Goal: Task Accomplishment & Management: Use online tool/utility

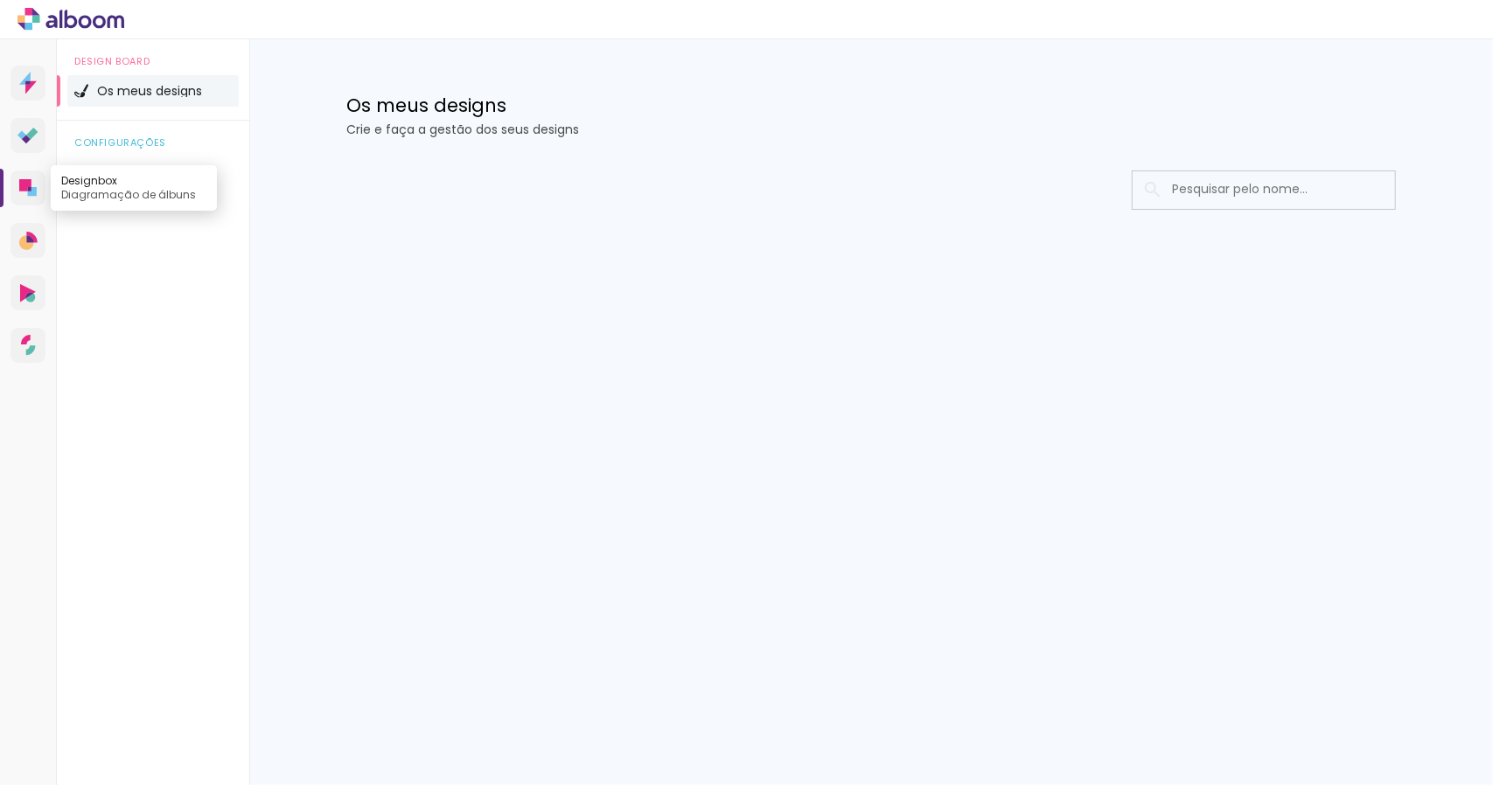
click at [31, 184] on icon at bounding box center [25, 185] width 12 height 12
click at [89, 25] on icon at bounding box center [85, 21] width 13 height 13
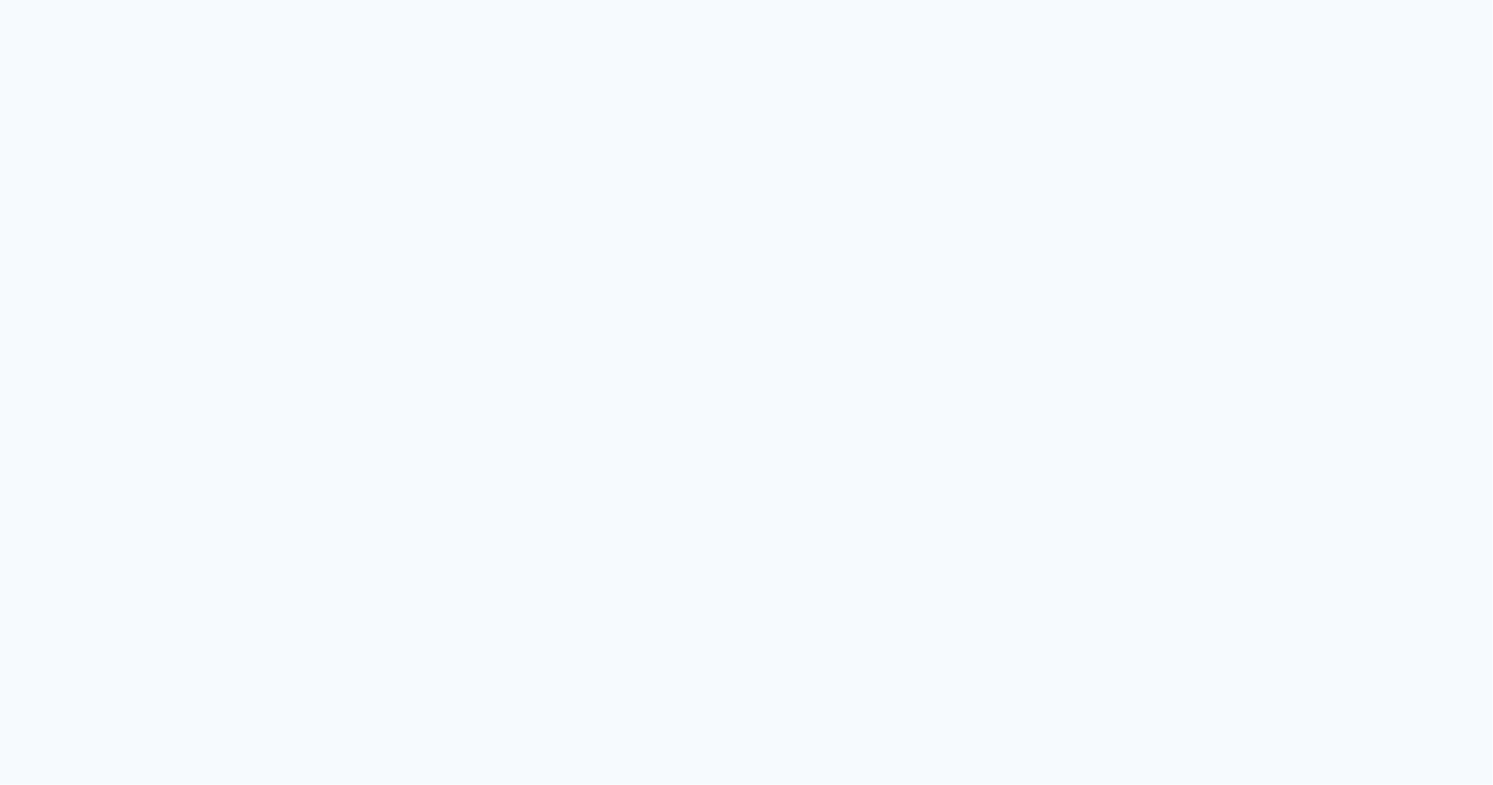
click at [1057, 596] on quentale-app at bounding box center [746, 392] width 1493 height 785
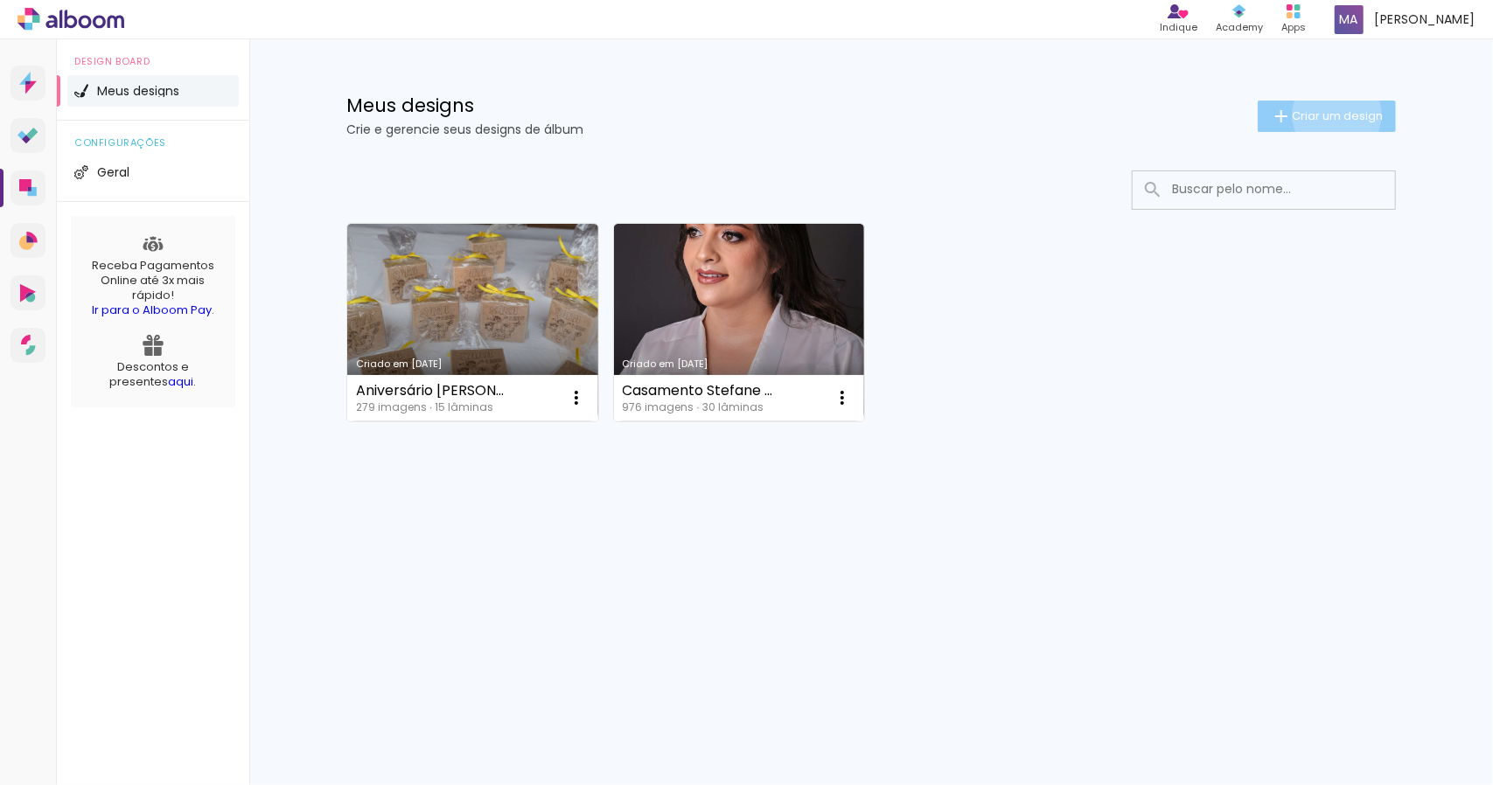
click at [1334, 115] on span "Criar um design" at bounding box center [1337, 115] width 91 height 11
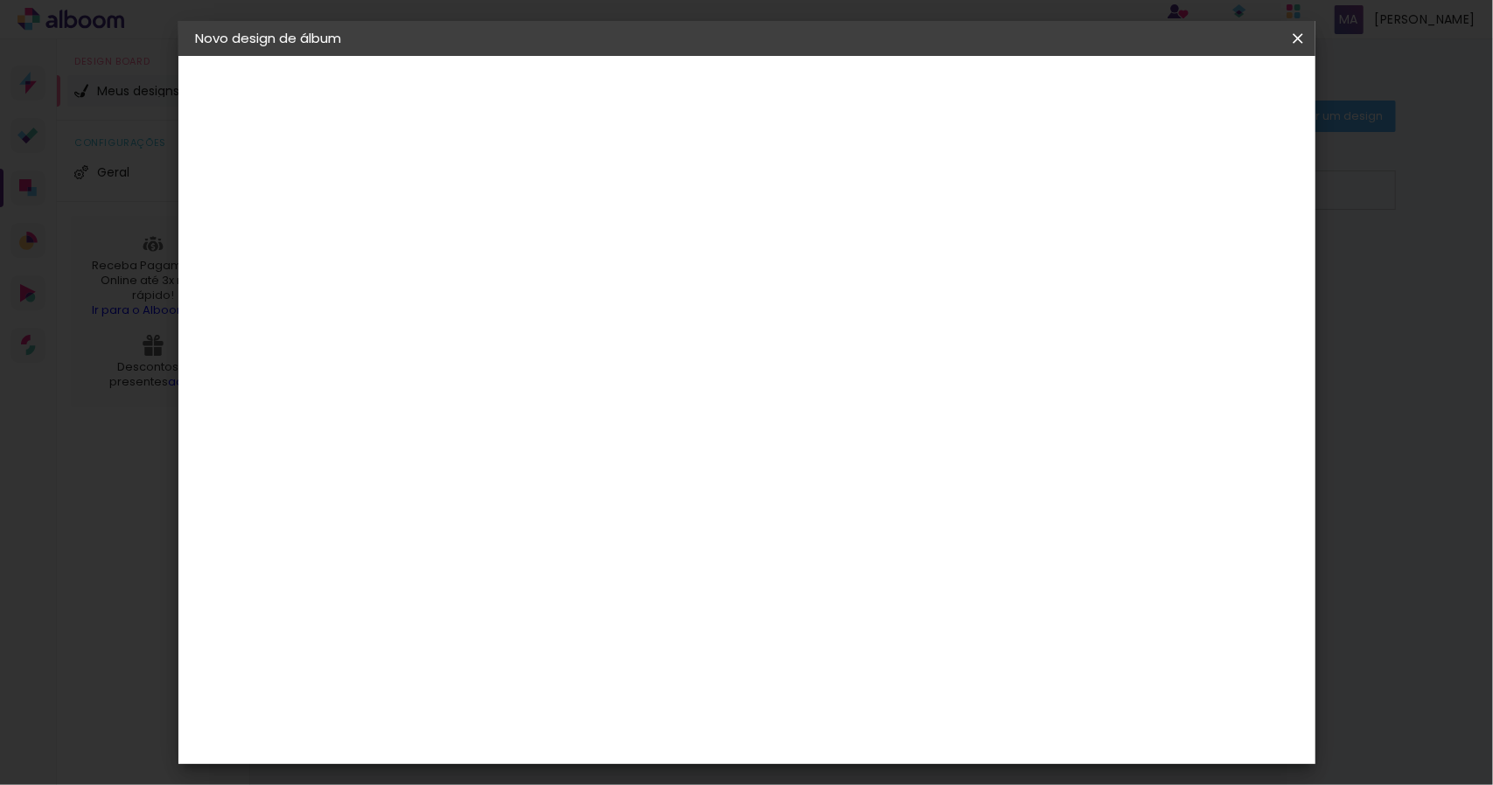
click at [482, 238] on input at bounding box center [482, 234] width 0 height 27
type input "[PERSON_NAME] e [PERSON_NAME]"
type paper-input "[PERSON_NAME] e [PERSON_NAME]"
drag, startPoint x: 1162, startPoint y: 242, endPoint x: 1177, endPoint y: 207, distance: 38.0
click at [558, 205] on div "Informações Dê um título ao seu álbum. Avançar" at bounding box center [482, 130] width 152 height 149
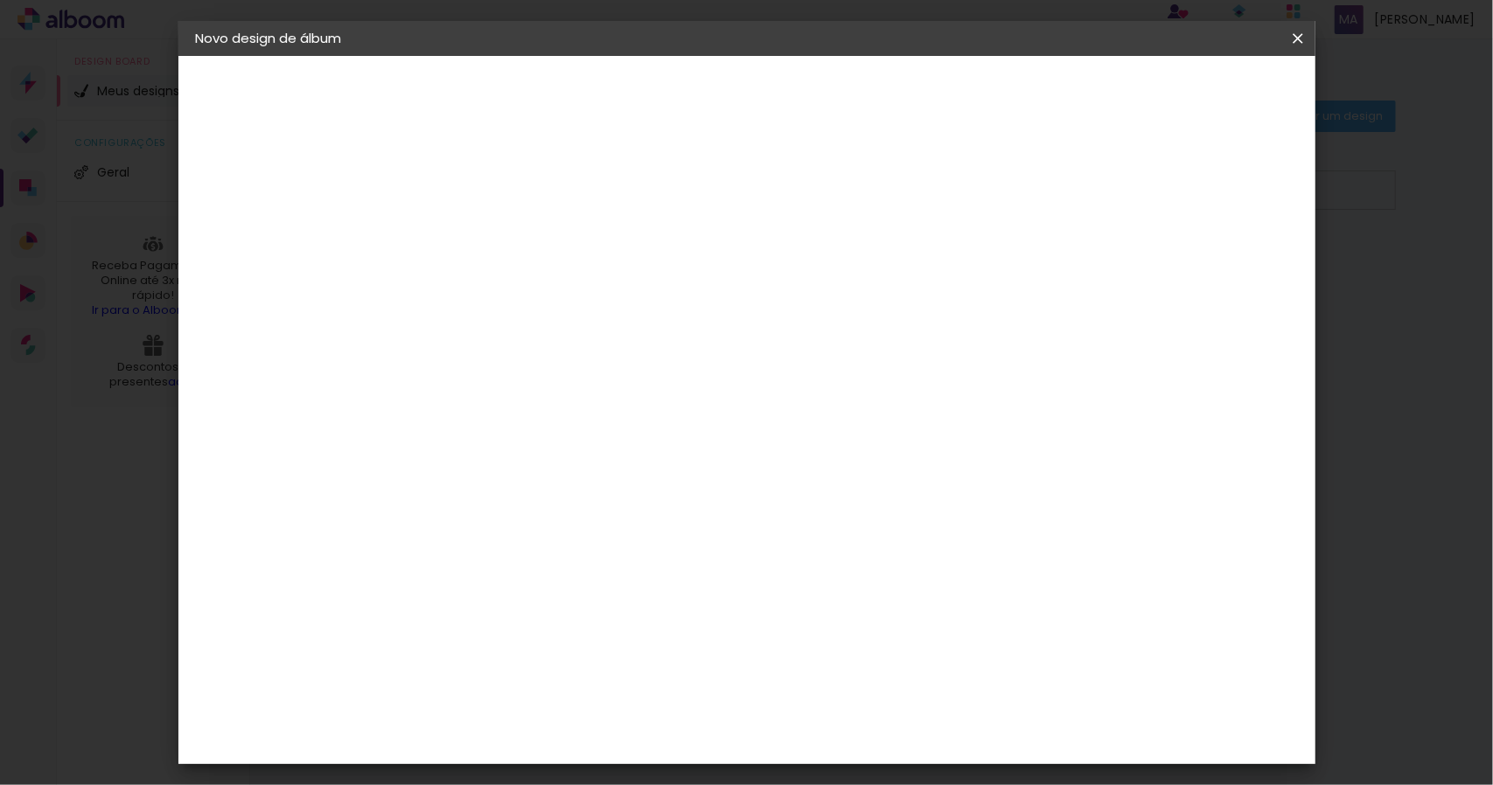
click at [661, 103] on paper-button "Avançar" at bounding box center [619, 93] width 86 height 30
click at [553, 327] on input at bounding box center [526, 333] width 177 height 22
type input "ino"
type paper-input "ino"
click at [555, 398] on paper-item "Inove" at bounding box center [509, 395] width 154 height 38
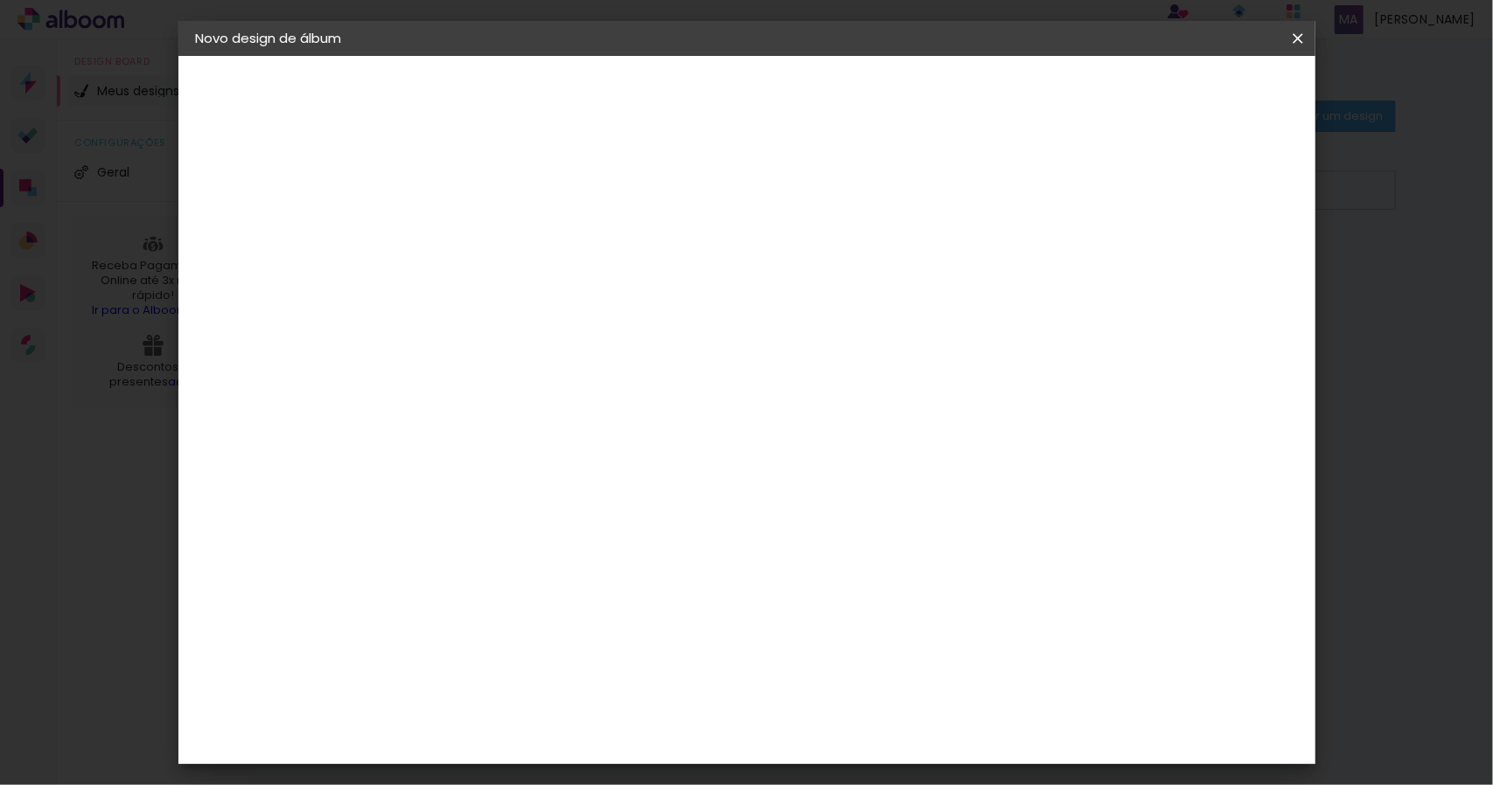
click at [0, 0] on slot "Avançar" at bounding box center [0, 0] width 0 height 0
click at [1289, 38] on iron-icon at bounding box center [1297, 38] width 21 height 17
click at [600, 366] on span "20 × 30" at bounding box center [559, 384] width 81 height 36
click at [0, 0] on slot "Avançar" at bounding box center [0, 0] width 0 height 0
click at [471, 181] on input "2" at bounding box center [468, 189] width 60 height 22
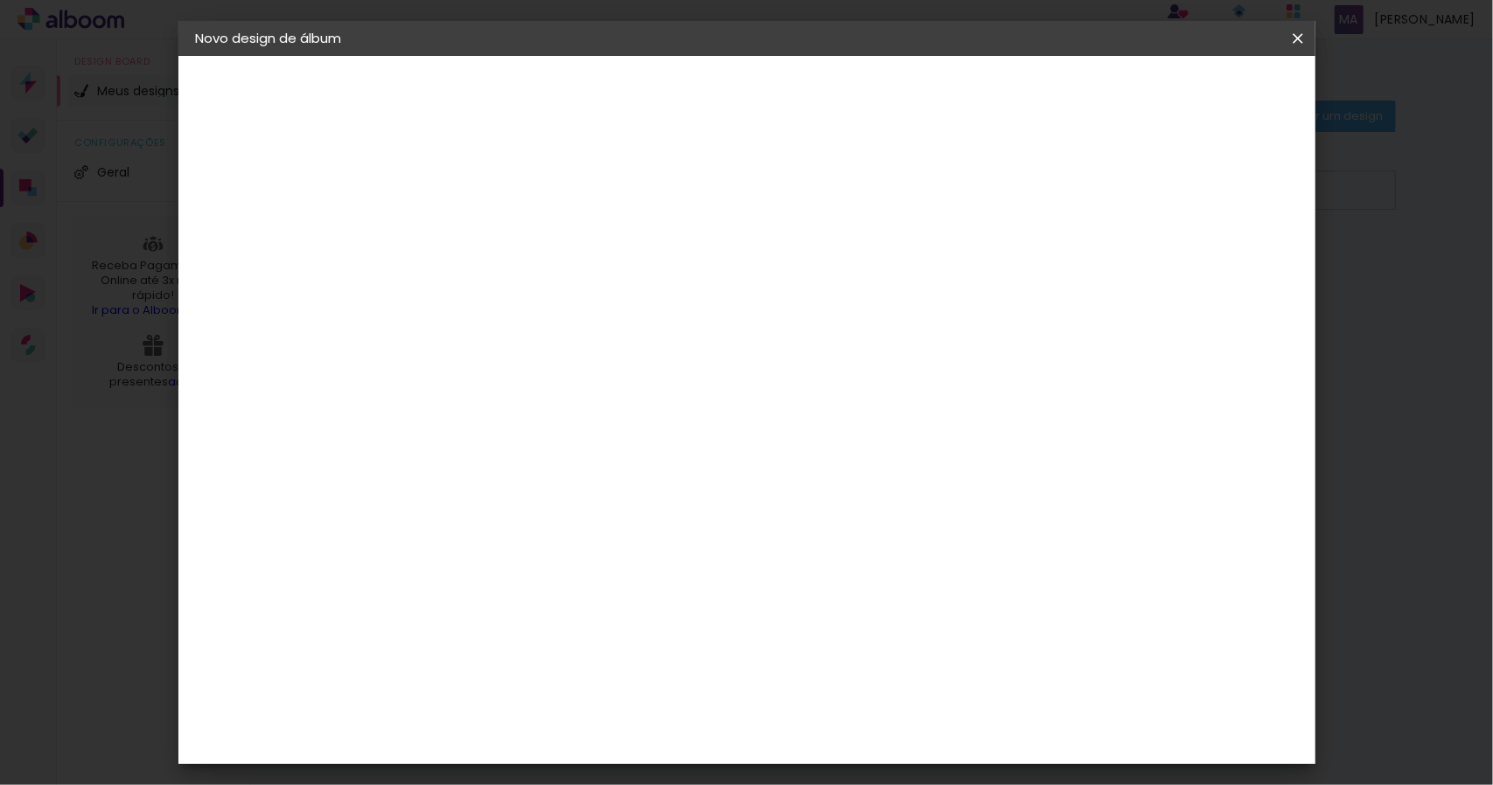
type input "1"
type input "2"
click at [1158, 190] on div "Mostrar sangria" at bounding box center [1147, 189] width 116 height 22
type paper-checkbox "on"
click at [1144, 262] on span "mm" at bounding box center [1157, 261] width 26 height 26
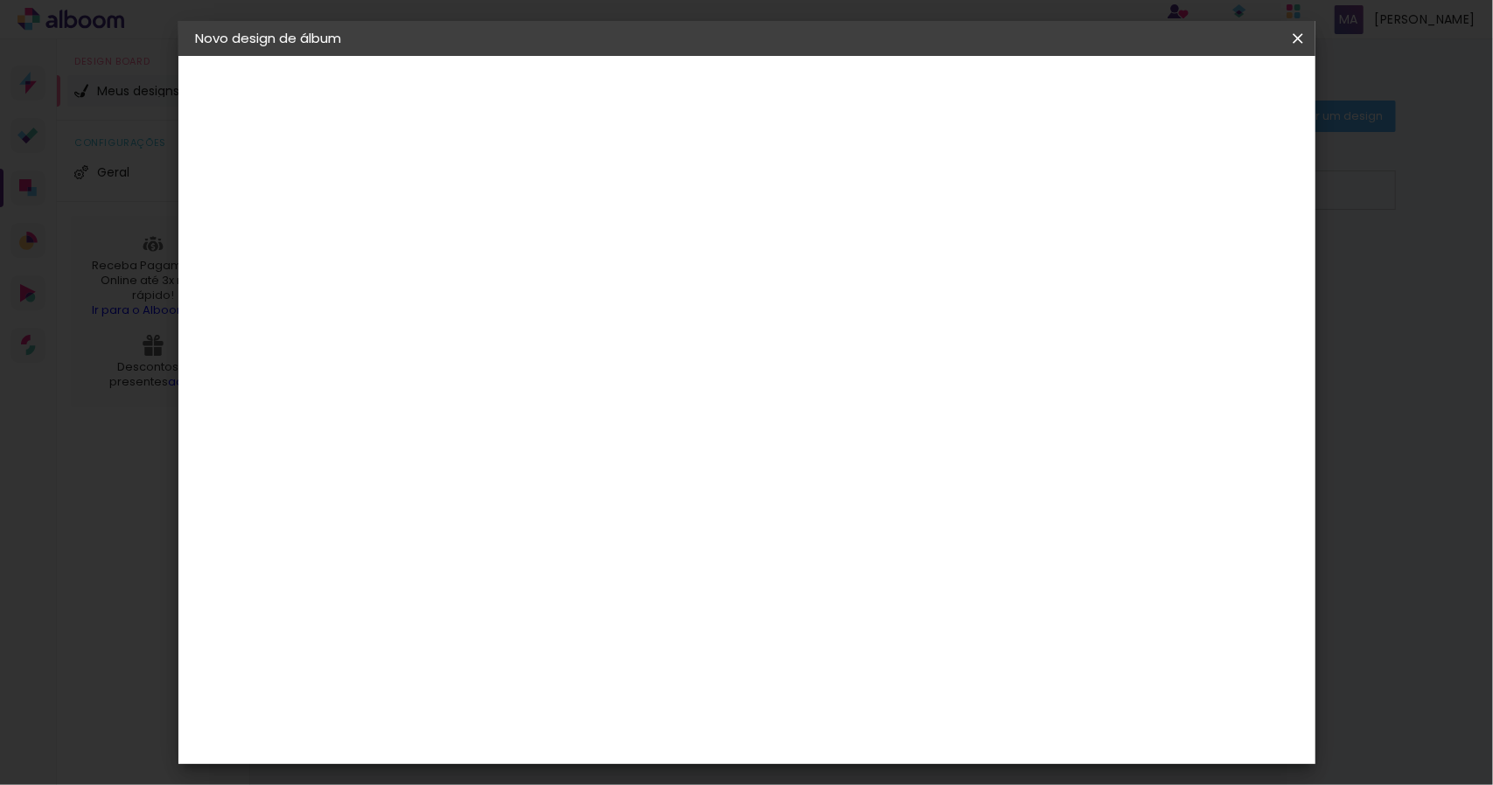
click at [1144, 262] on span "mm" at bounding box center [1157, 261] width 26 height 26
click at [1151, 262] on span "mm" at bounding box center [1157, 261] width 26 height 26
click at [1130, 255] on span "5" at bounding box center [1134, 261] width 20 height 26
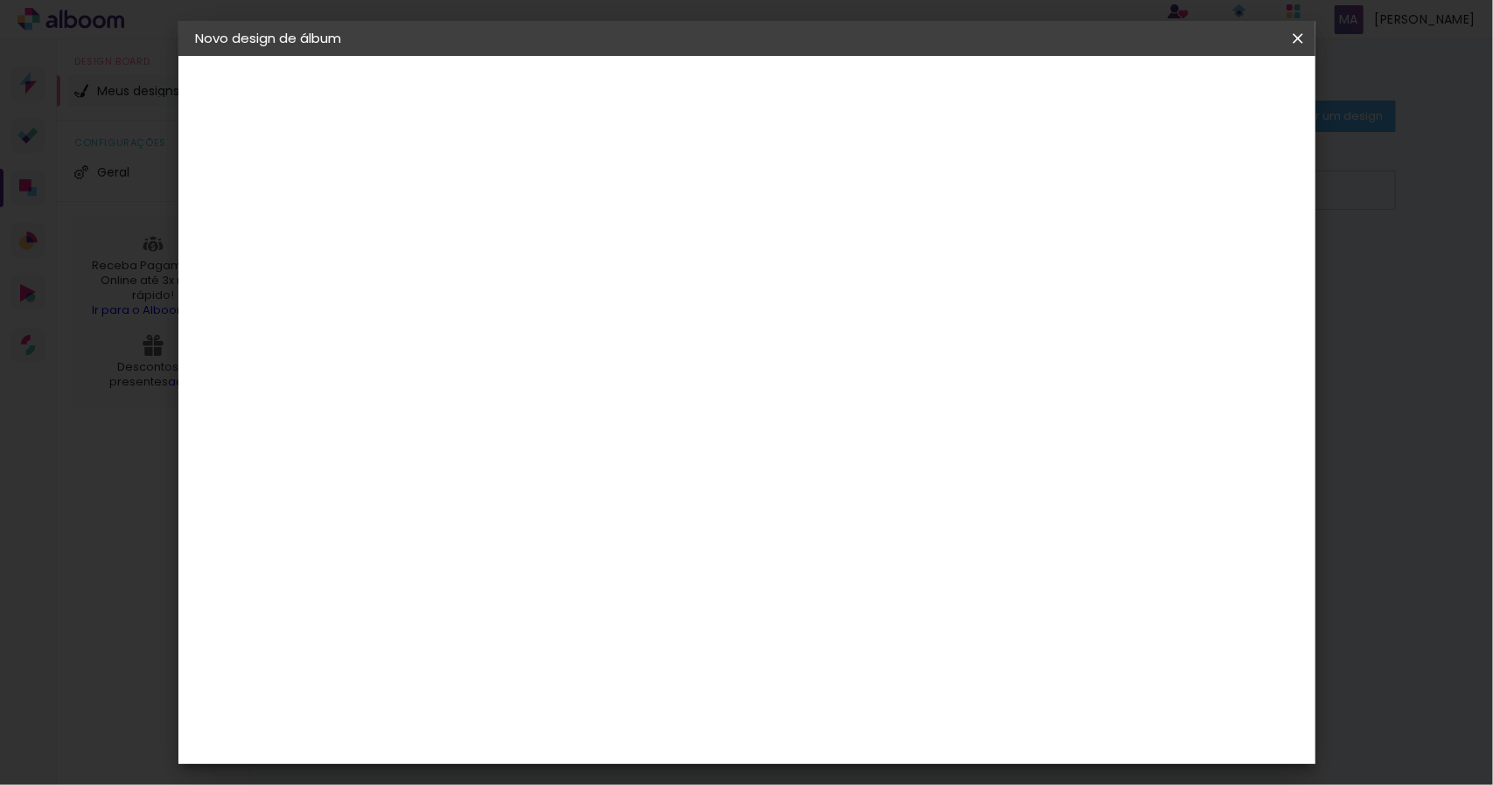
click at [1169, 262] on span "mm" at bounding box center [1157, 261] width 26 height 26
click at [1188, 90] on span "Iniciar design" at bounding box center [1148, 93] width 80 height 12
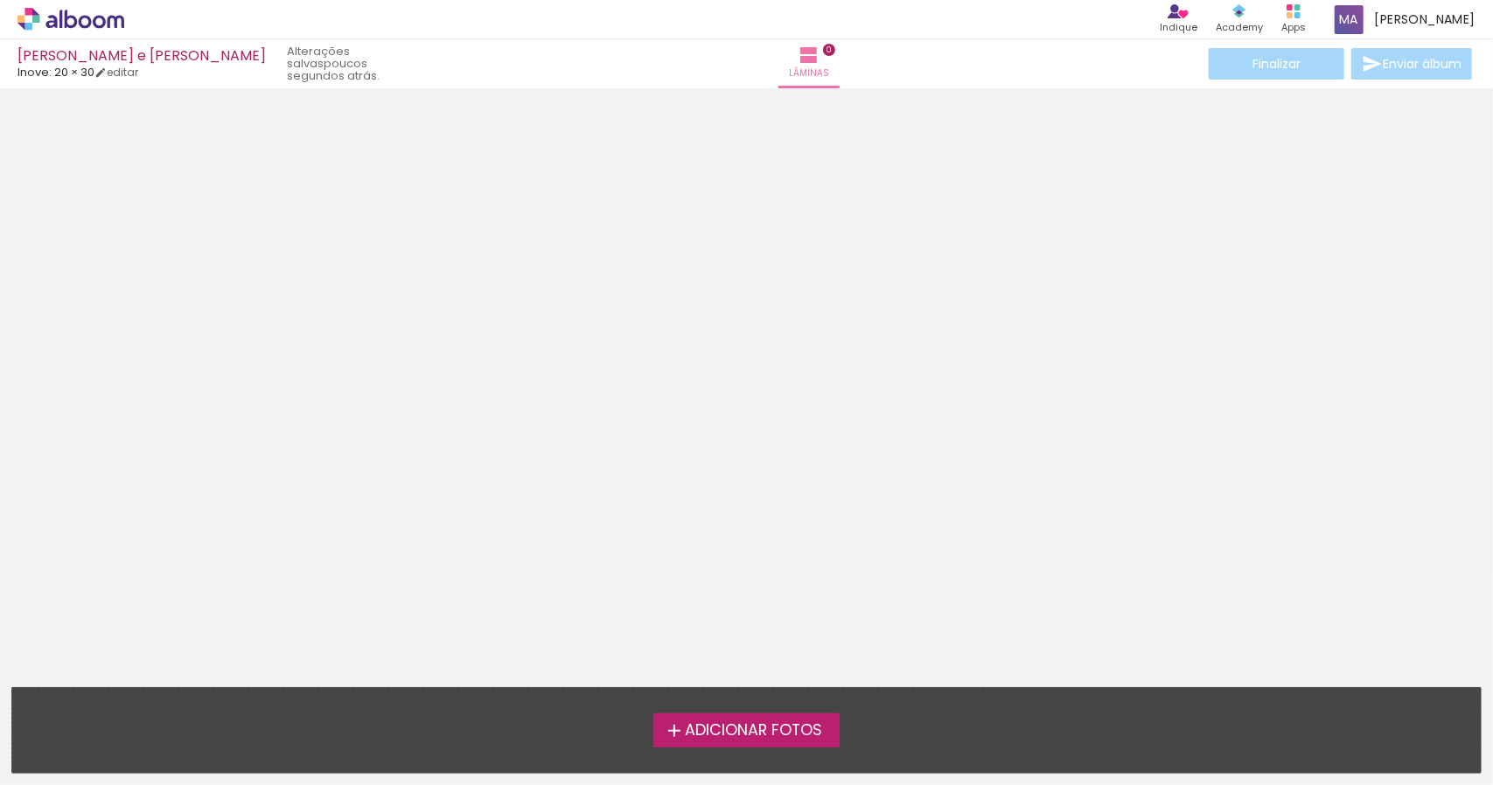
click at [757, 723] on span "Adicionar Fotos" at bounding box center [753, 731] width 137 height 16
click at [0, 0] on input "file" at bounding box center [0, 0] width 0 height 0
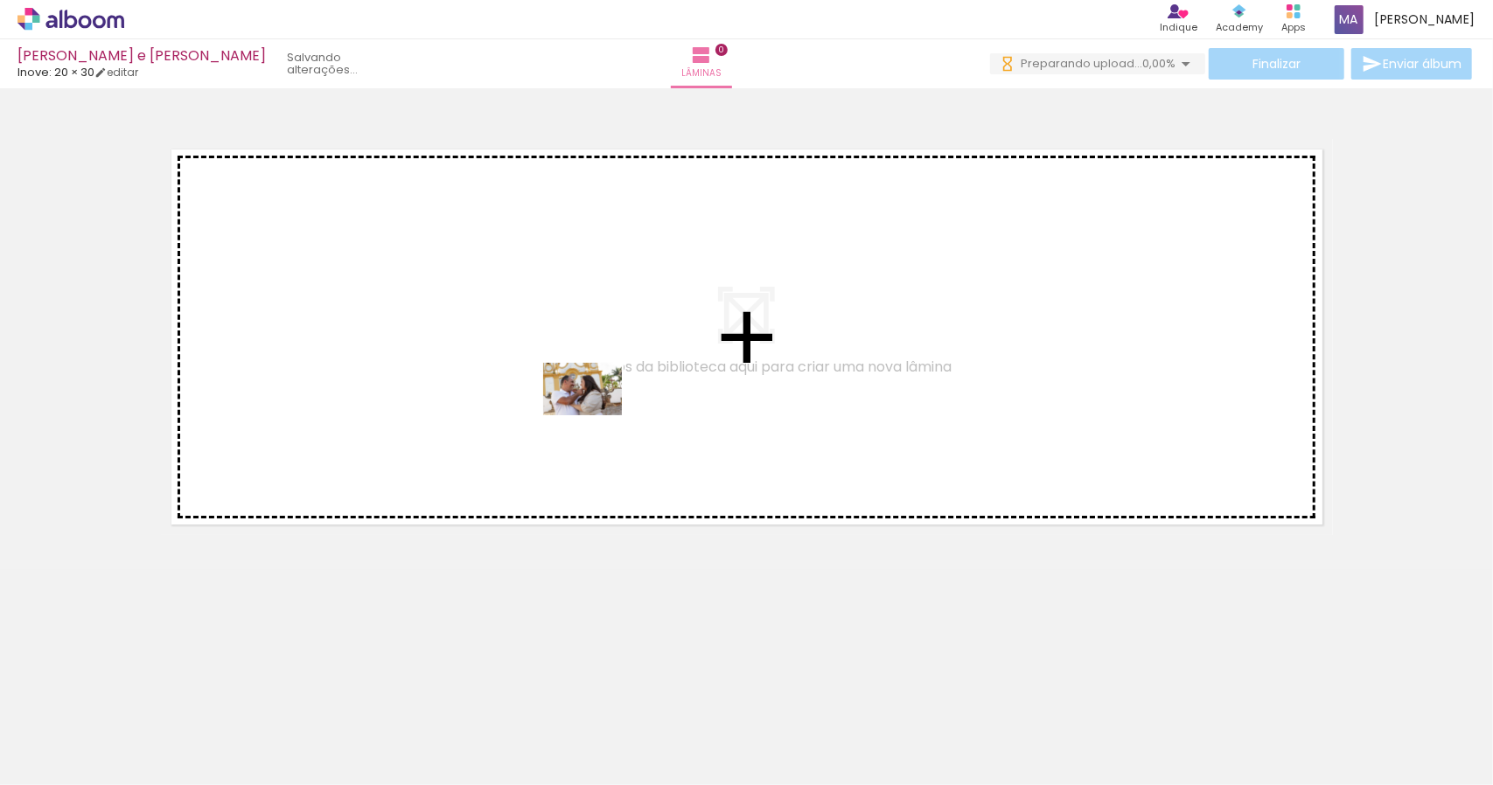
drag, startPoint x: 206, startPoint y: 743, endPoint x: 596, endPoint y: 415, distance: 509.0
click at [596, 415] on quentale-workspace at bounding box center [746, 392] width 1493 height 785
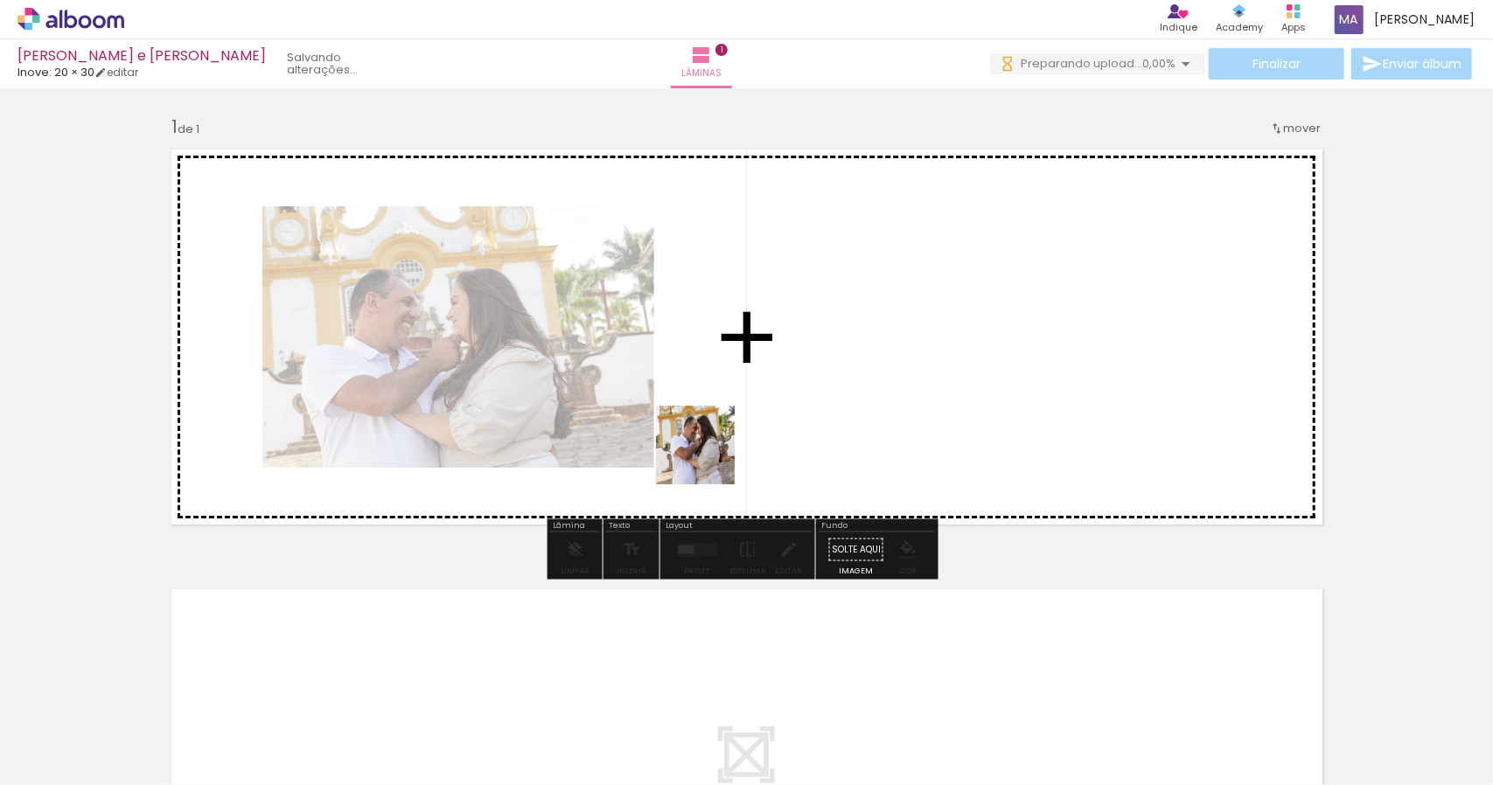
drag, startPoint x: 310, startPoint y: 739, endPoint x: 805, endPoint y: 414, distance: 592.4
click at [805, 414] on quentale-workspace at bounding box center [746, 392] width 1493 height 785
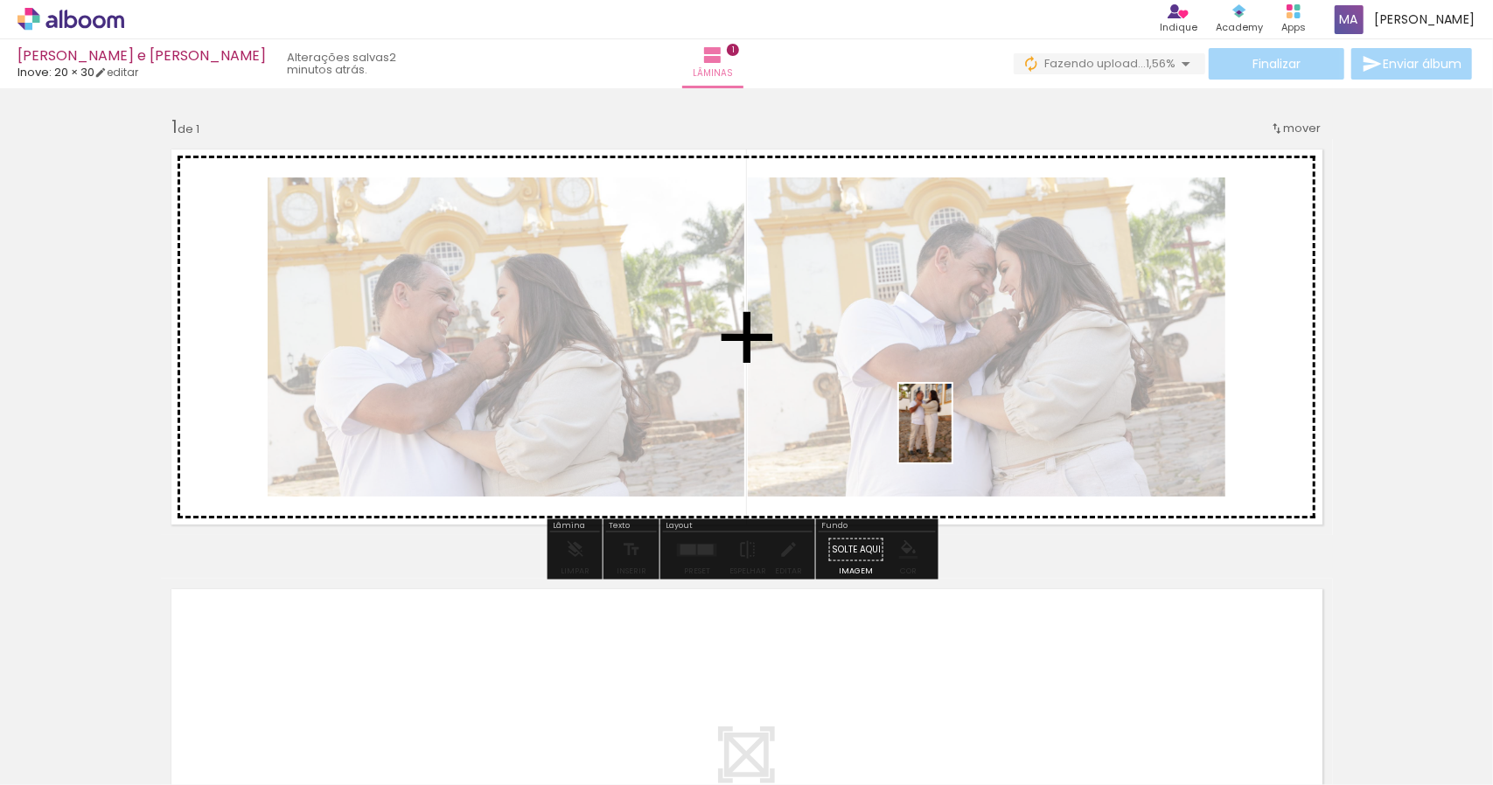
drag, startPoint x: 392, startPoint y: 737, endPoint x: 952, endPoint y: 436, distance: 635.5
click at [952, 436] on quentale-workspace at bounding box center [746, 392] width 1493 height 785
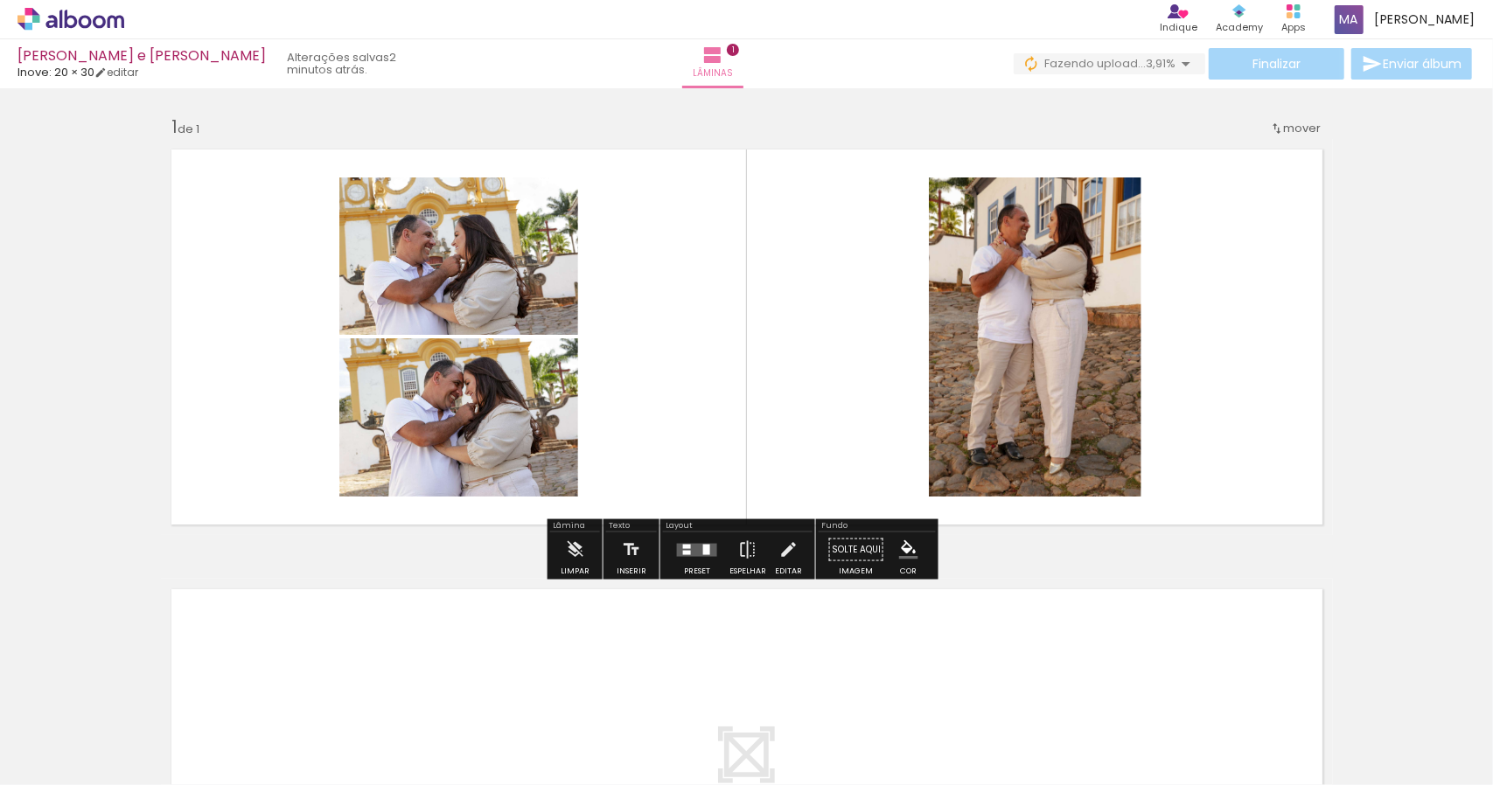
click at [689, 556] on div at bounding box center [696, 550] width 47 height 35
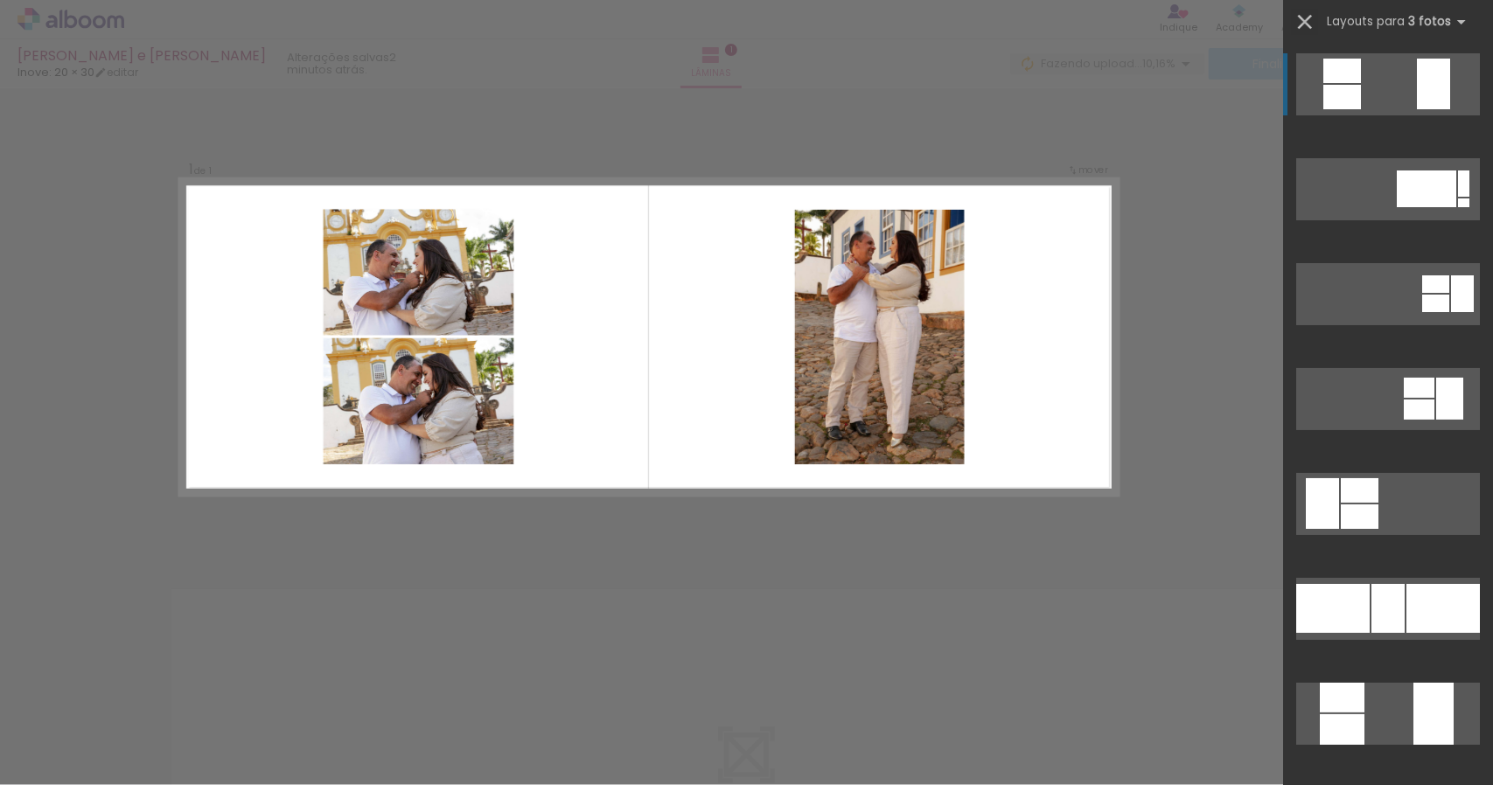
click at [1313, 17] on iron-icon at bounding box center [1305, 22] width 24 height 24
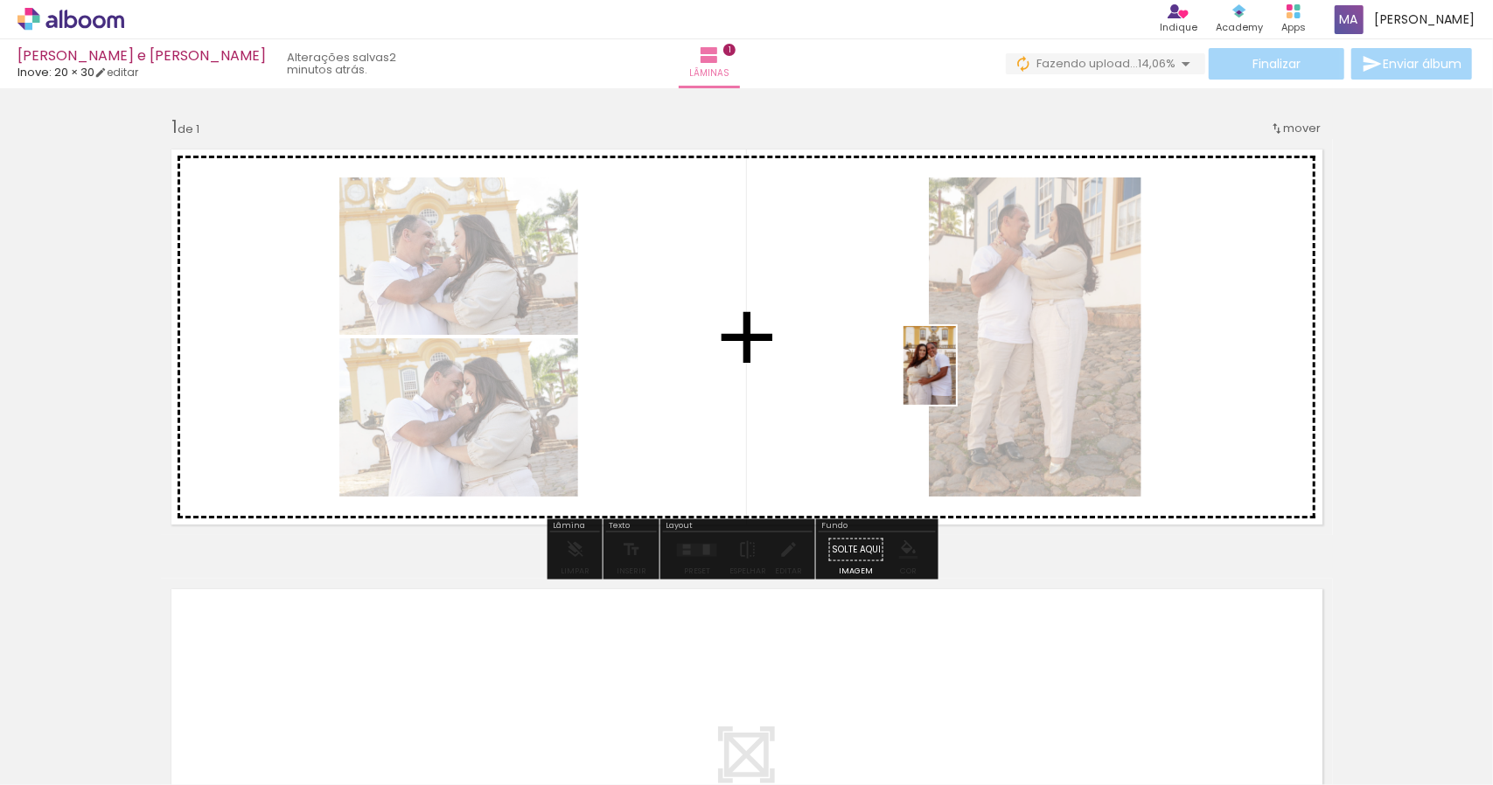
drag, startPoint x: 686, startPoint y: 741, endPoint x: 956, endPoint y: 379, distance: 451.8
click at [956, 379] on quentale-workspace at bounding box center [746, 392] width 1493 height 785
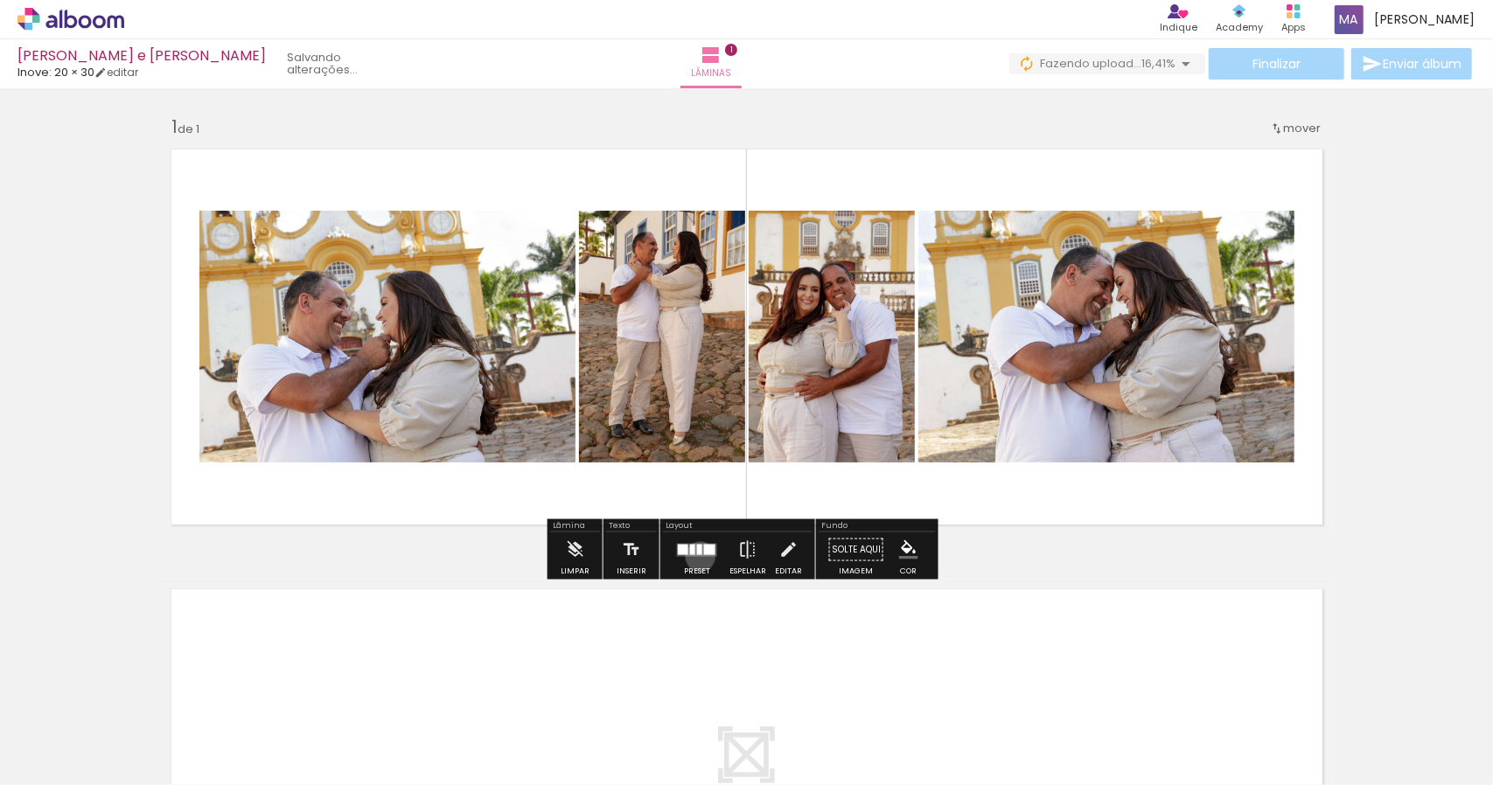
click at [696, 557] on div at bounding box center [696, 550] width 47 height 35
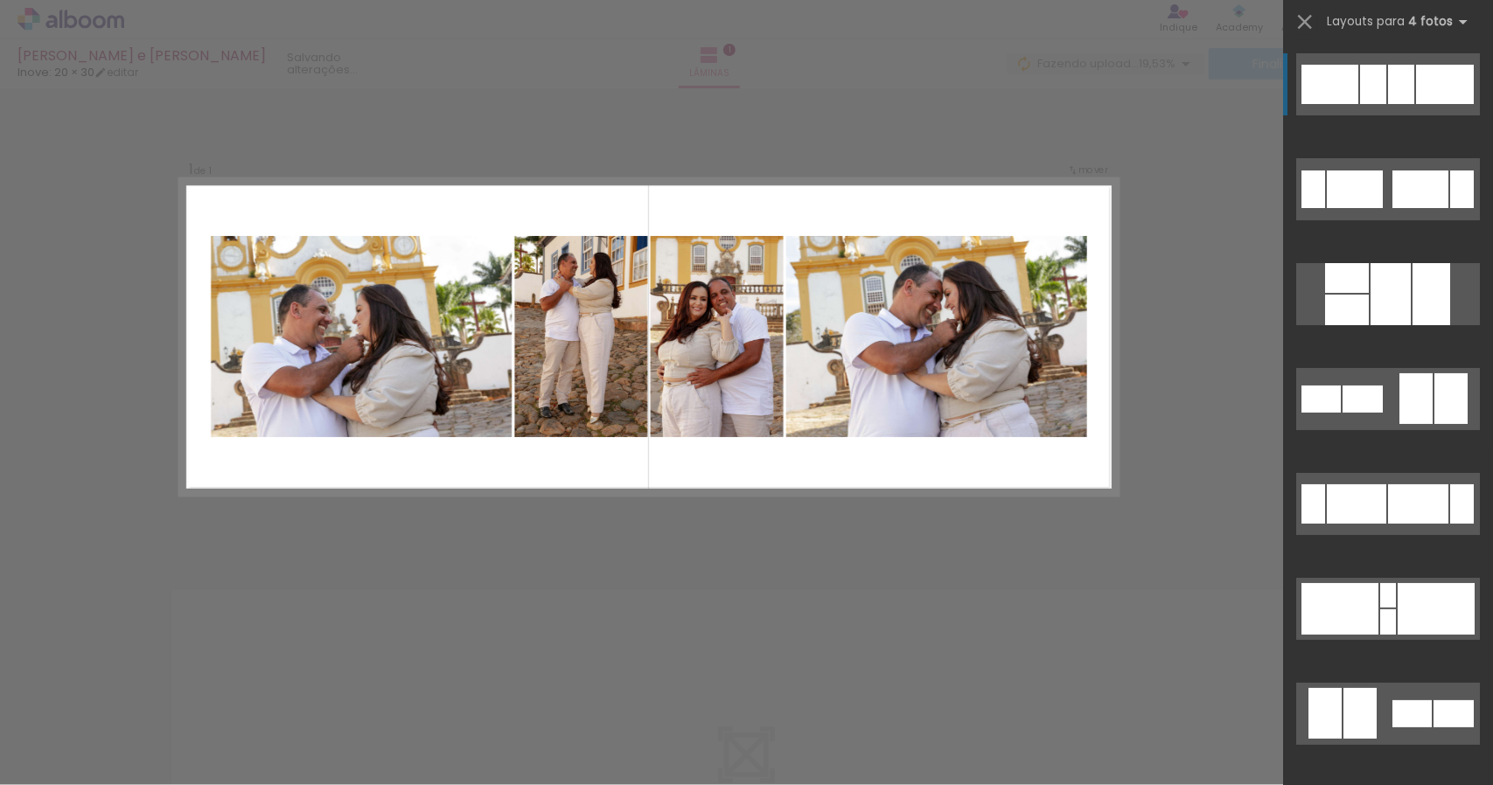
click at [997, 619] on div "Confirmar Cancelar" at bounding box center [746, 549] width 1493 height 922
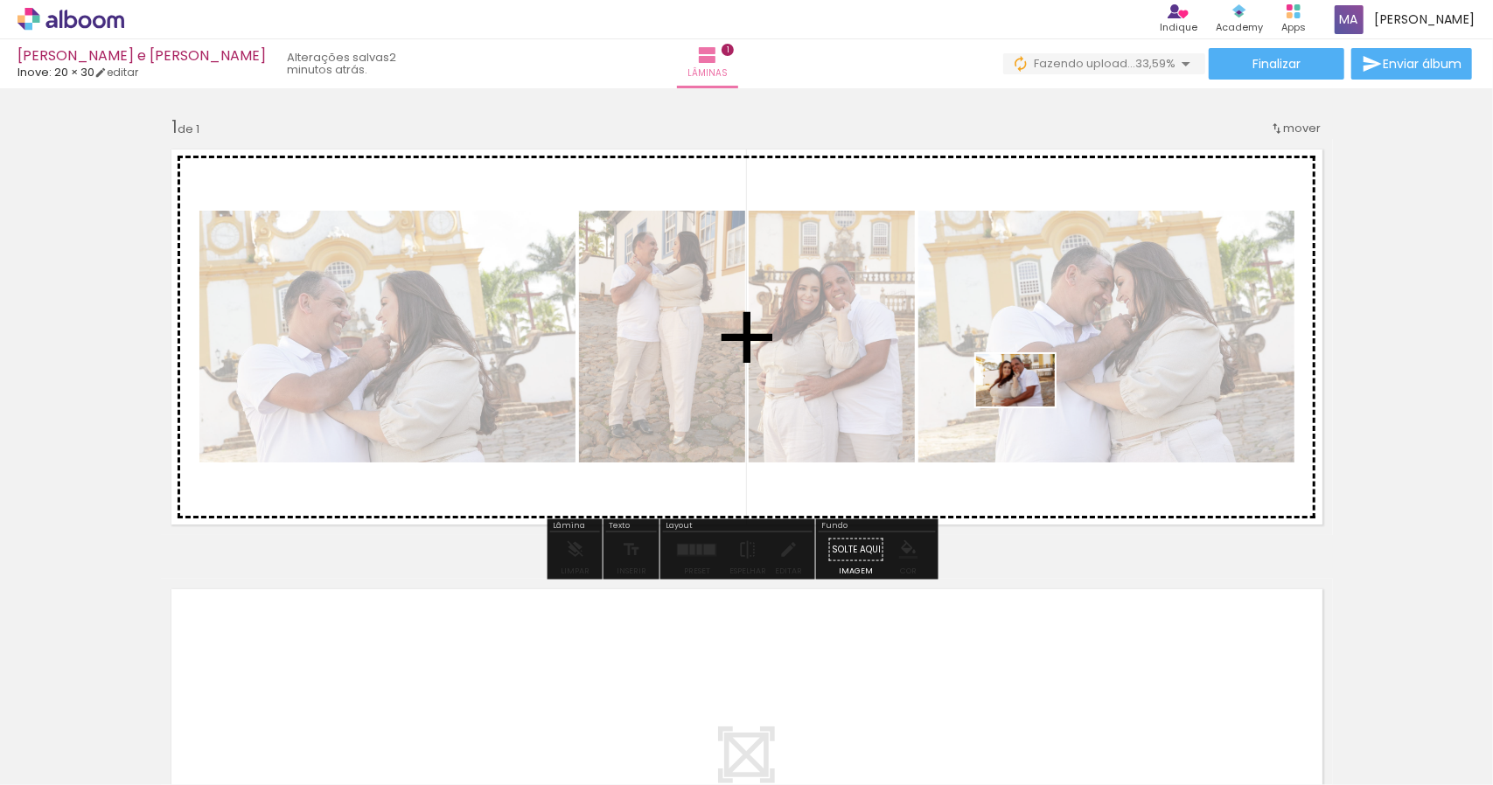
drag, startPoint x: 790, startPoint y: 742, endPoint x: 1029, endPoint y: 407, distance: 411.4
click at [1029, 407] on quentale-workspace at bounding box center [746, 392] width 1493 height 785
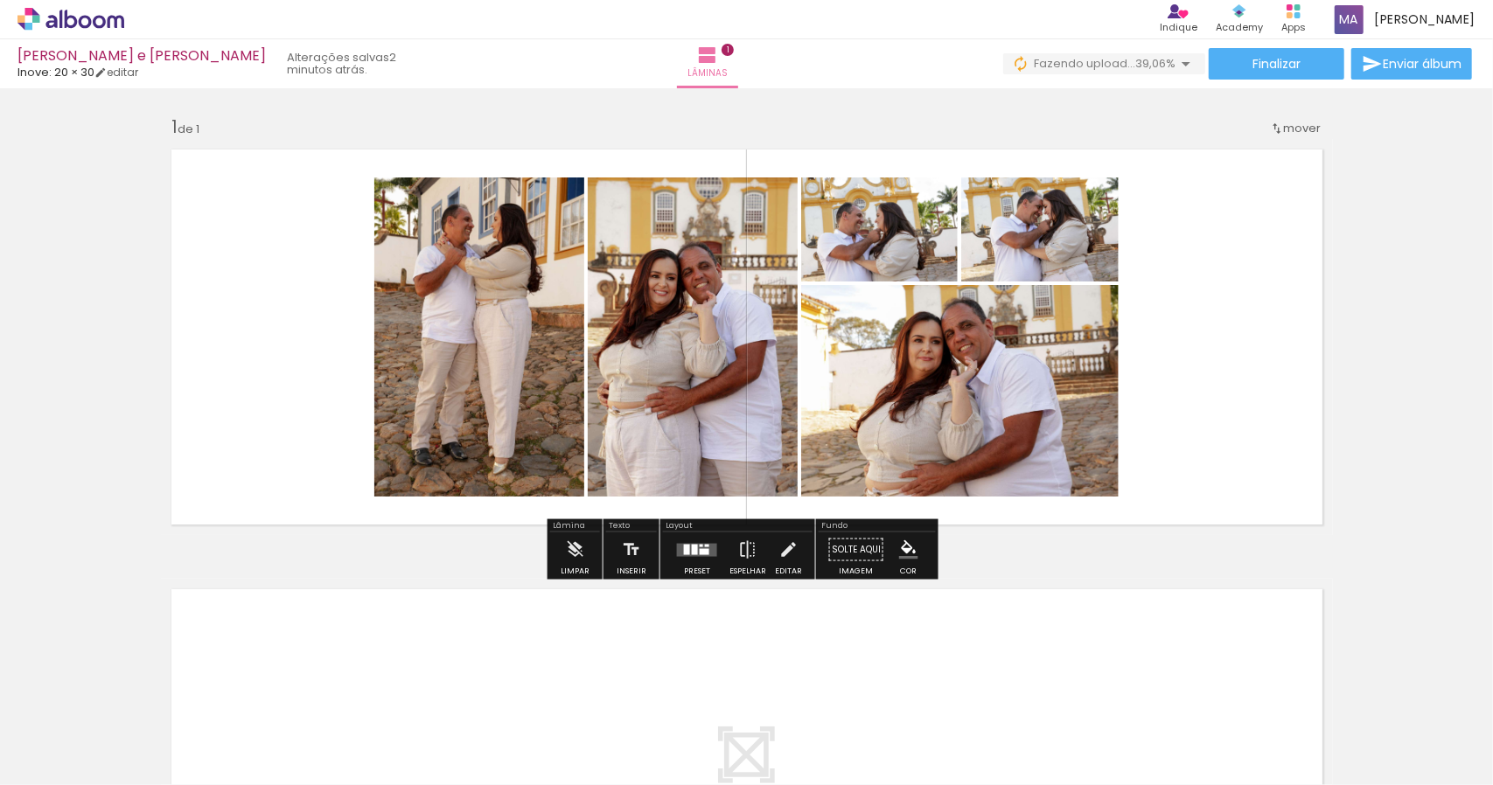
click at [687, 557] on div at bounding box center [696, 550] width 47 height 35
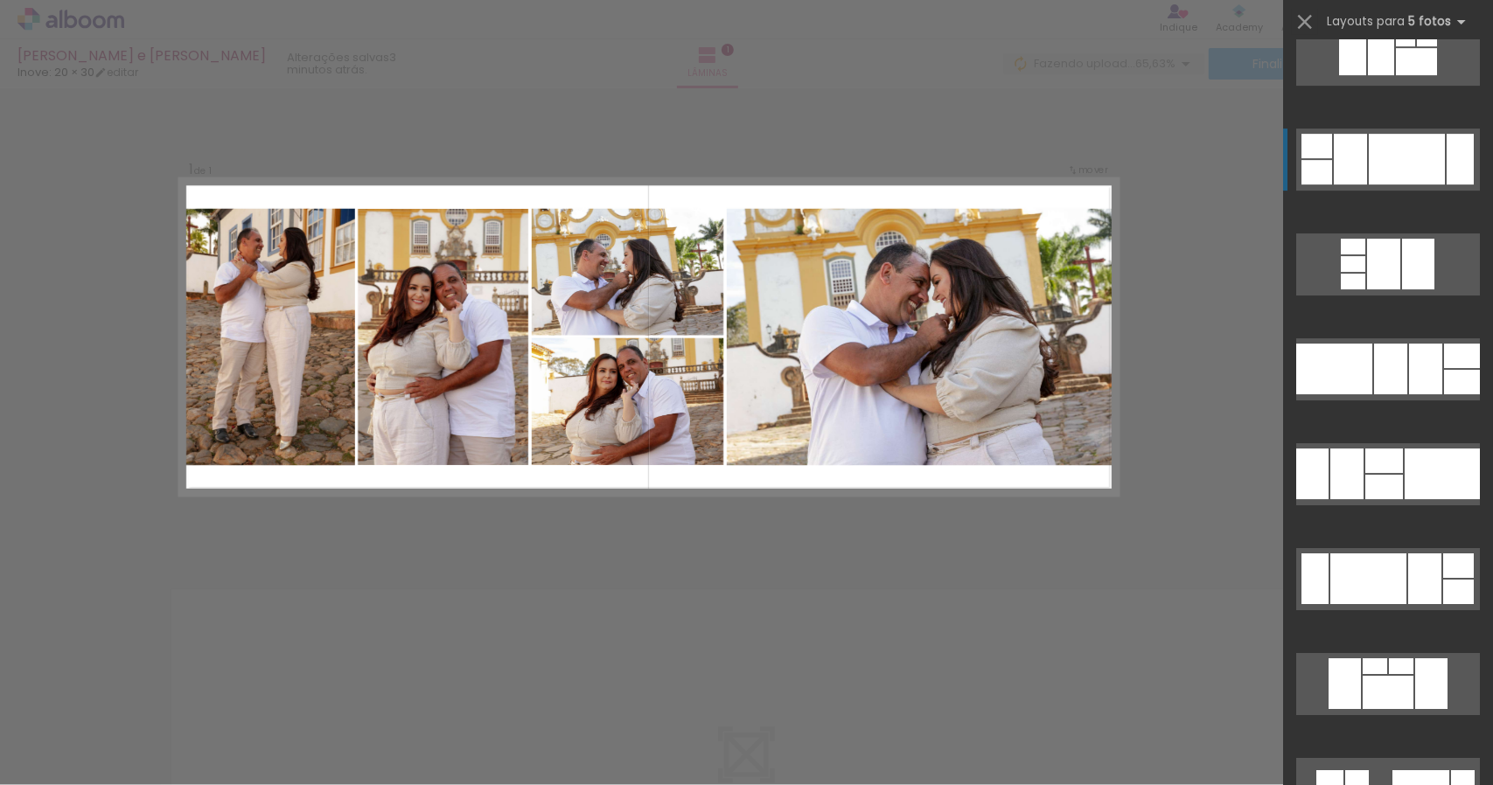
scroll to position [4023, 0]
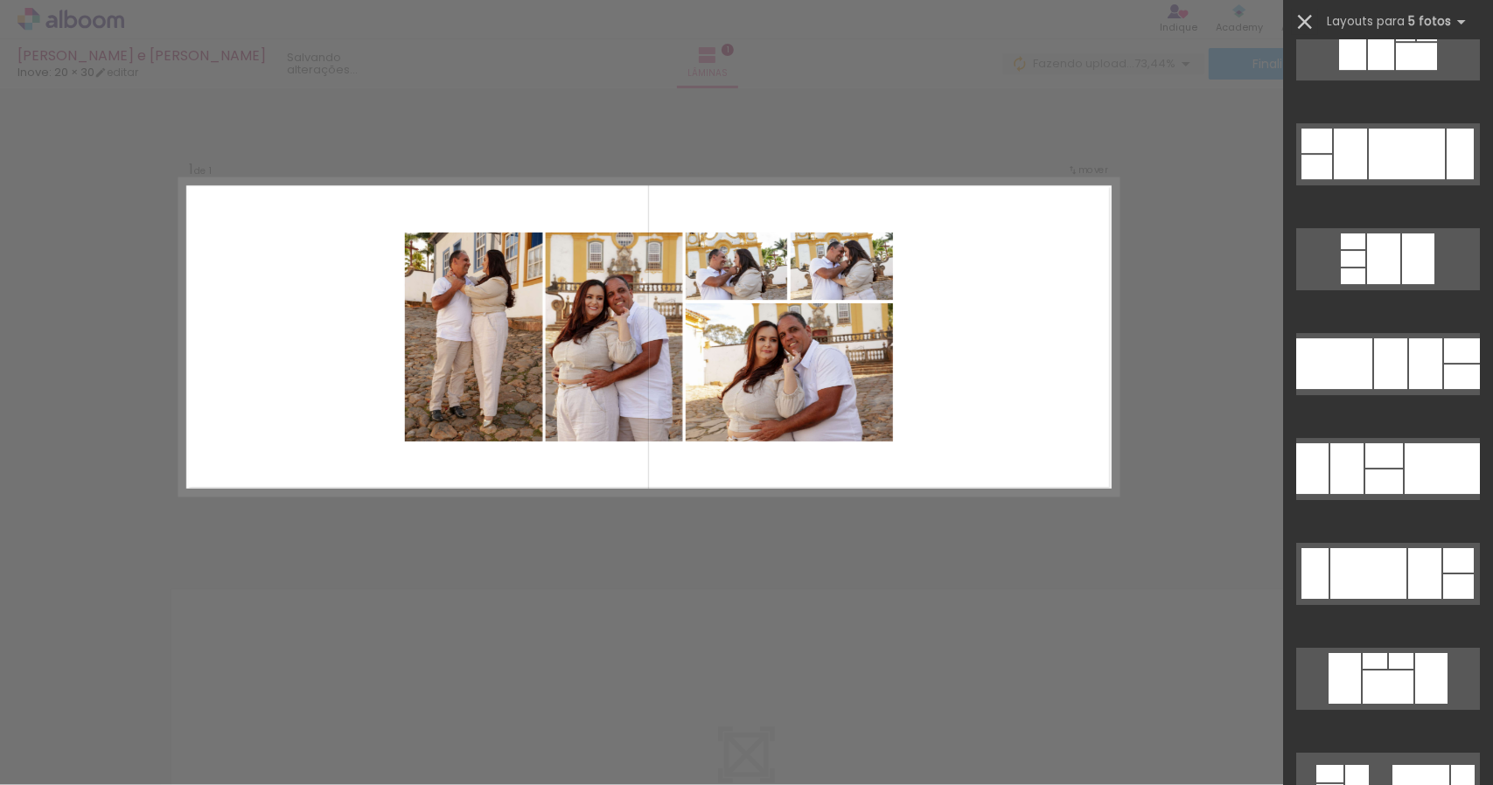
click at [1315, 25] on iron-icon at bounding box center [1305, 22] width 24 height 24
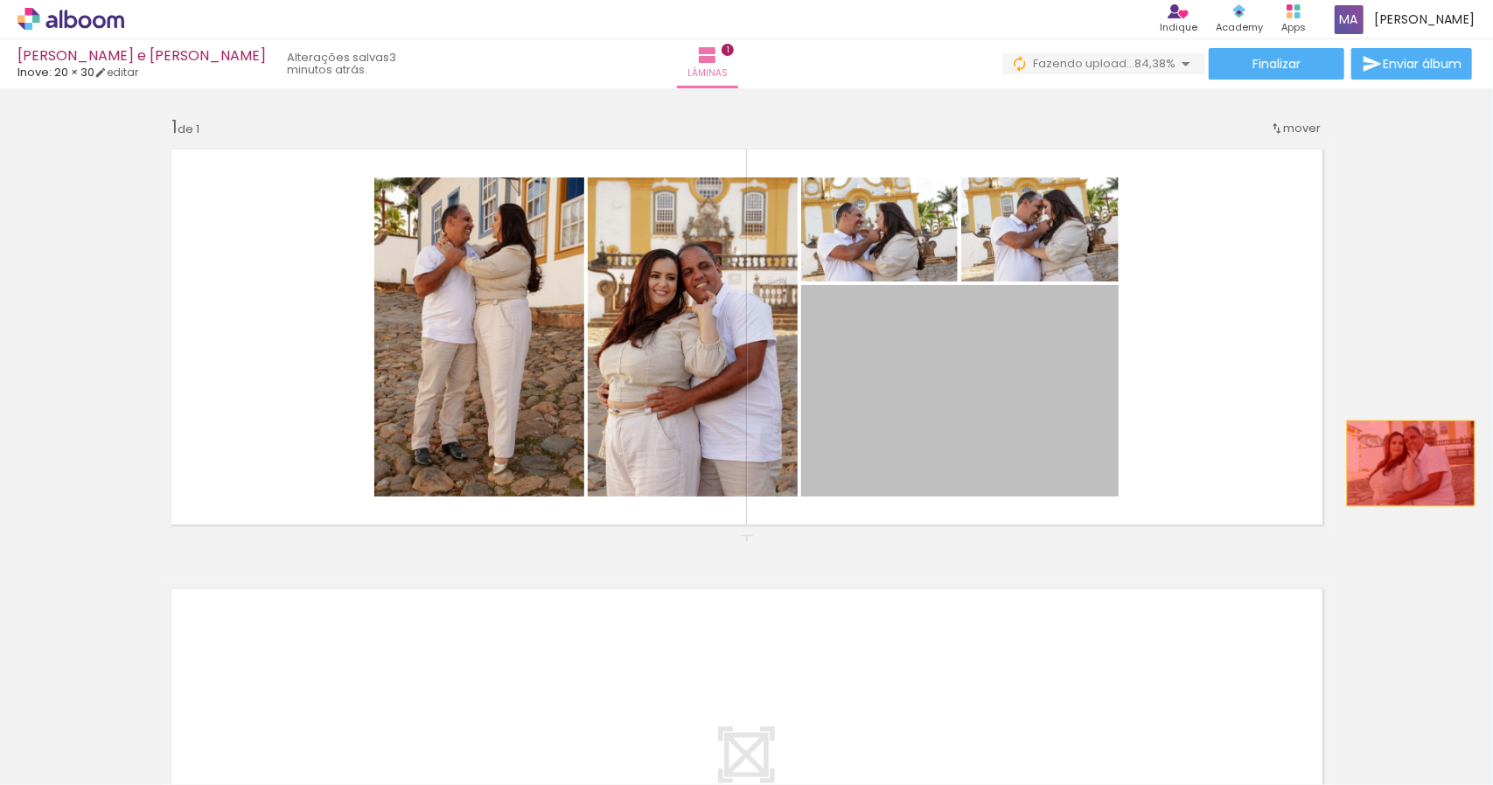
drag, startPoint x: 1017, startPoint y: 377, endPoint x: 1404, endPoint y: 464, distance: 396.2
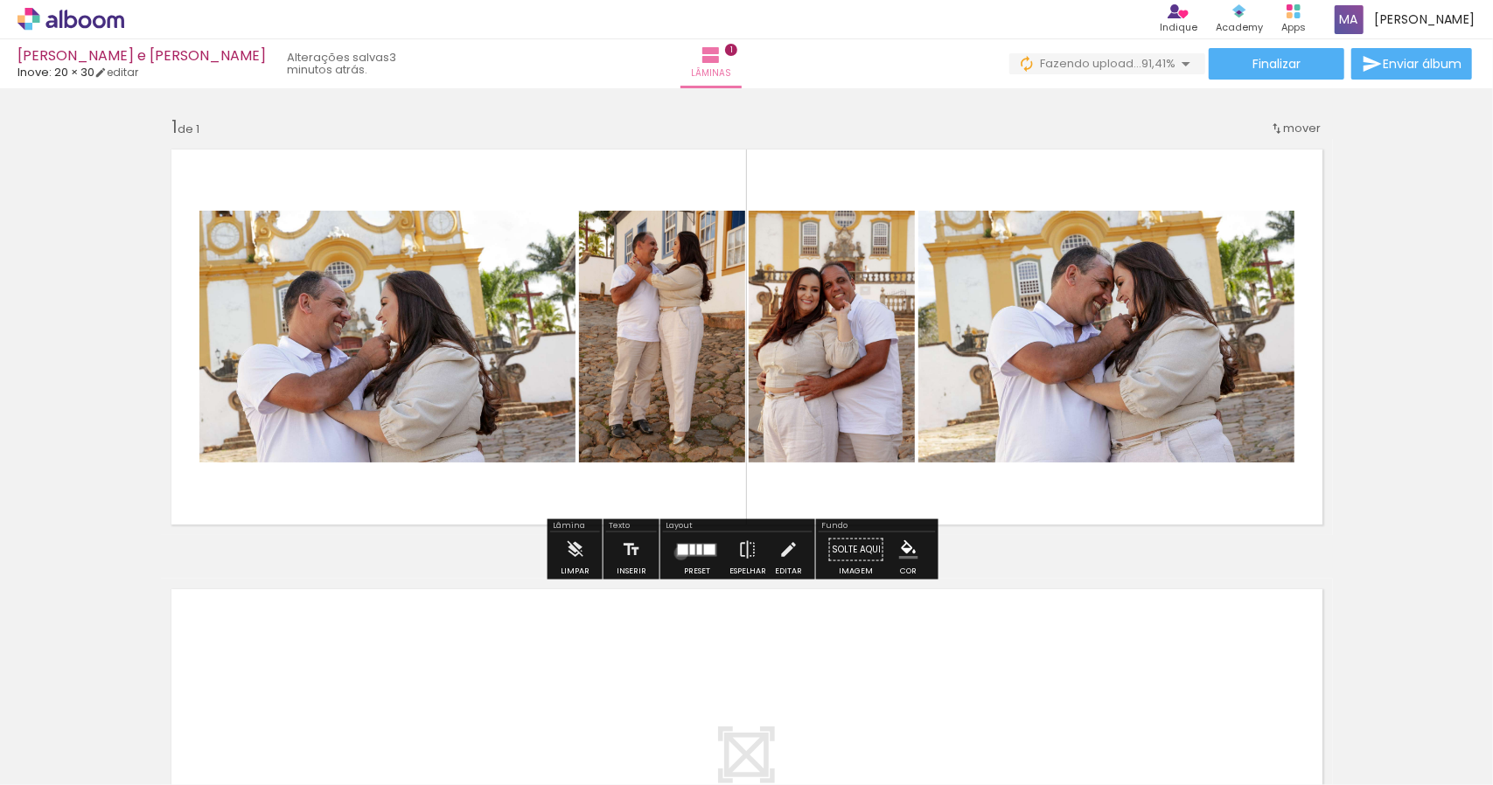
click at [678, 548] on div at bounding box center [683, 549] width 10 height 10
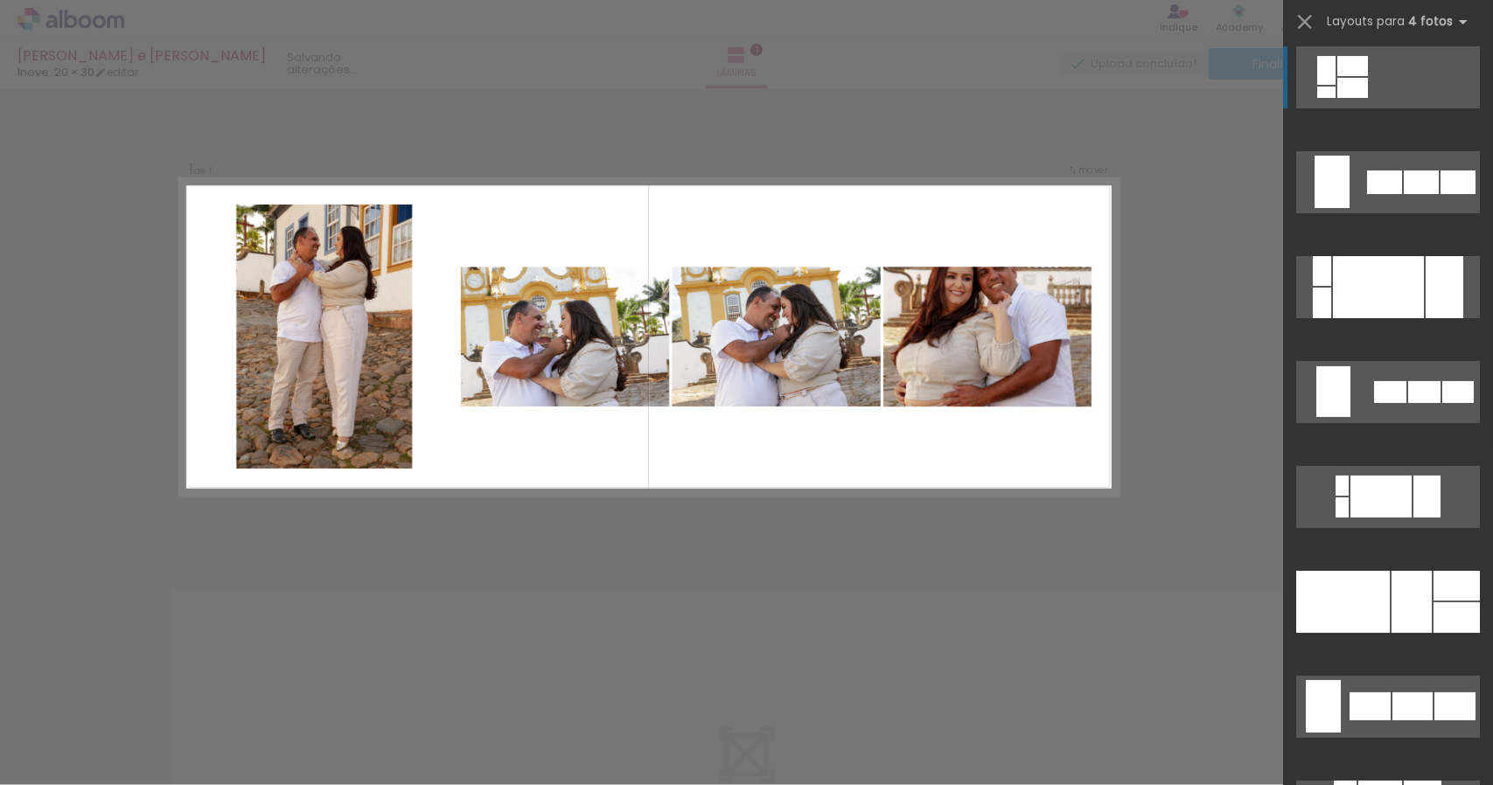
scroll to position [9184, 0]
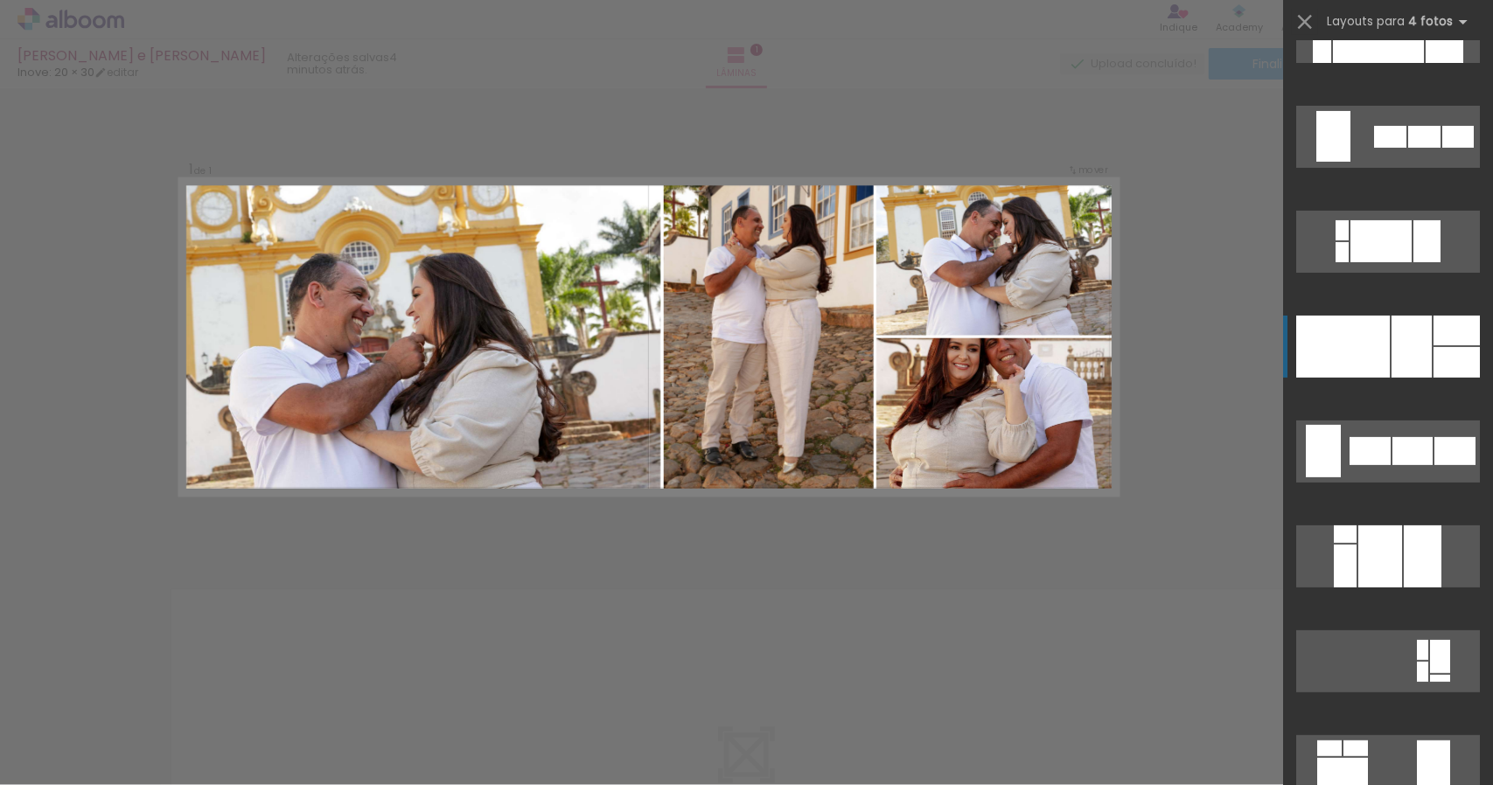
click at [1412, 345] on div at bounding box center [1412, 347] width 40 height 62
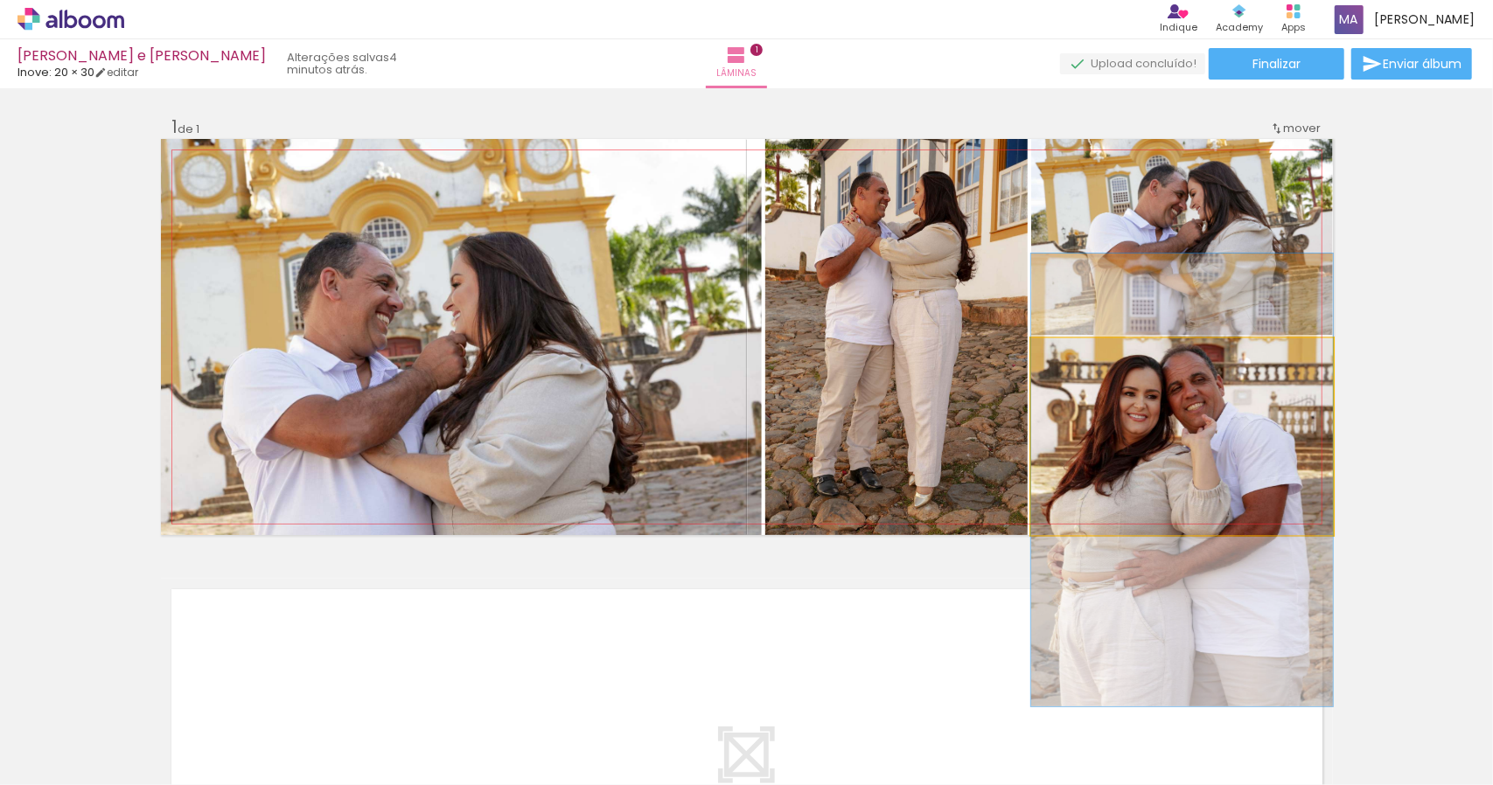
drag, startPoint x: 1207, startPoint y: 409, endPoint x: 1193, endPoint y: 451, distance: 44.3
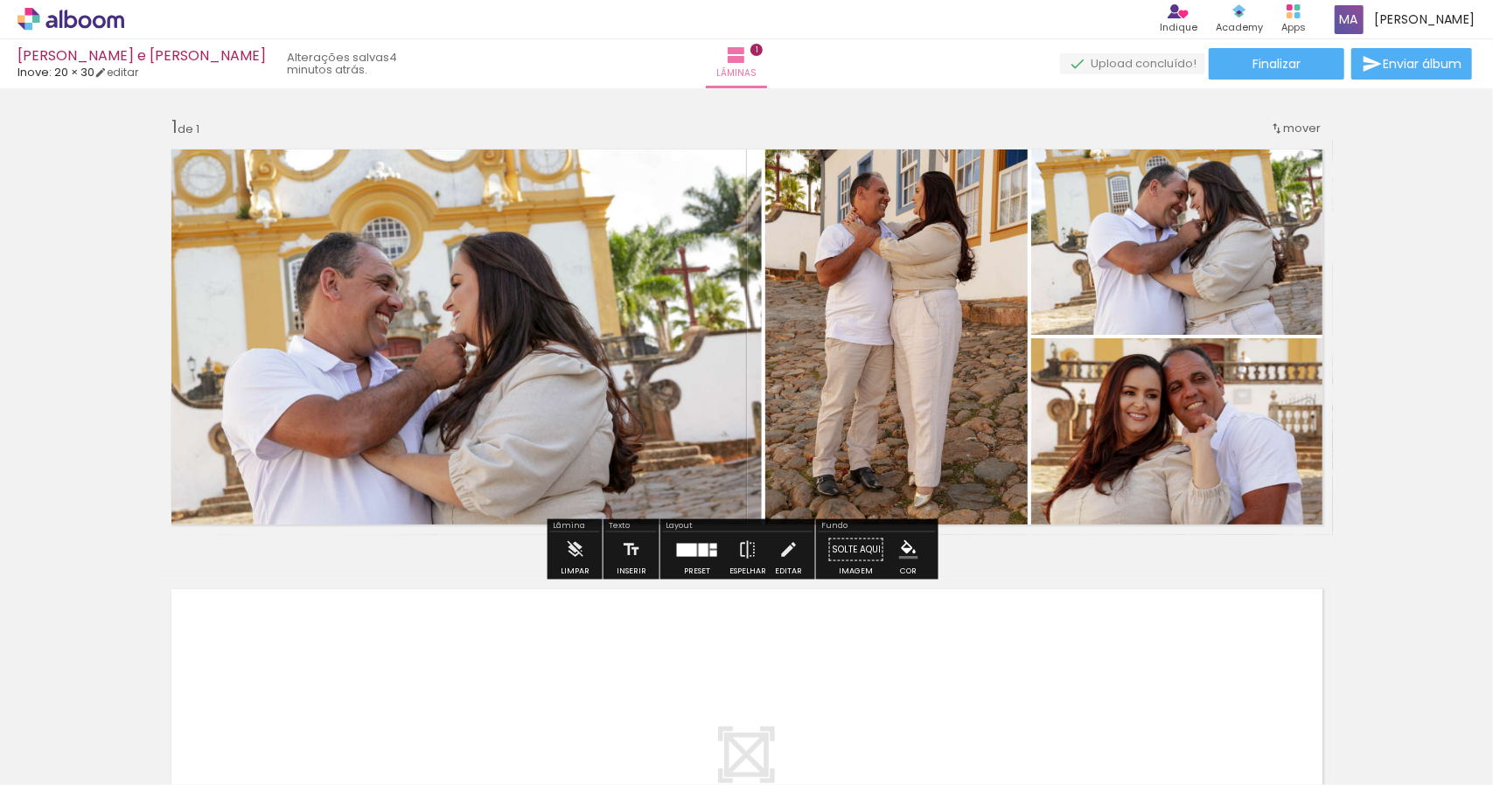
click at [1433, 387] on div "Inserir lâmina 1 de 1" at bounding box center [746, 534] width 1493 height 881
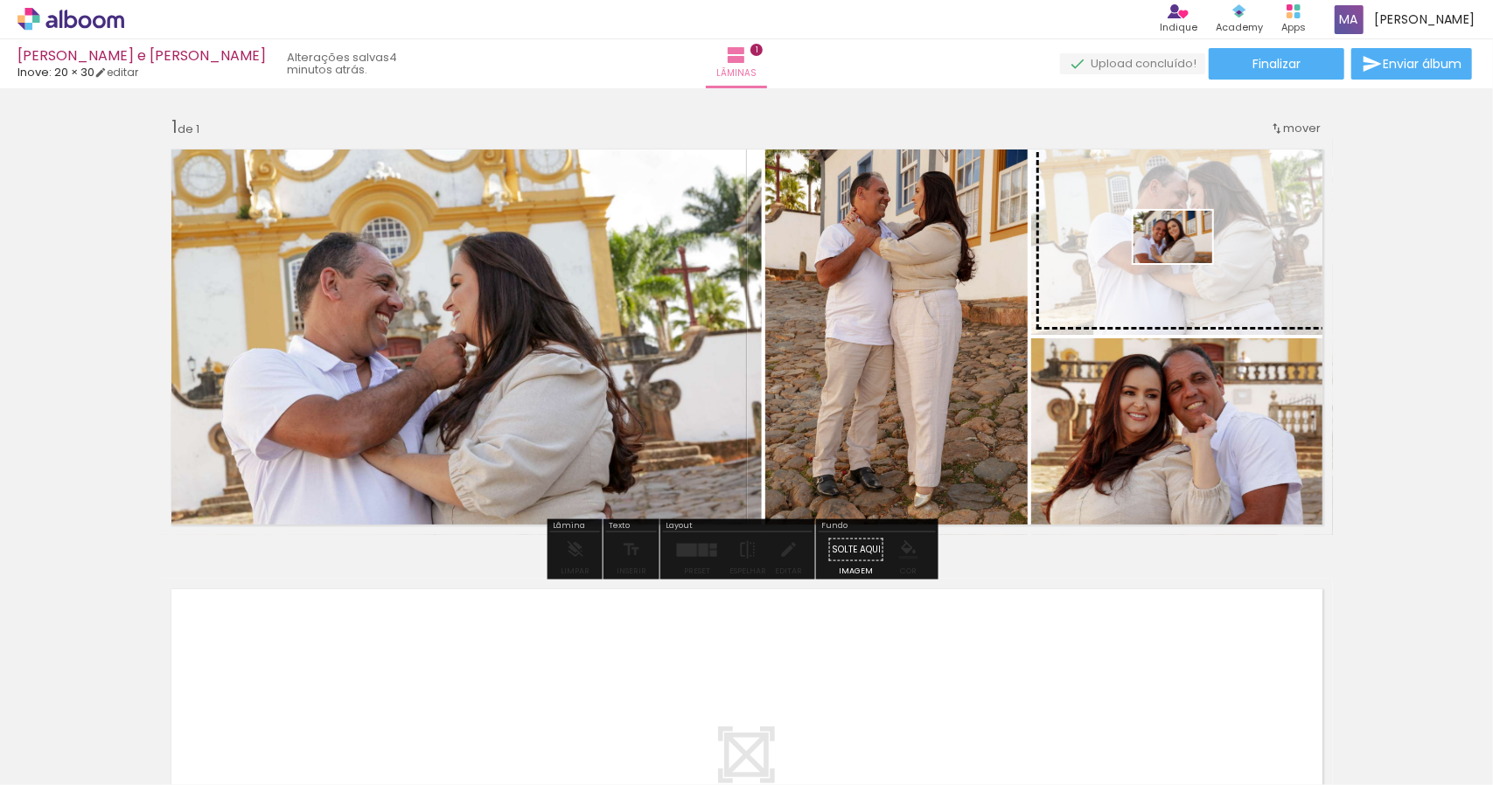
drag, startPoint x: 577, startPoint y: 739, endPoint x: 1186, endPoint y: 263, distance: 772.6
click at [1186, 263] on quentale-workspace at bounding box center [746, 392] width 1493 height 785
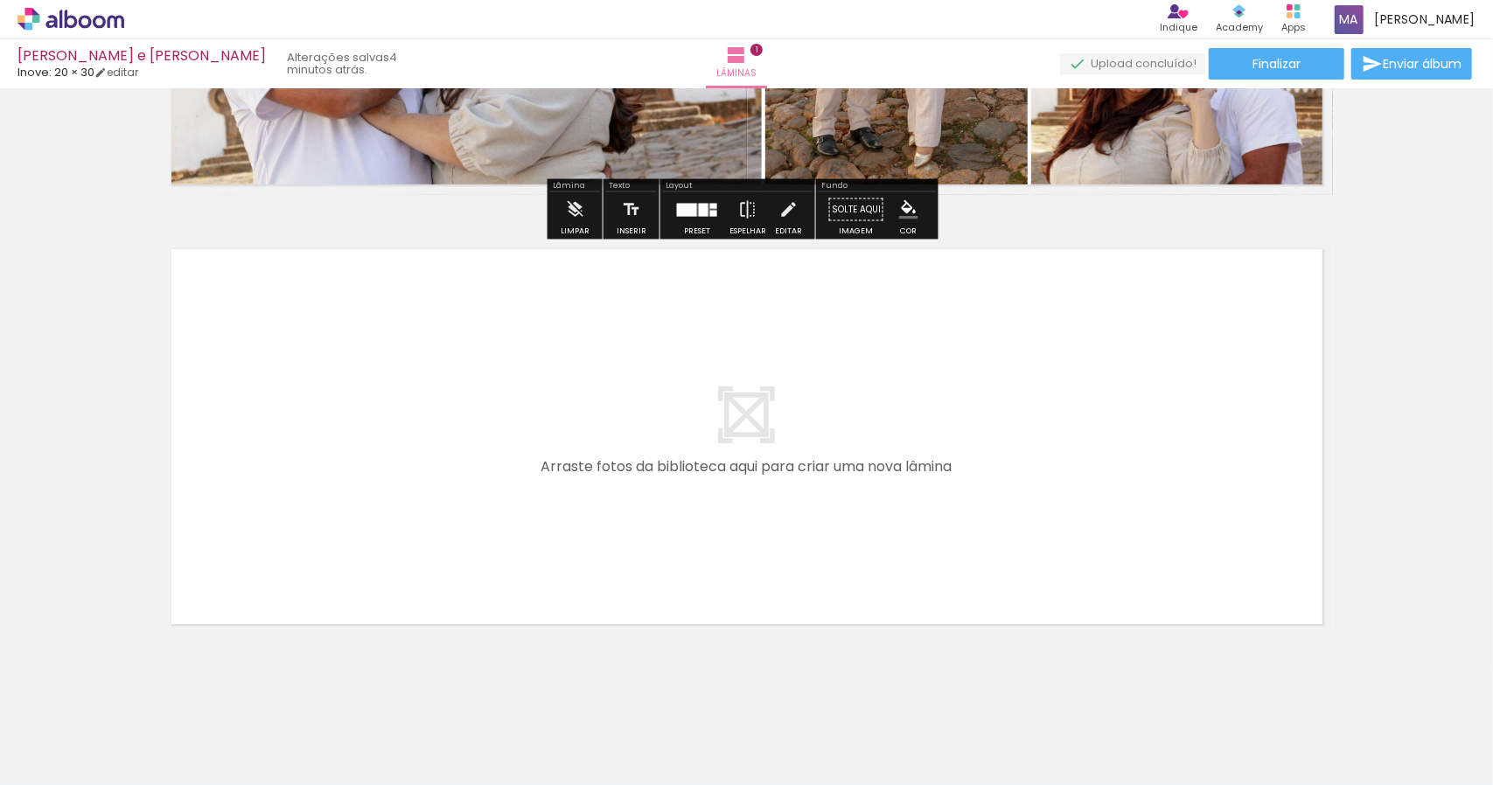
scroll to position [360, 0]
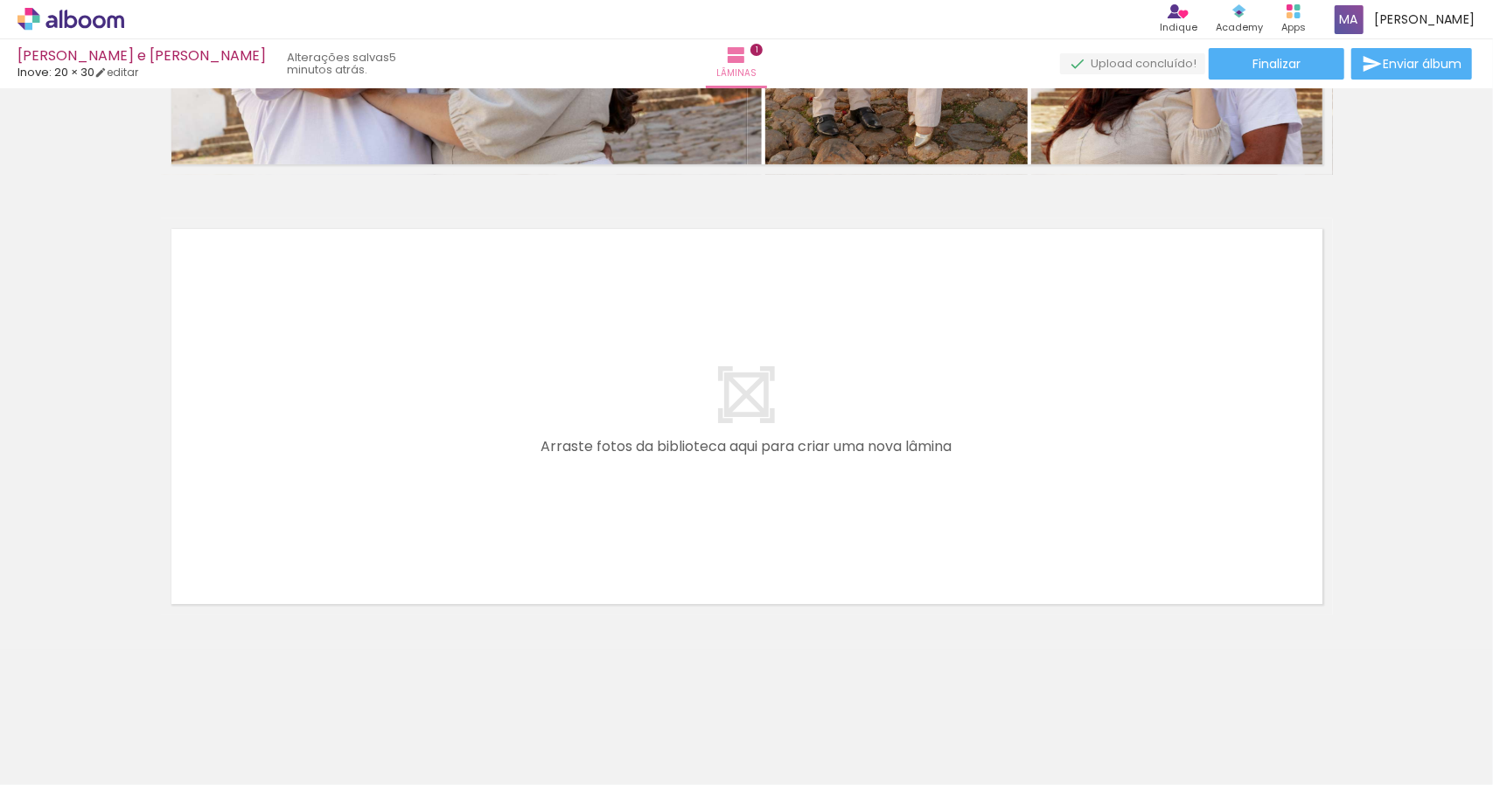
click at [994, 753] on div at bounding box center [959, 727] width 87 height 58
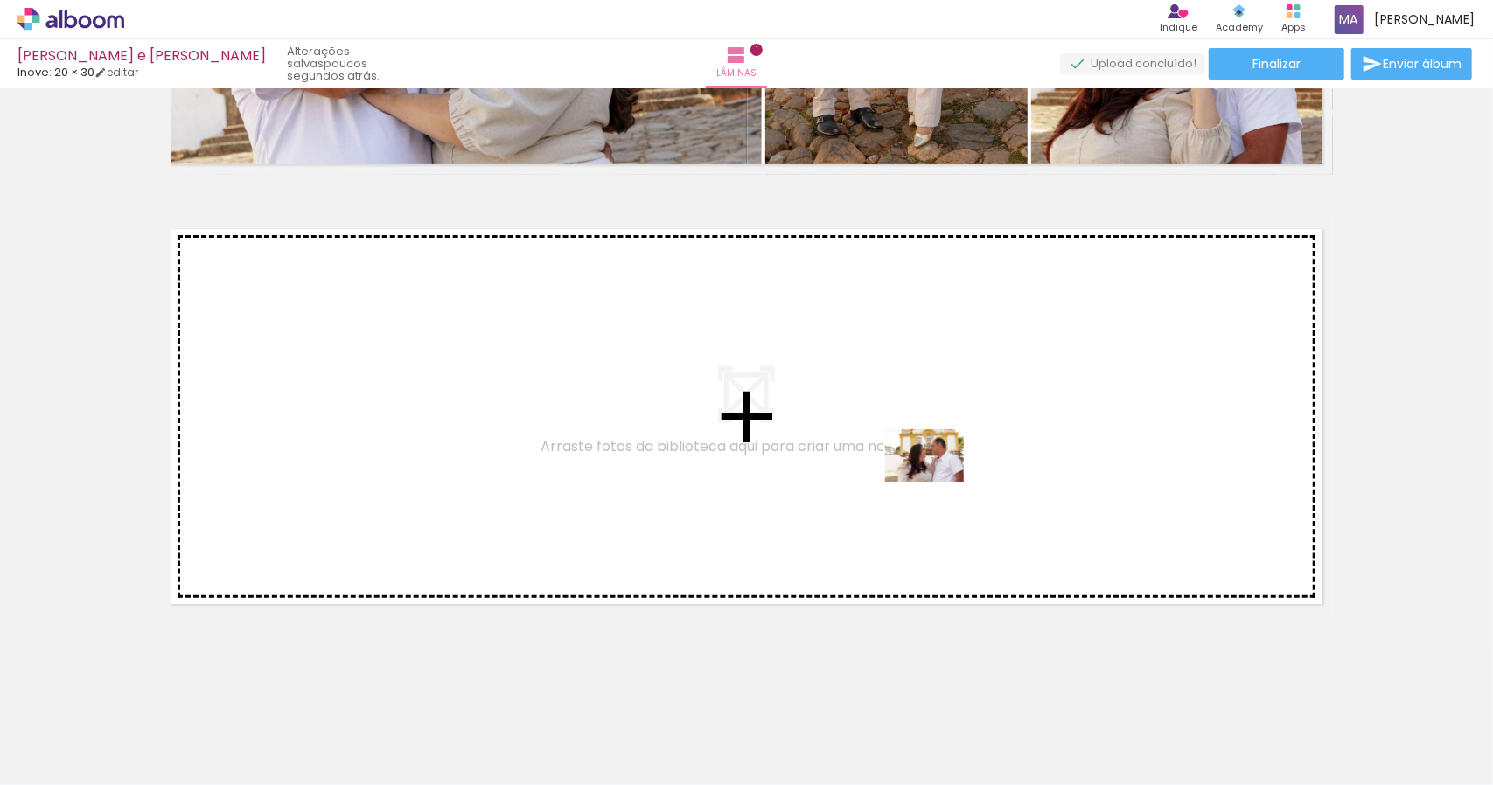
drag, startPoint x: 983, startPoint y: 745, endPoint x: 938, endPoint y: 482, distance: 267.2
click at [938, 482] on quentale-workspace at bounding box center [746, 392] width 1493 height 785
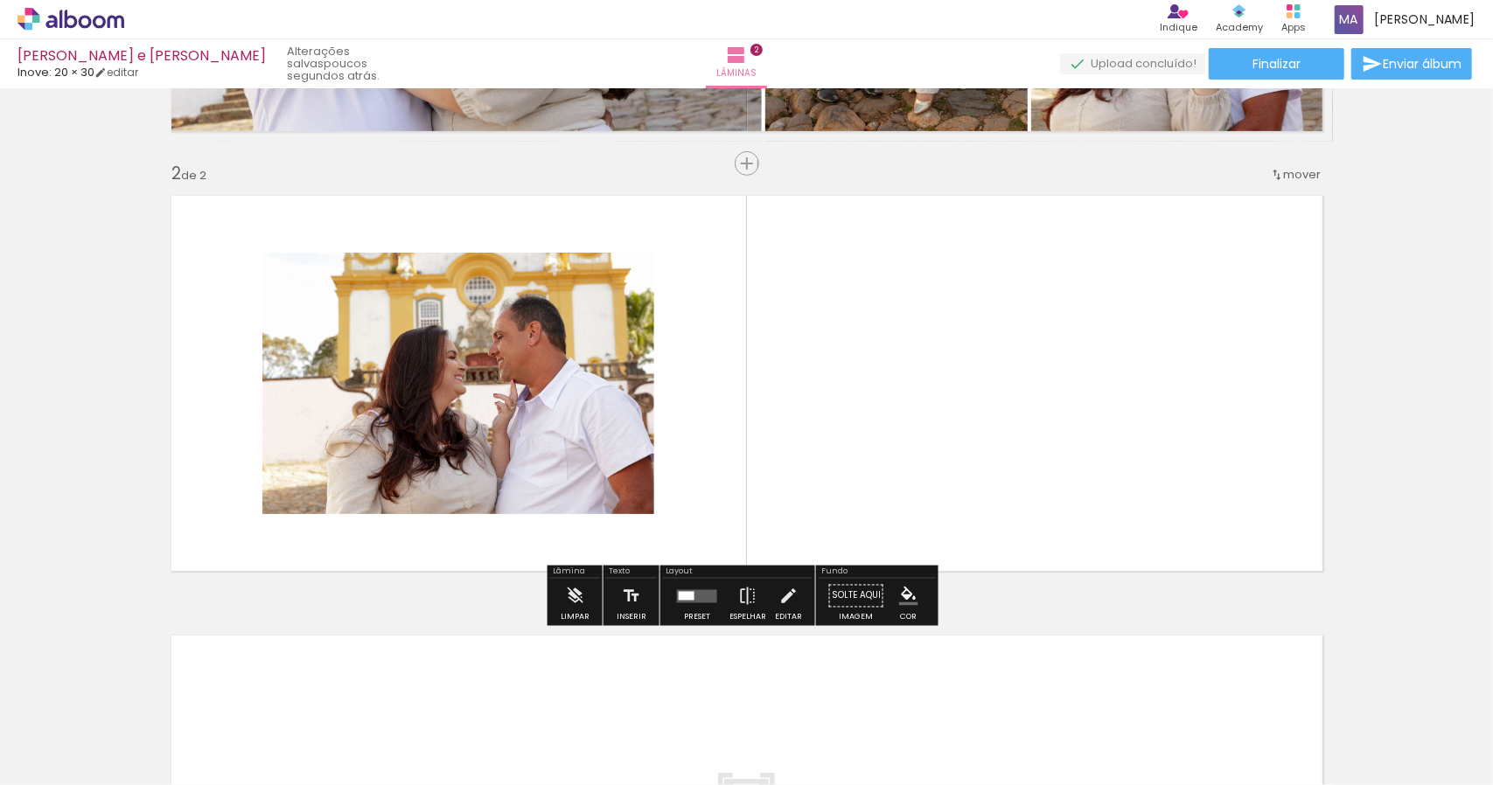
scroll to position [394, 0]
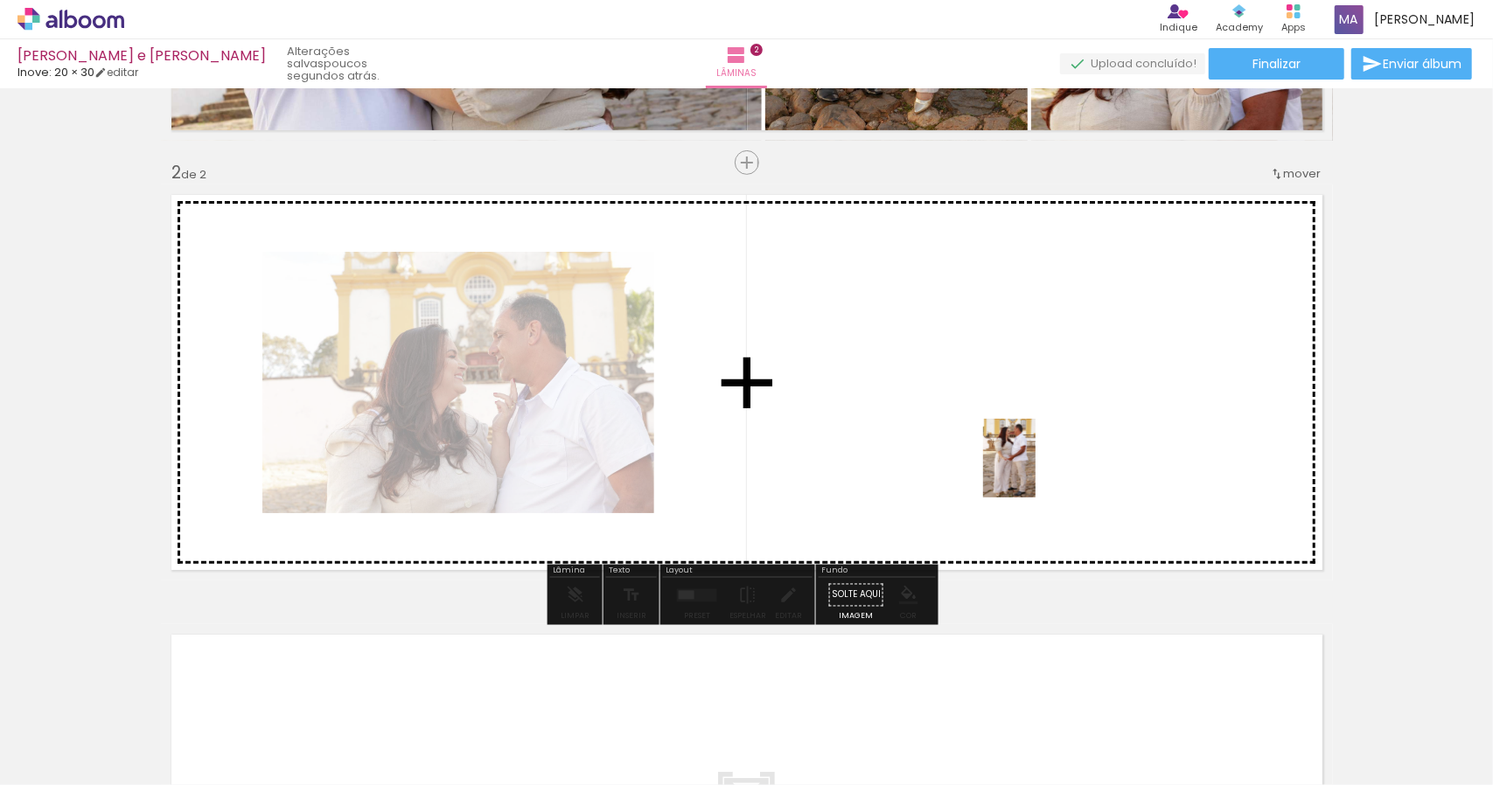
drag, startPoint x: 1184, startPoint y: 735, endPoint x: 1036, endPoint y: 471, distance: 302.4
click at [1036, 471] on quentale-workspace at bounding box center [746, 392] width 1493 height 785
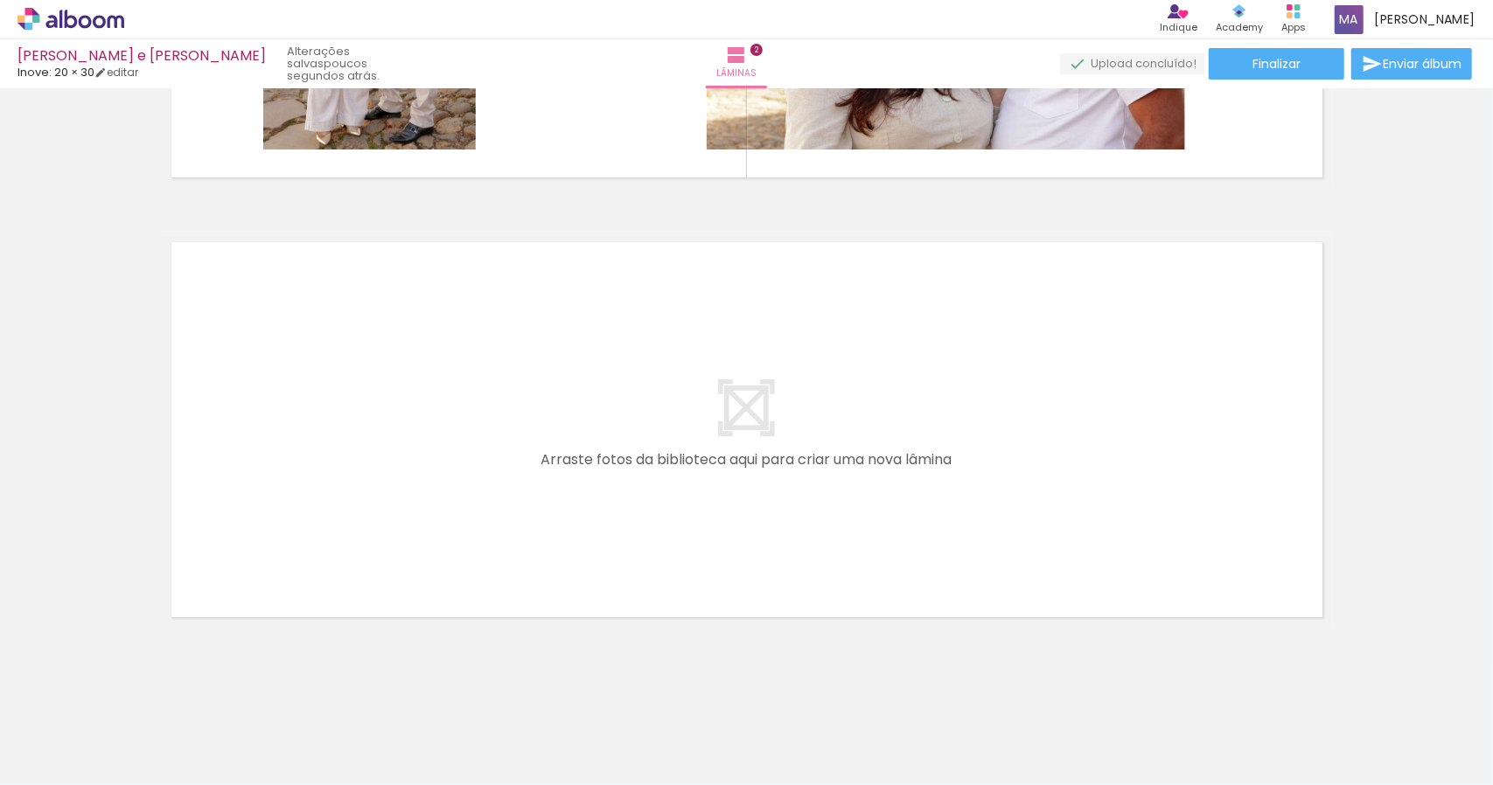
scroll to position [0, 685]
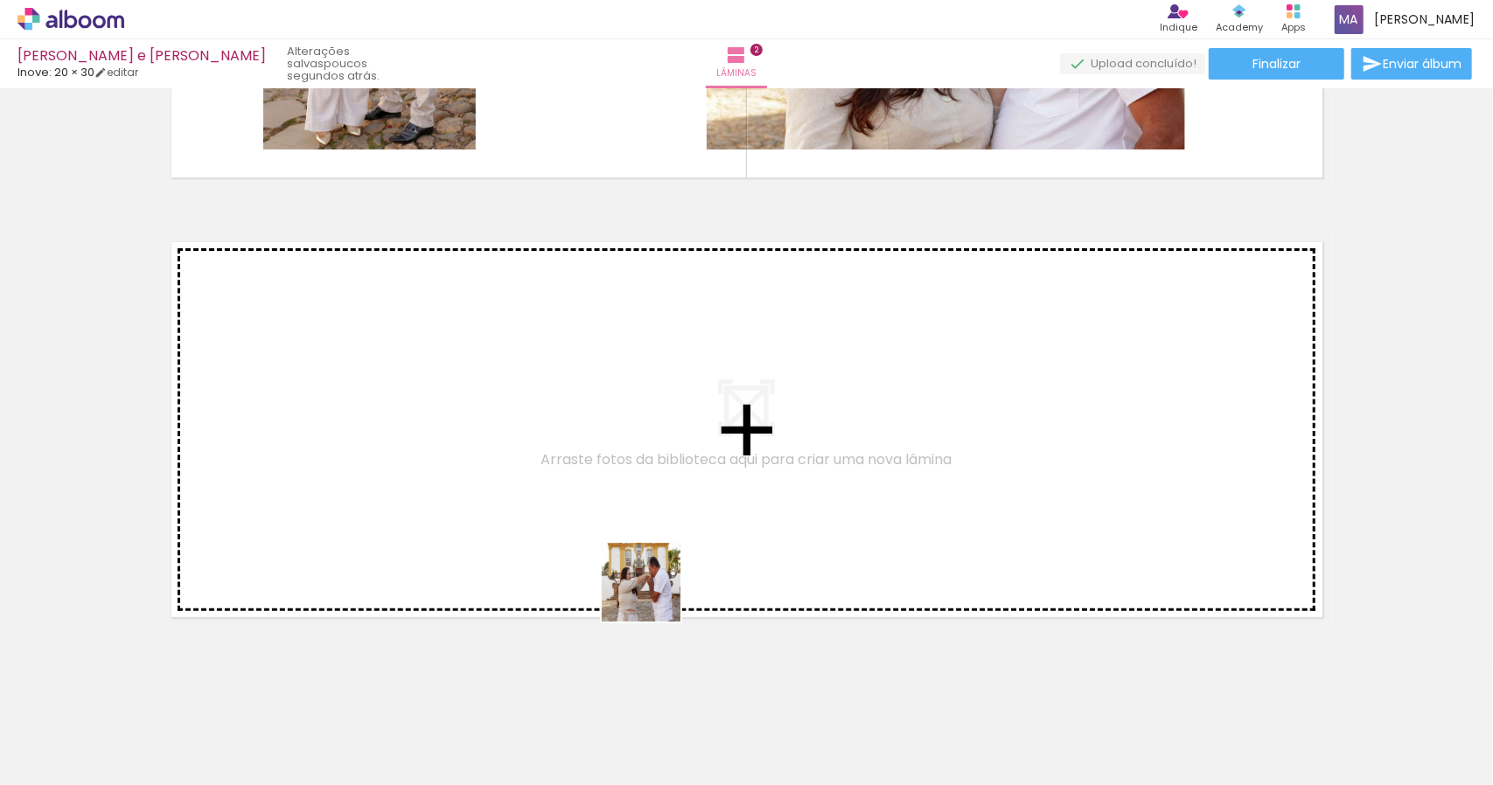
drag, startPoint x: 601, startPoint y: 744, endPoint x: 678, endPoint y: 522, distance: 235.1
click at [678, 522] on quentale-workspace at bounding box center [746, 392] width 1493 height 785
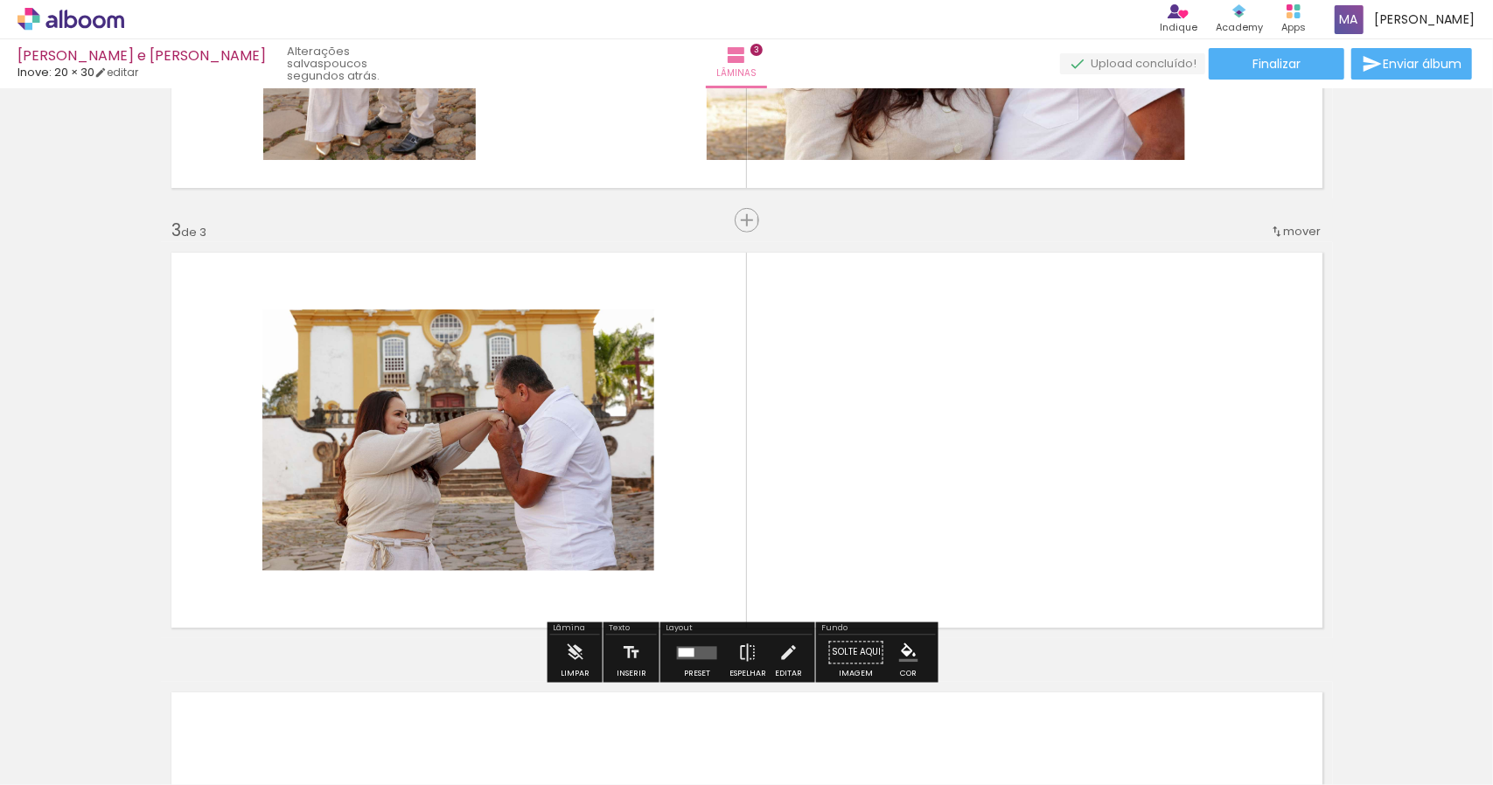
scroll to position [572, 0]
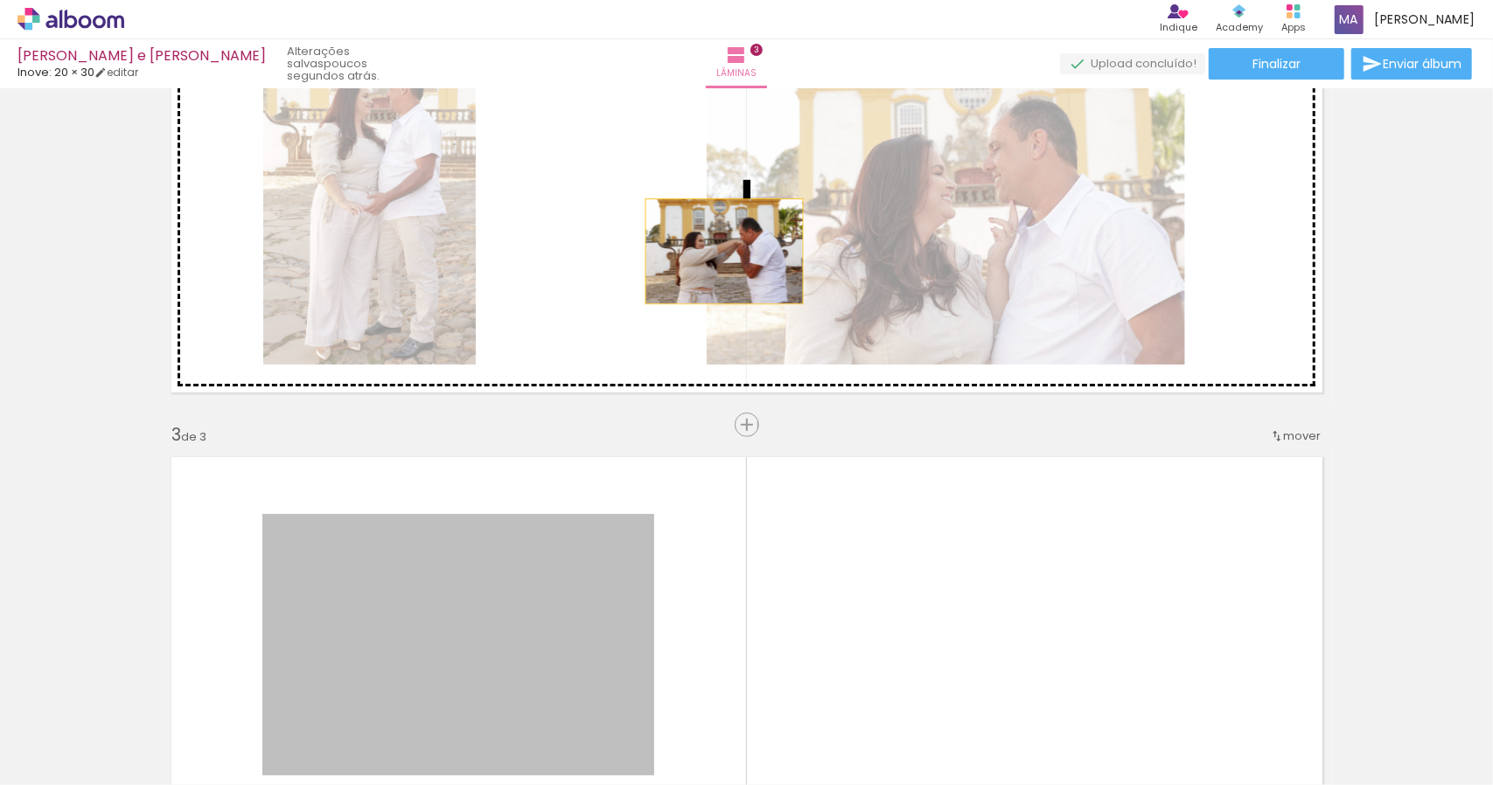
drag, startPoint x: 552, startPoint y: 599, endPoint x: 717, endPoint y: 251, distance: 385.4
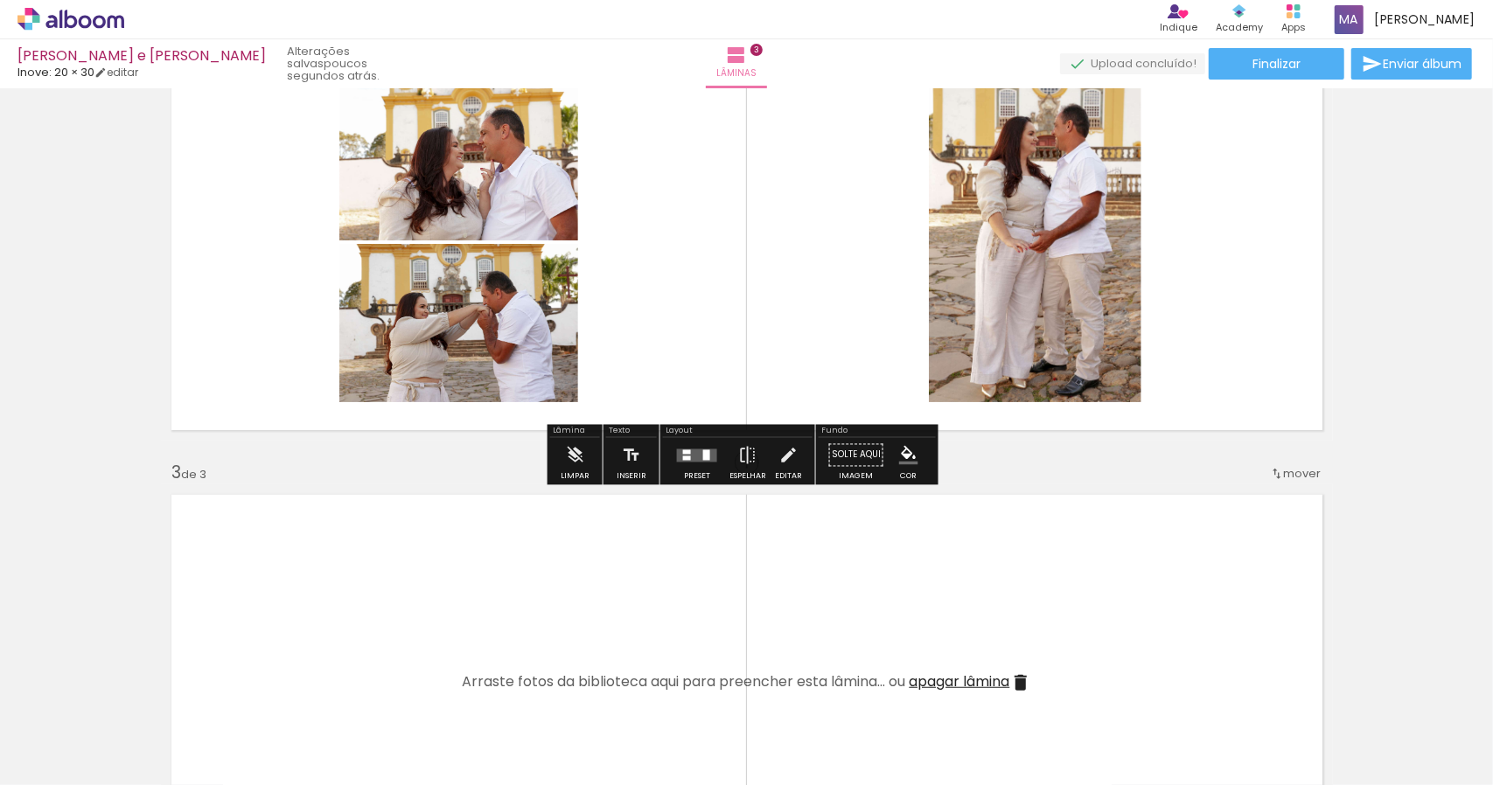
scroll to position [397, 0]
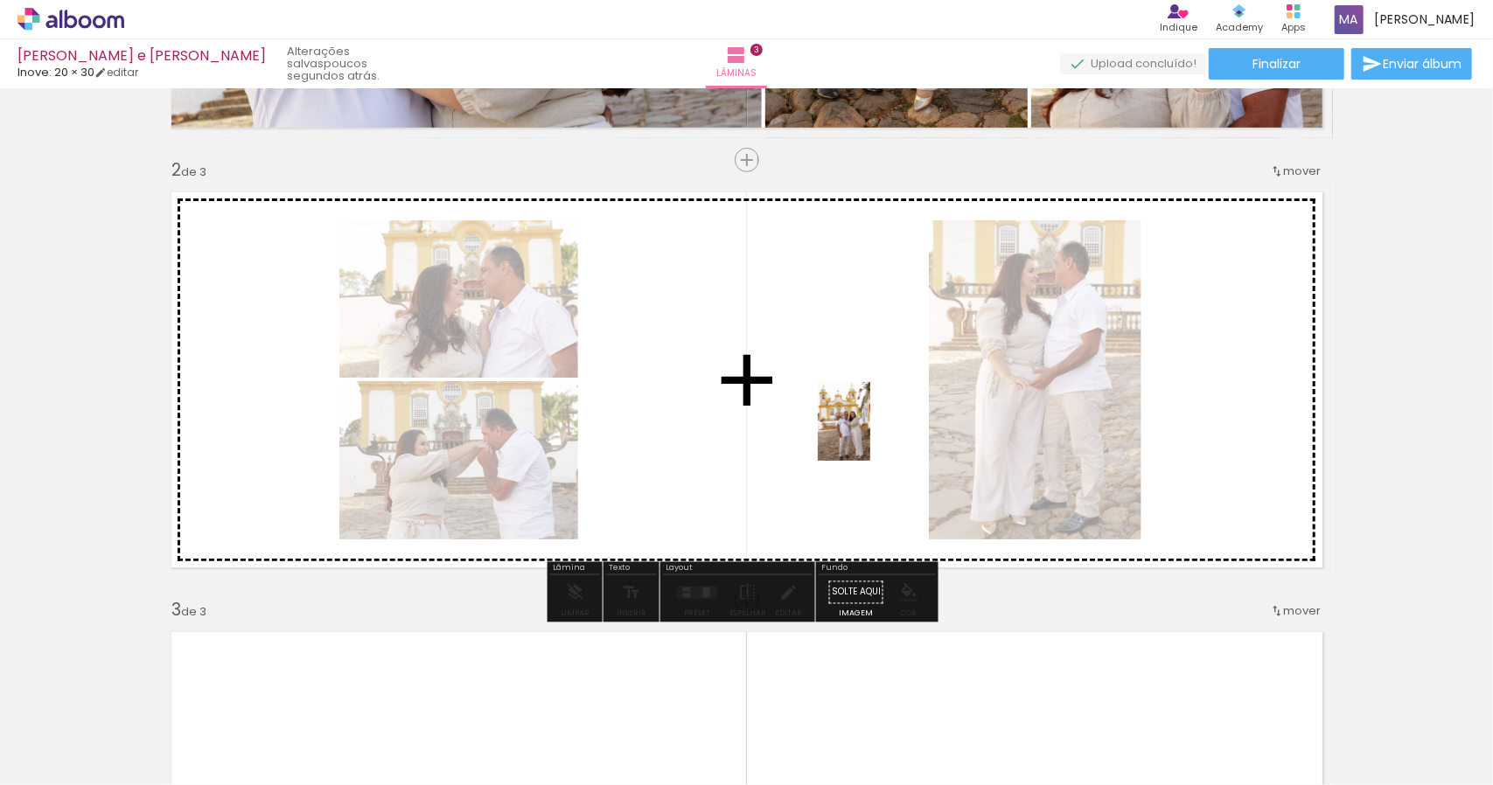
drag, startPoint x: 973, startPoint y: 745, endPoint x: 870, endPoint y: 435, distance: 326.9
click at [870, 435] on quentale-workspace at bounding box center [746, 392] width 1493 height 785
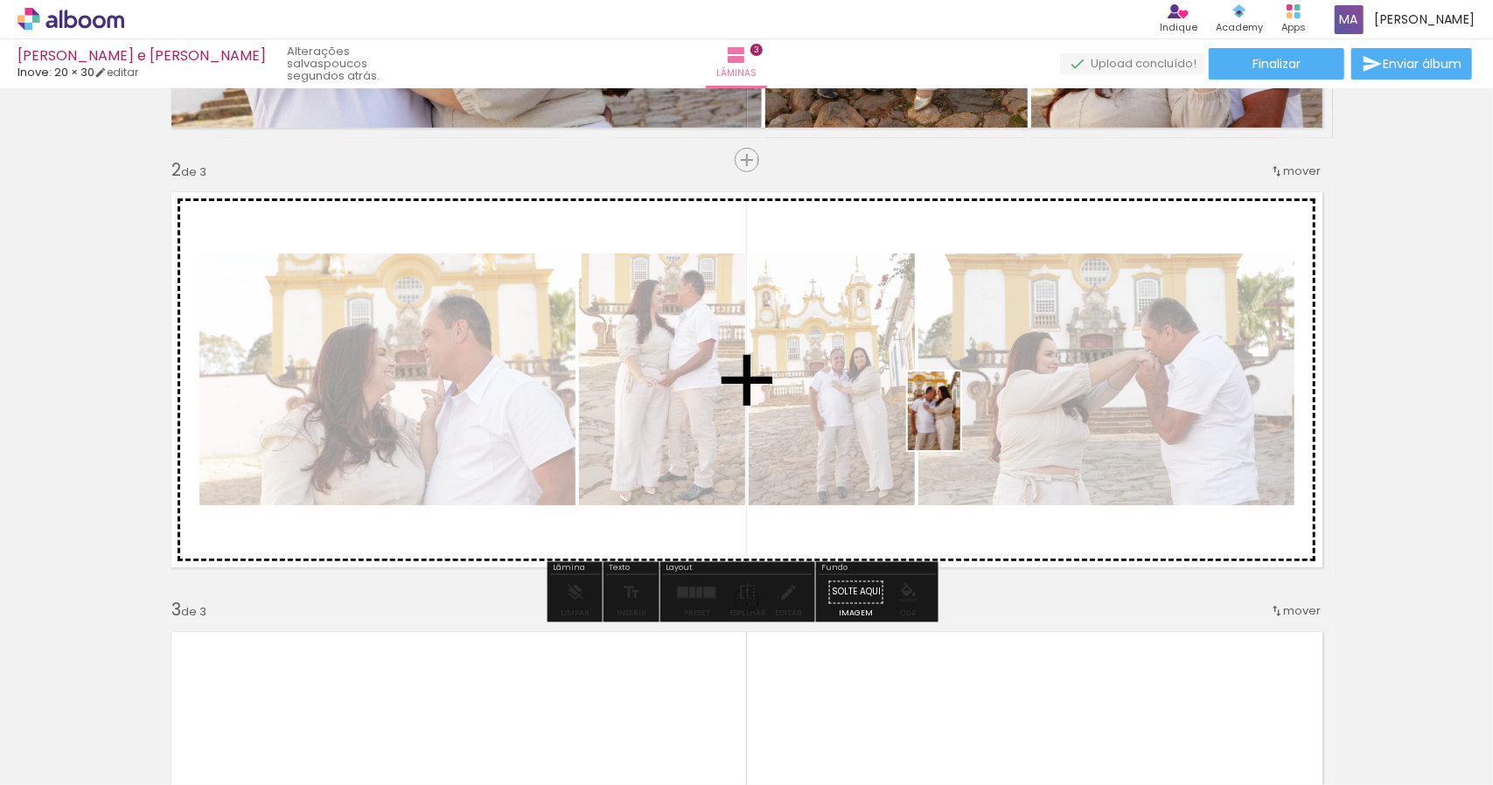
drag, startPoint x: 1177, startPoint y: 744, endPoint x: 960, endPoint y: 424, distance: 386.7
click at [960, 424] on quentale-workspace at bounding box center [746, 392] width 1493 height 785
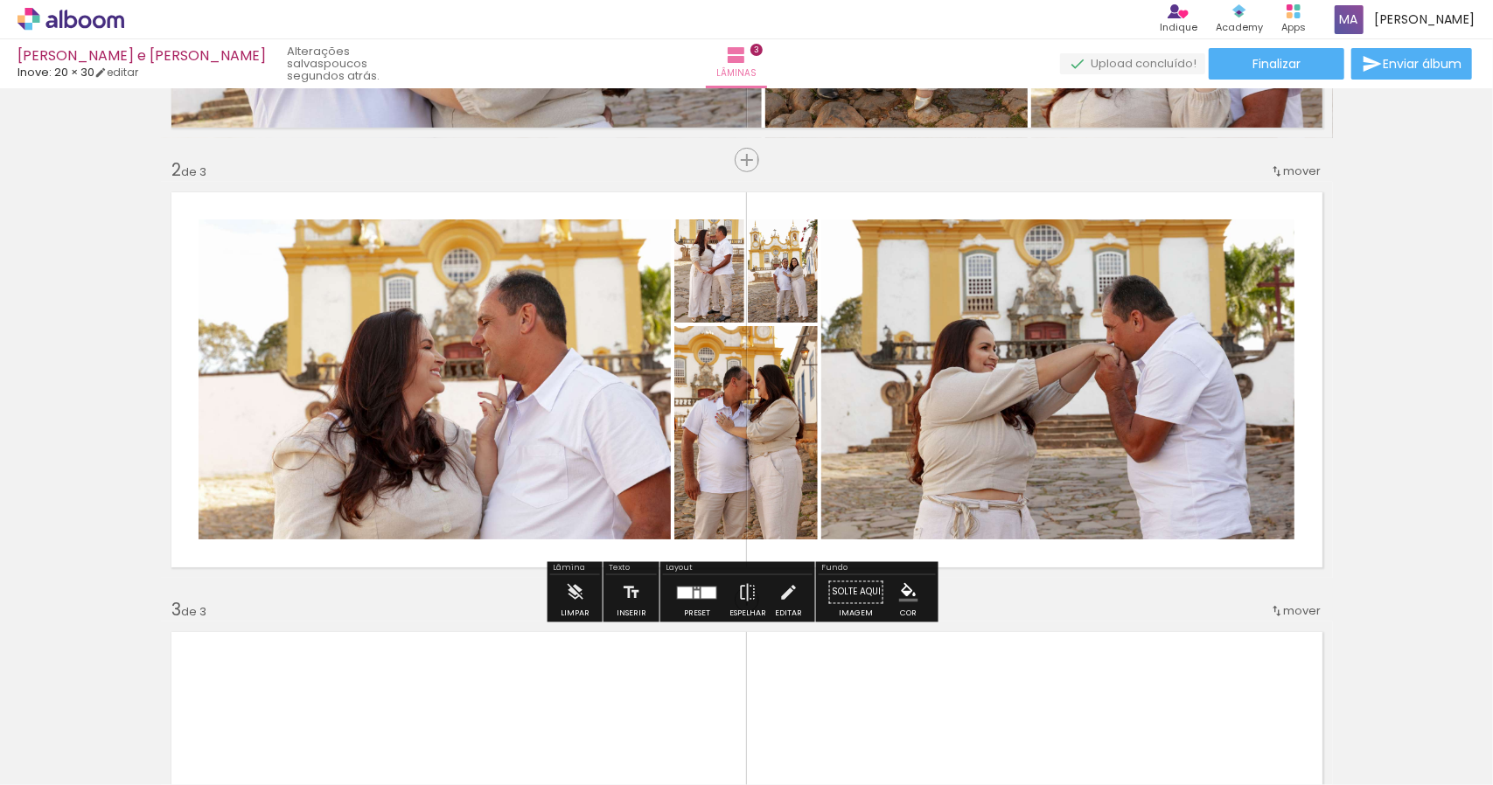
click at [1139, 497] on quentale-photo at bounding box center [1057, 380] width 473 height 320
click at [906, 602] on paper-menu-button "#ffebee #ffcdd2 #ef9a9a #e57373 #ef5350 #f44336 #e53935 #d32f2f #c62828 #b71c1c…" at bounding box center [908, 592] width 33 height 33
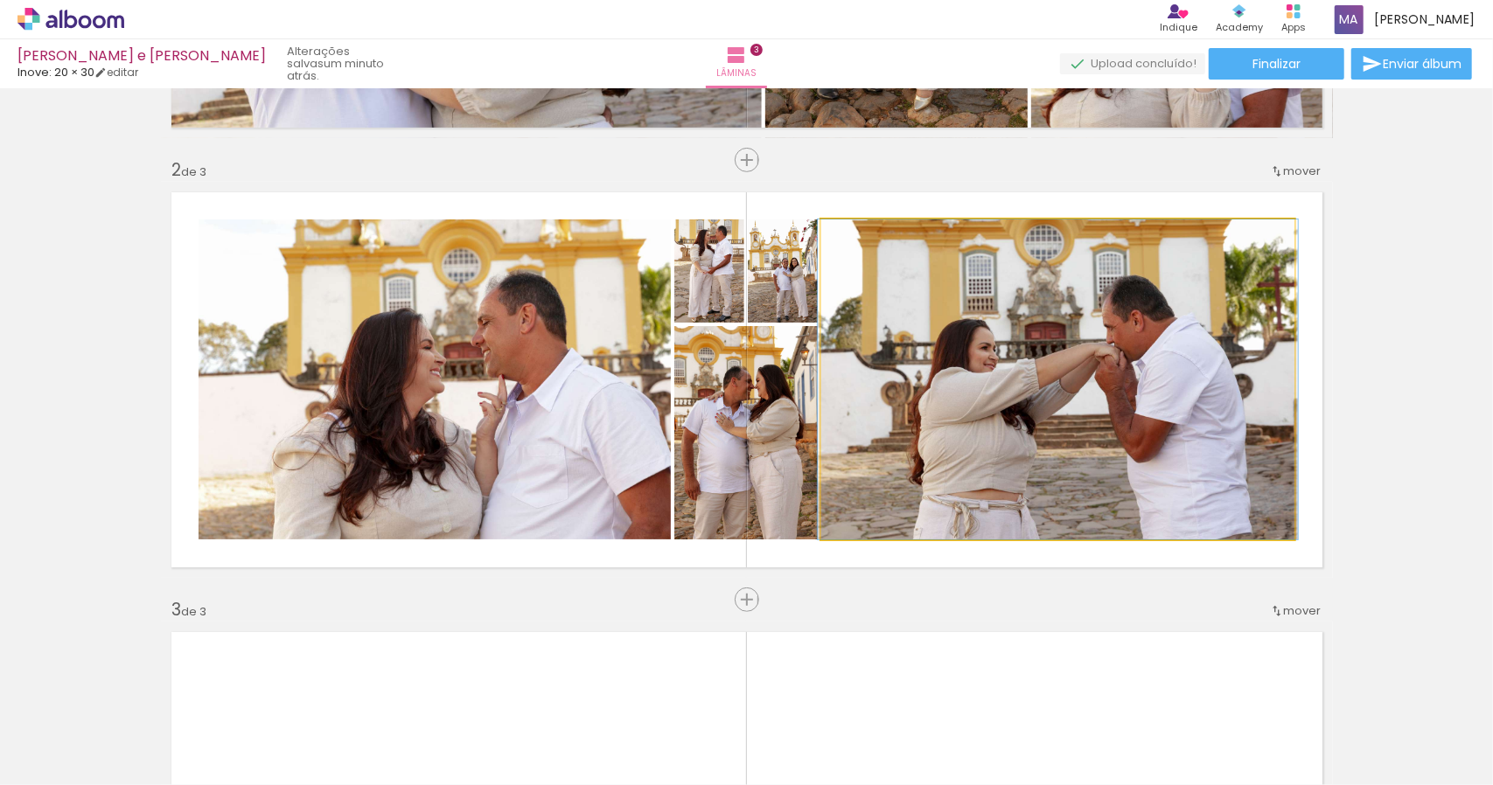
click at [922, 396] on quentale-photo at bounding box center [1057, 380] width 473 height 320
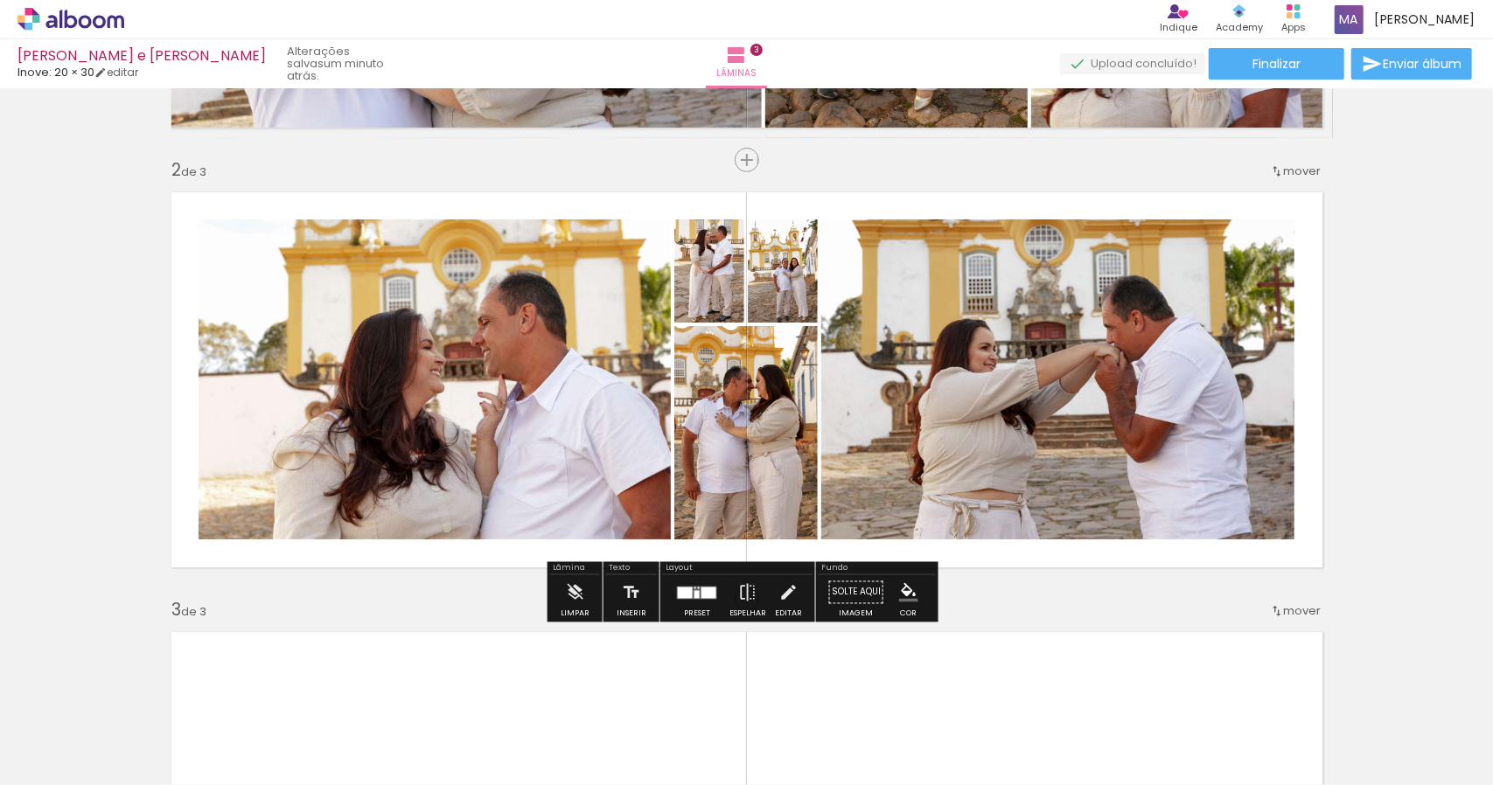
click at [0, 0] on slot "P&B" at bounding box center [0, 0] width 0 height 0
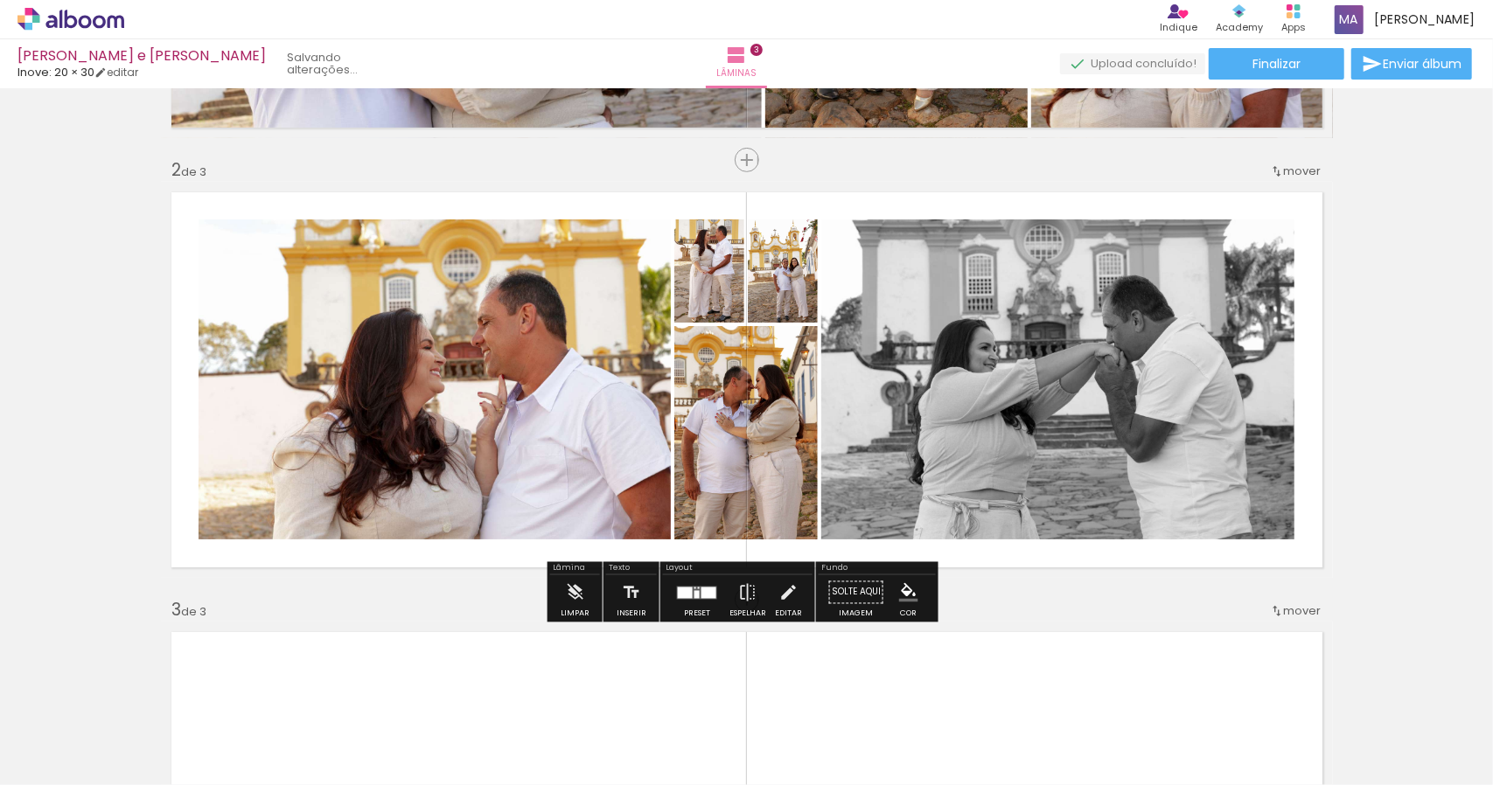
click at [0, 0] on slot "P&B" at bounding box center [0, 0] width 0 height 0
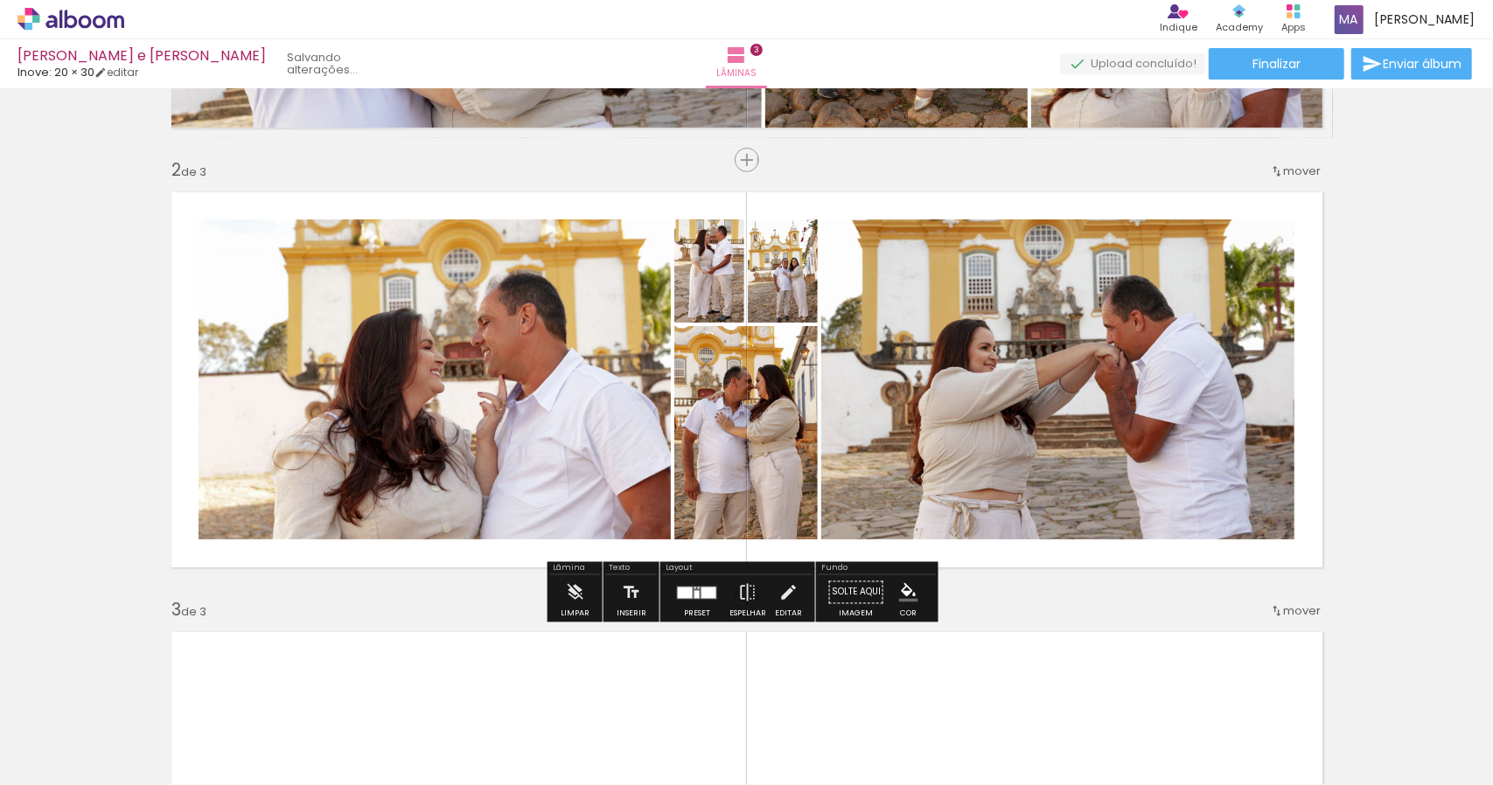
click at [688, 593] on quentale-layouter at bounding box center [697, 592] width 40 height 13
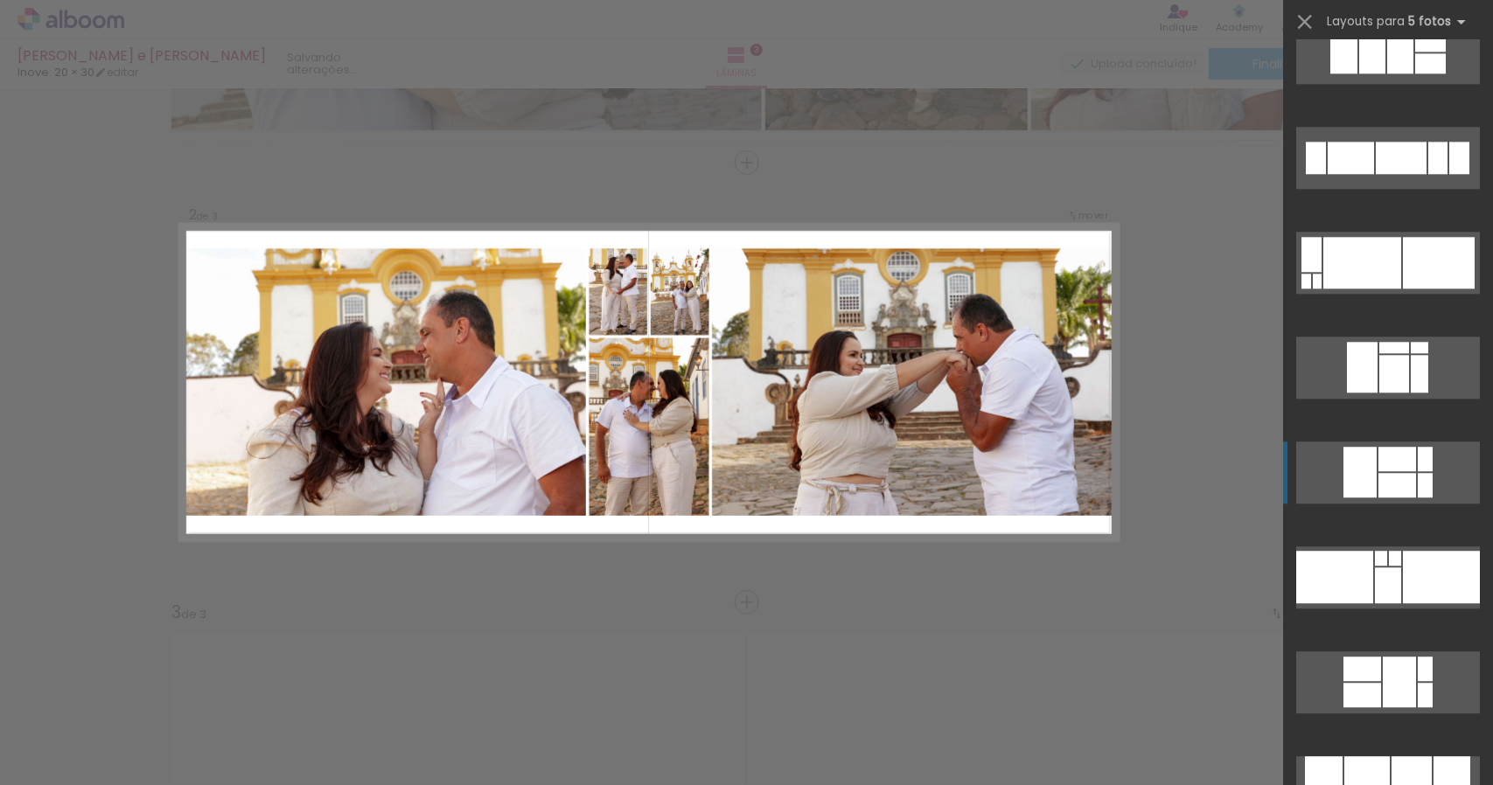
scroll to position [2974, 0]
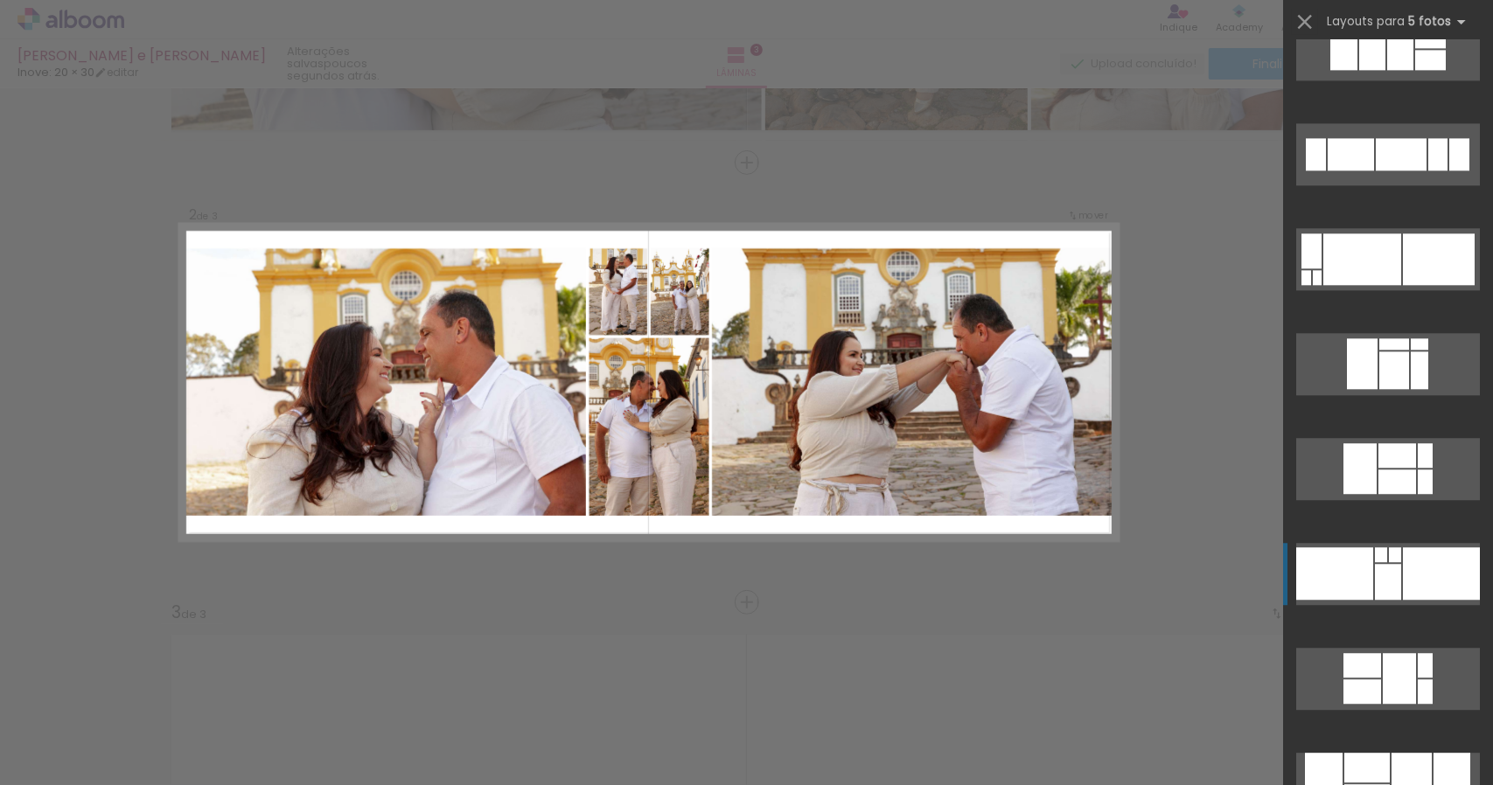
click at [1375, 599] on div at bounding box center [1388, 582] width 26 height 36
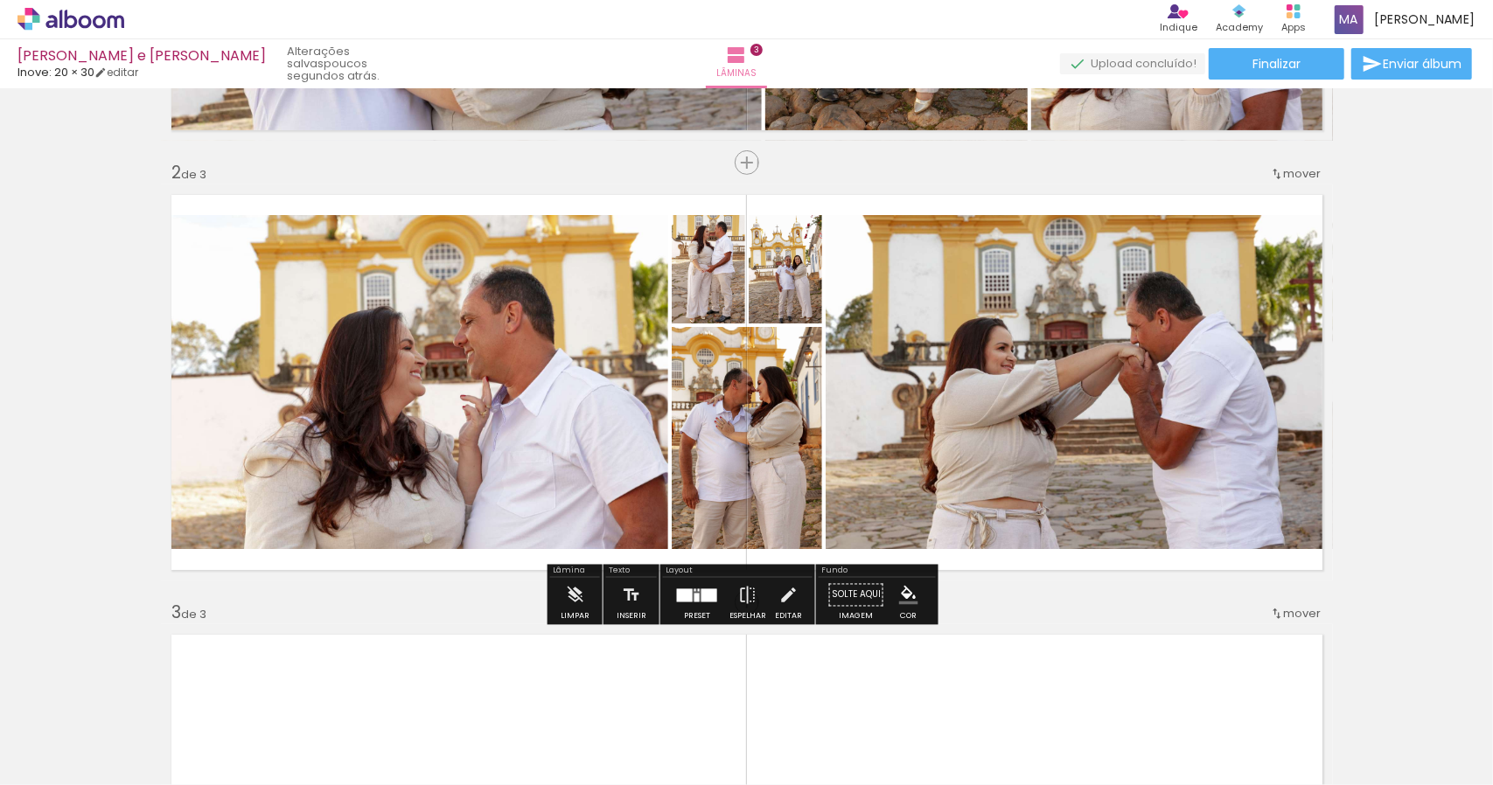
click at [689, 592] on quentale-layouter at bounding box center [697, 595] width 40 height 13
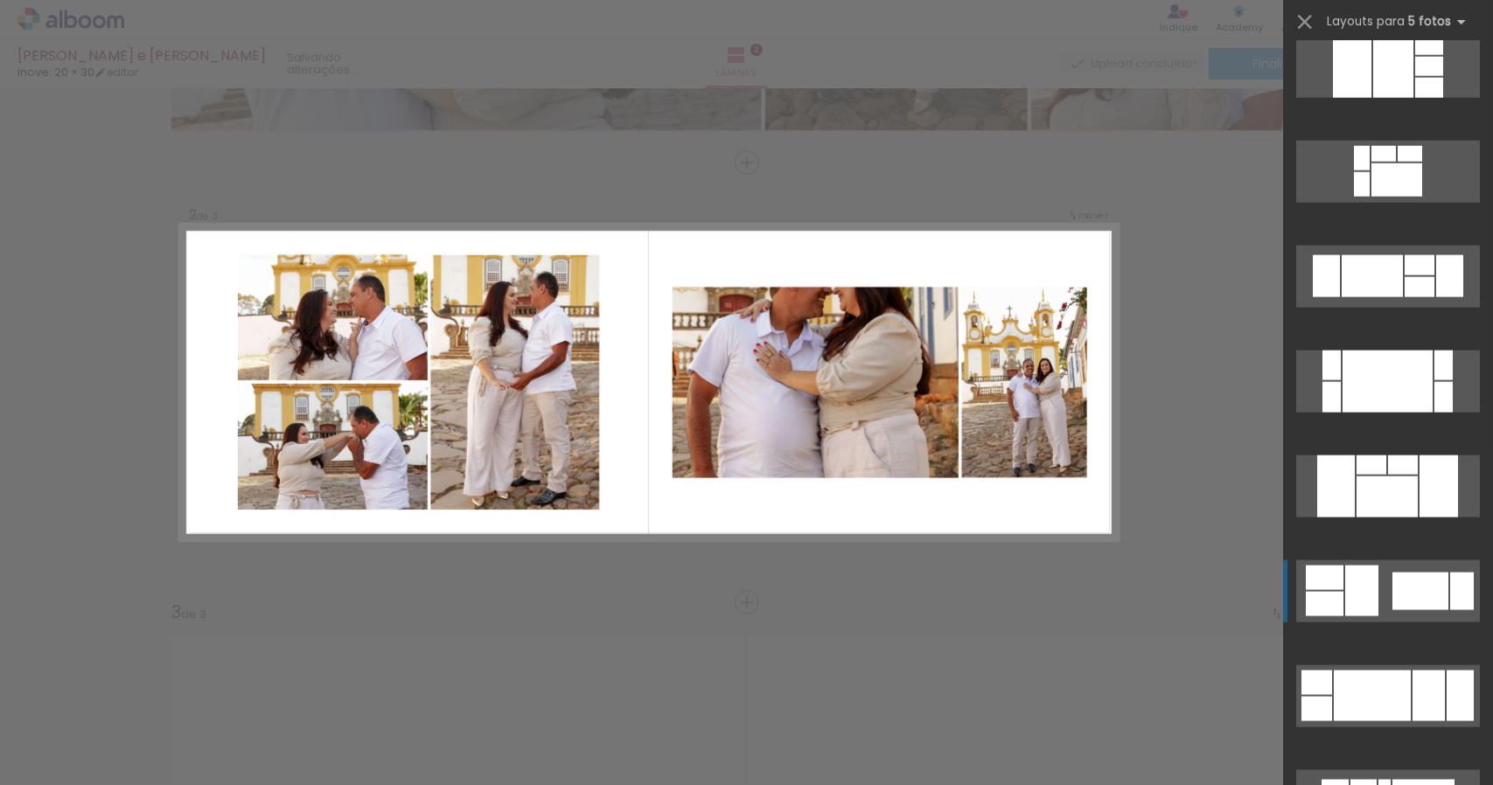
scroll to position [6175, 0]
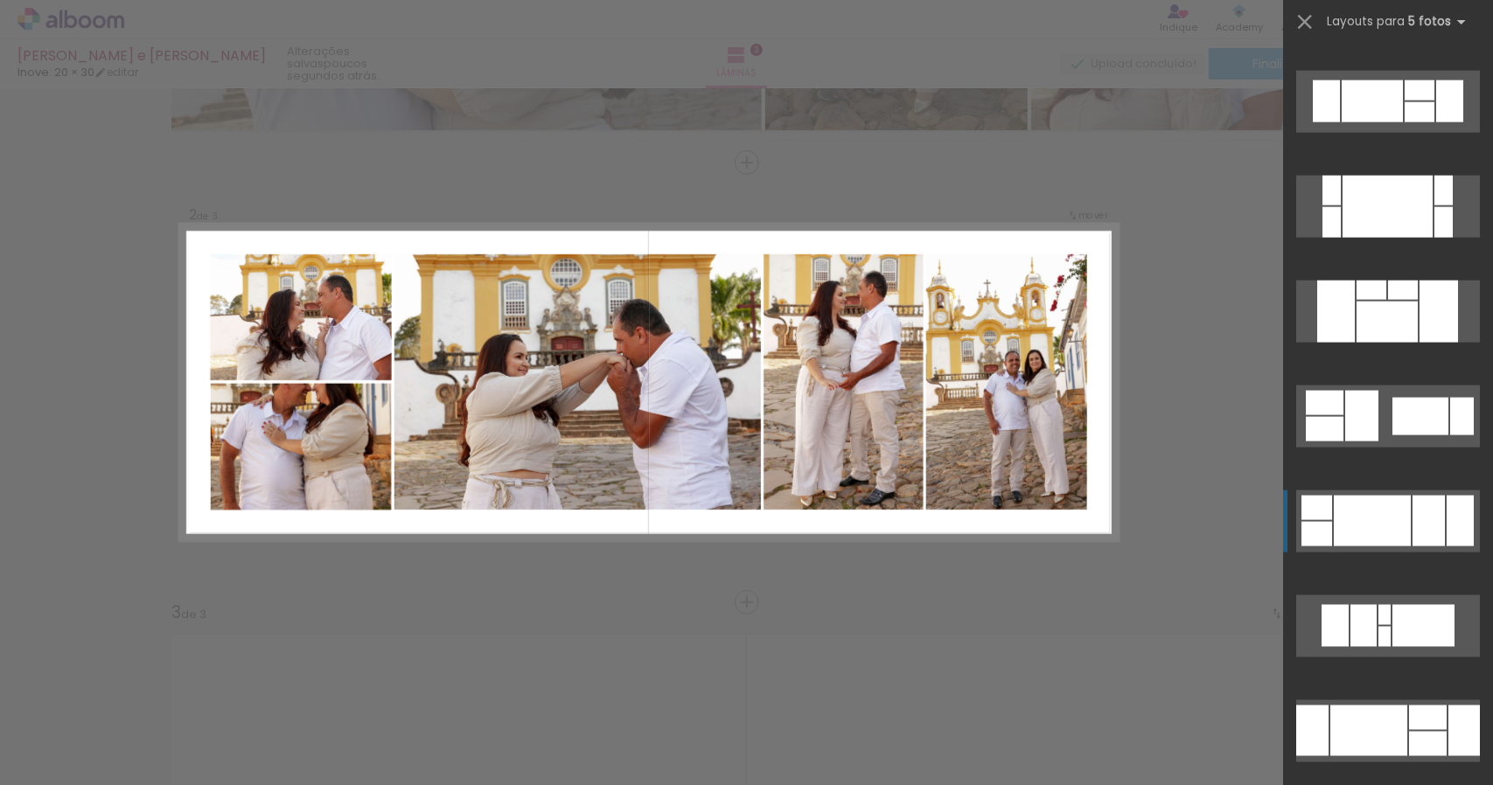
click at [1358, 496] on div at bounding box center [1372, 521] width 77 height 51
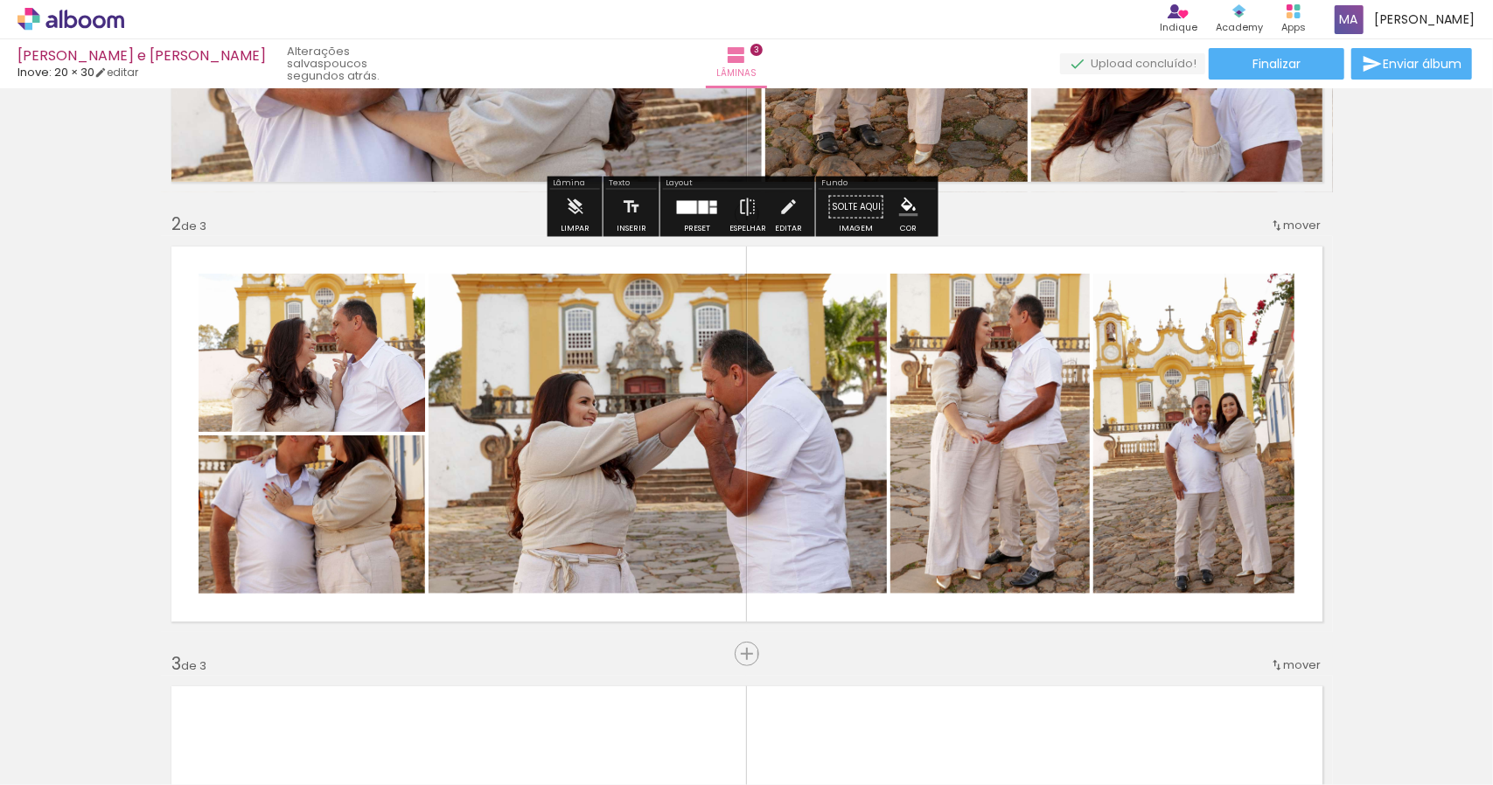
scroll to position [350, 0]
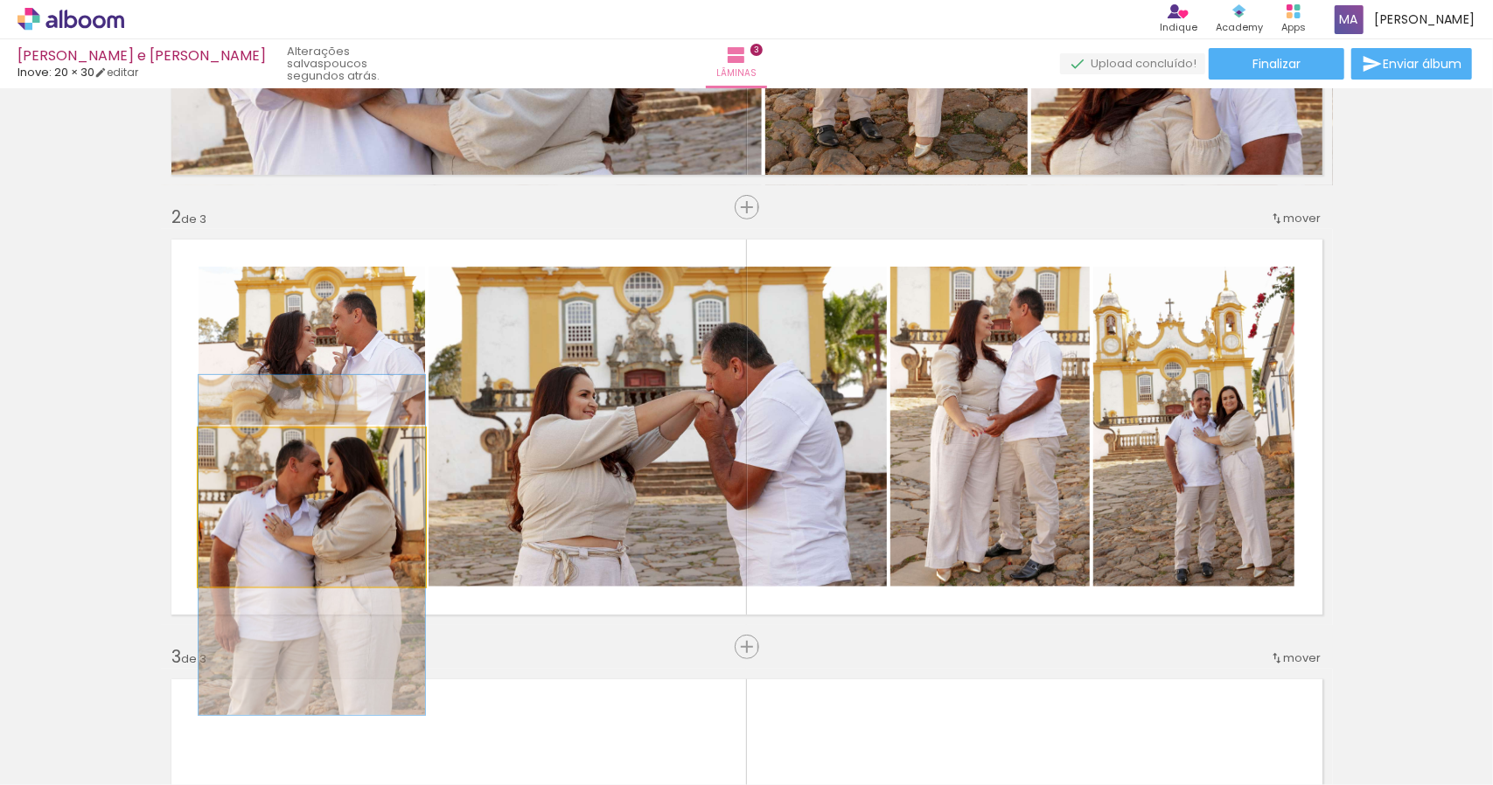
drag, startPoint x: 355, startPoint y: 495, endPoint x: 350, endPoint y: 528, distance: 33.6
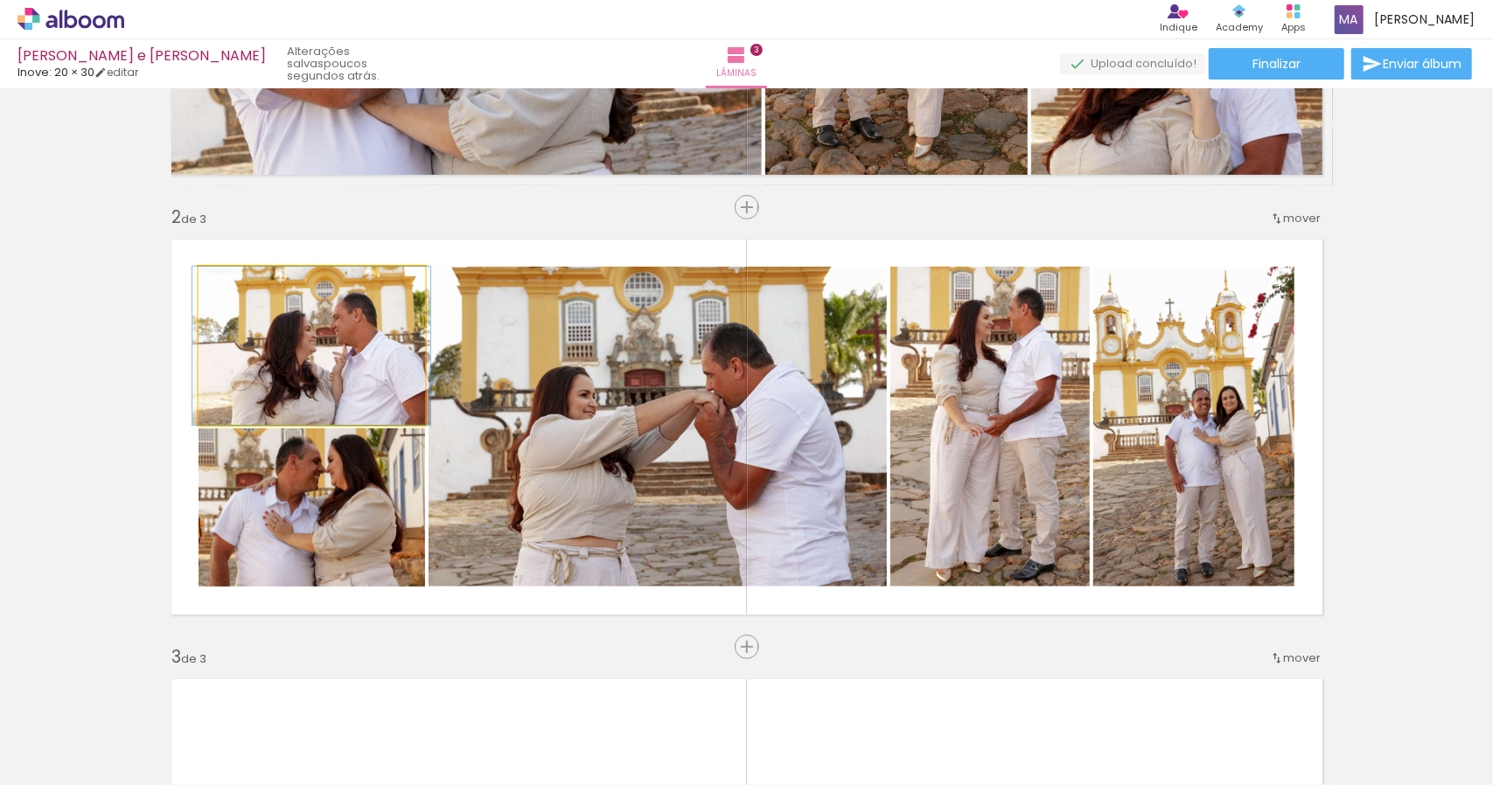
click at [357, 370] on quentale-photo at bounding box center [312, 346] width 227 height 158
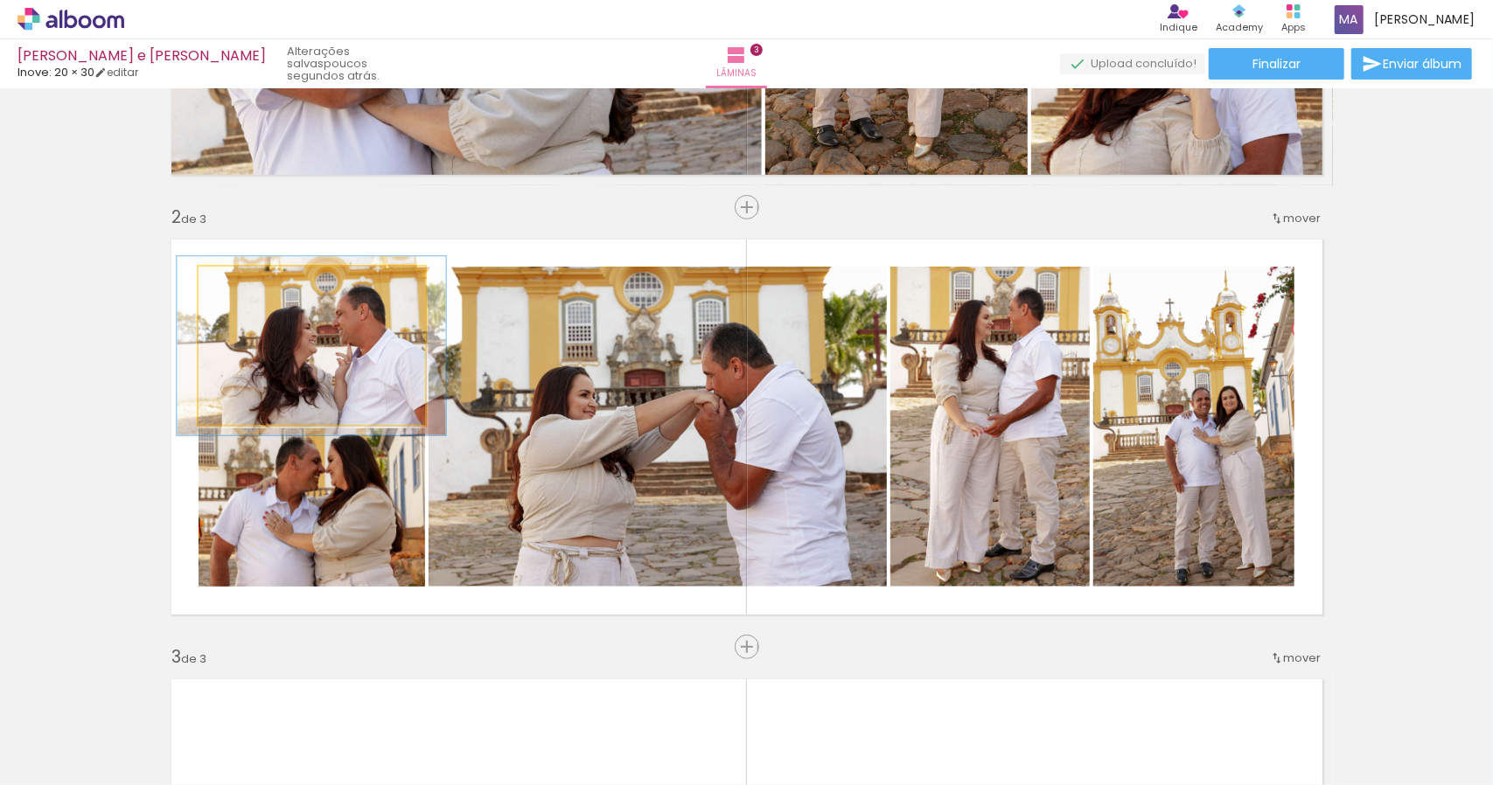
drag, startPoint x: 239, startPoint y: 288, endPoint x: 248, endPoint y: 294, distance: 11.4
type paper-slider "116"
click at [248, 294] on div at bounding box center [247, 285] width 28 height 28
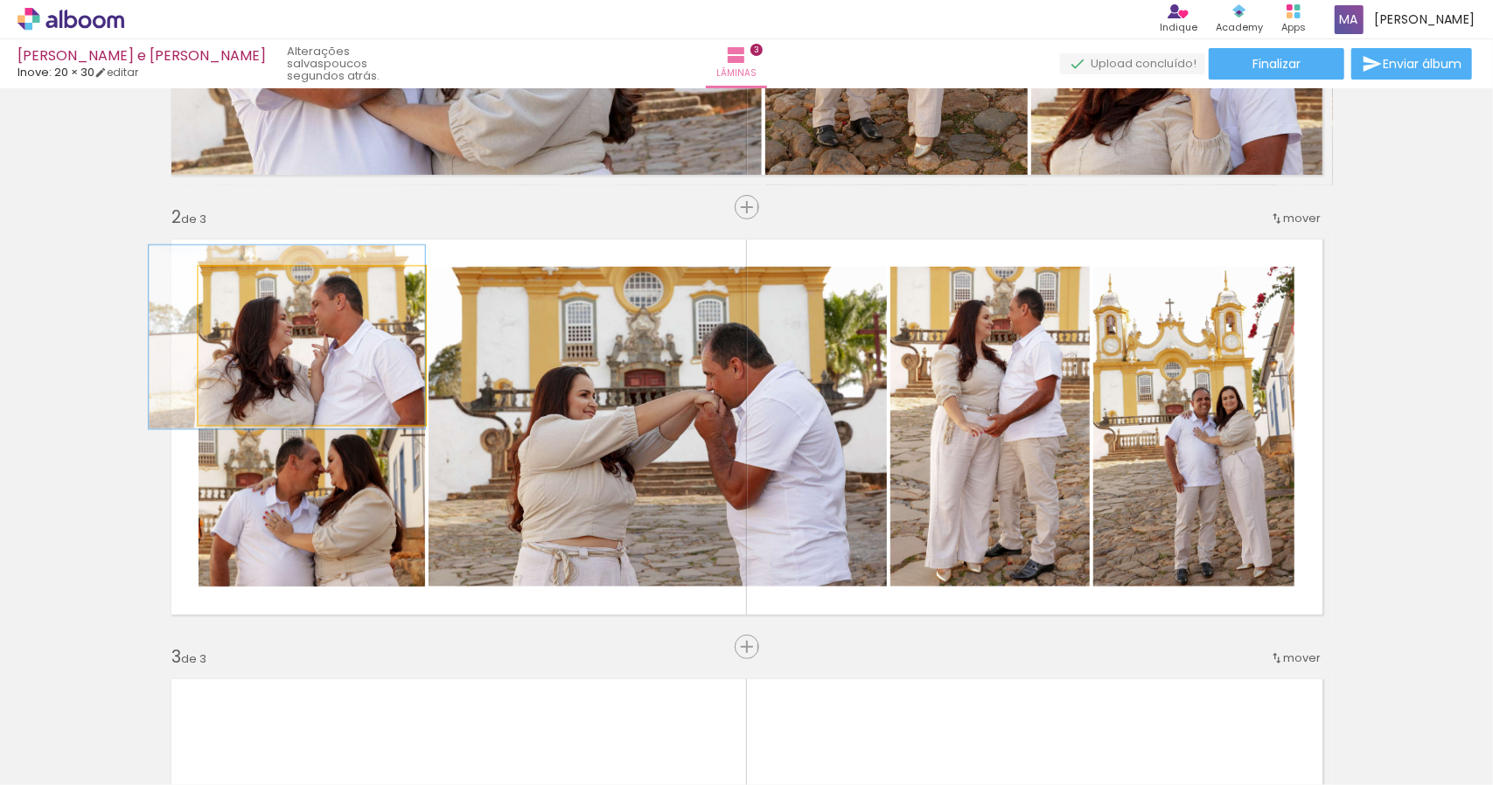
drag, startPoint x: 280, startPoint y: 347, endPoint x: 244, endPoint y: 338, distance: 36.9
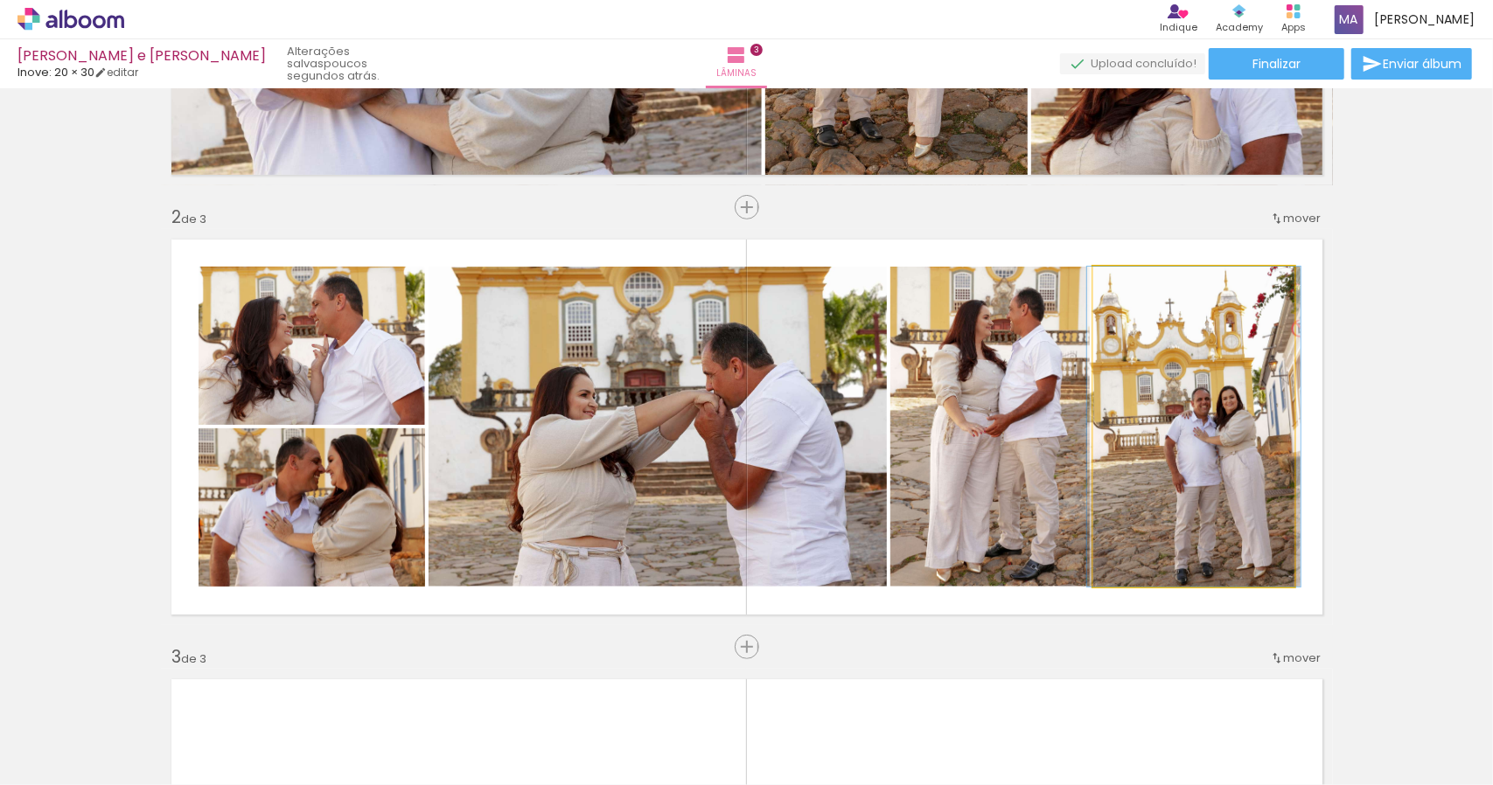
click at [1208, 394] on quentale-photo at bounding box center [1193, 427] width 201 height 320
type paper-slider "100"
click at [1127, 283] on div at bounding box center [1135, 285] width 16 height 16
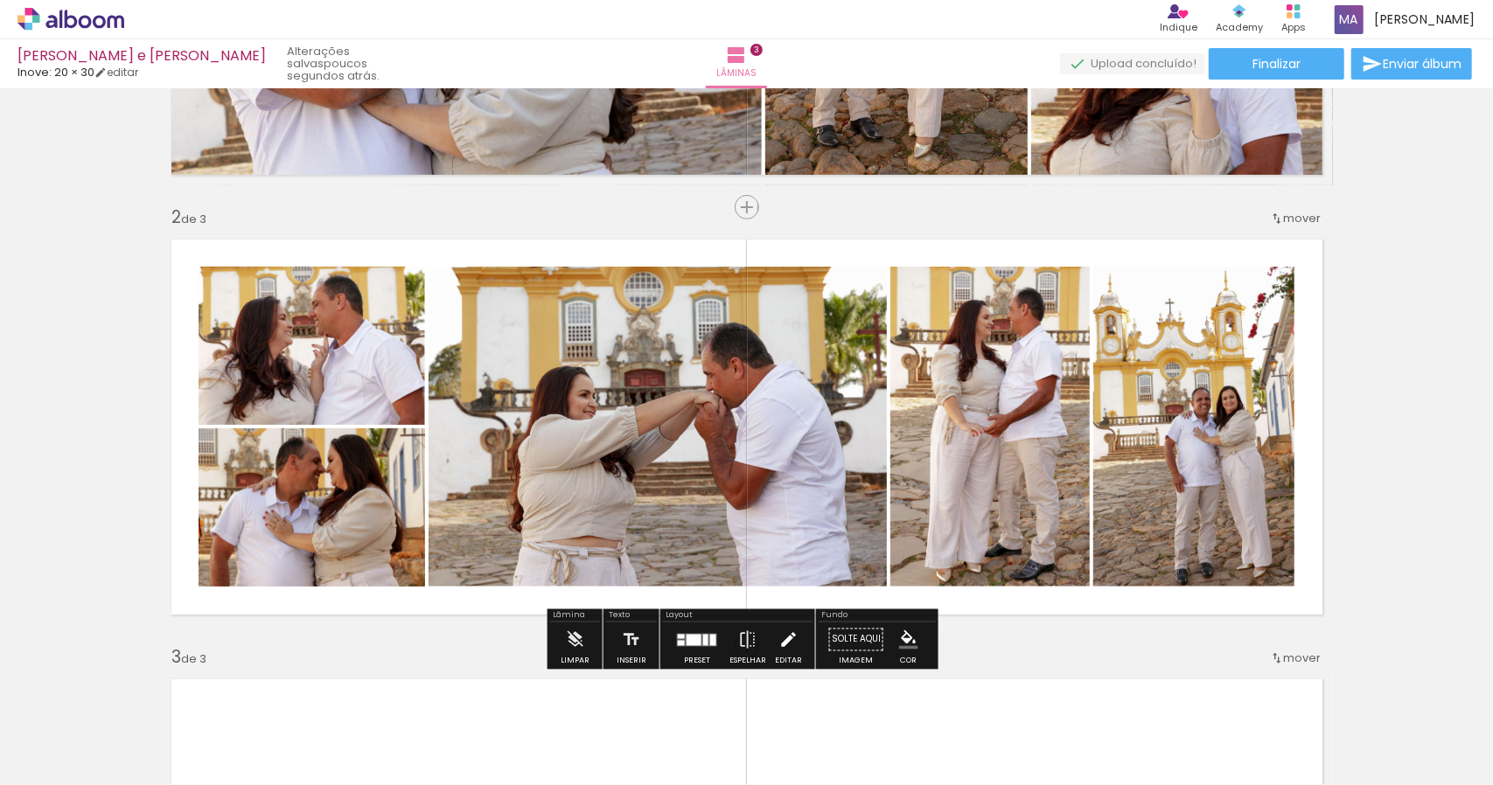
click at [798, 646] on paper-button "Editar" at bounding box center [789, 645] width 36 height 45
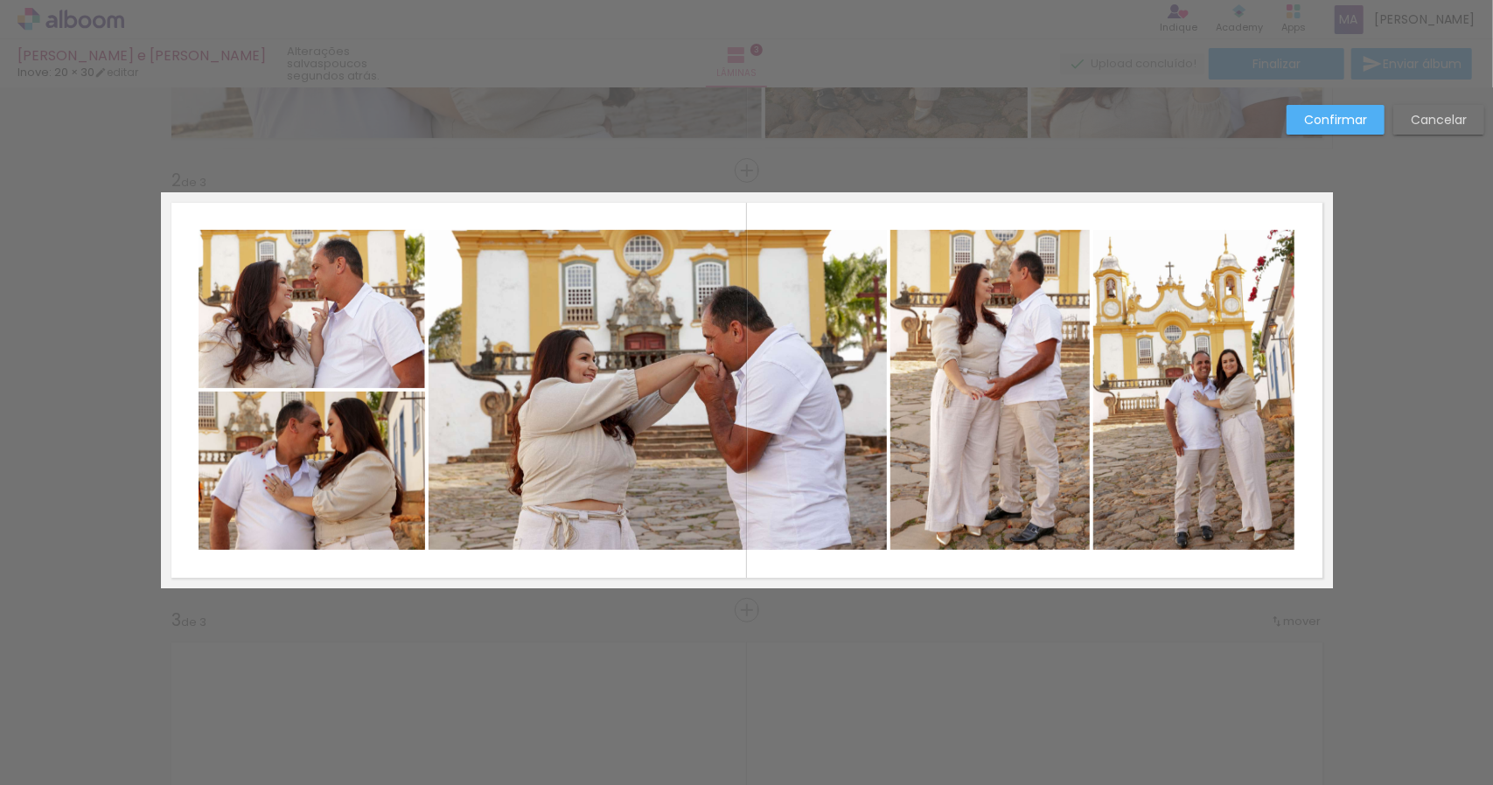
scroll to position [394, 0]
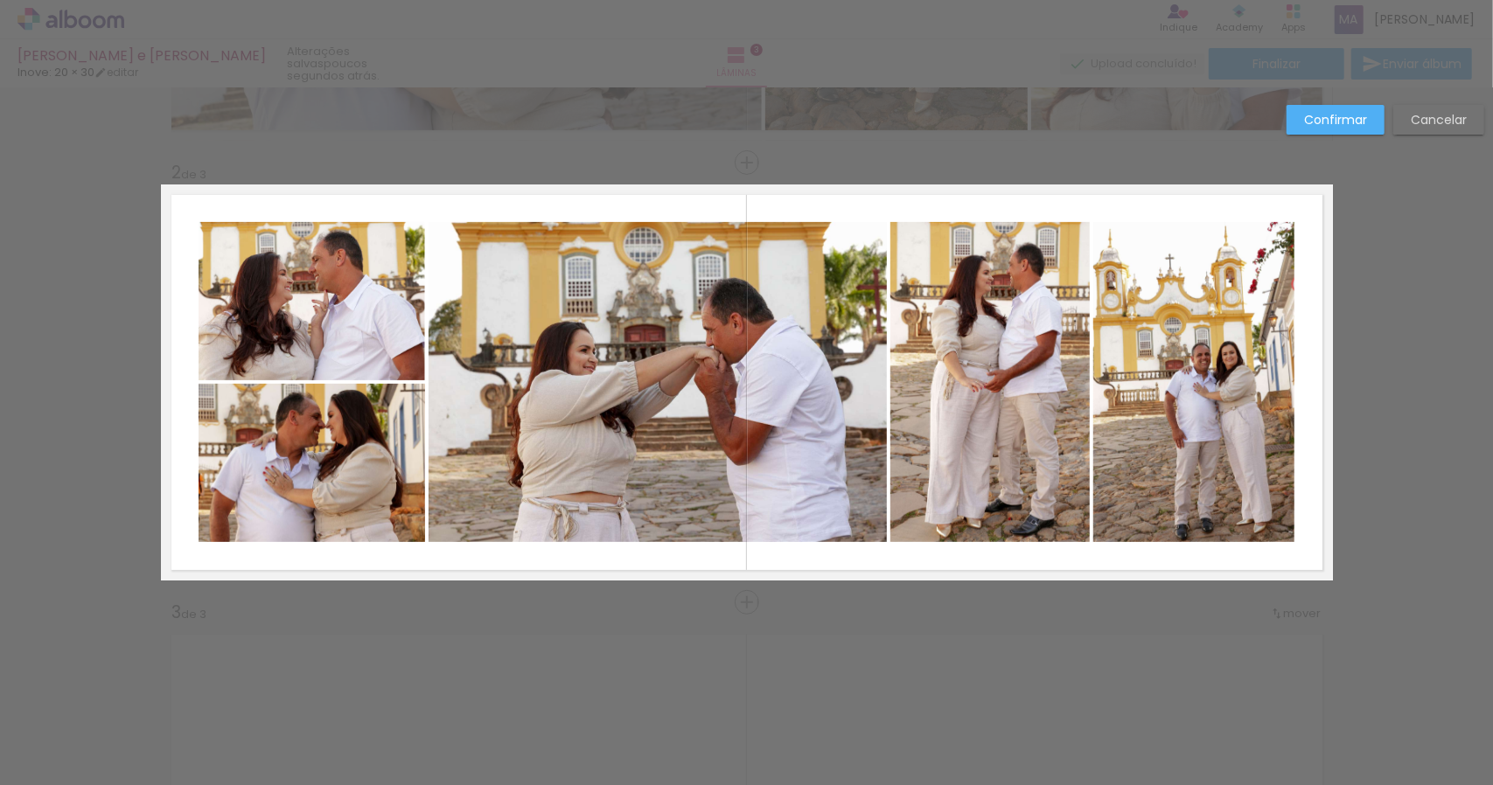
click at [1222, 370] on quentale-photo at bounding box center [1193, 382] width 201 height 320
click at [0, 0] on slot "Cancelar" at bounding box center [0, 0] width 0 height 0
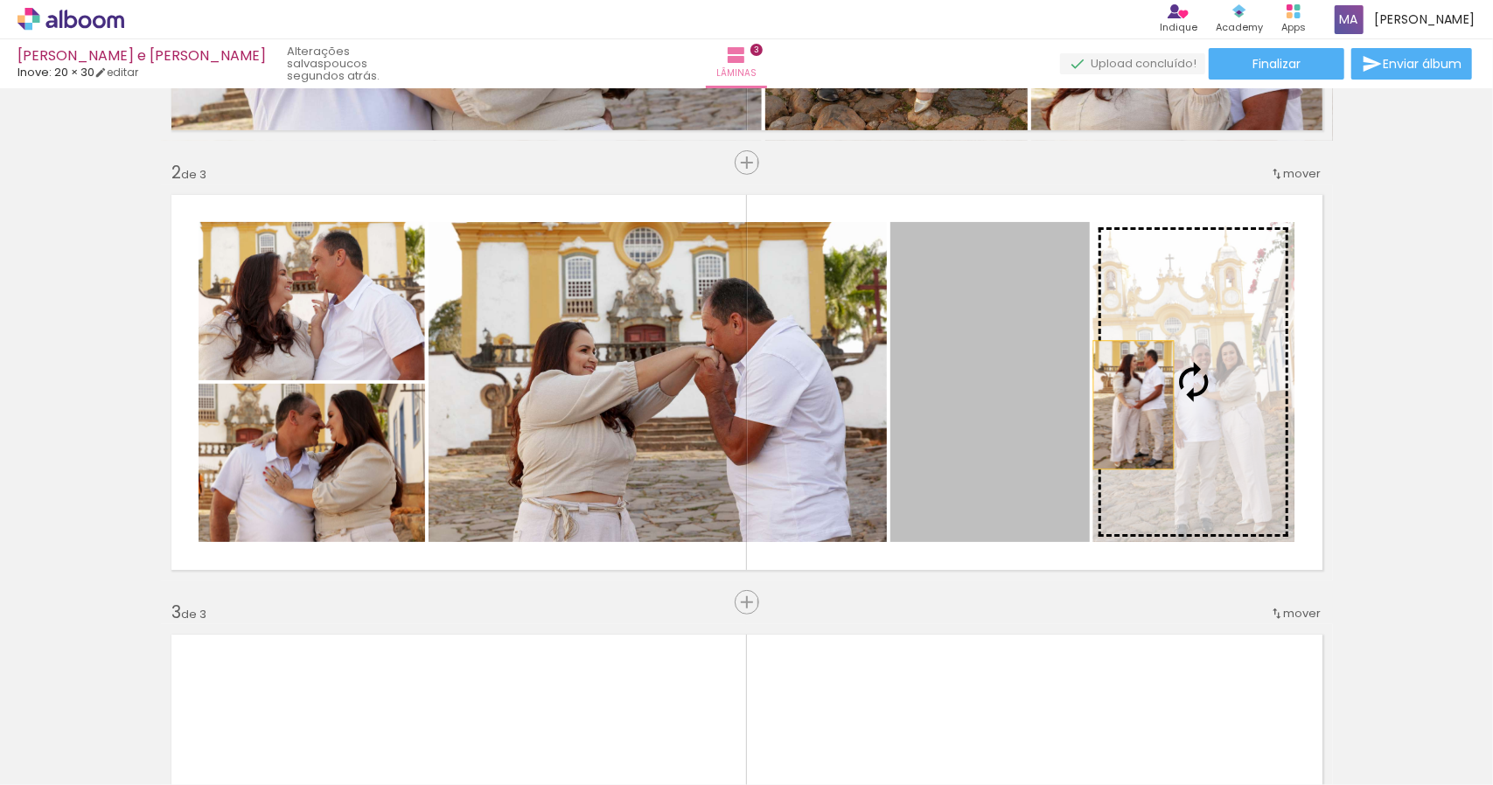
drag, startPoint x: 1023, startPoint y: 405, endPoint x: 1159, endPoint y: 406, distance: 135.6
click at [0, 0] on slot at bounding box center [0, 0] width 0 height 0
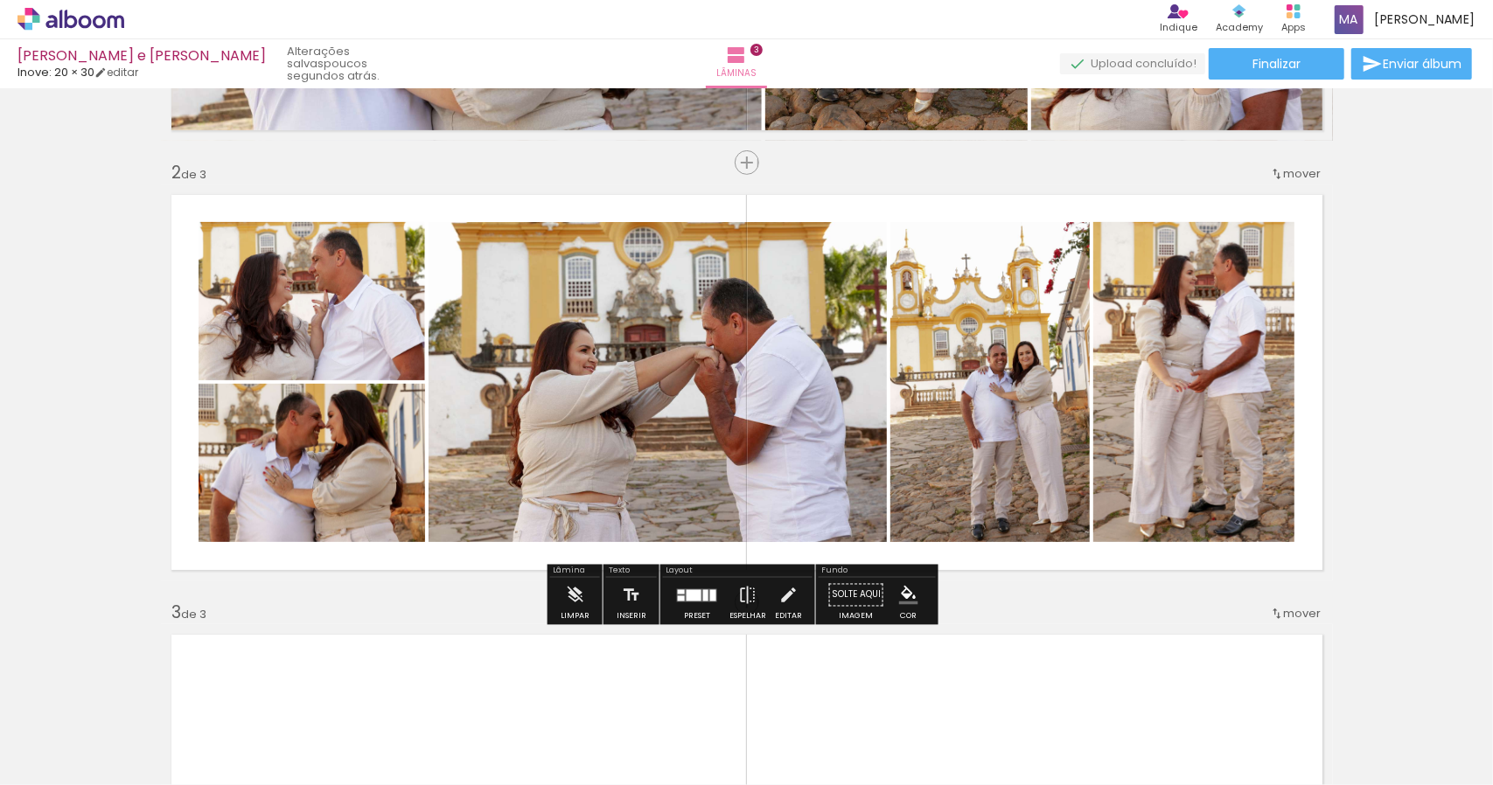
click at [1350, 383] on div "Inserir lâmina 1 de 3 Inserir lâmina 2 de 3 Inserir lâmina 3 de 3" at bounding box center [746, 580] width 1493 height 1761
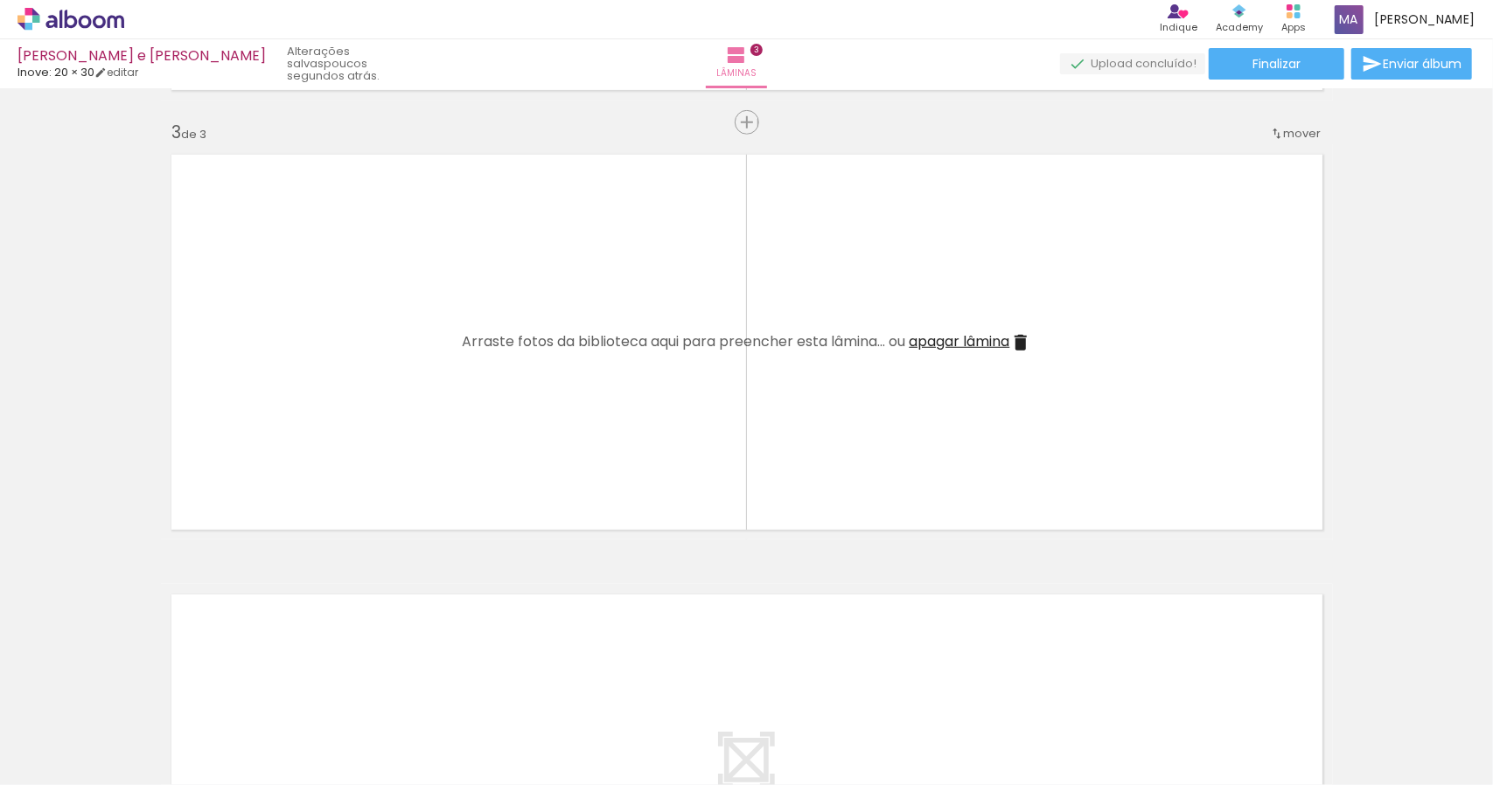
scroll to position [0, 1093]
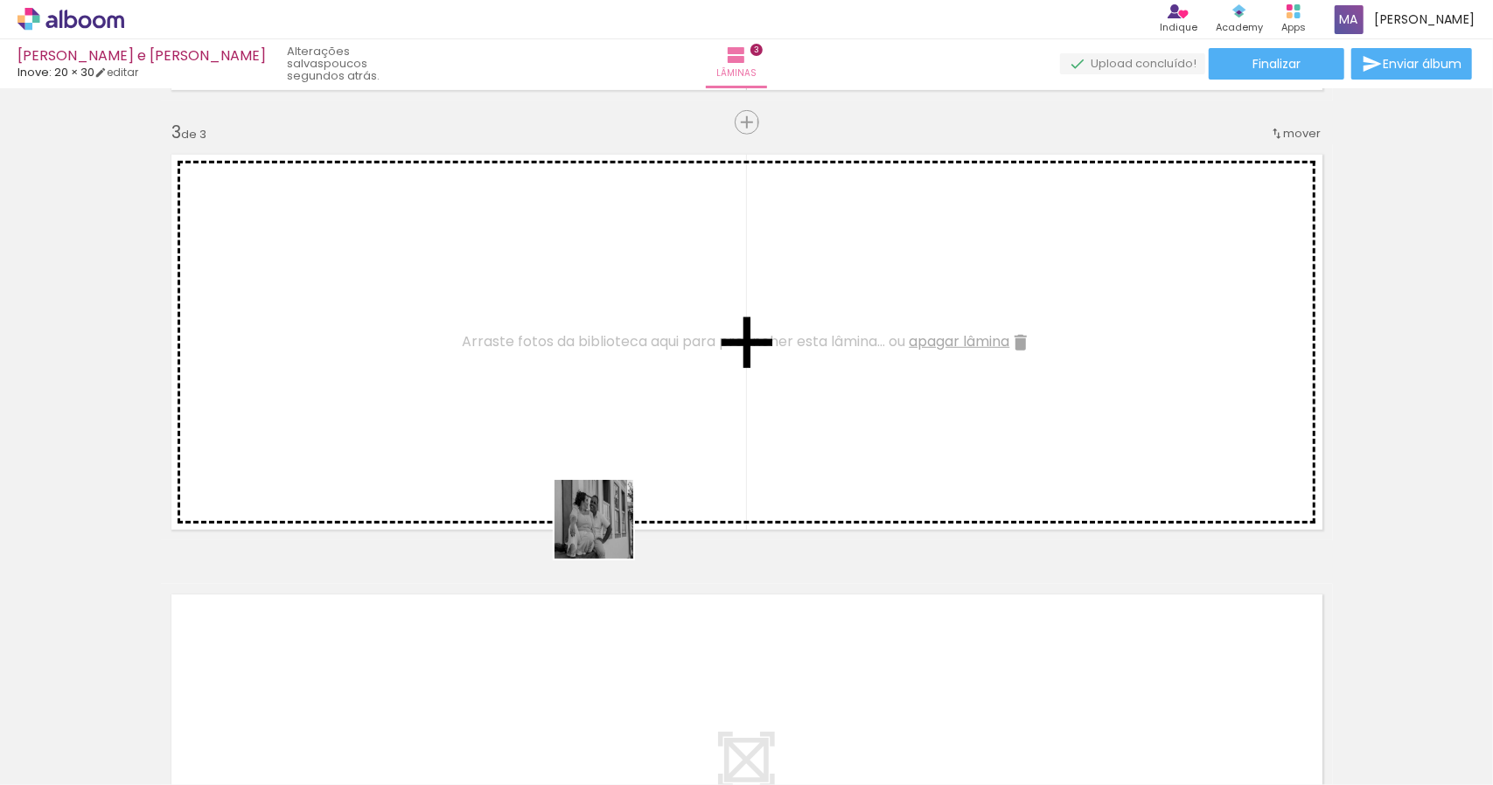
drag, startPoint x: 878, startPoint y: 737, endPoint x: 499, endPoint y: 454, distance: 473.0
click at [499, 454] on quentale-workspace at bounding box center [746, 392] width 1493 height 785
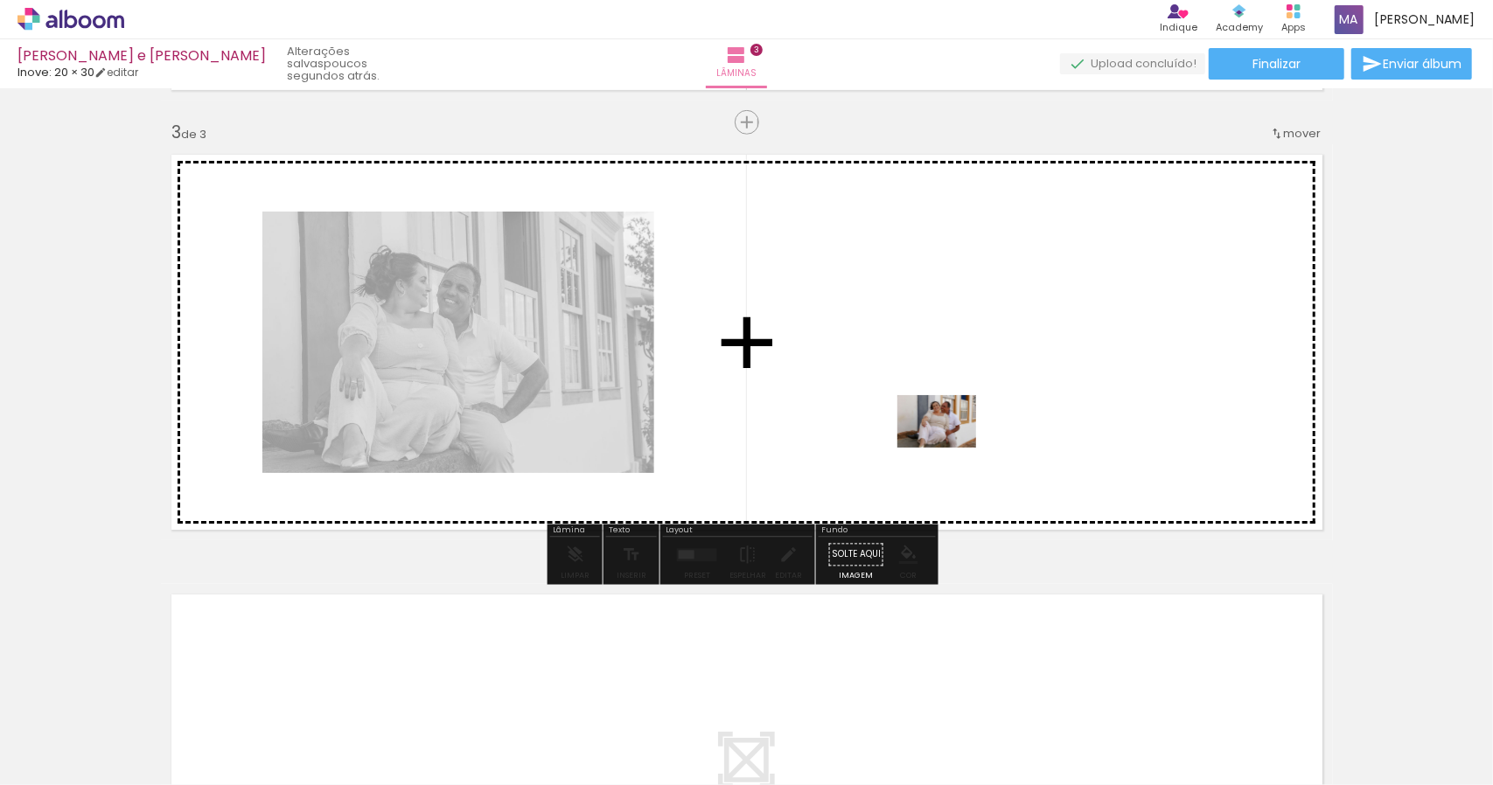
drag, startPoint x: 964, startPoint y: 743, endPoint x: 950, endPoint y: 448, distance: 296.0
click at [950, 448] on quentale-workspace at bounding box center [746, 392] width 1493 height 785
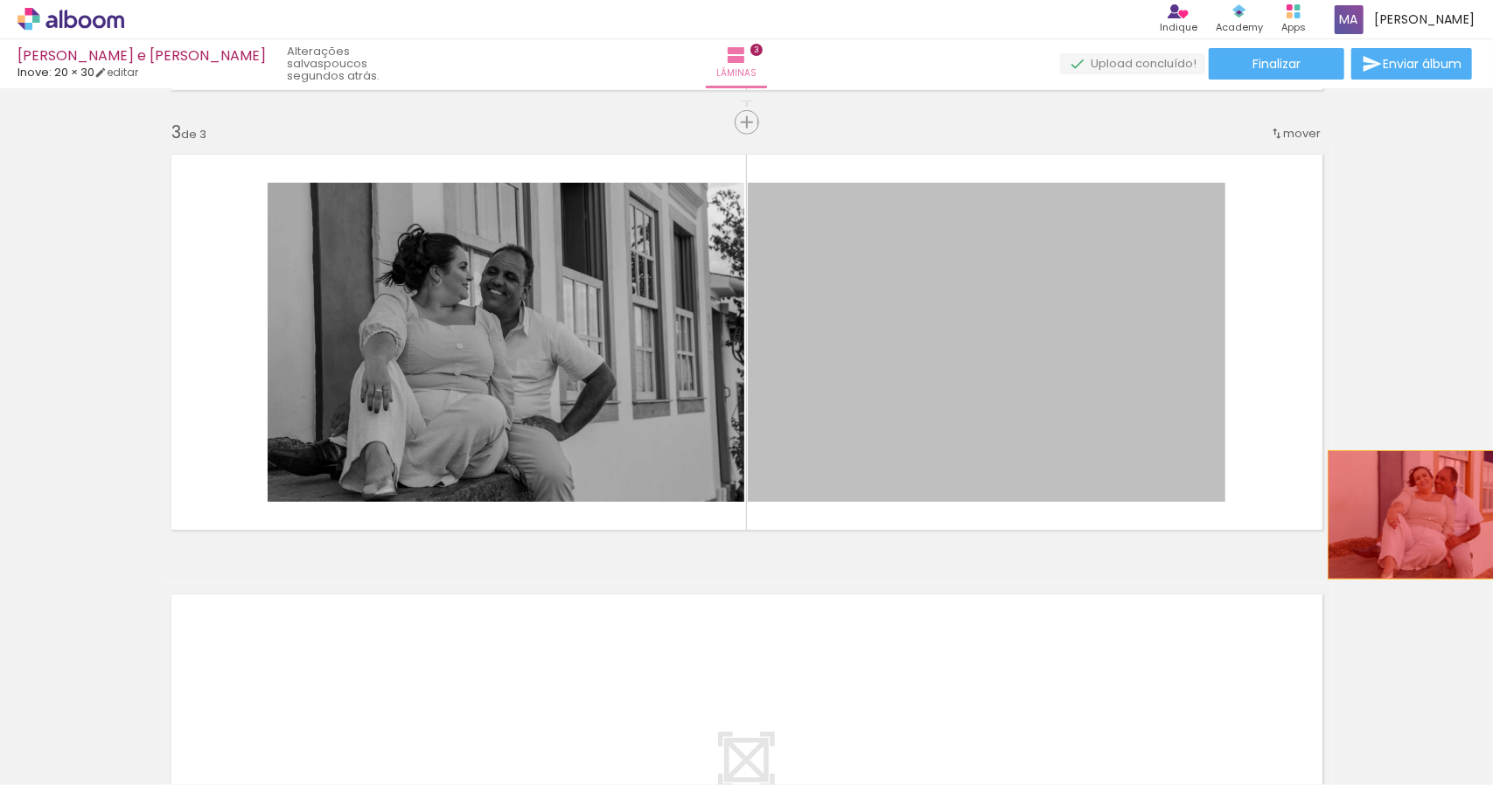
drag, startPoint x: 974, startPoint y: 382, endPoint x: 1417, endPoint y: 515, distance: 462.1
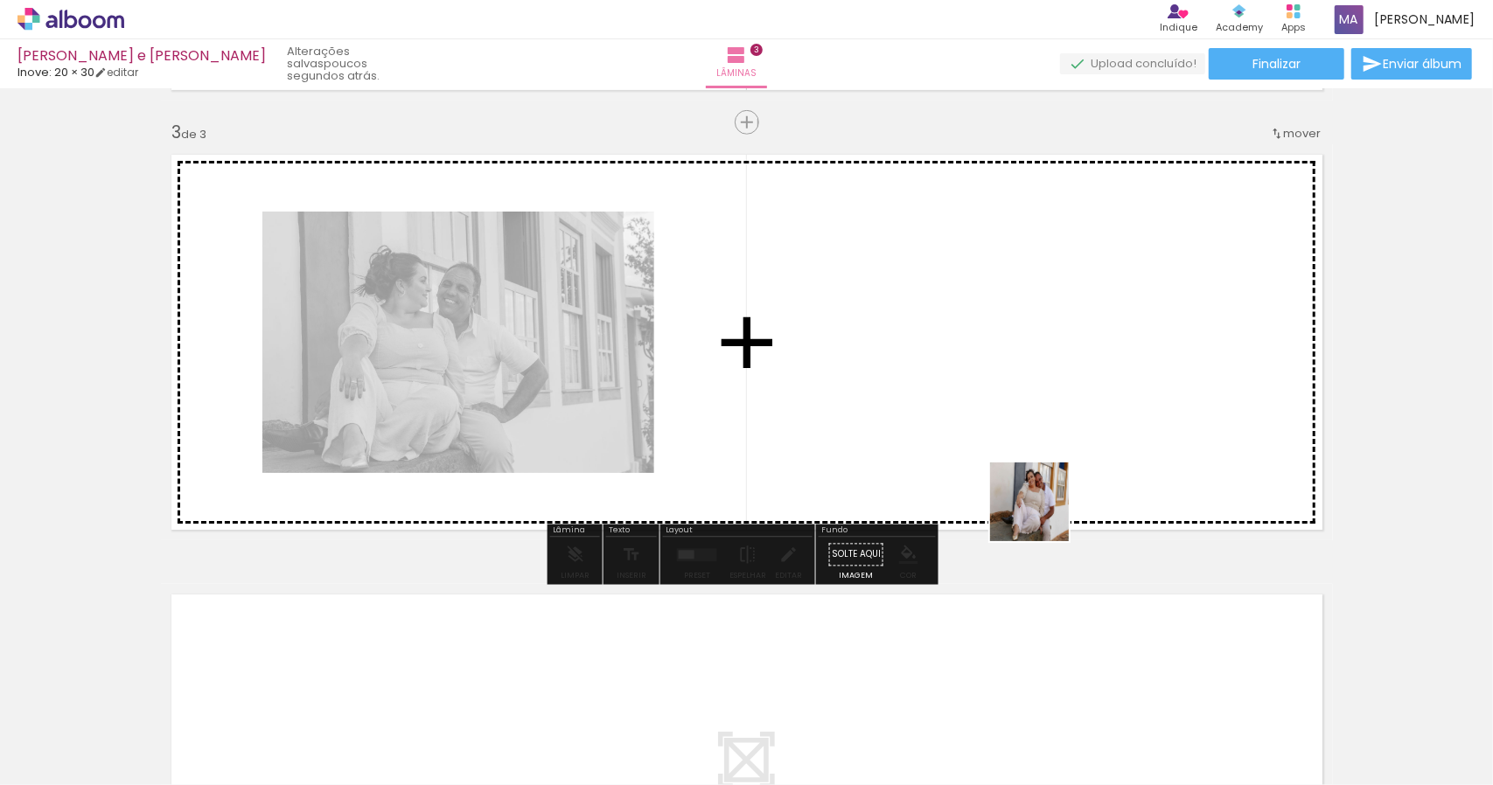
drag, startPoint x: 1050, startPoint y: 754, endPoint x: 1037, endPoint y: 456, distance: 298.5
click at [1037, 456] on quentale-workspace at bounding box center [746, 392] width 1493 height 785
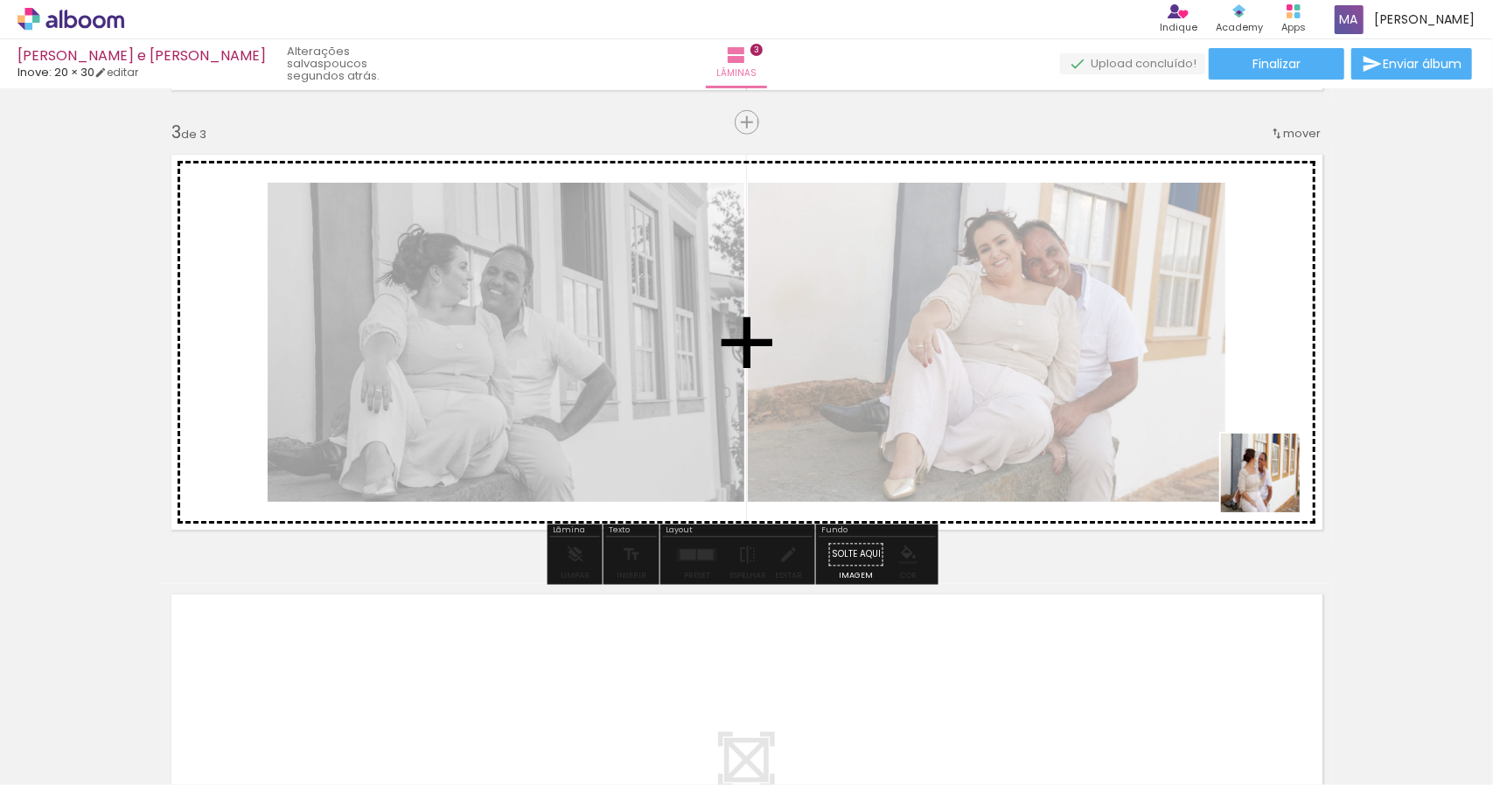
drag, startPoint x: 1254, startPoint y: 743, endPoint x: 1277, endPoint y: 461, distance: 283.4
click at [1277, 461] on quentale-workspace at bounding box center [746, 392] width 1493 height 785
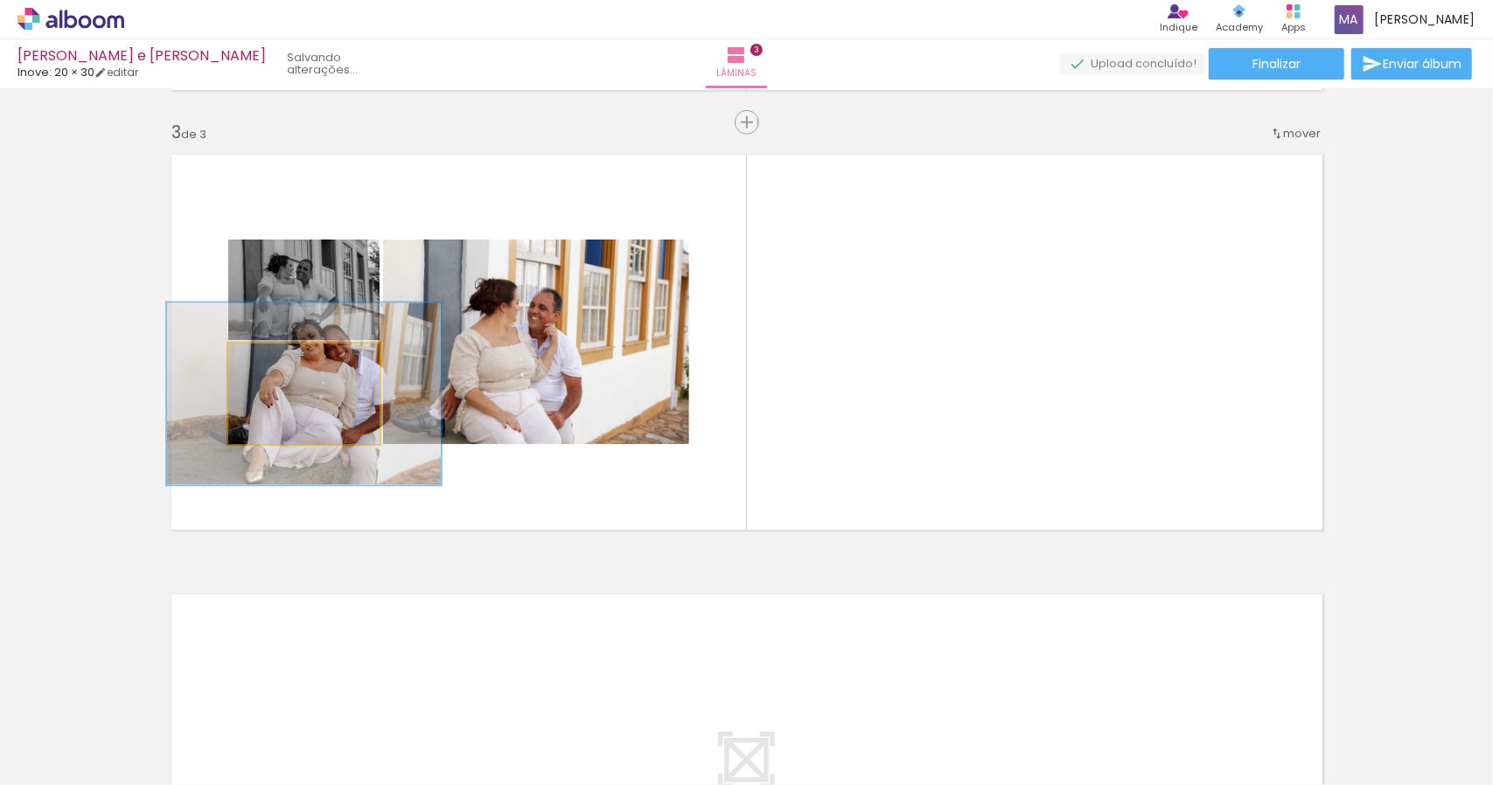
click at [318, 375] on div at bounding box center [303, 362] width 68 height 28
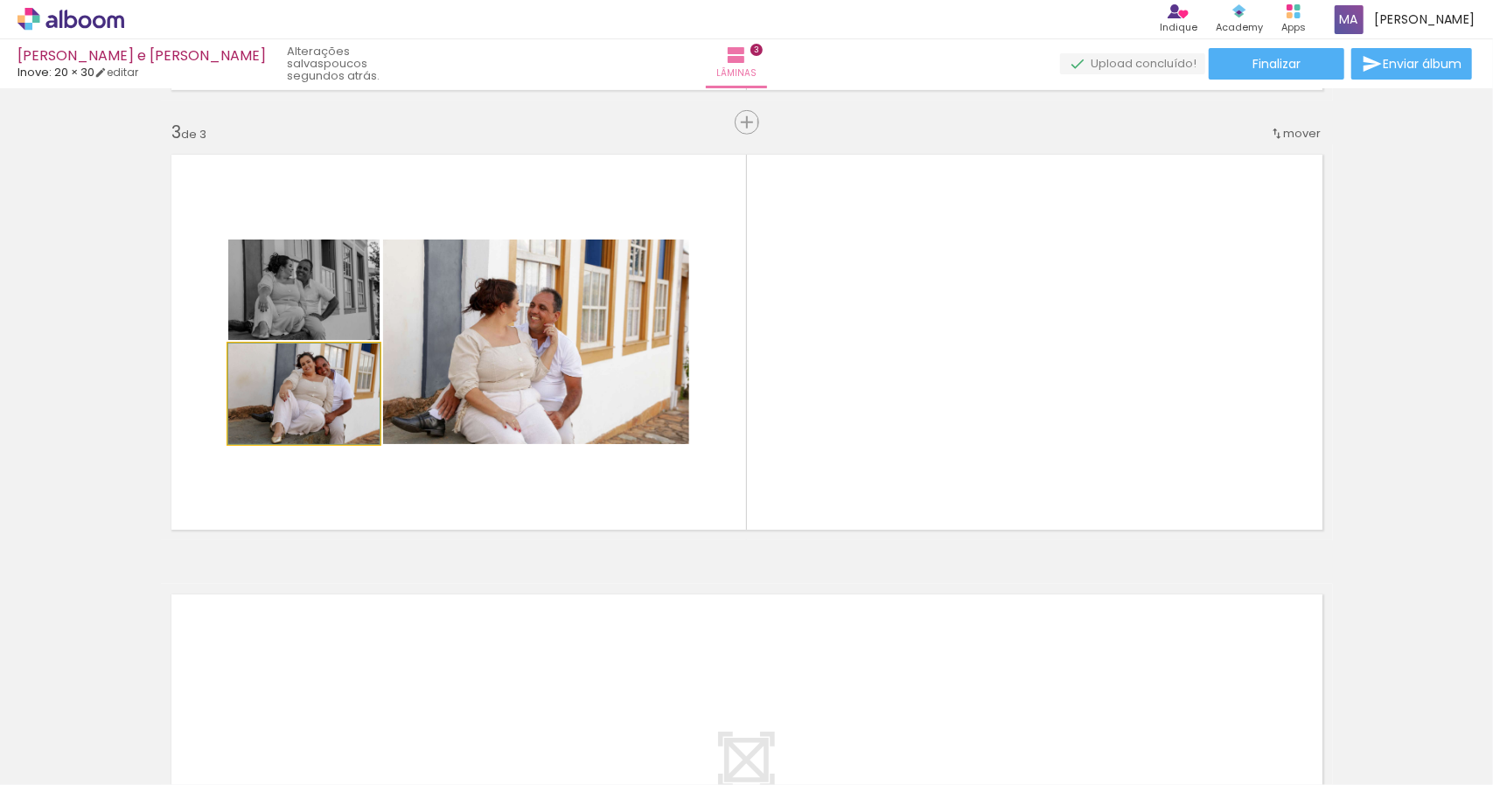
drag, startPoint x: 311, startPoint y: 367, endPoint x: 248, endPoint y: 372, distance: 64.0
type paper-slider "100"
click at [255, 372] on div at bounding box center [269, 362] width 28 height 28
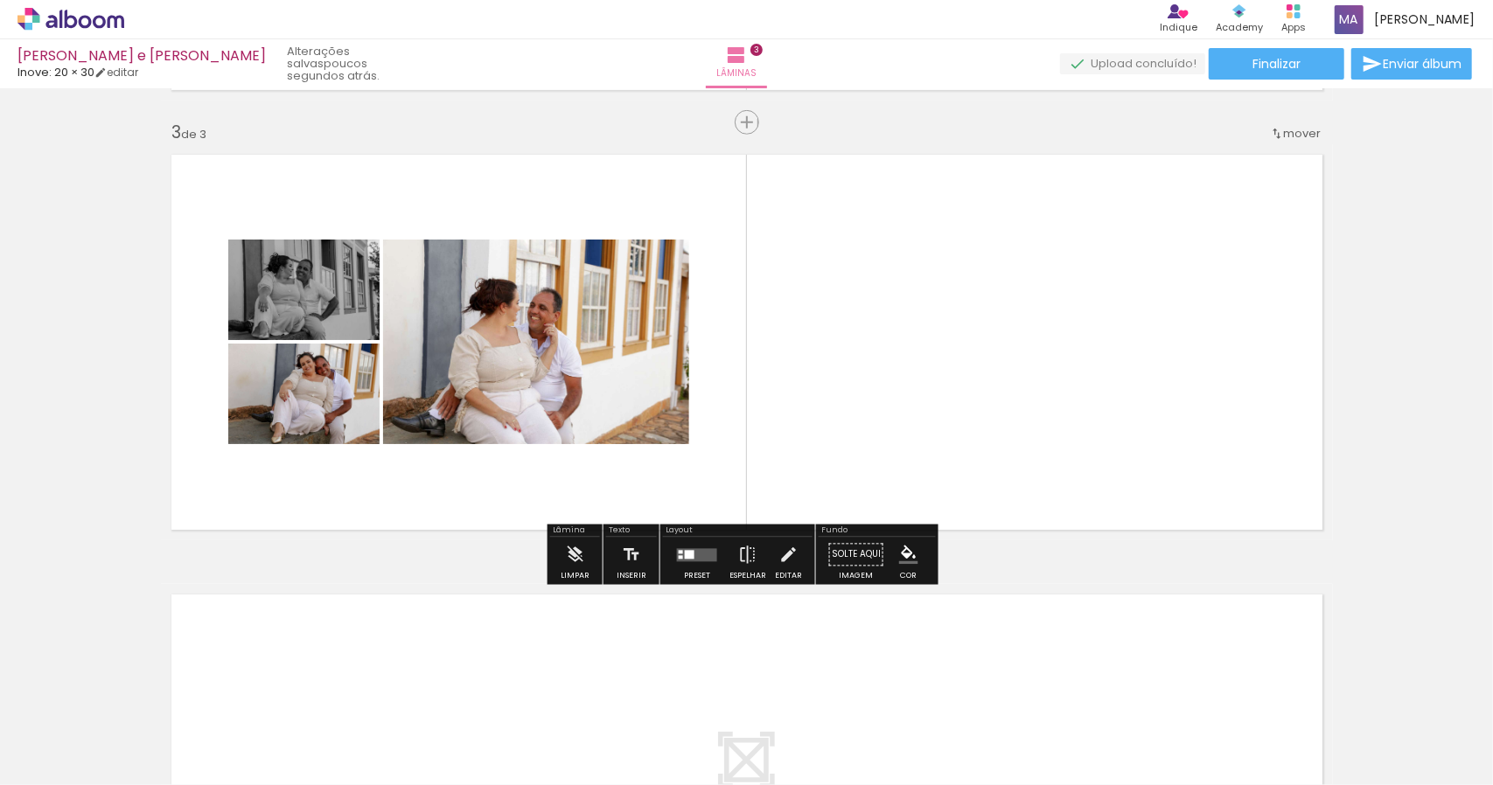
click at [0, 0] on slot "P&B" at bounding box center [0, 0] width 0 height 0
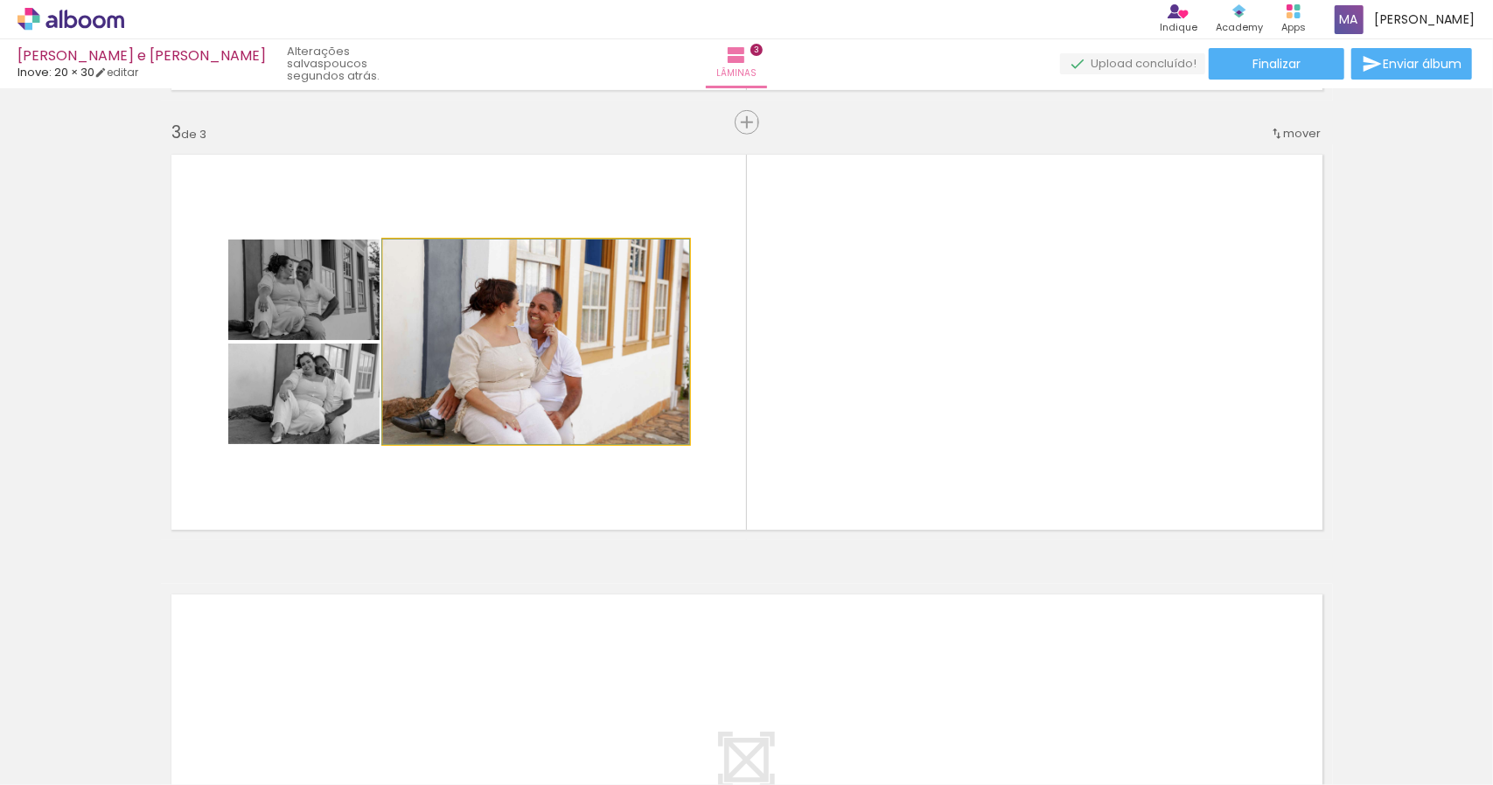
click at [476, 384] on quentale-photo at bounding box center [536, 342] width 306 height 205
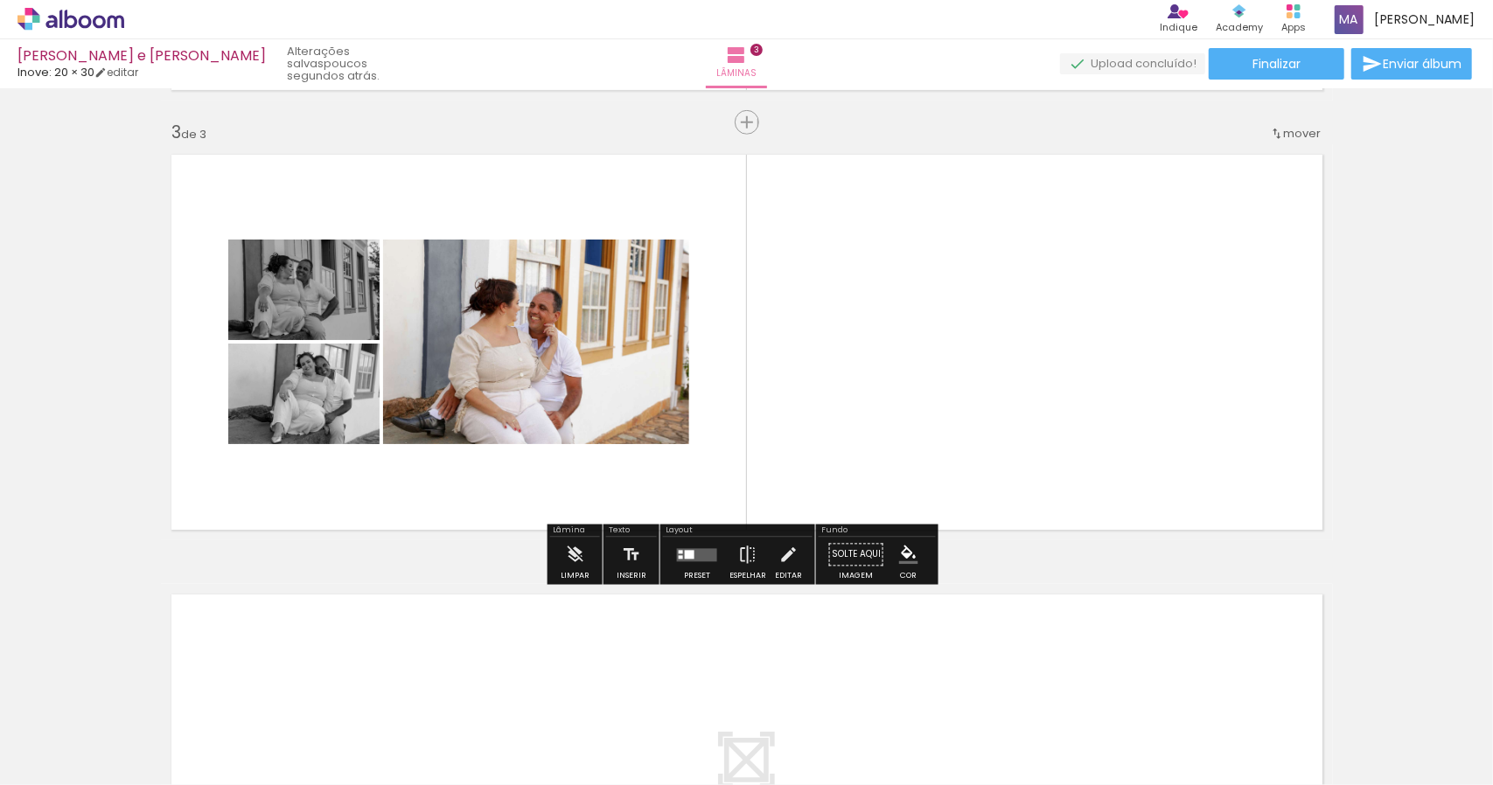
click at [0, 0] on slot "P&B" at bounding box center [0, 0] width 0 height 0
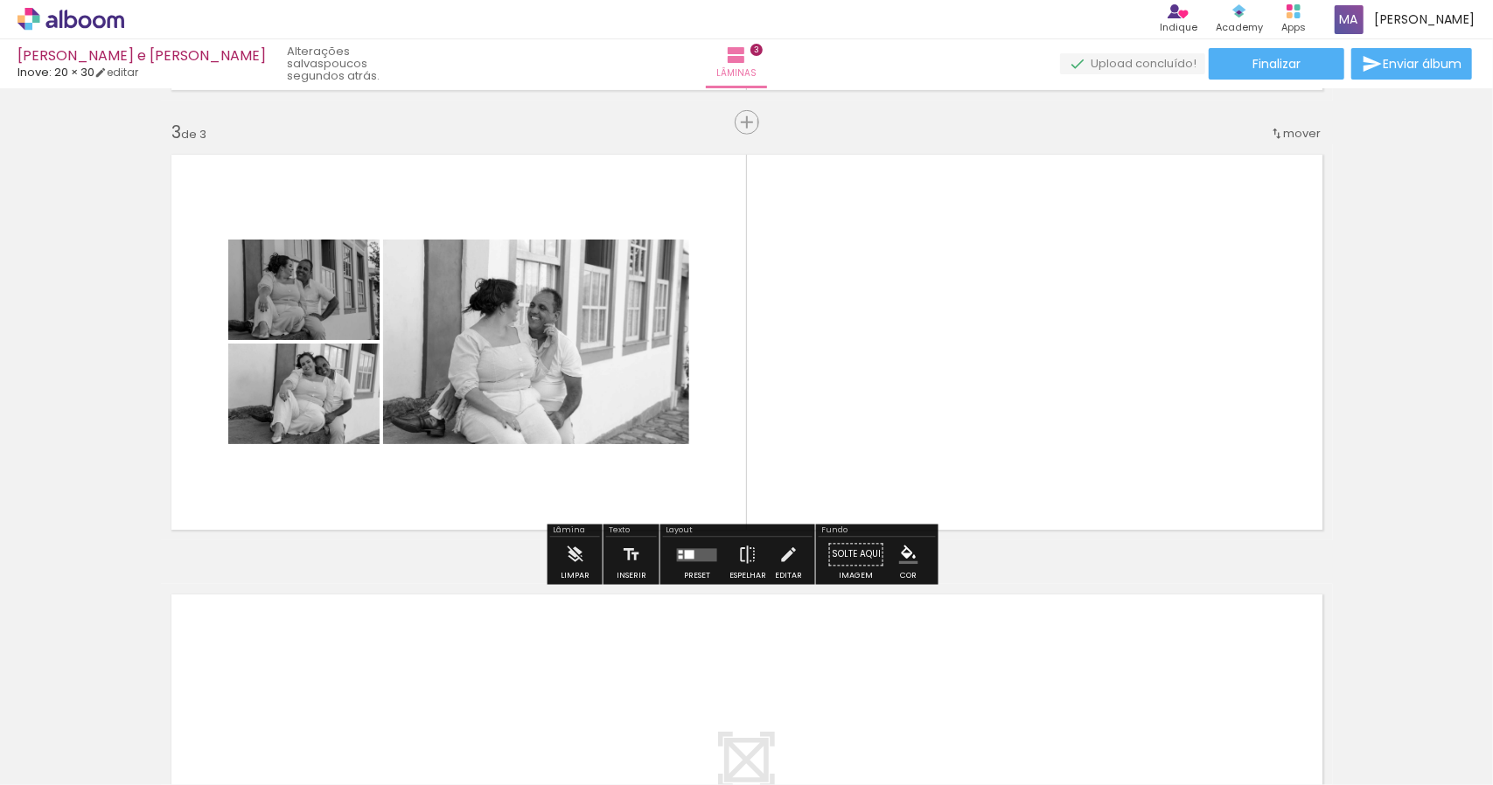
click at [834, 368] on quentale-layouter at bounding box center [747, 342] width 1172 height 396
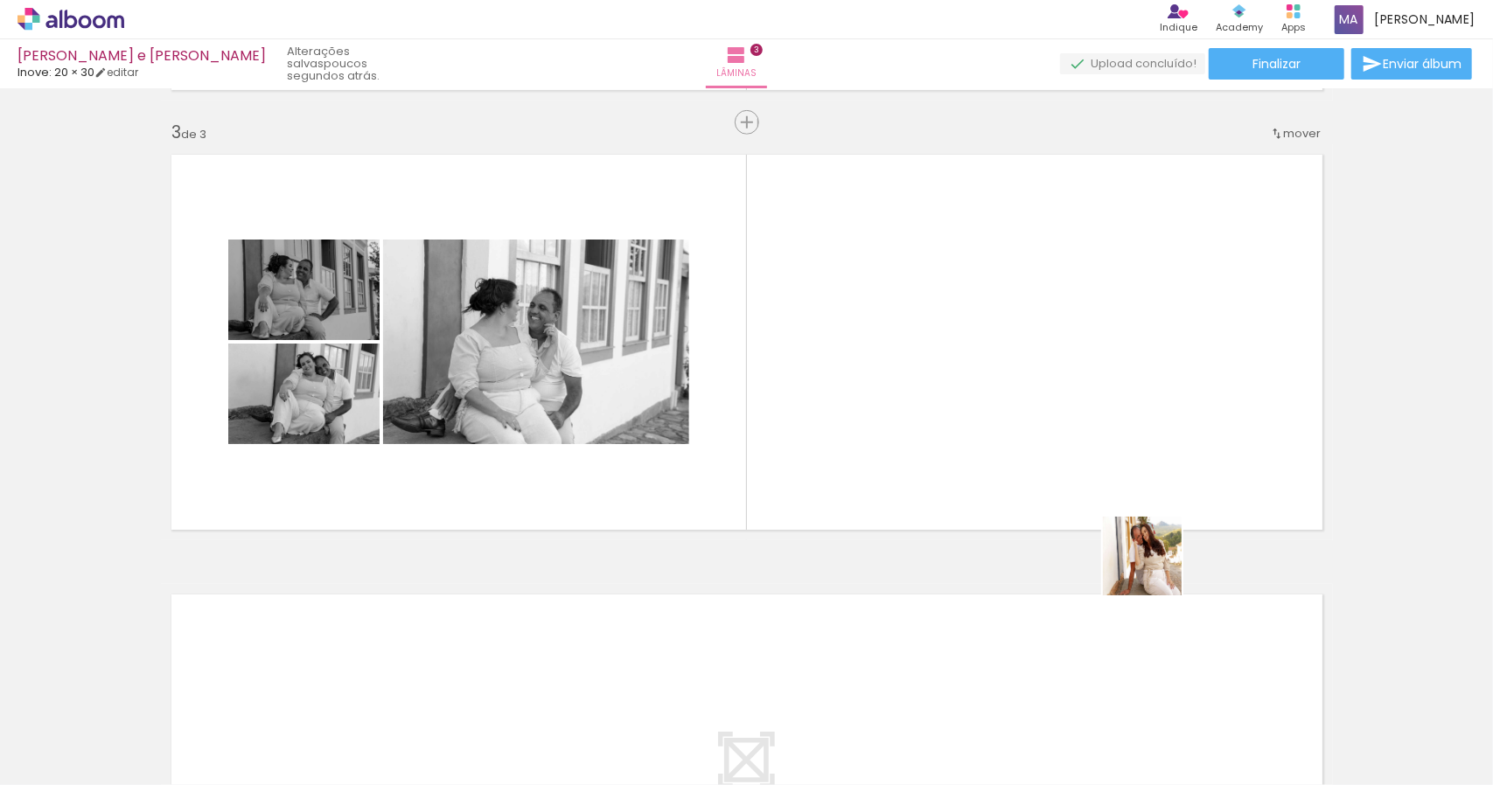
drag, startPoint x: 1351, startPoint y: 748, endPoint x: 1027, endPoint y: 455, distance: 437.2
click at [1027, 455] on quentale-workspace at bounding box center [746, 392] width 1493 height 785
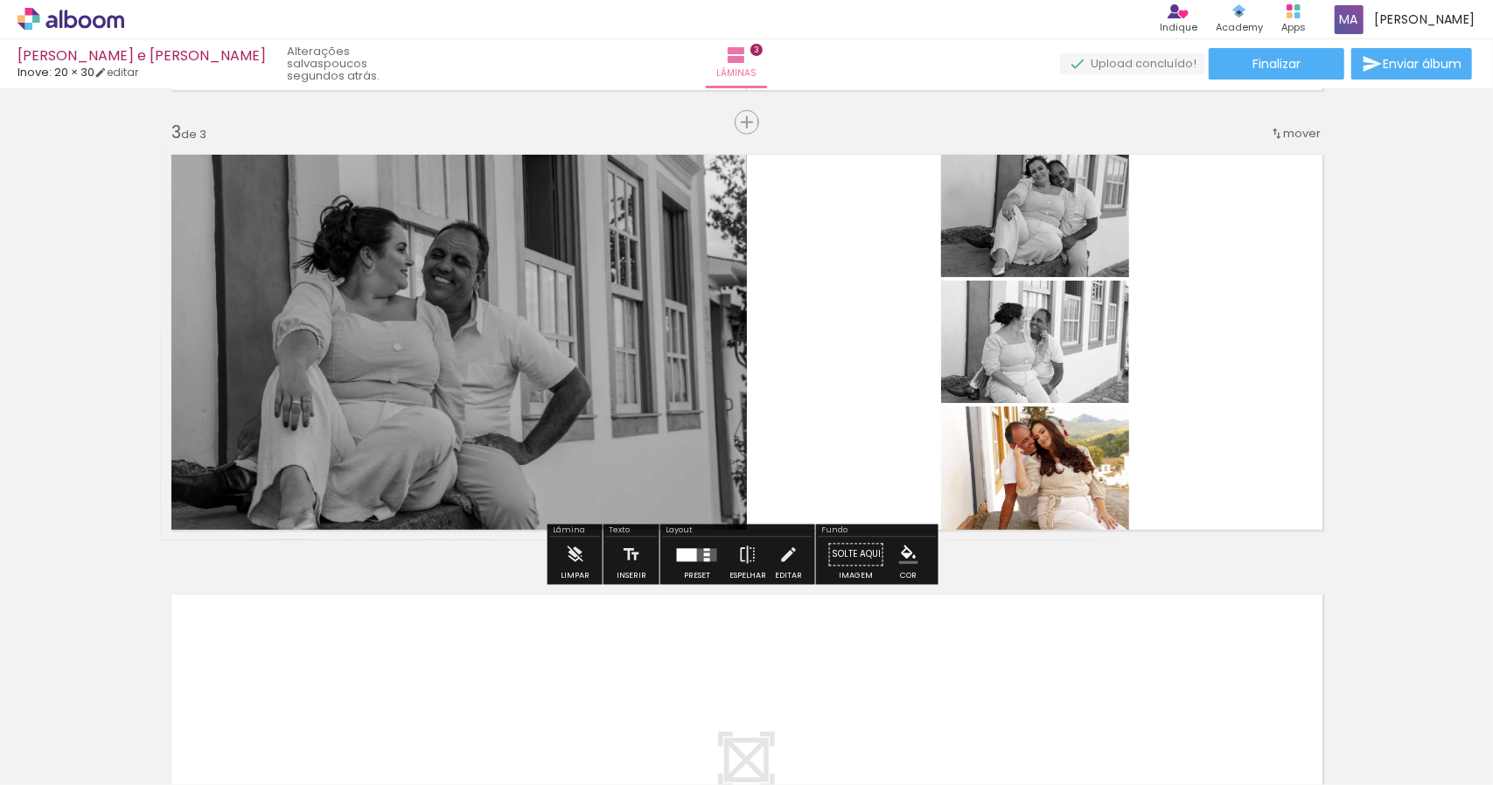
click at [1085, 453] on quentale-photo at bounding box center [1035, 474] width 188 height 134
click at [0, 0] on slot "P&B" at bounding box center [0, 0] width 0 height 0
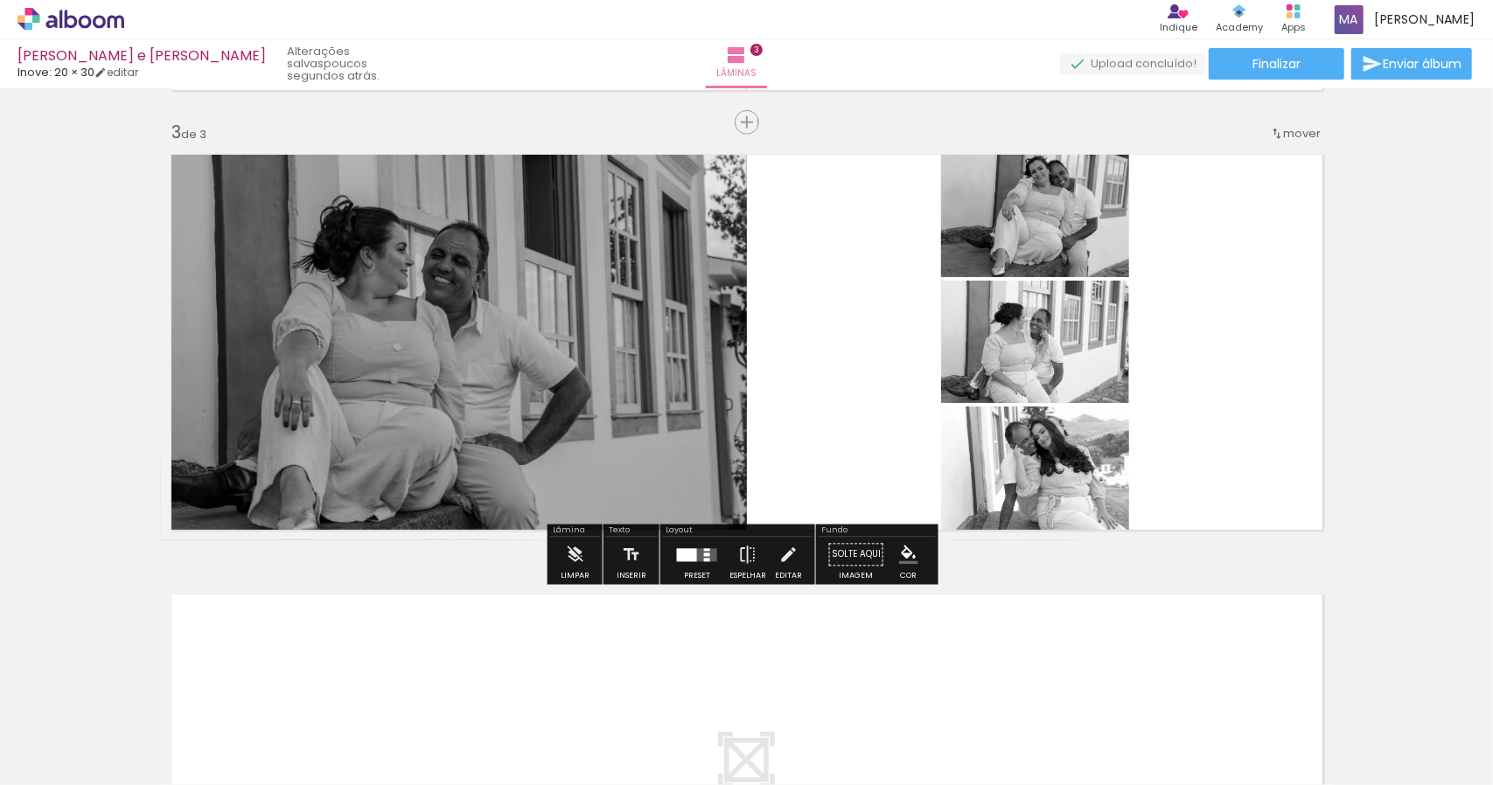
click at [1231, 452] on quentale-layouter at bounding box center [747, 342] width 1172 height 396
click at [691, 565] on div at bounding box center [696, 555] width 47 height 35
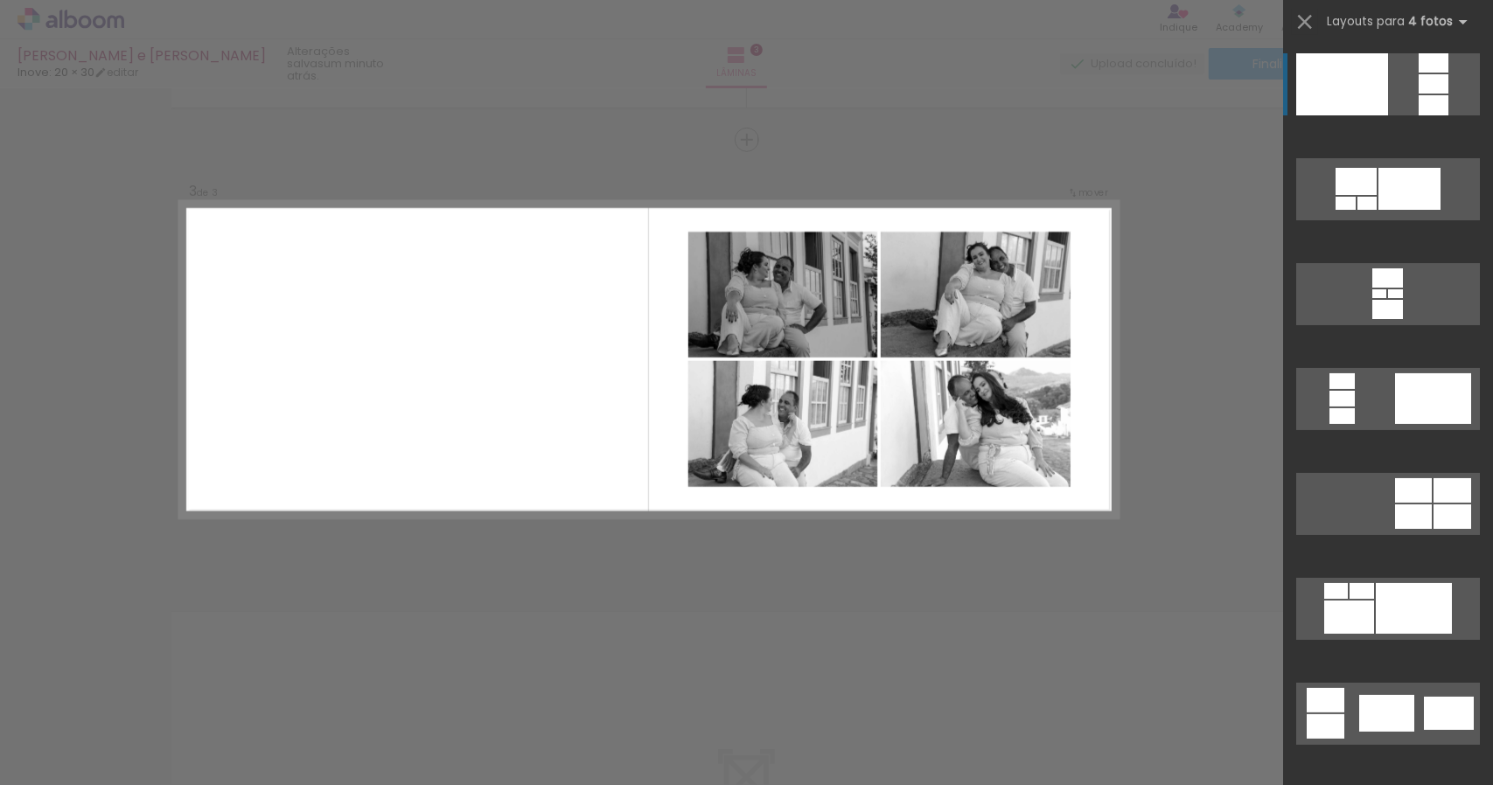
scroll to position [836, 0]
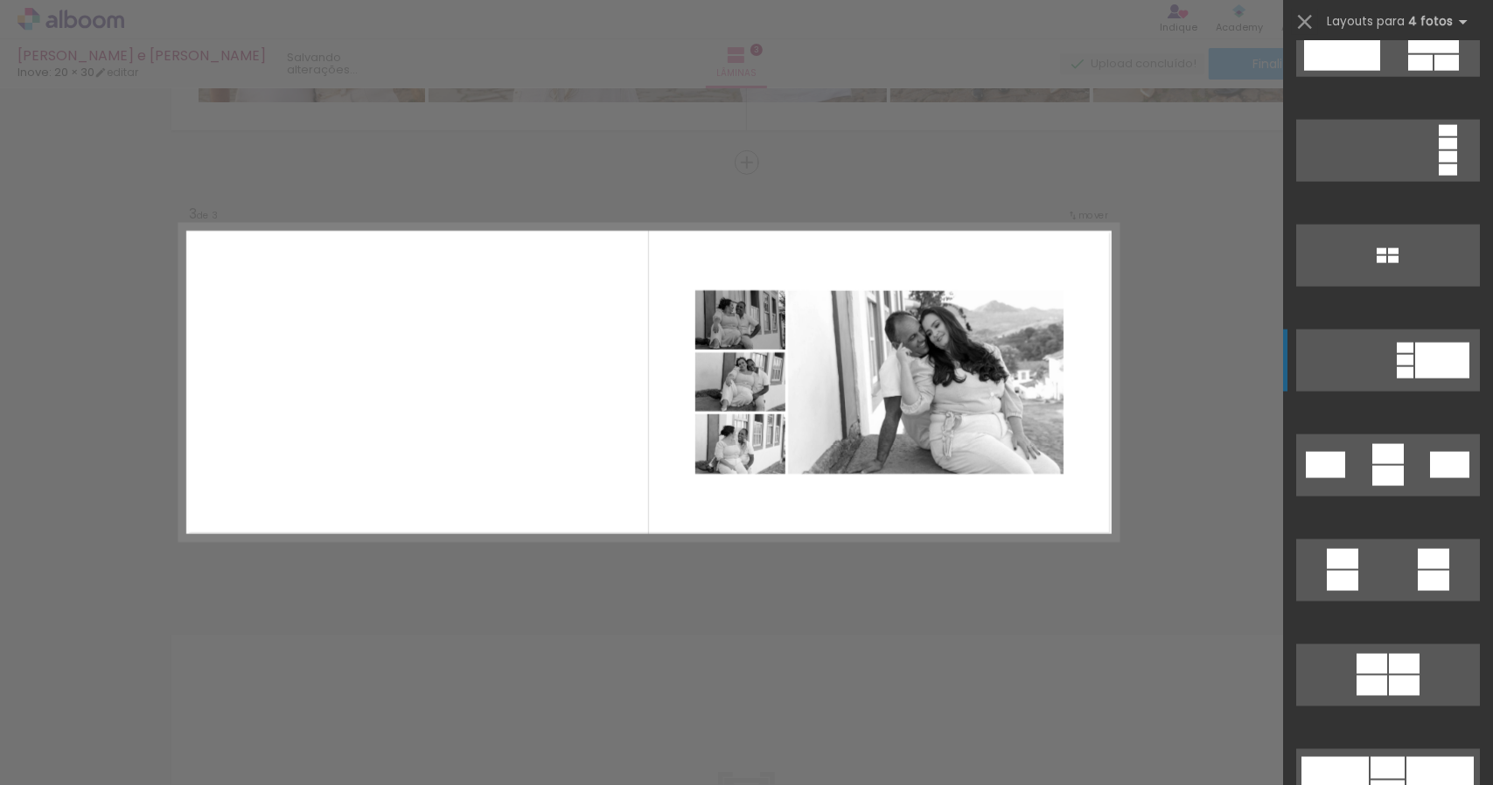
scroll to position [1487, 0]
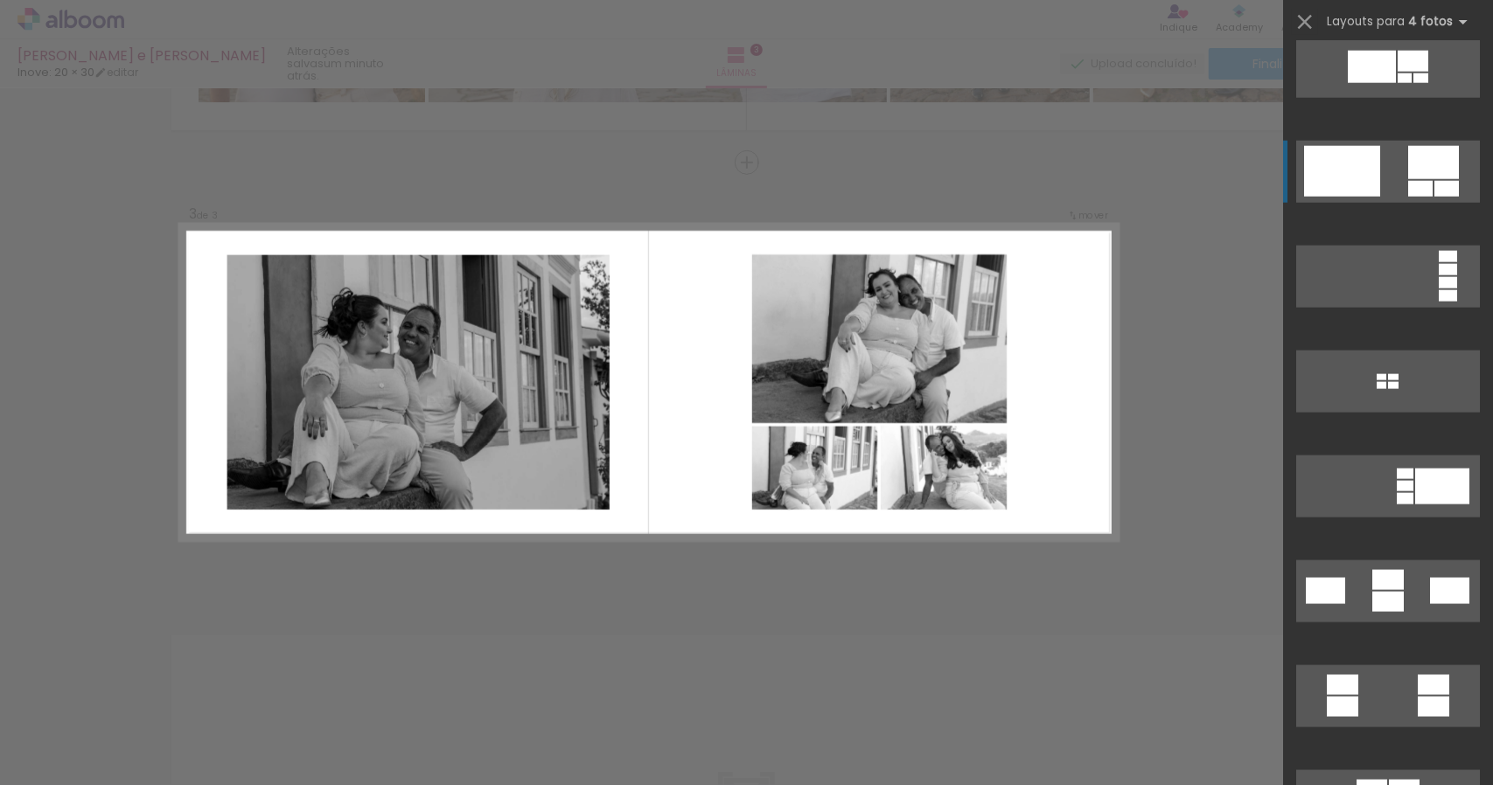
click at [1385, 155] on quentale-layouter at bounding box center [1388, 172] width 184 height 62
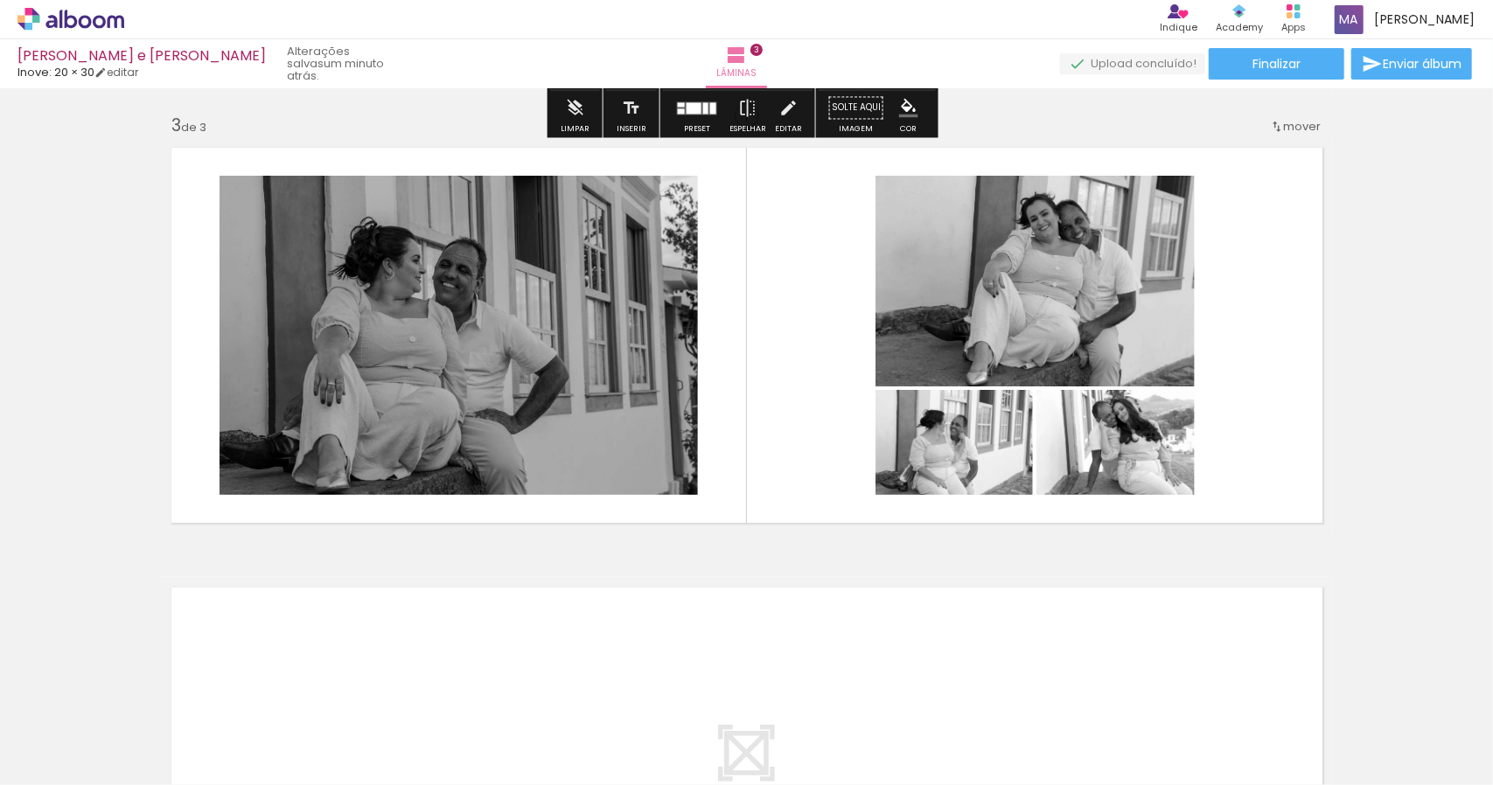
scroll to position [875, 0]
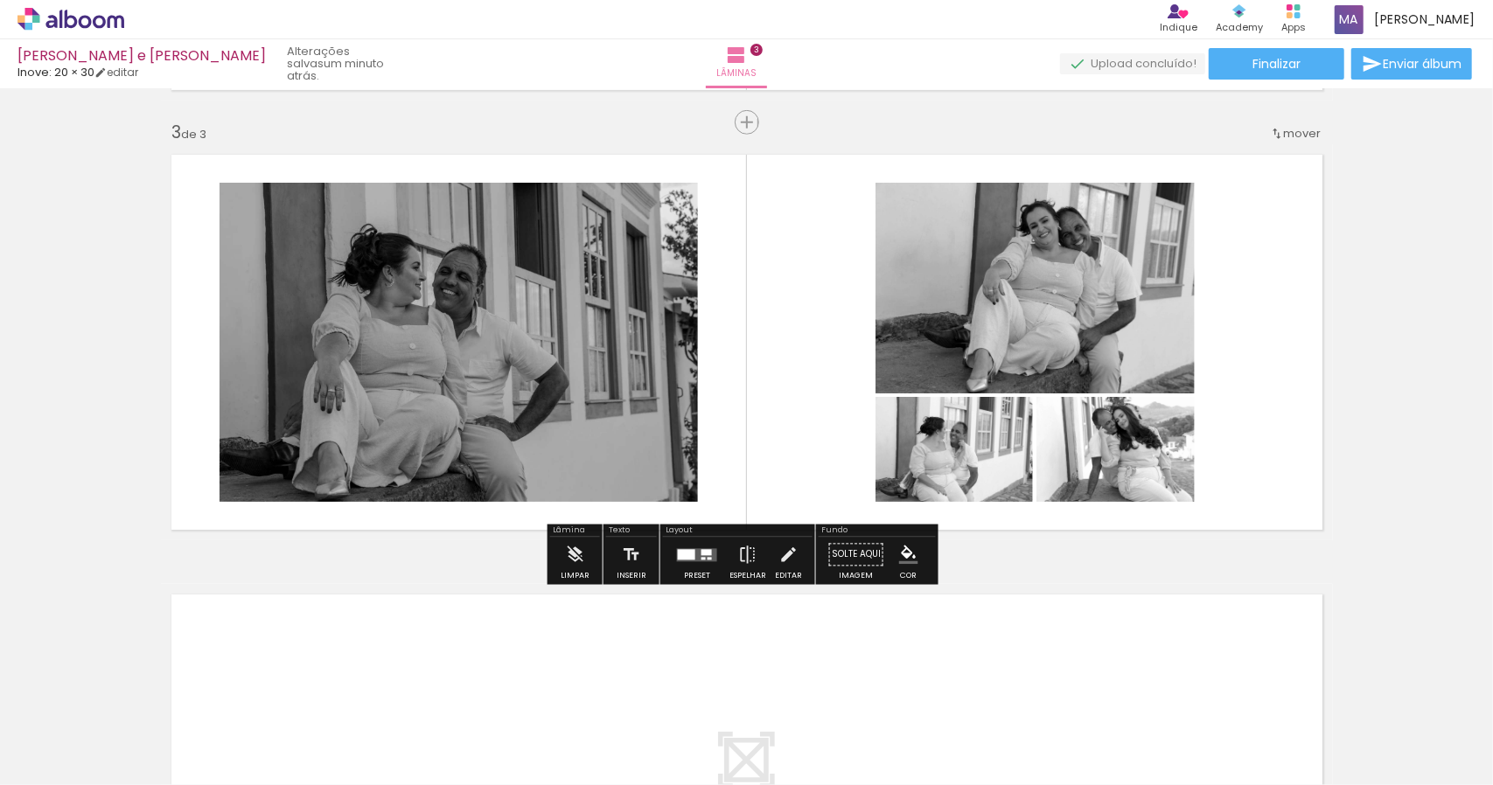
click at [693, 568] on div at bounding box center [696, 555] width 47 height 35
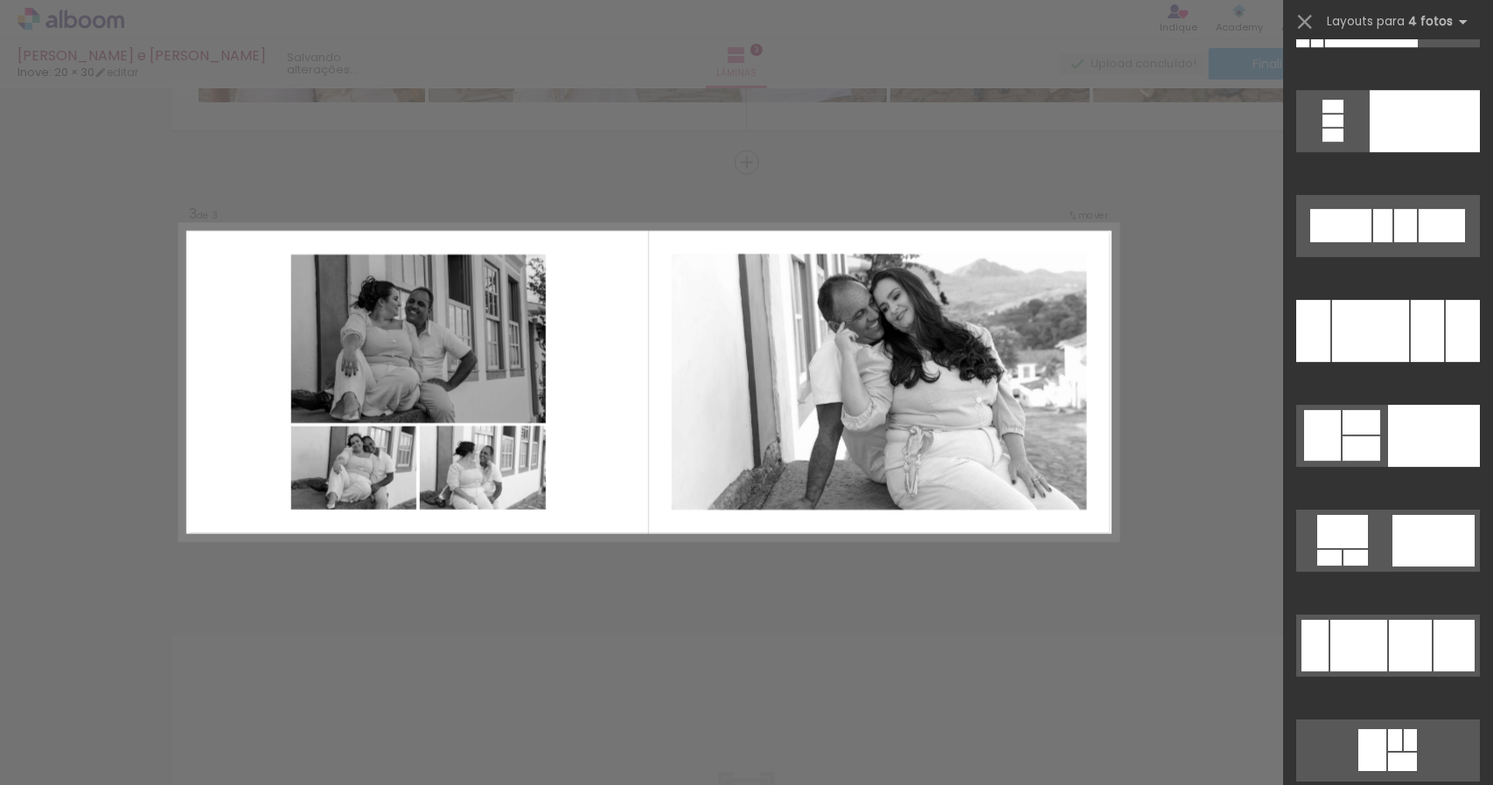
scroll to position [21691, 0]
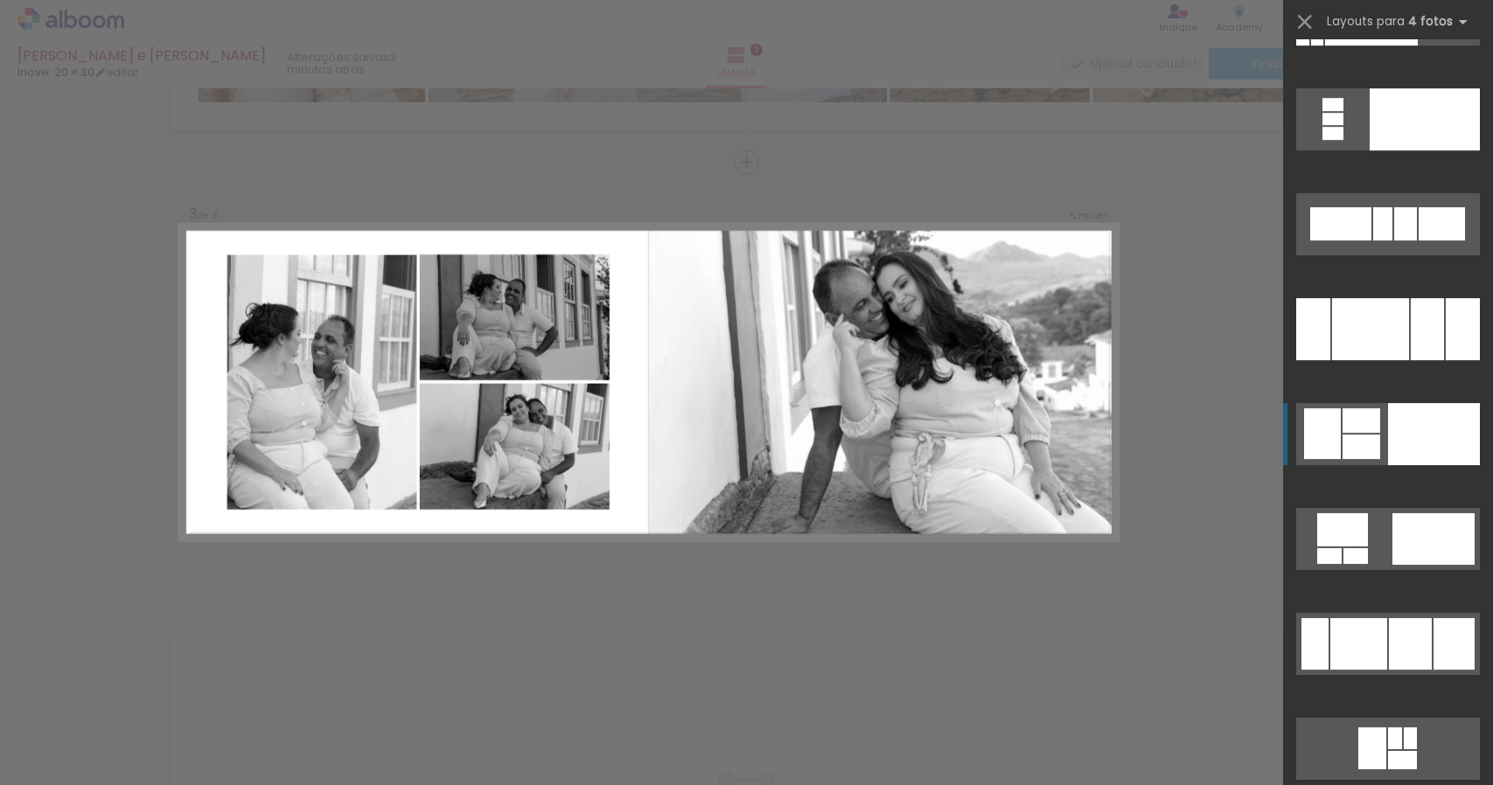
click at [1429, 431] on div at bounding box center [1434, 434] width 92 height 62
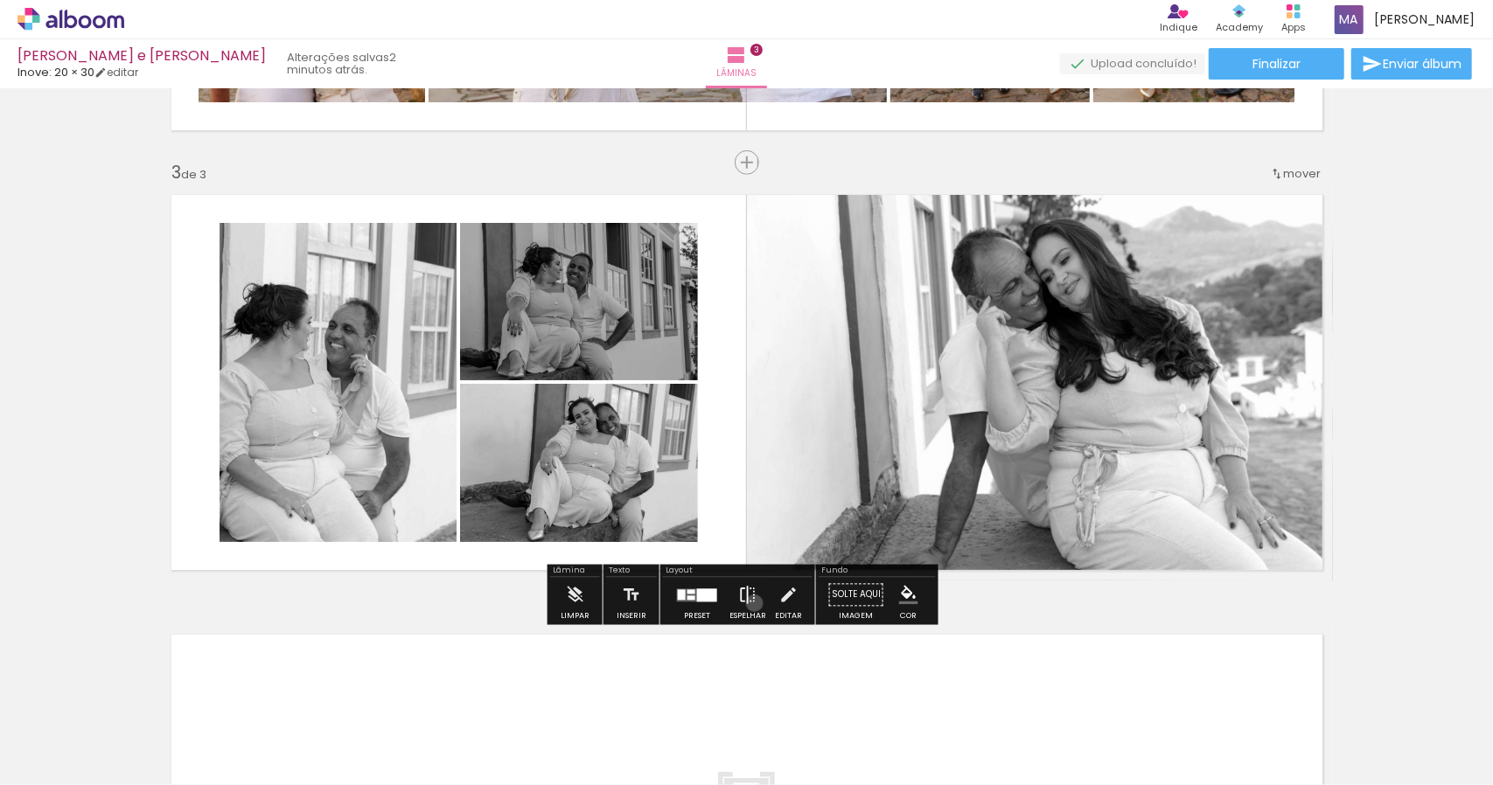
click at [750, 603] on iron-icon at bounding box center [747, 595] width 19 height 35
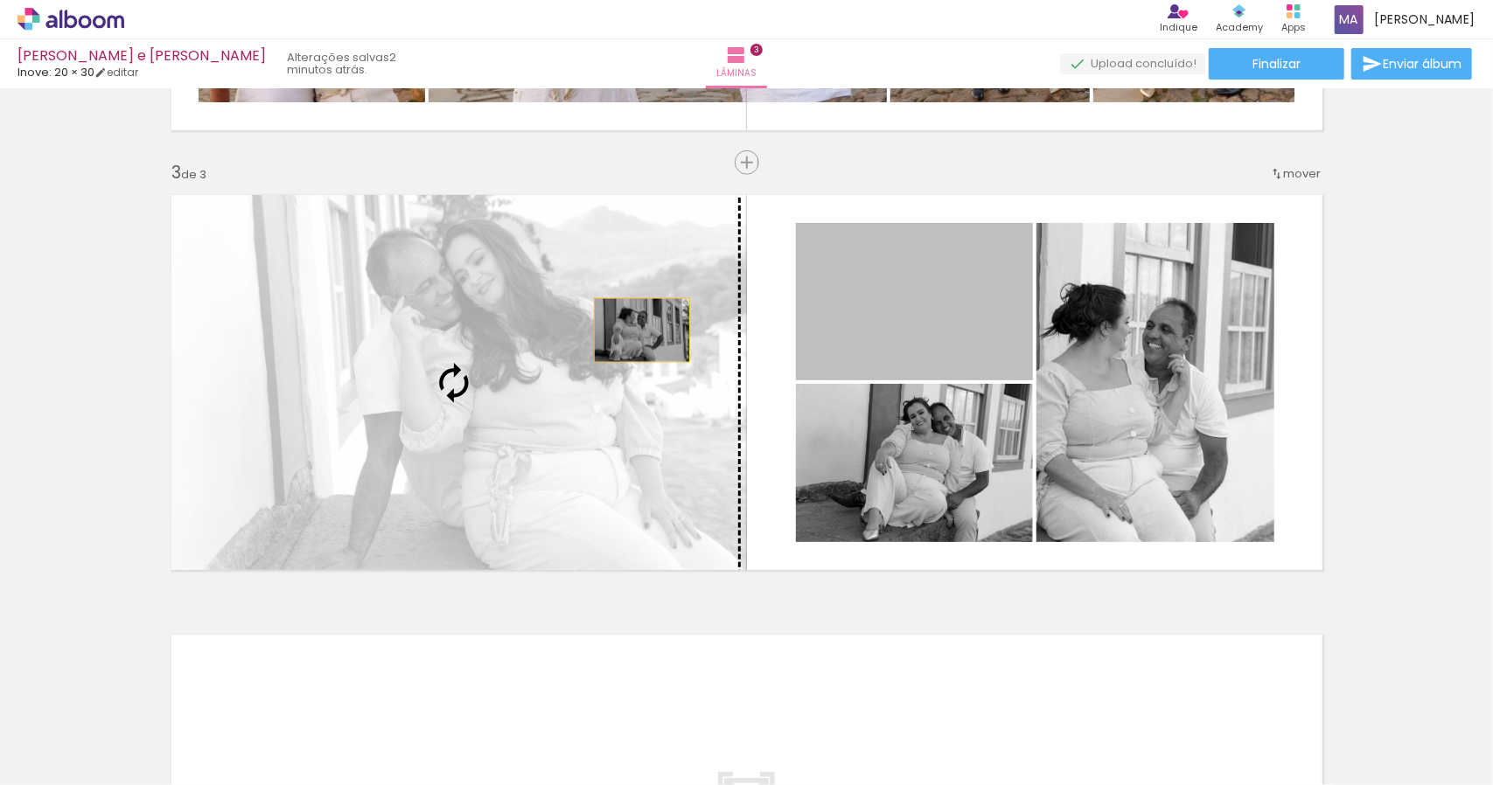
drag, startPoint x: 894, startPoint y: 310, endPoint x: 631, endPoint y: 330, distance: 263.1
click at [0, 0] on slot at bounding box center [0, 0] width 0 height 0
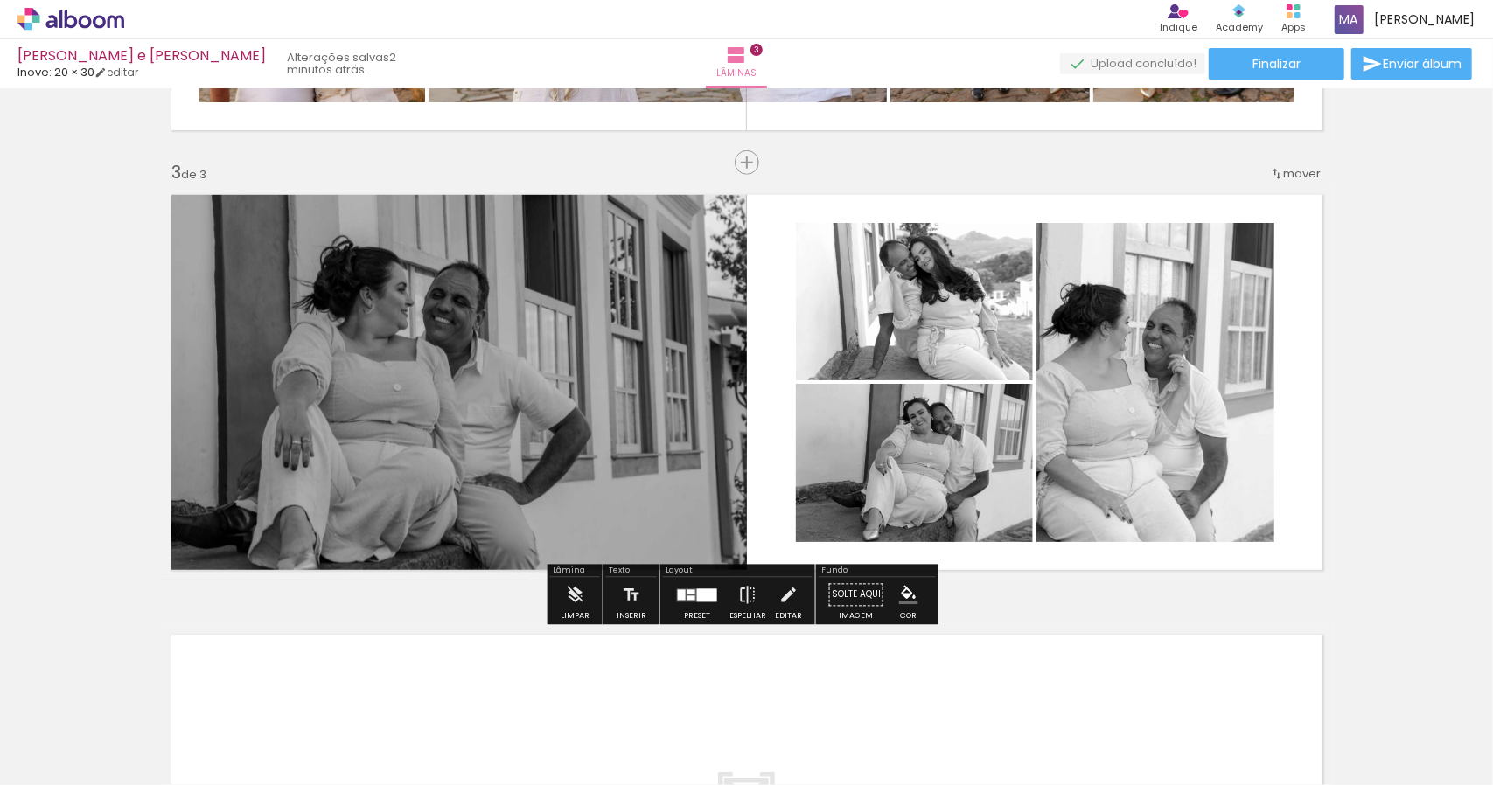
click at [537, 375] on quentale-photo at bounding box center [454, 383] width 586 height 396
click at [782, 607] on iron-icon at bounding box center [787, 595] width 19 height 35
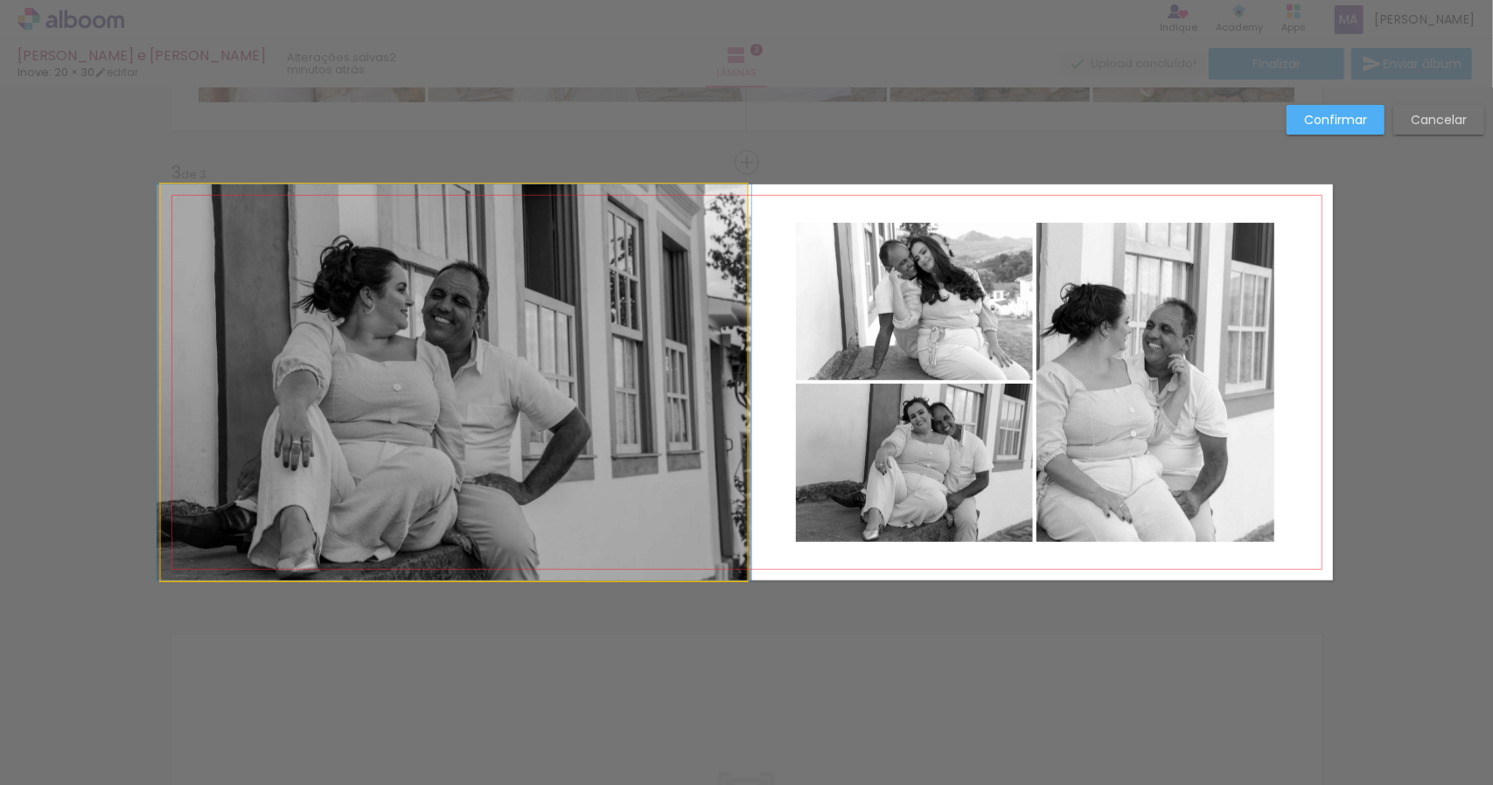
click at [562, 441] on quentale-photo at bounding box center [454, 383] width 586 height 396
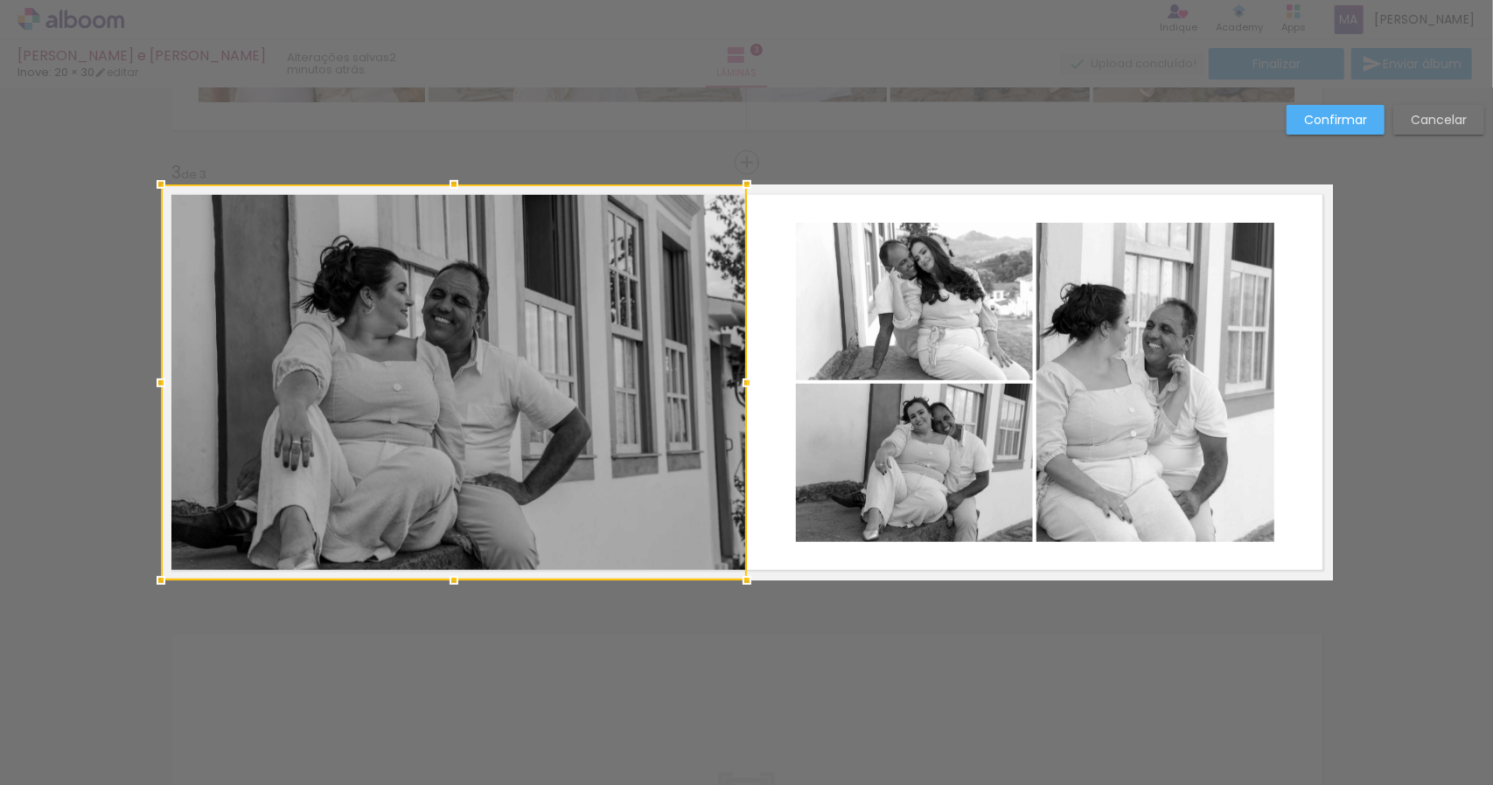
click at [0, 0] on slot "Cancelar" at bounding box center [0, 0] width 0 height 0
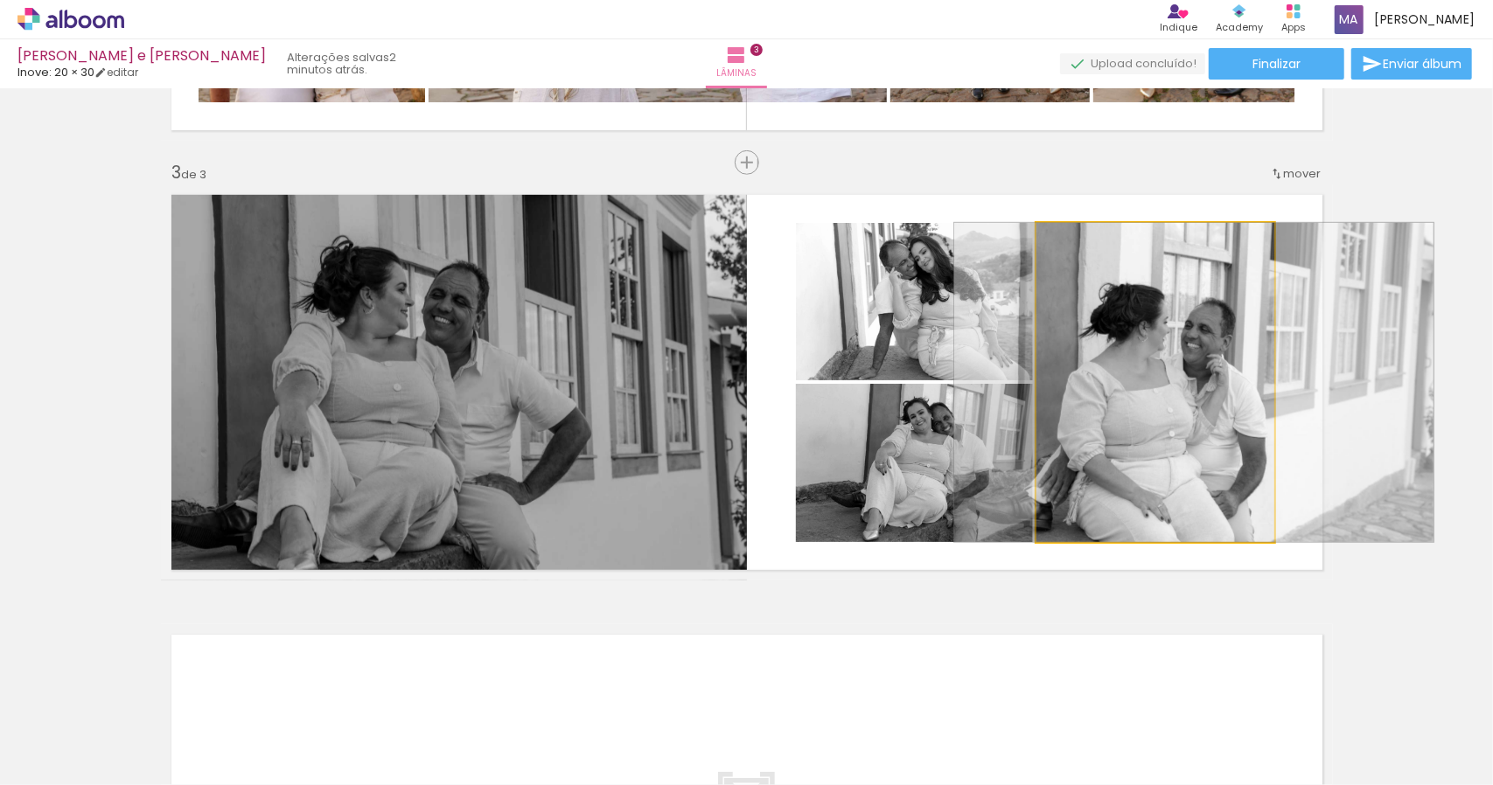
drag, startPoint x: 1165, startPoint y: 363, endPoint x: 1204, endPoint y: 364, distance: 38.5
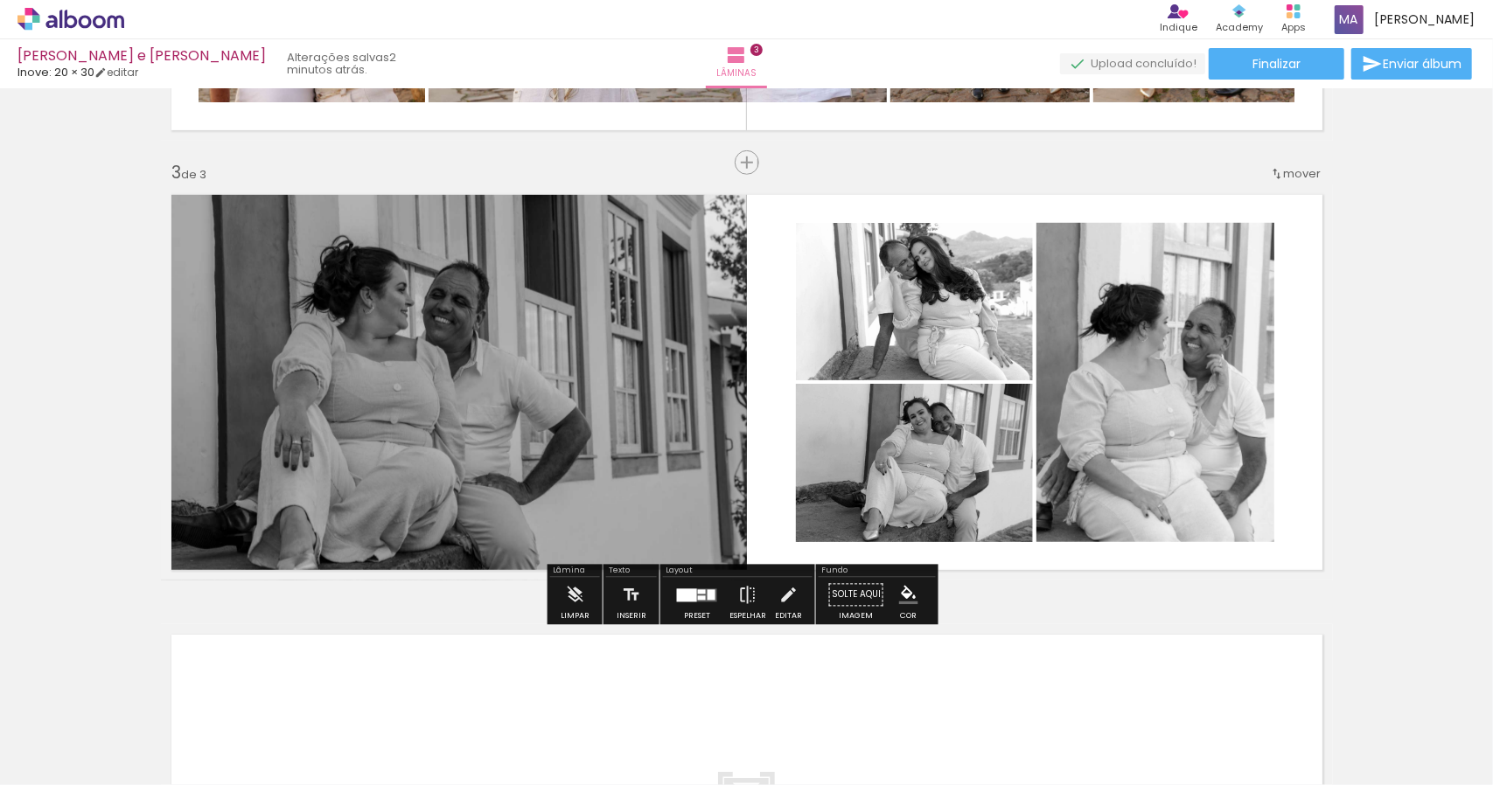
click at [1399, 377] on div "Inserir lâmina 1 de 3 Inserir lâmina 2 de 3 Inserir lâmina 3 de 3" at bounding box center [746, 140] width 1493 height 1761
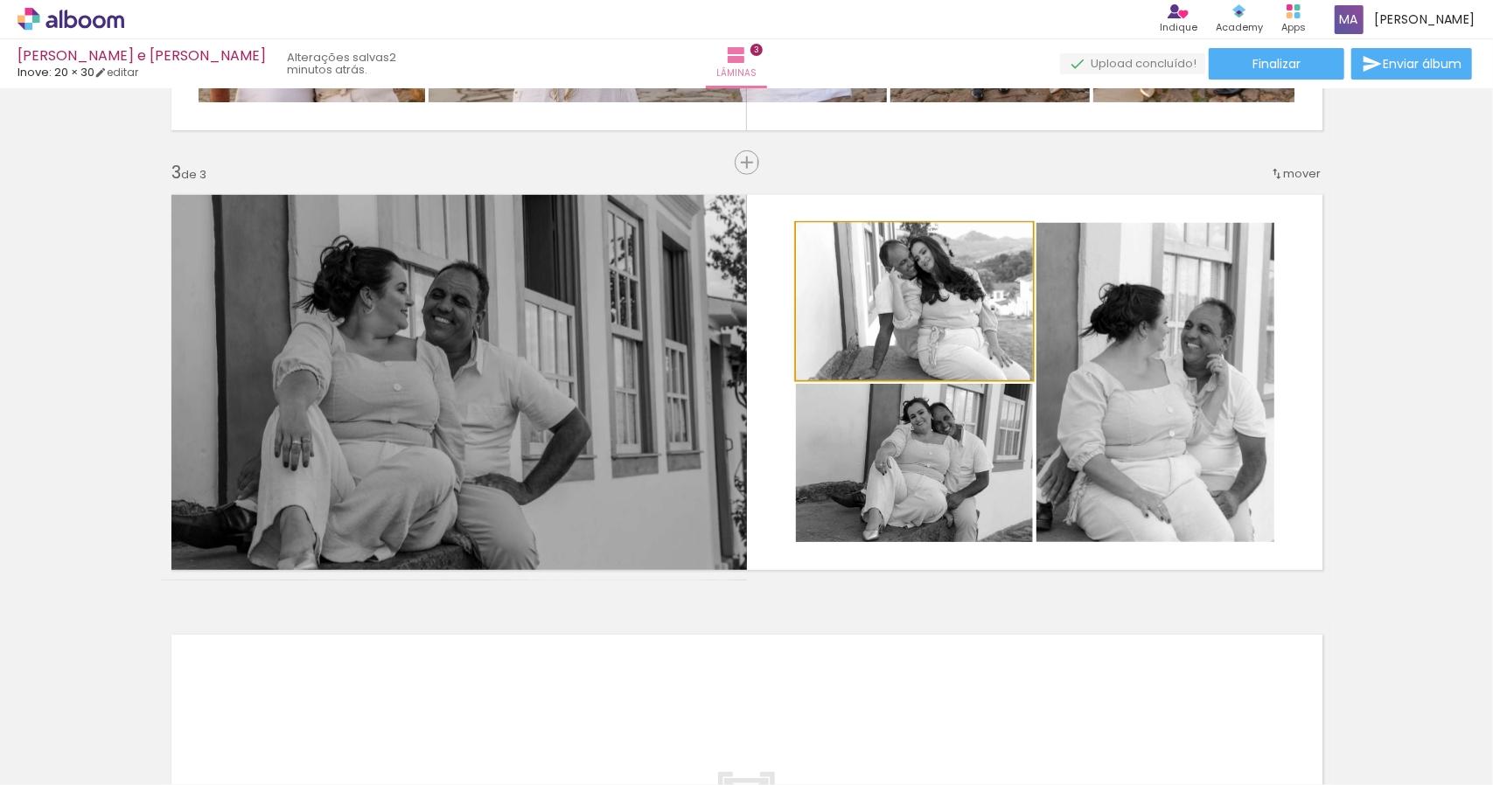
click at [940, 306] on quentale-photo at bounding box center [914, 301] width 237 height 157
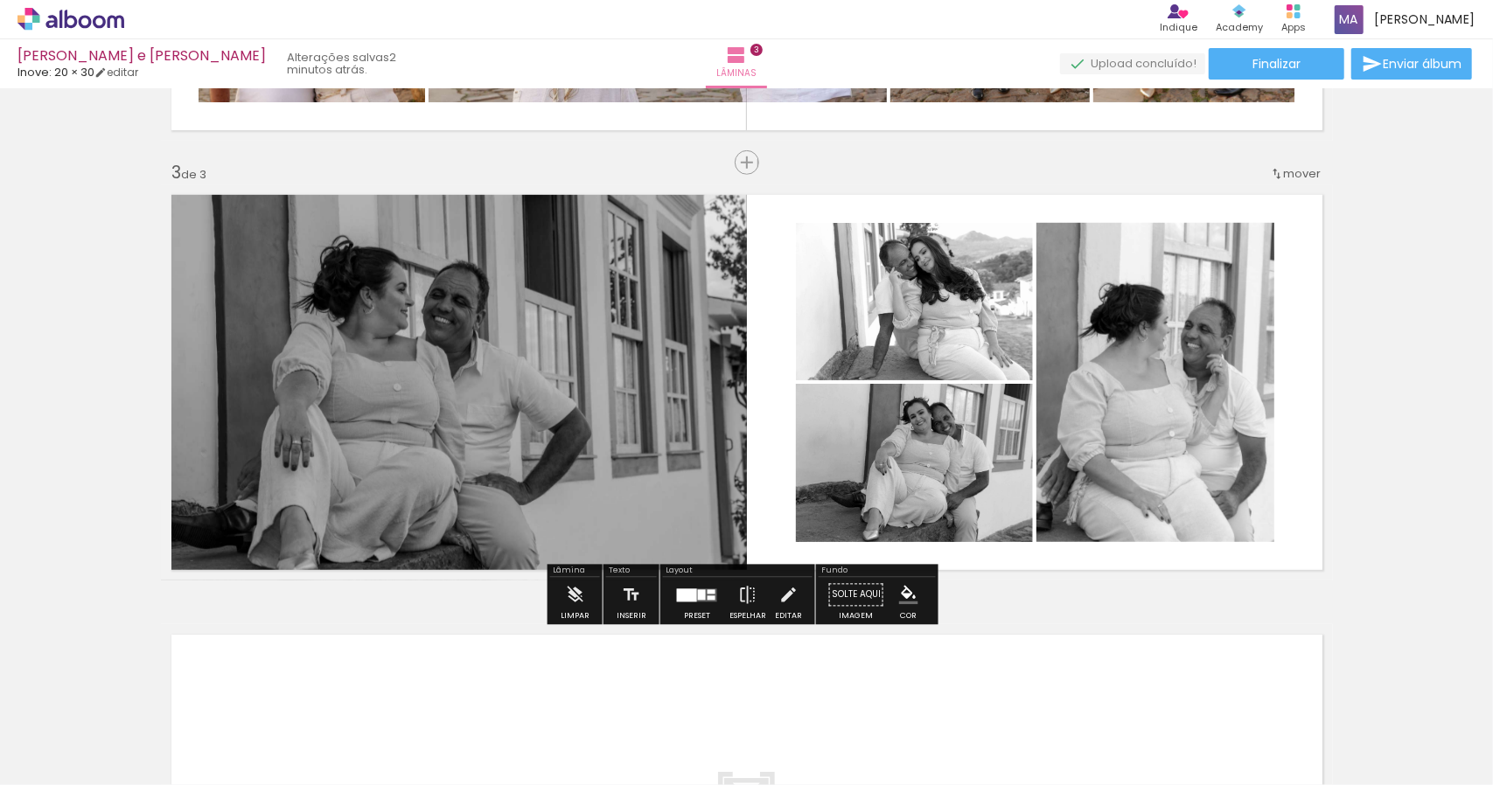
click at [1356, 377] on div "Inserir lâmina 1 de 3 Inserir lâmina 2 de 3 Inserir lâmina 3 de 3" at bounding box center [746, 140] width 1493 height 1761
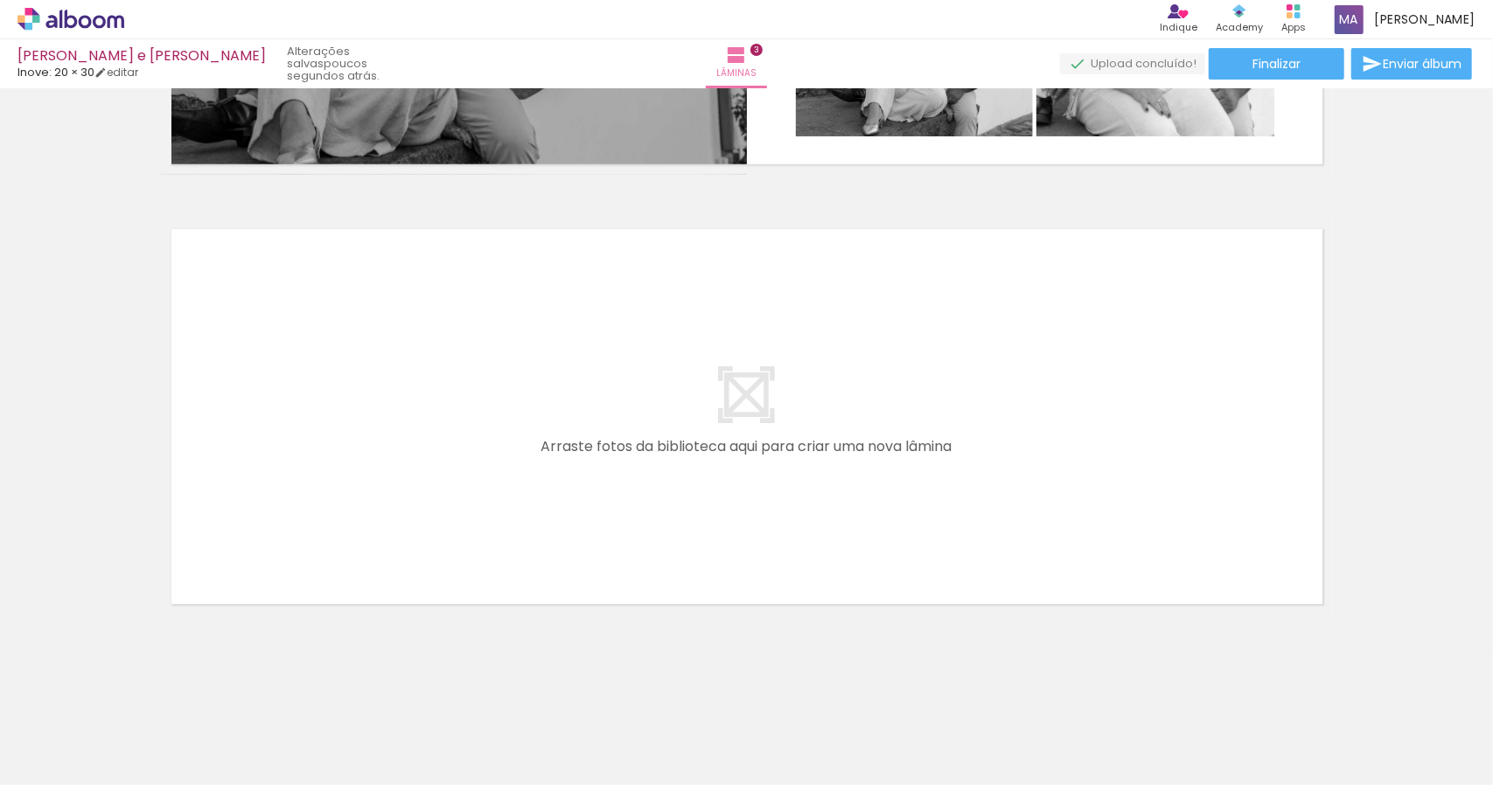
scroll to position [0, 2175]
drag, startPoint x: 374, startPoint y: 743, endPoint x: 387, endPoint y: 745, distance: 12.5
click at [387, 745] on div at bounding box center [351, 727] width 87 height 58
drag, startPoint x: 558, startPoint y: 737, endPoint x: 555, endPoint y: 519, distance: 218.7
click at [555, 519] on quentale-workspace at bounding box center [746, 392] width 1493 height 785
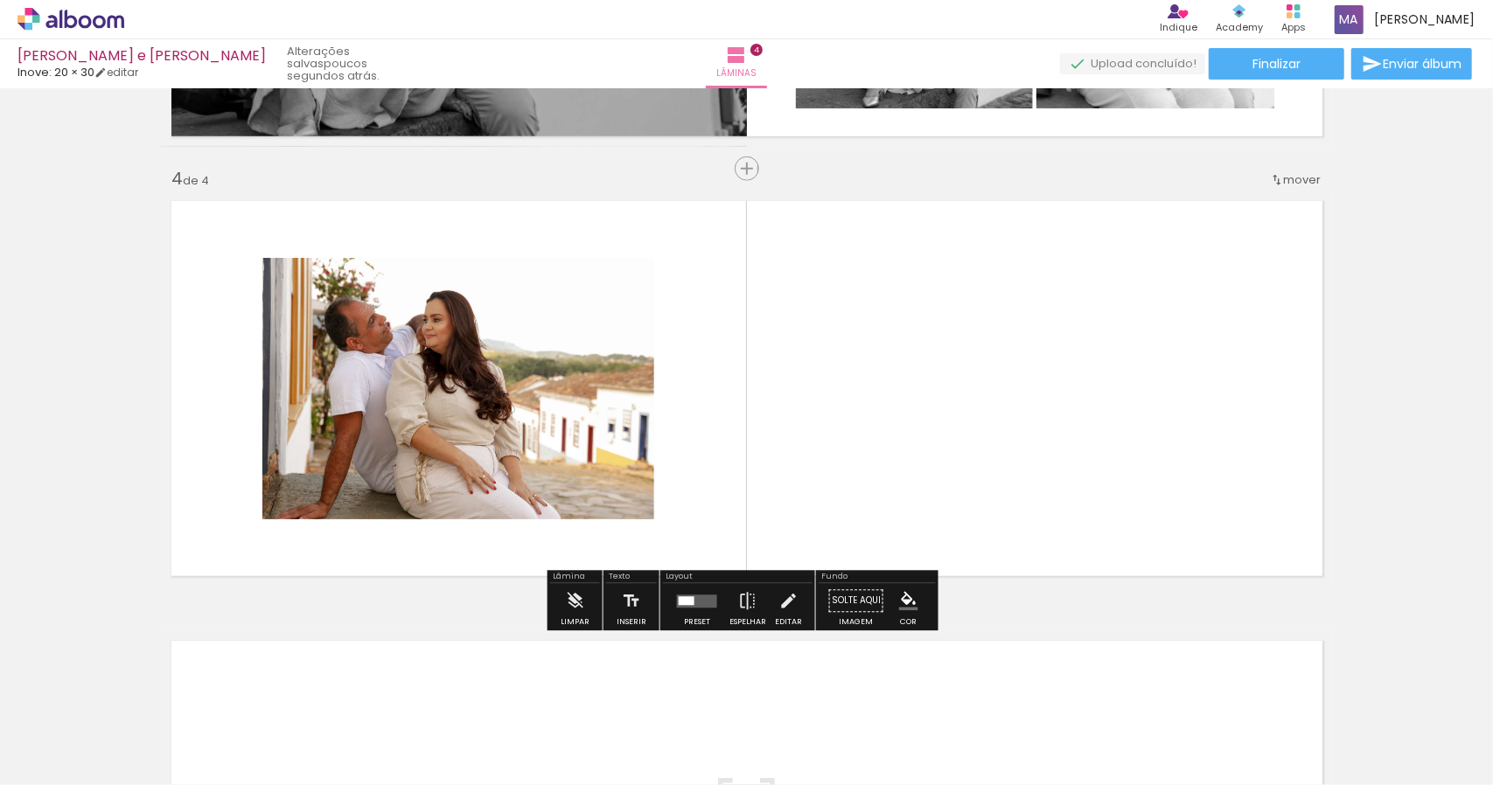
scroll to position [1274, 0]
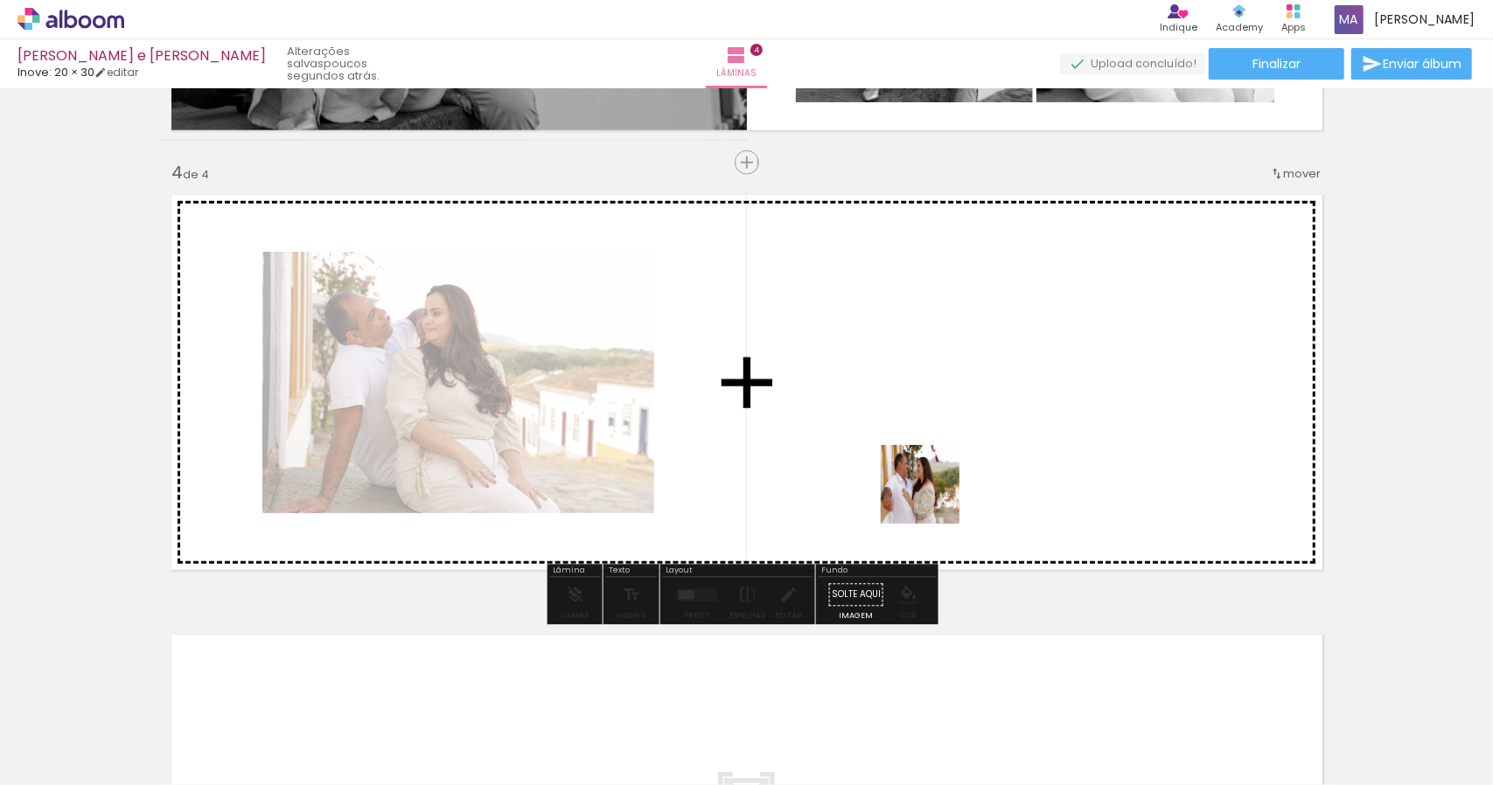
drag, startPoint x: 868, startPoint y: 730, endPoint x: 952, endPoint y: 448, distance: 294.7
click at [952, 448] on quentale-workspace at bounding box center [746, 392] width 1493 height 785
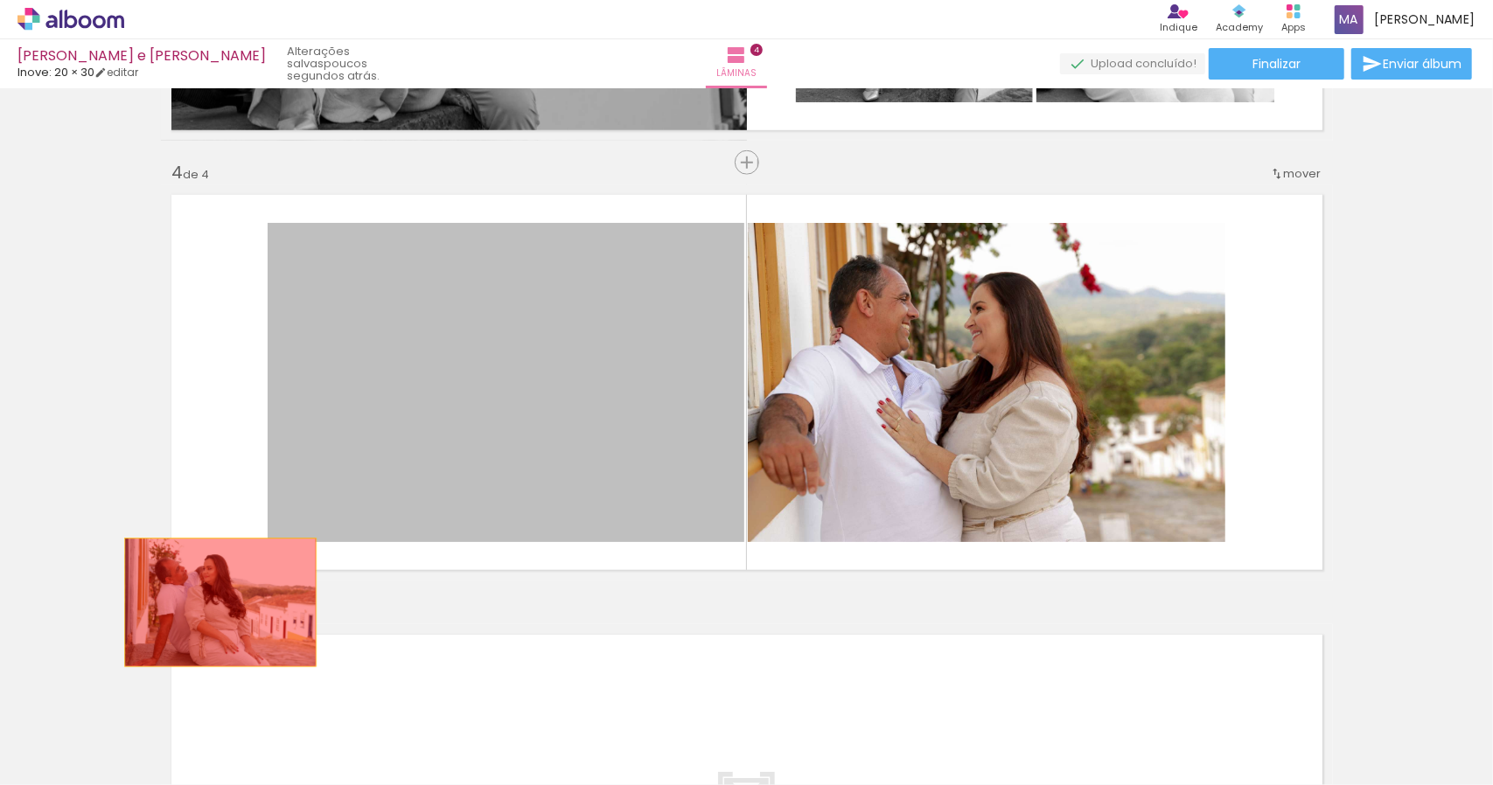
drag, startPoint x: 614, startPoint y: 435, endPoint x: 211, endPoint y: 601, distance: 436.1
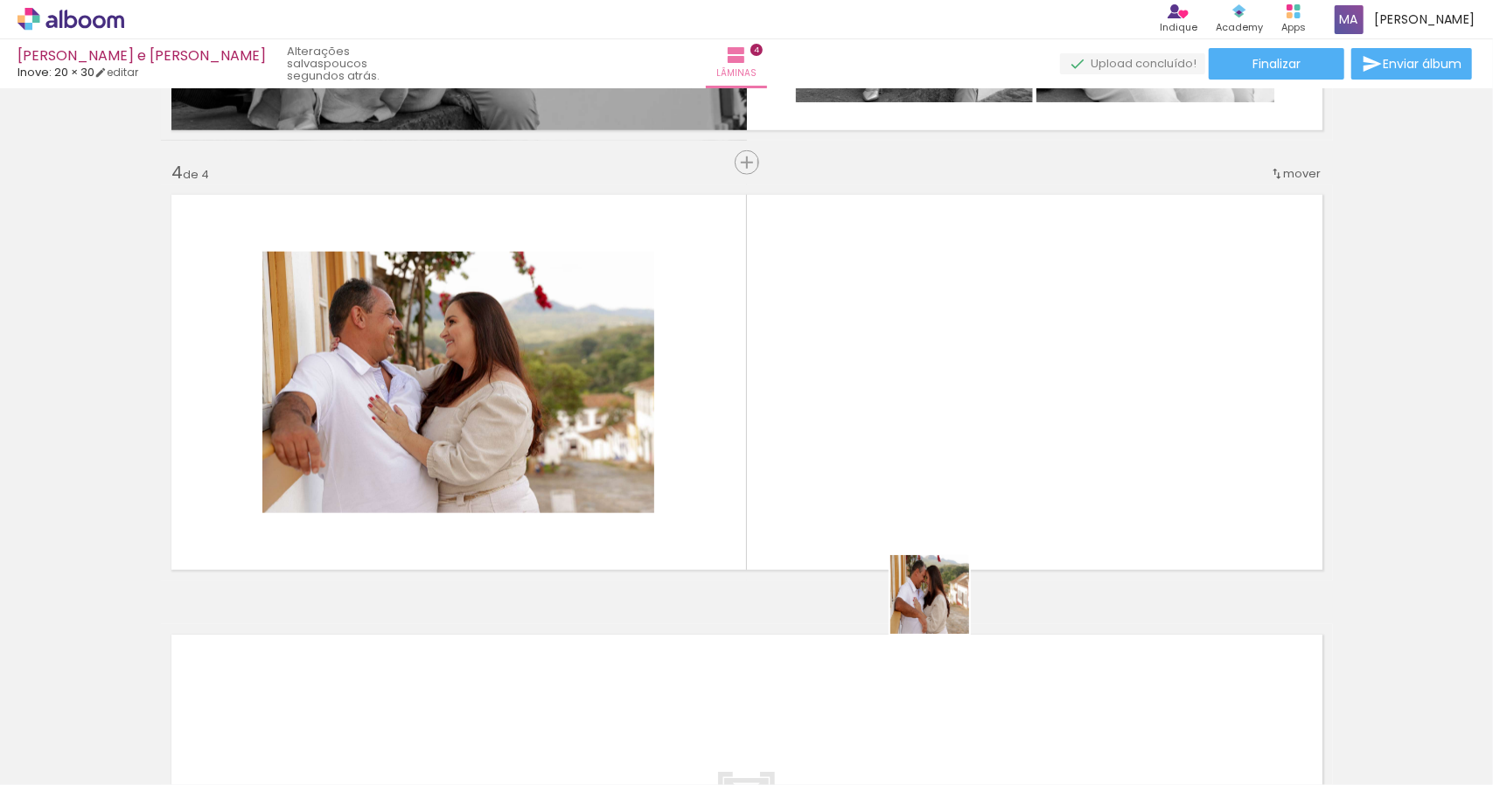
drag, startPoint x: 960, startPoint y: 744, endPoint x: 927, endPoint y: 479, distance: 267.1
click at [927, 479] on quentale-workspace at bounding box center [746, 392] width 1493 height 785
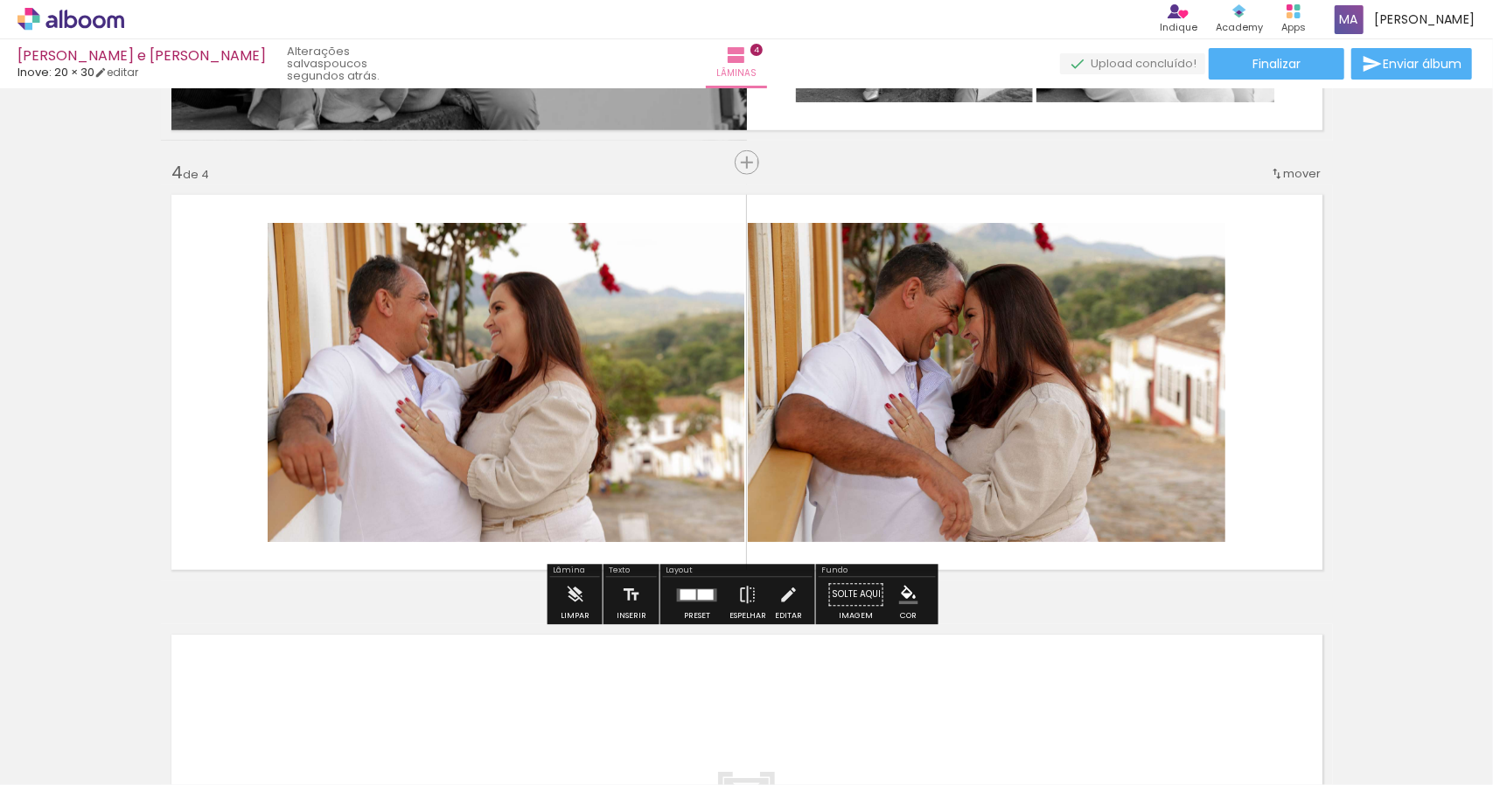
click at [698, 604] on div at bounding box center [696, 595] width 47 height 35
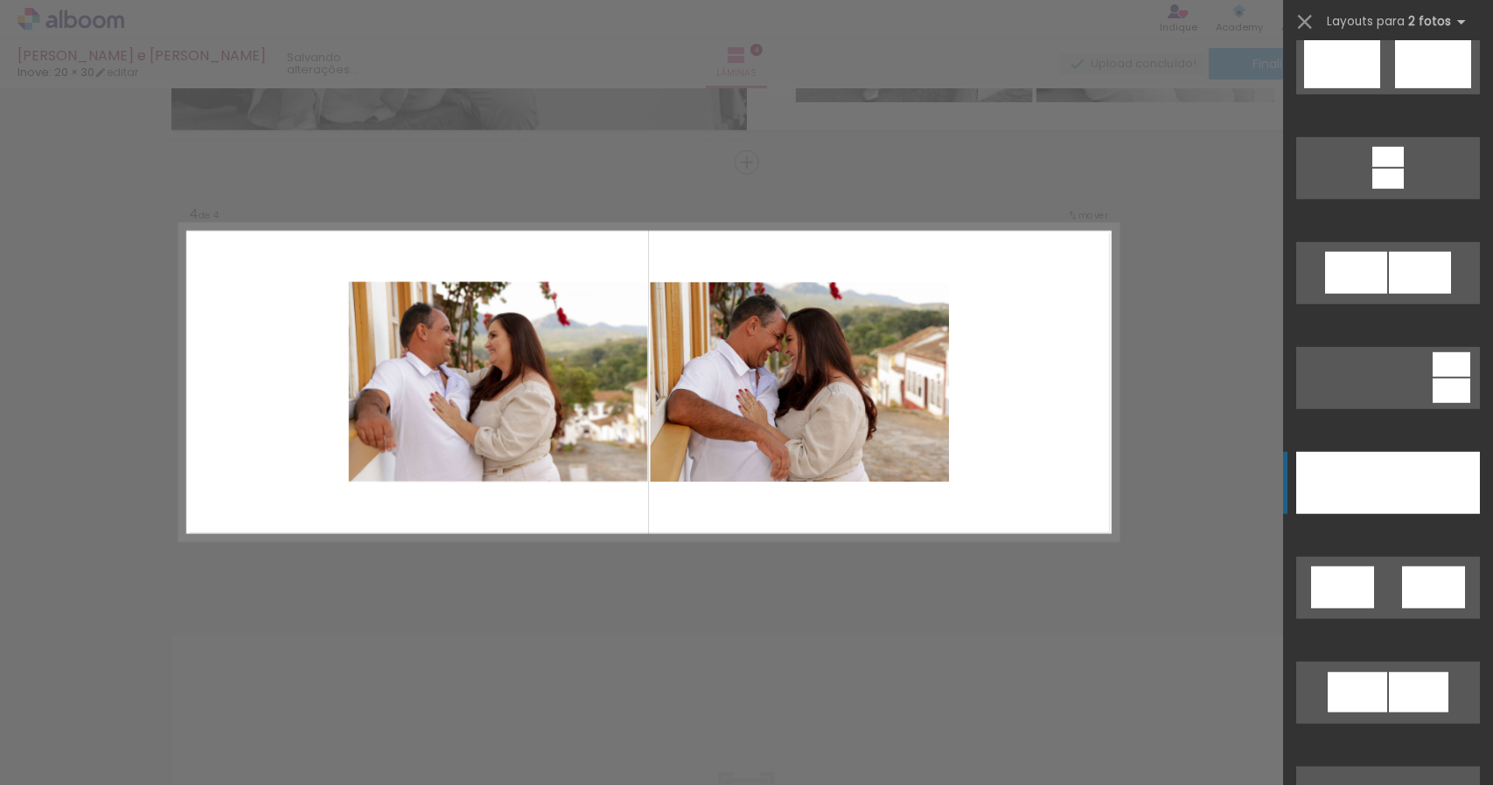
scroll to position [787, 0]
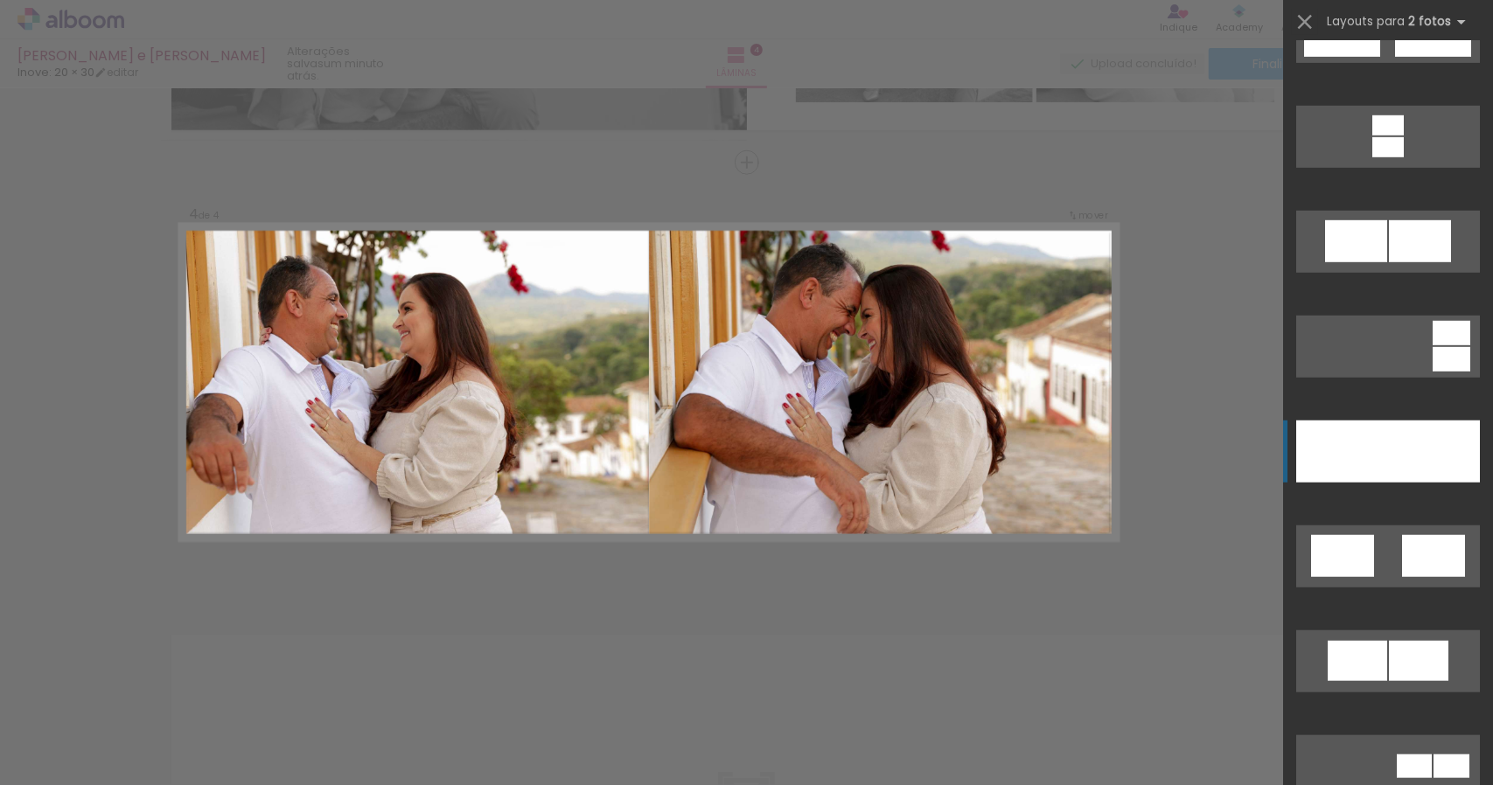
click at [1373, 464] on div at bounding box center [1342, 452] width 92 height 62
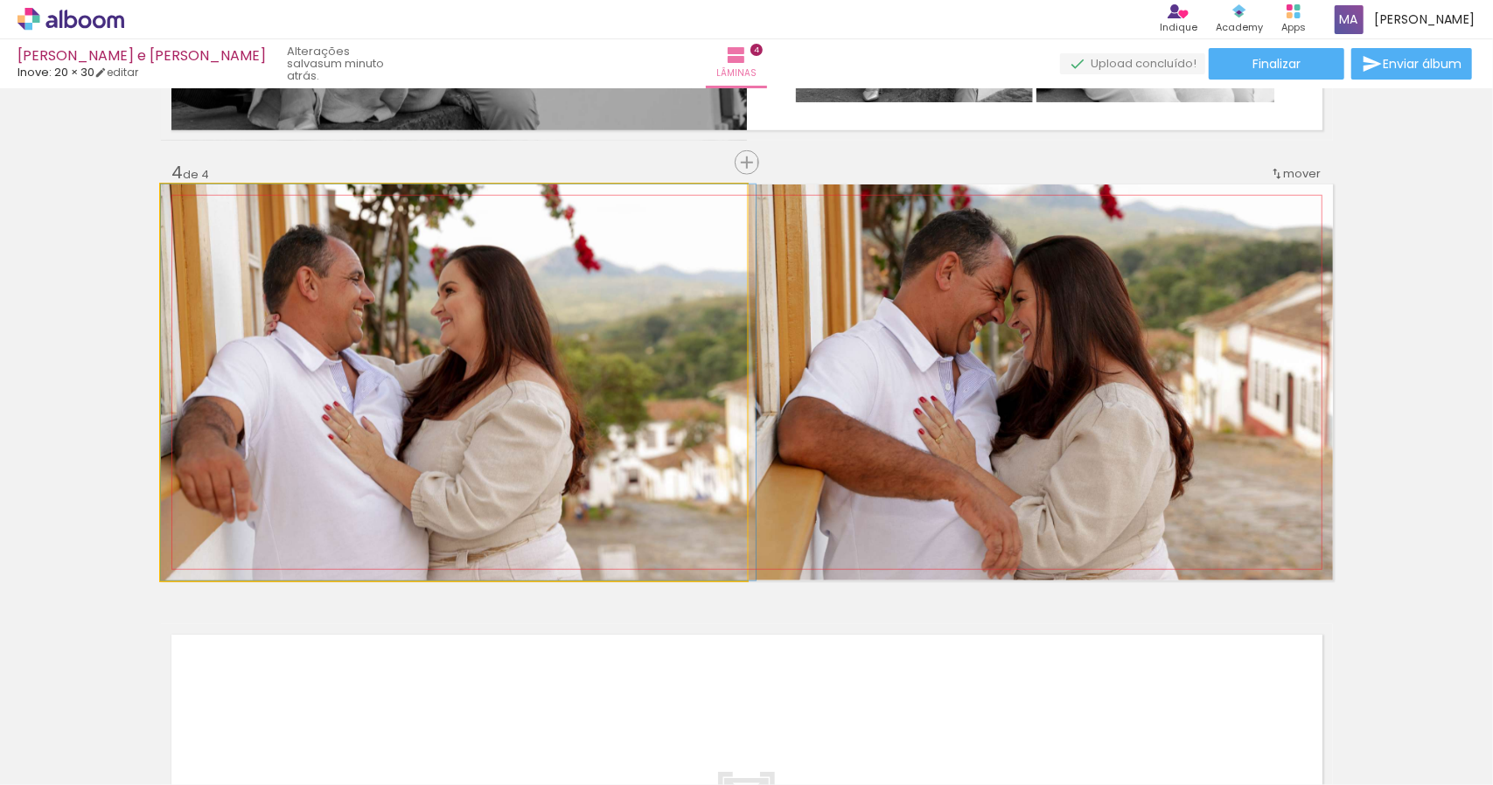
drag, startPoint x: 433, startPoint y: 359, endPoint x: 502, endPoint y: 366, distance: 69.5
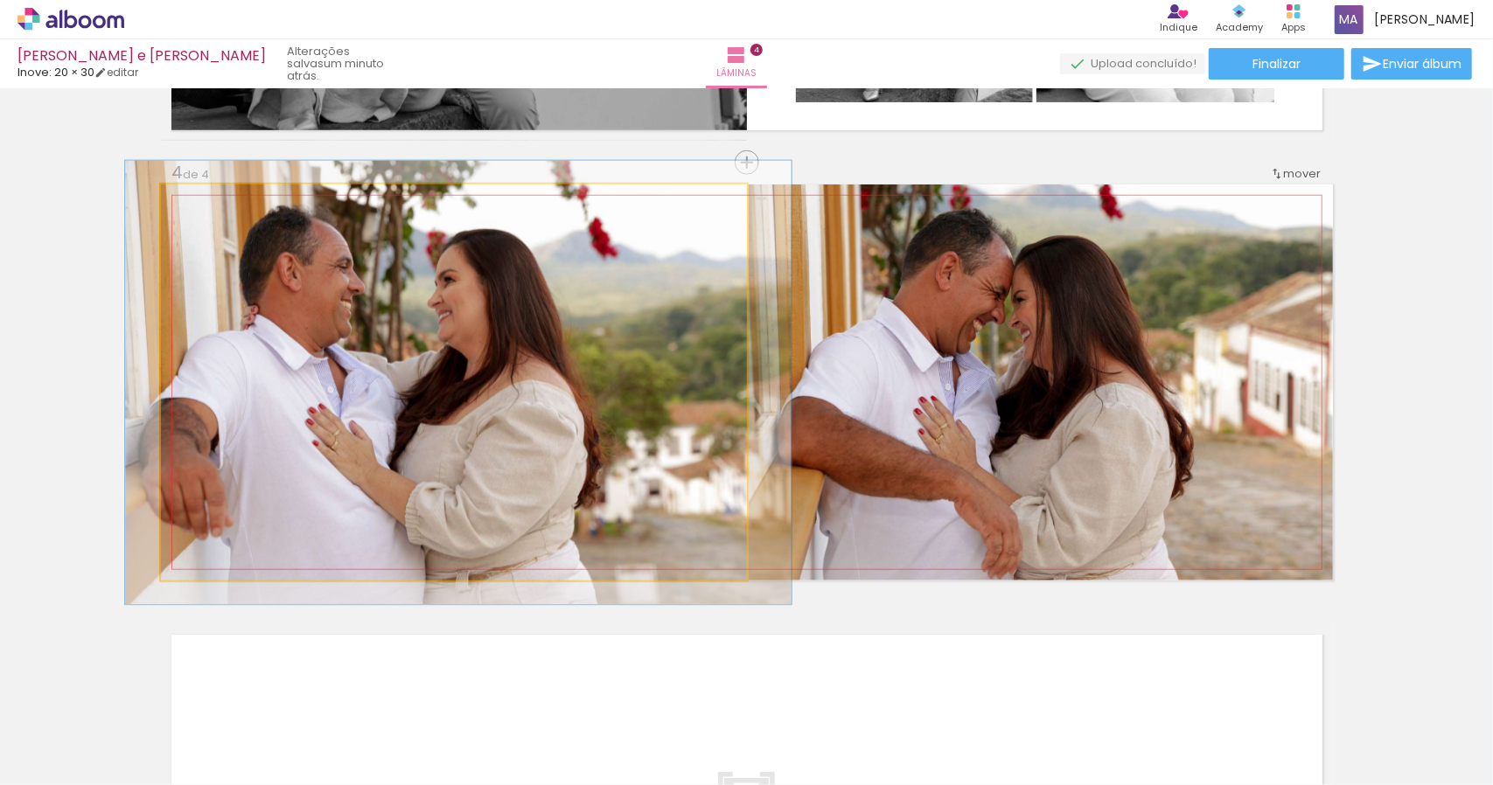
type paper-slider "112"
click at [201, 207] on div at bounding box center [209, 203] width 16 height 16
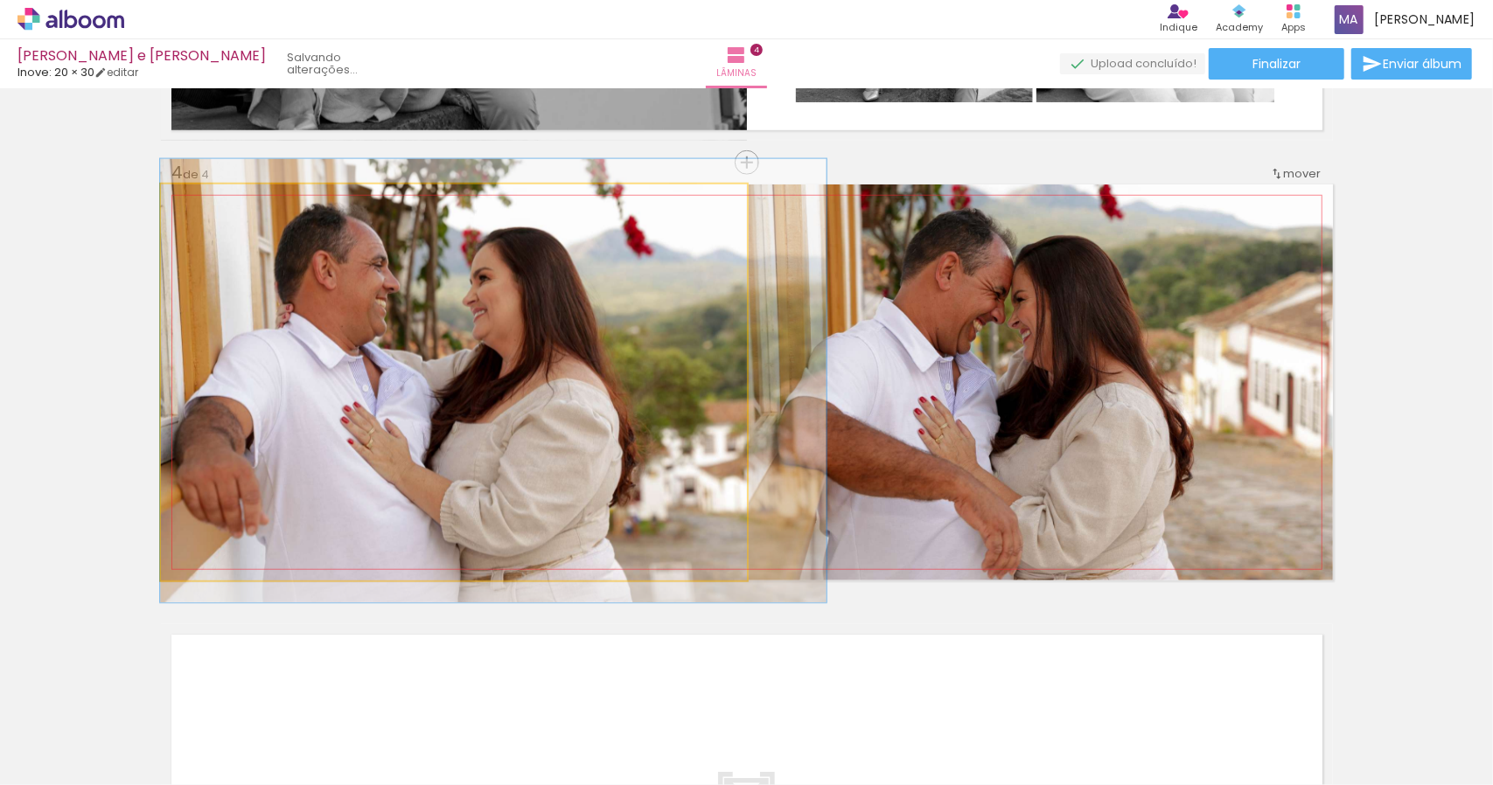
drag, startPoint x: 369, startPoint y: 330, endPoint x: 457, endPoint y: 326, distance: 88.4
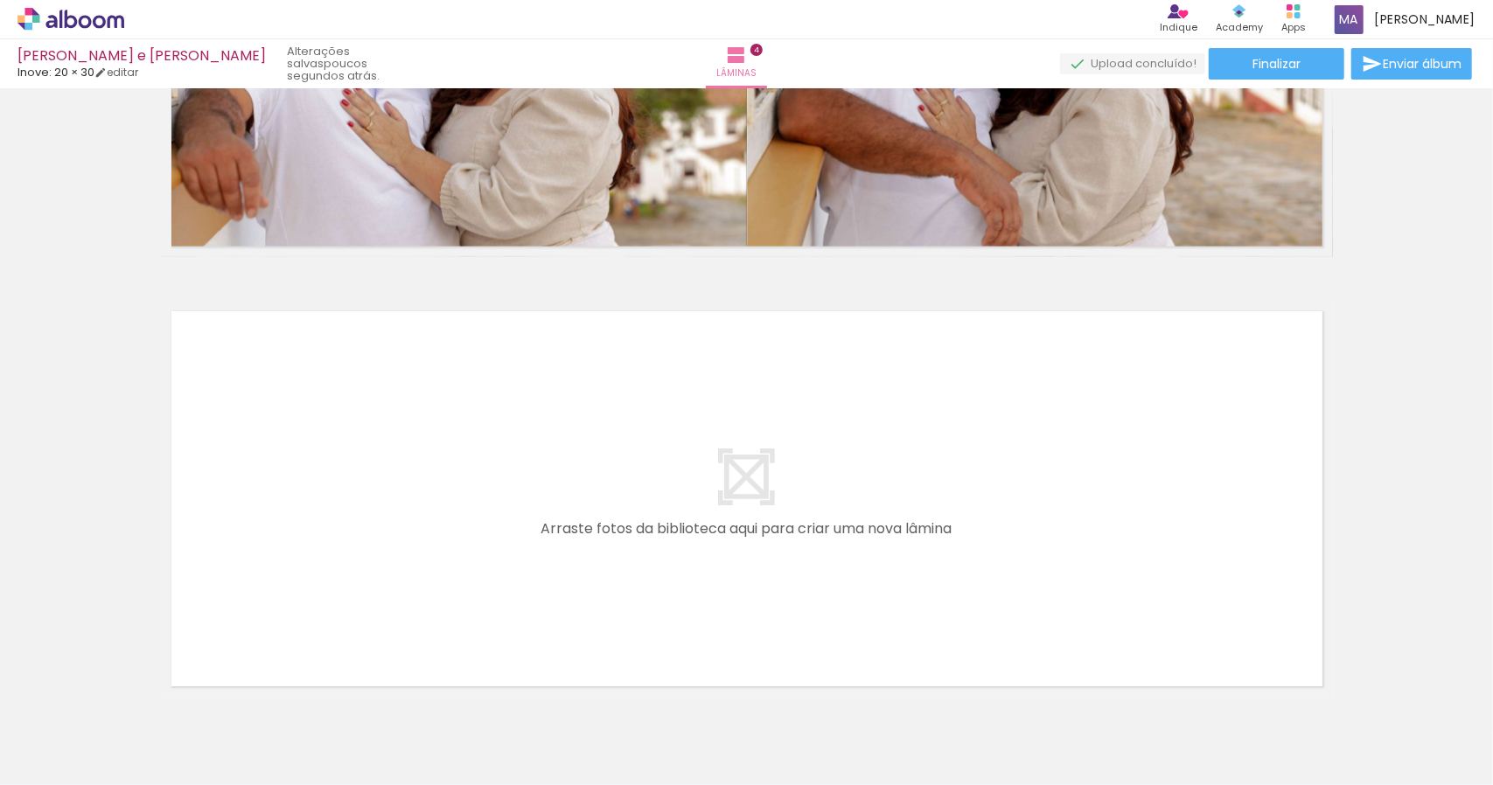
scroll to position [1606, 0]
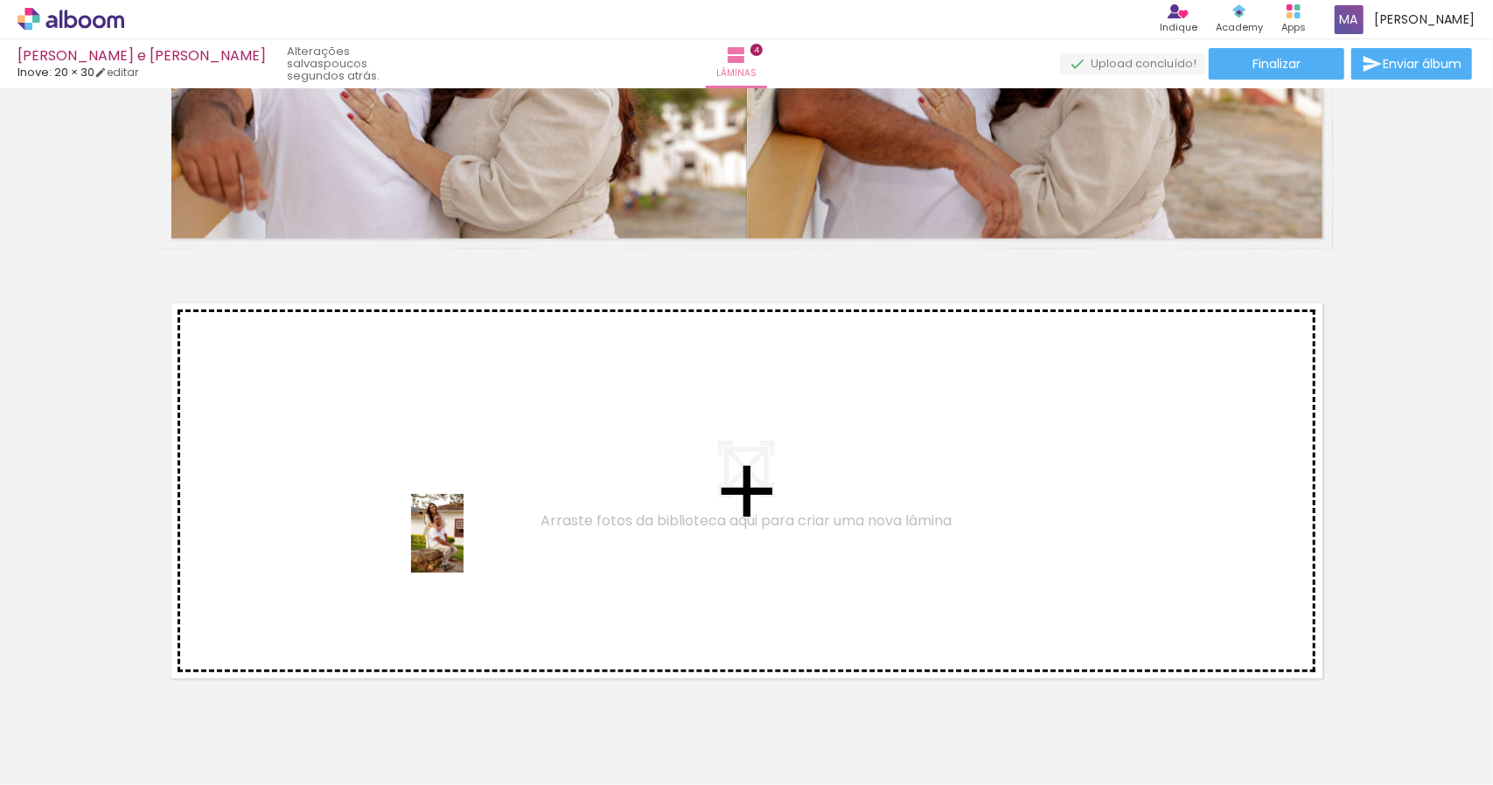
drag, startPoint x: 651, startPoint y: 746, endPoint x: 464, endPoint y: 547, distance: 273.5
click at [464, 547] on quentale-workspace at bounding box center [746, 392] width 1493 height 785
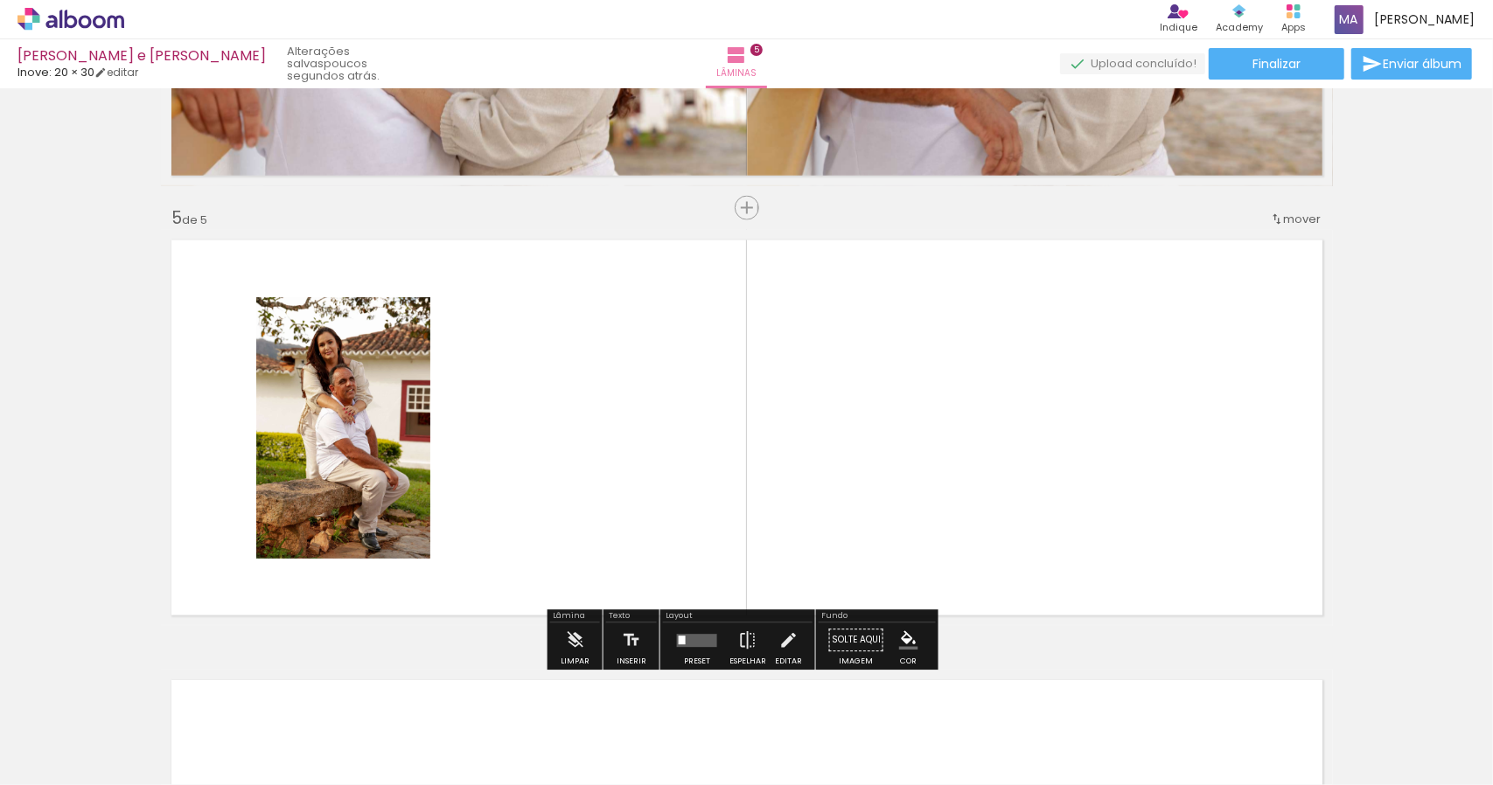
scroll to position [1714, 0]
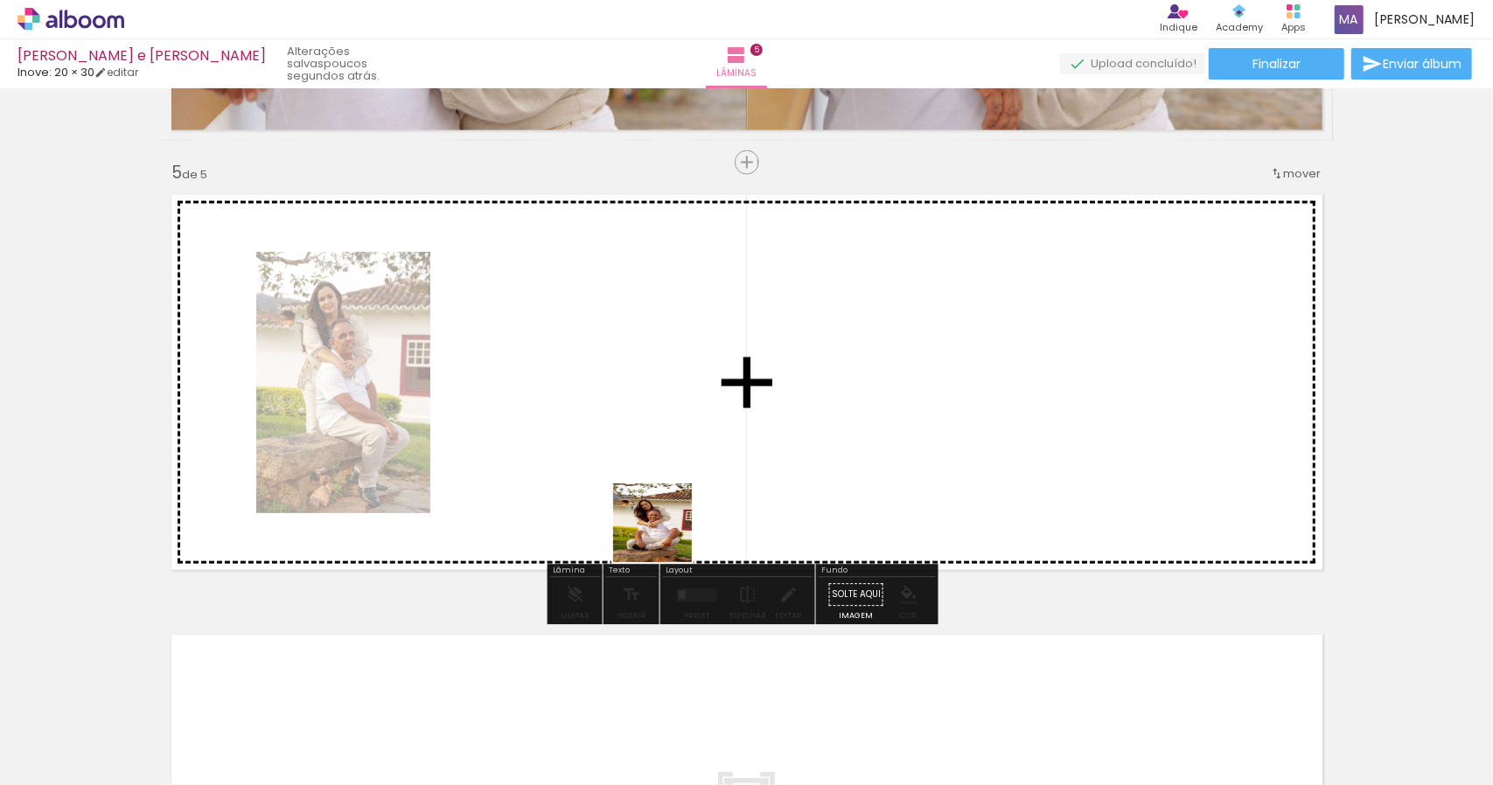
drag, startPoint x: 841, startPoint y: 744, endPoint x: 638, endPoint y: 505, distance: 314.0
click at [638, 505] on quentale-workspace at bounding box center [746, 392] width 1493 height 785
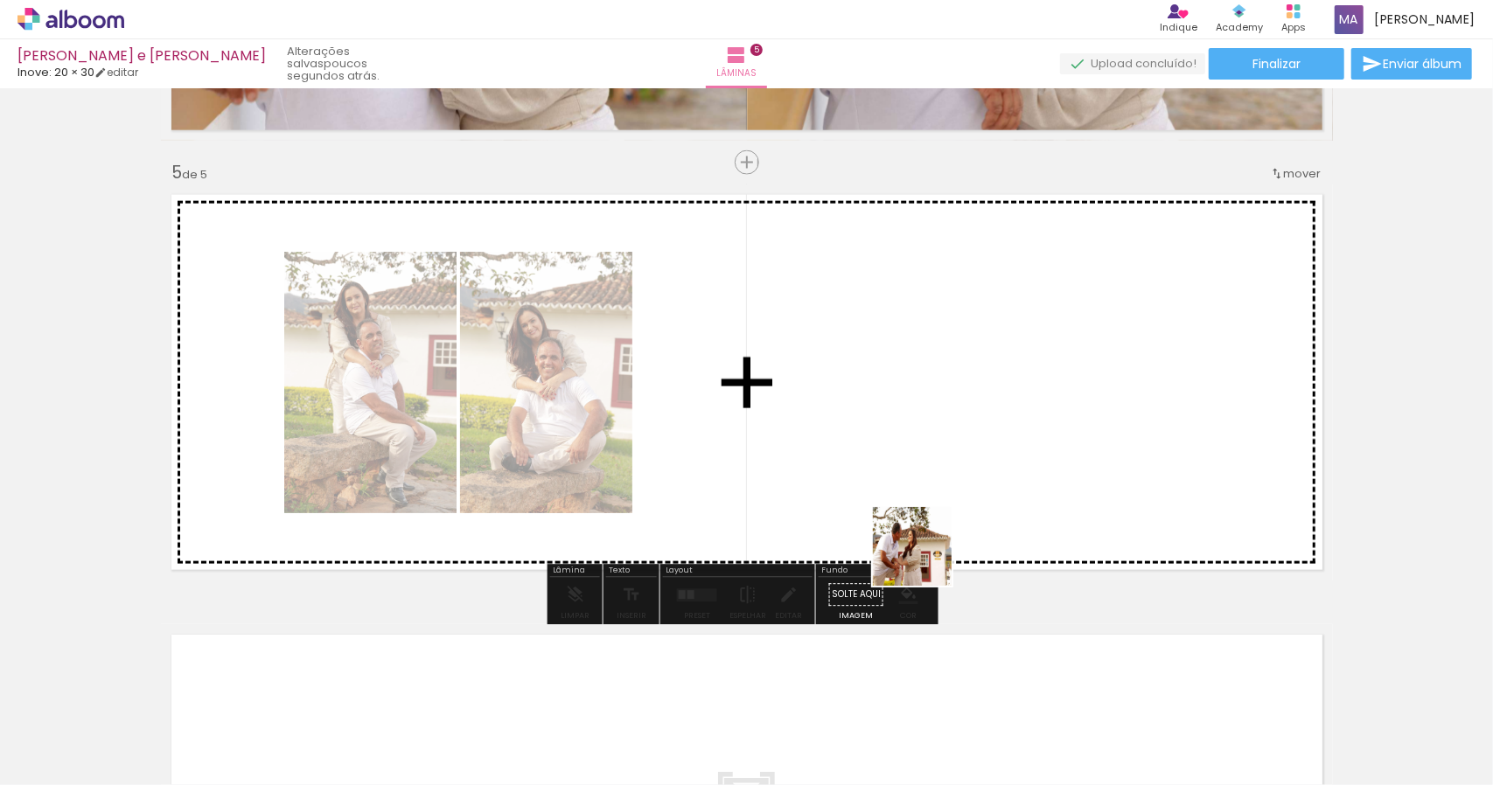
drag, startPoint x: 962, startPoint y: 738, endPoint x: 911, endPoint y: 478, distance: 265.5
click at [911, 478] on quentale-workspace at bounding box center [746, 392] width 1493 height 785
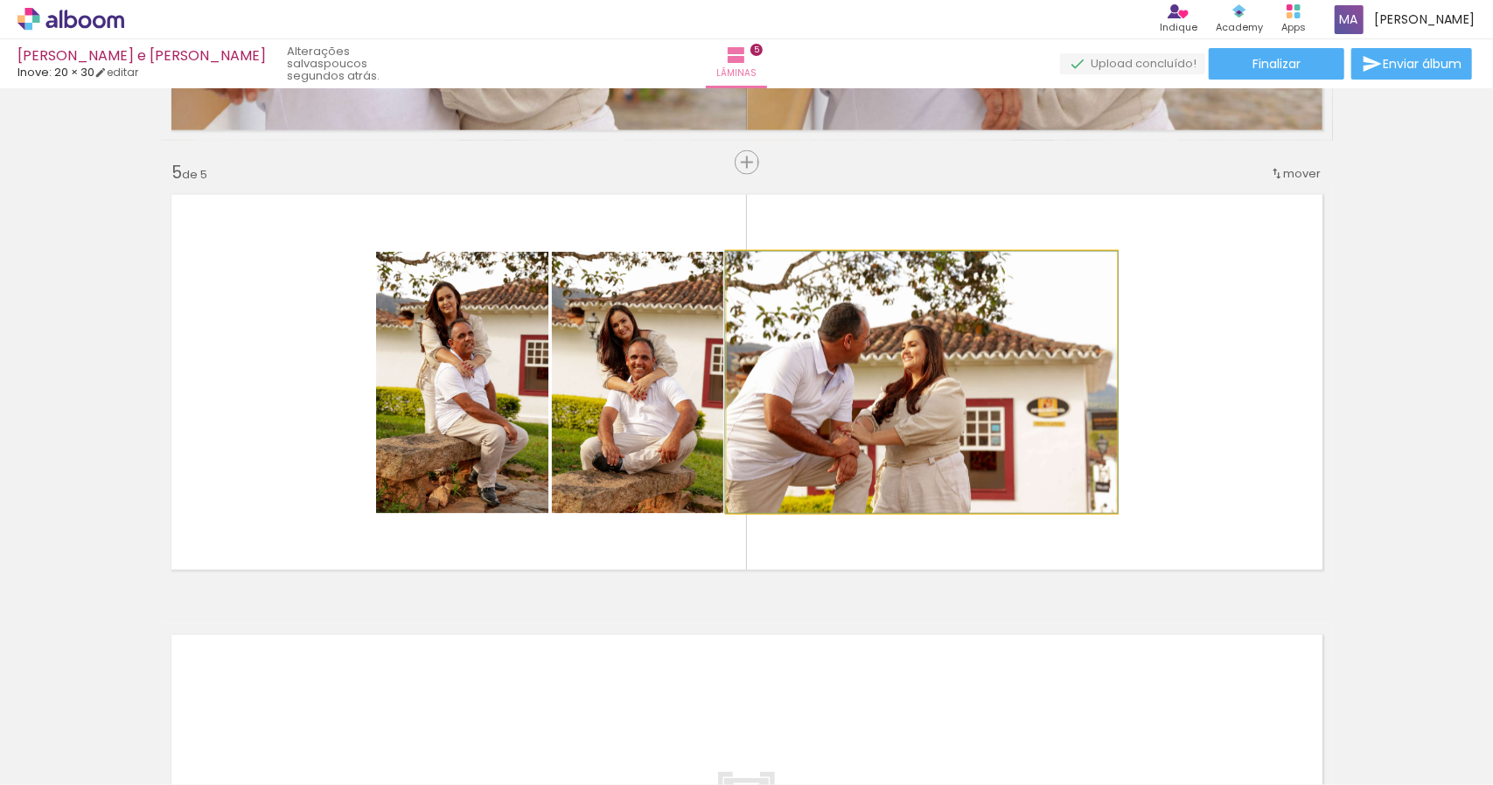
click at [897, 411] on quentale-photo at bounding box center [922, 383] width 390 height 262
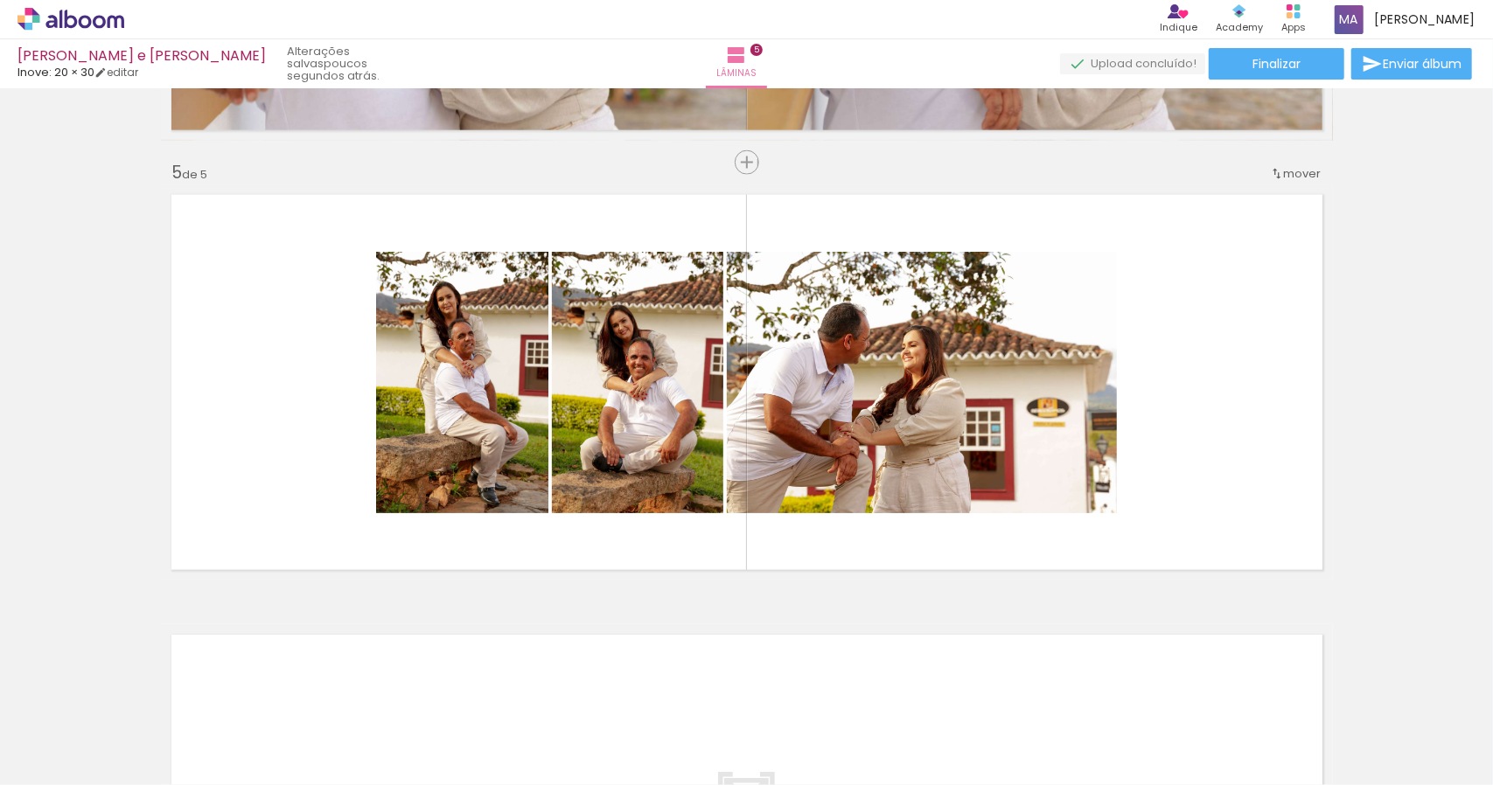
scroll to position [0, 3709]
drag, startPoint x: 304, startPoint y: 739, endPoint x: 1071, endPoint y: 414, distance: 832.4
click at [1071, 414] on quentale-workspace at bounding box center [746, 392] width 1493 height 785
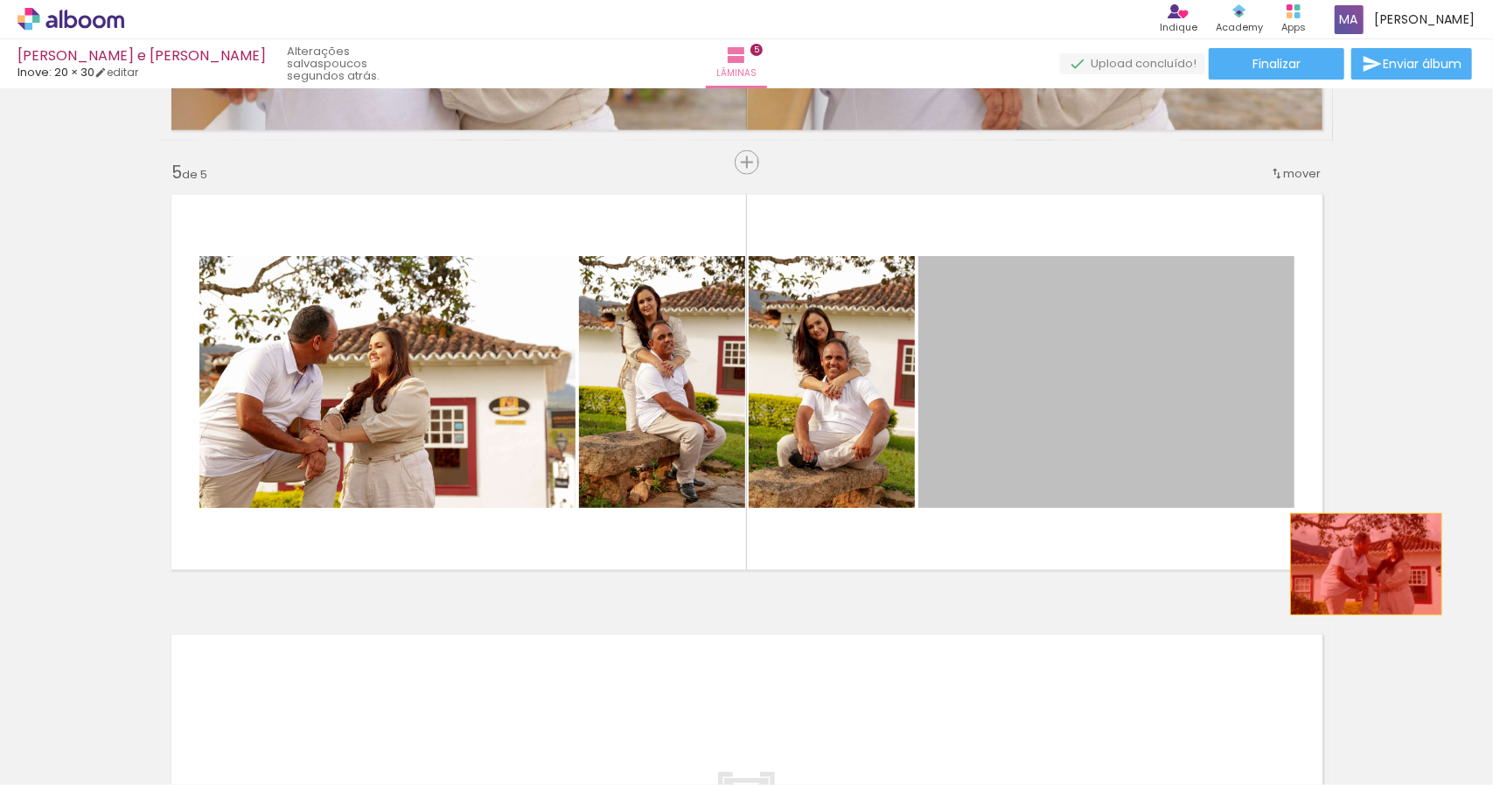
drag, startPoint x: 1153, startPoint y: 414, endPoint x: 1388, endPoint y: 566, distance: 280.2
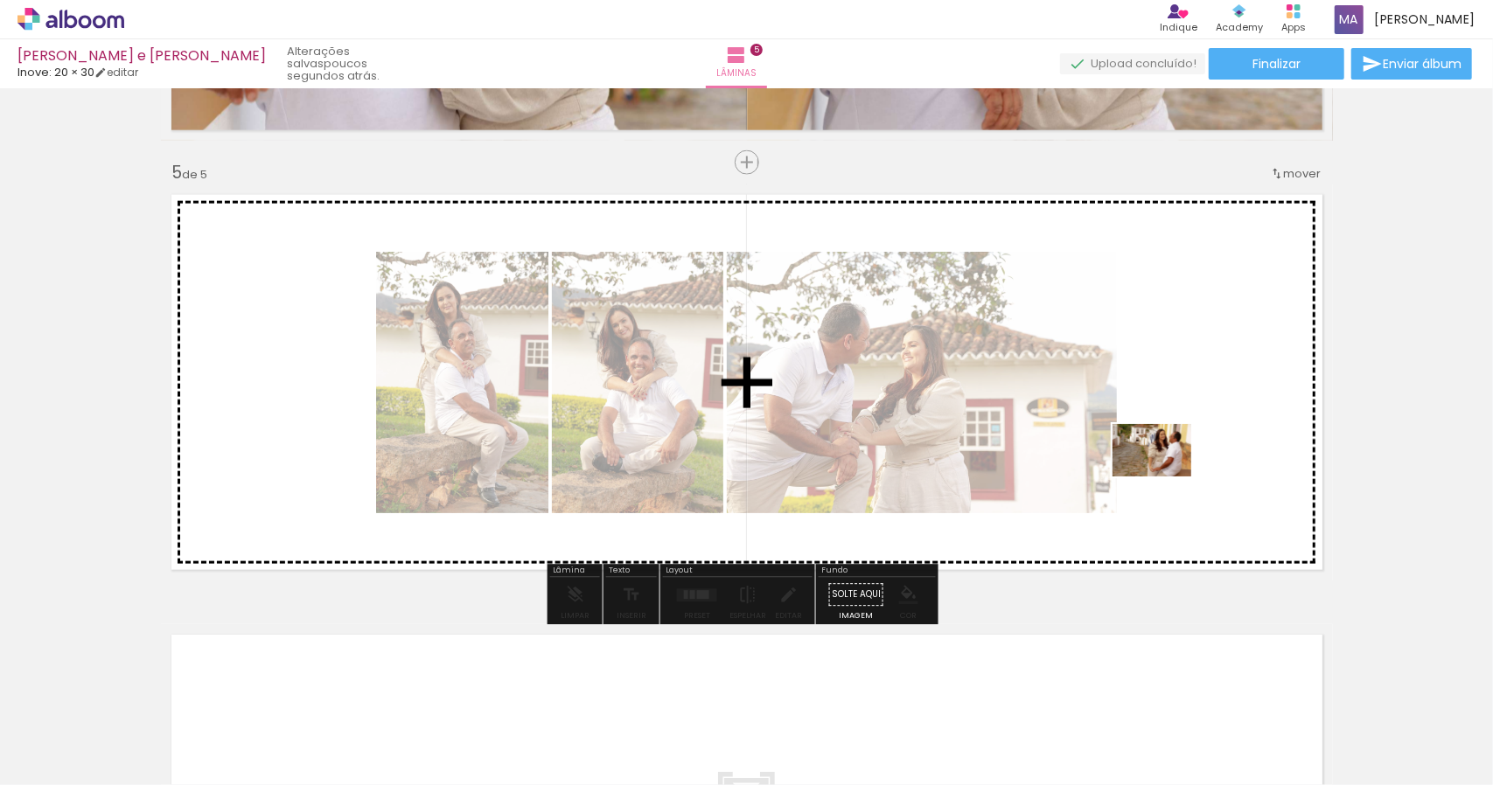
drag, startPoint x: 600, startPoint y: 743, endPoint x: 1187, endPoint y: 477, distance: 644.3
click at [1187, 477] on quentale-workspace at bounding box center [746, 392] width 1493 height 785
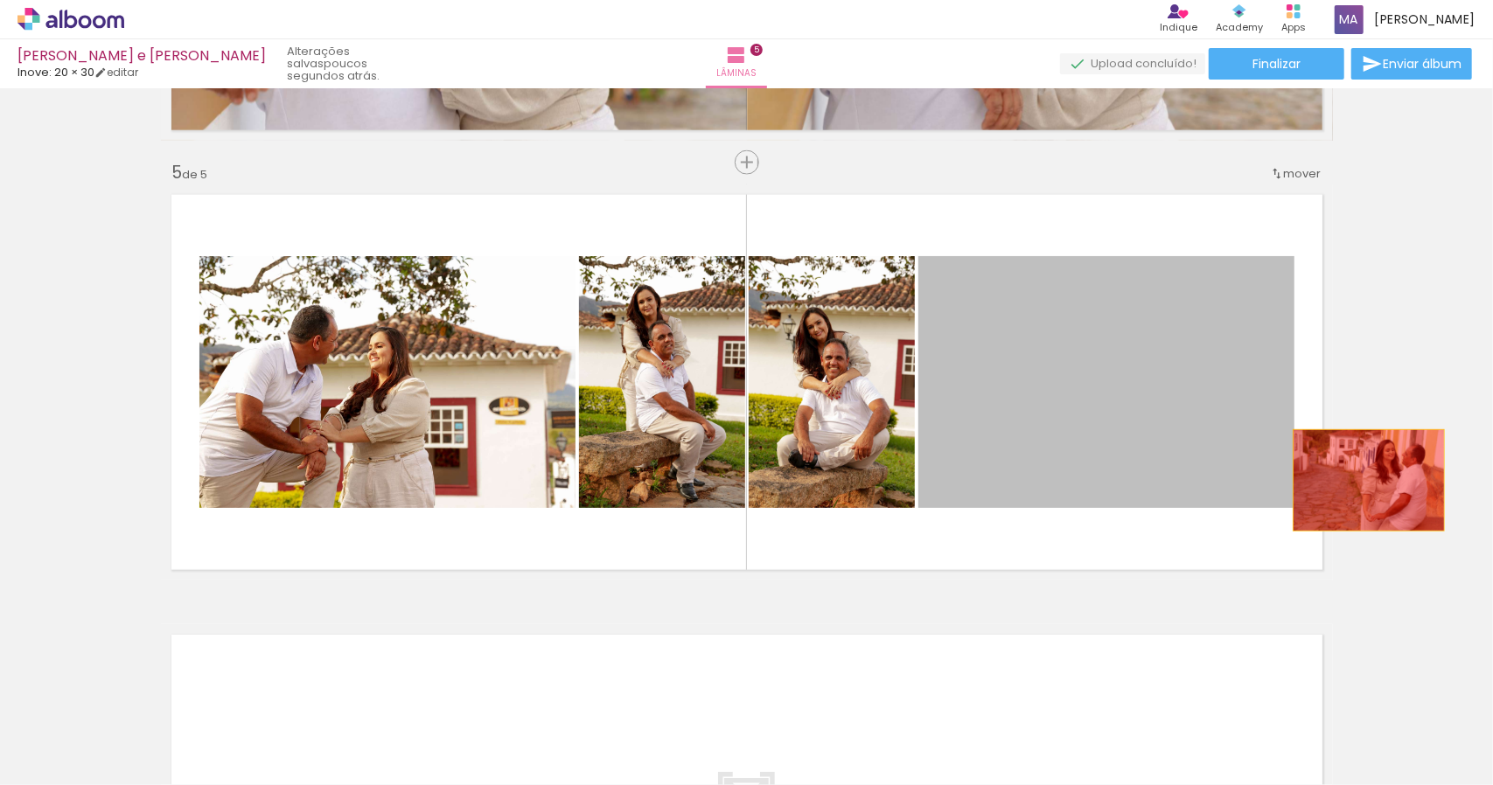
drag, startPoint x: 1127, startPoint y: 424, endPoint x: 1368, endPoint y: 483, distance: 248.4
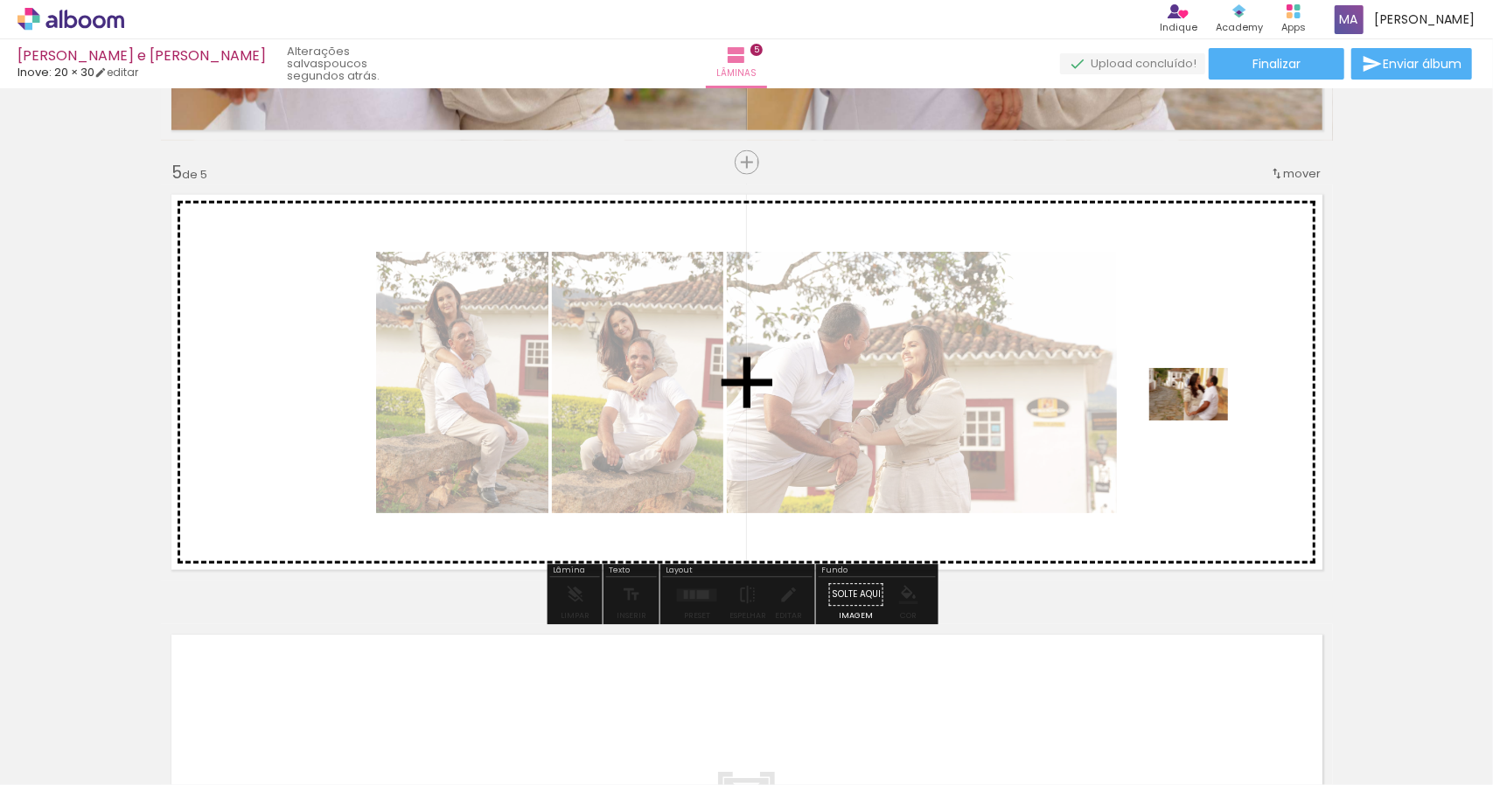
drag, startPoint x: 680, startPoint y: 727, endPoint x: 1202, endPoint y: 421, distance: 604.5
click at [1202, 421] on quentale-workspace at bounding box center [746, 392] width 1493 height 785
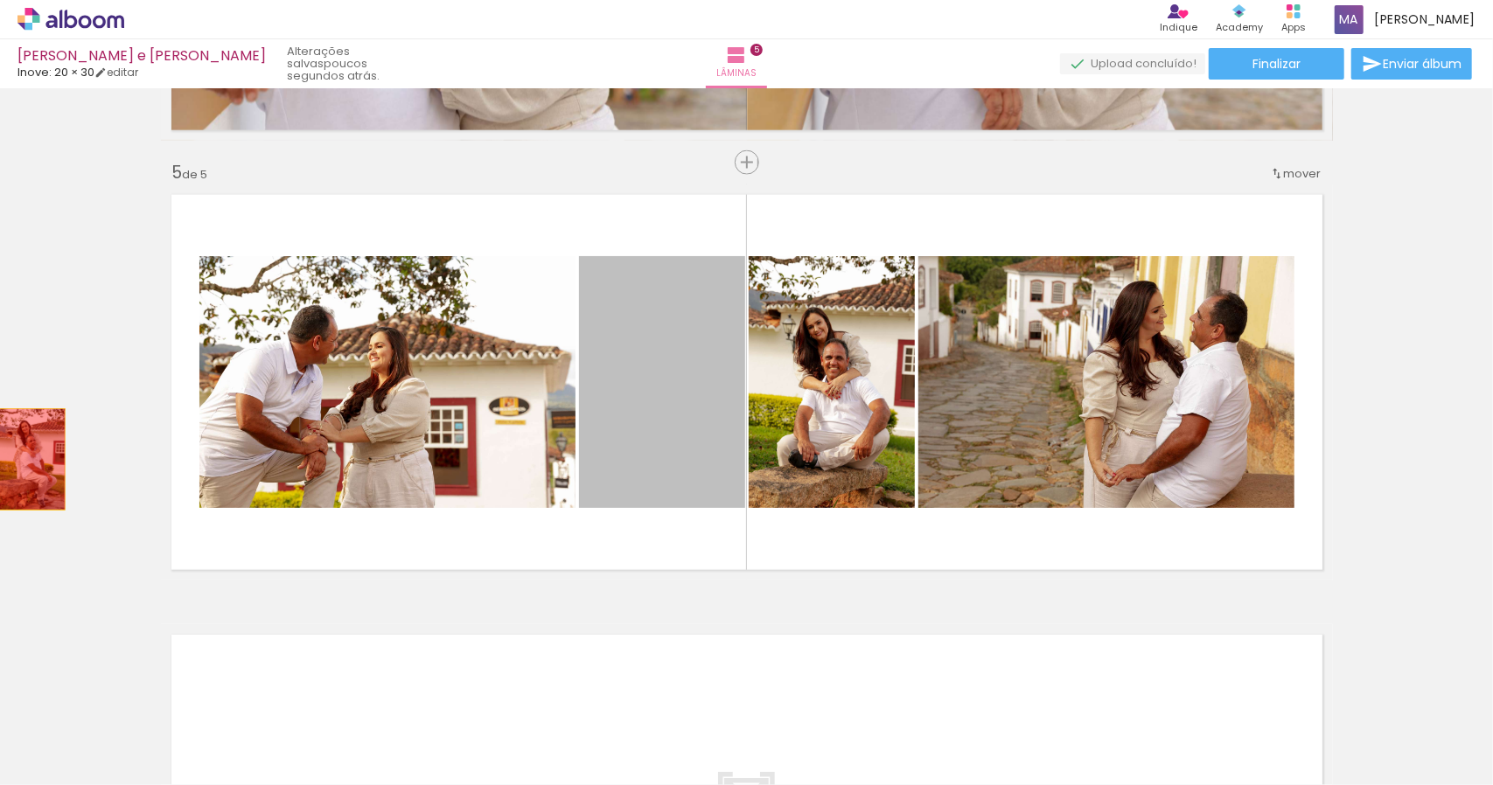
drag, startPoint x: 651, startPoint y: 376, endPoint x: 24, endPoint y: 459, distance: 631.7
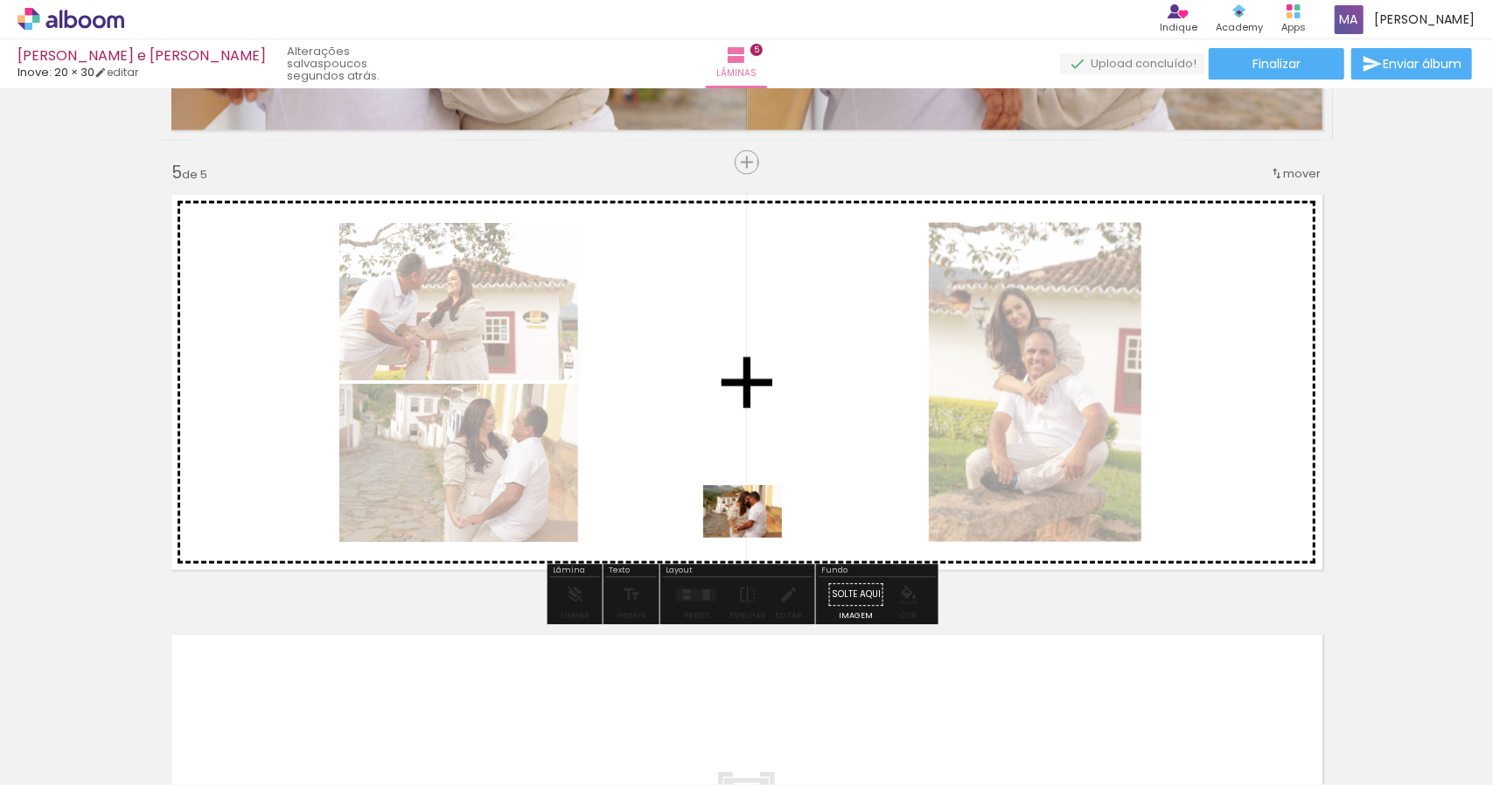
drag, startPoint x: 1198, startPoint y: 750, endPoint x: 663, endPoint y: 513, distance: 585.4
click at [664, 513] on quentale-workspace at bounding box center [746, 392] width 1493 height 785
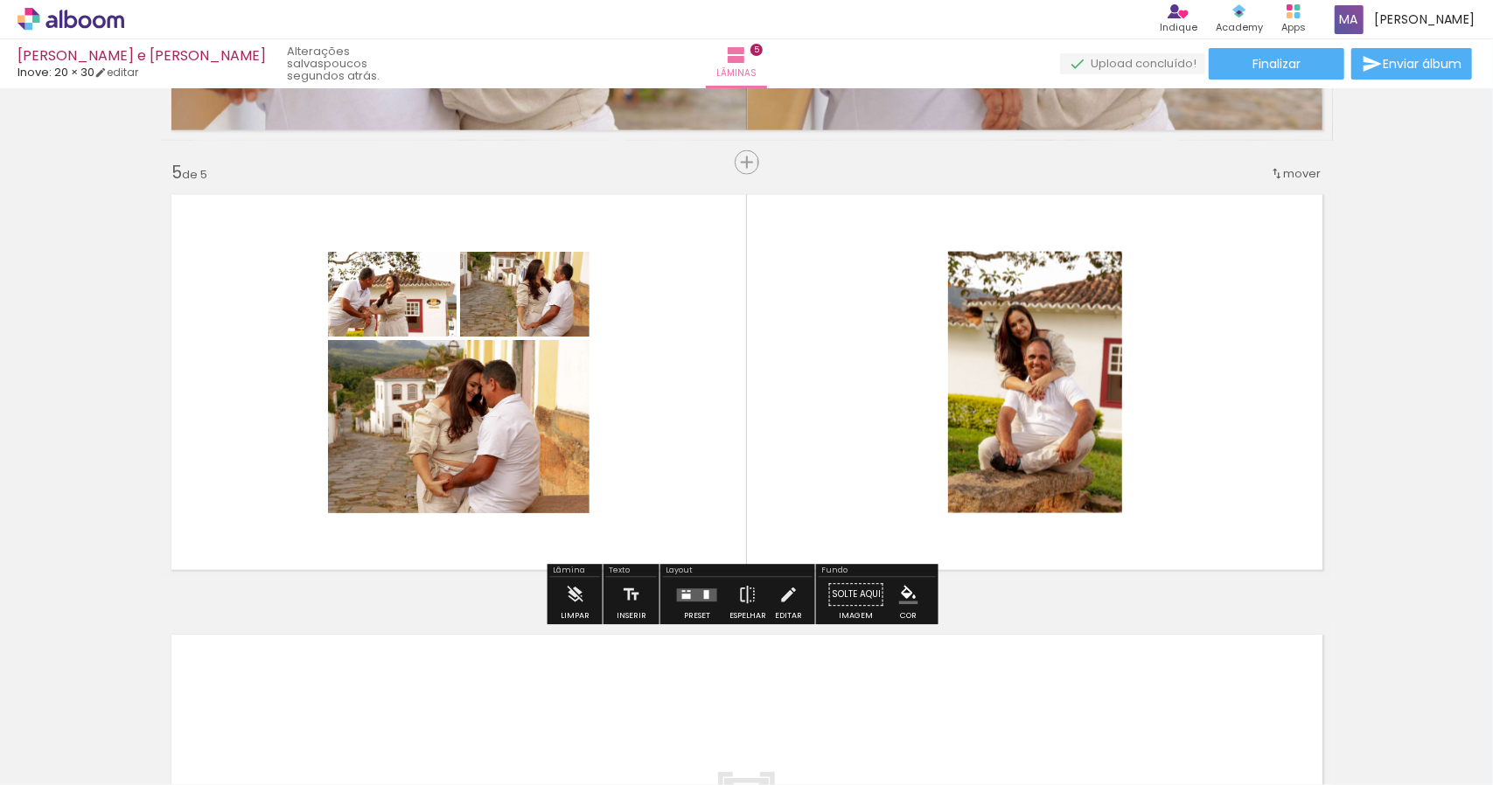
click at [700, 603] on div at bounding box center [696, 595] width 47 height 35
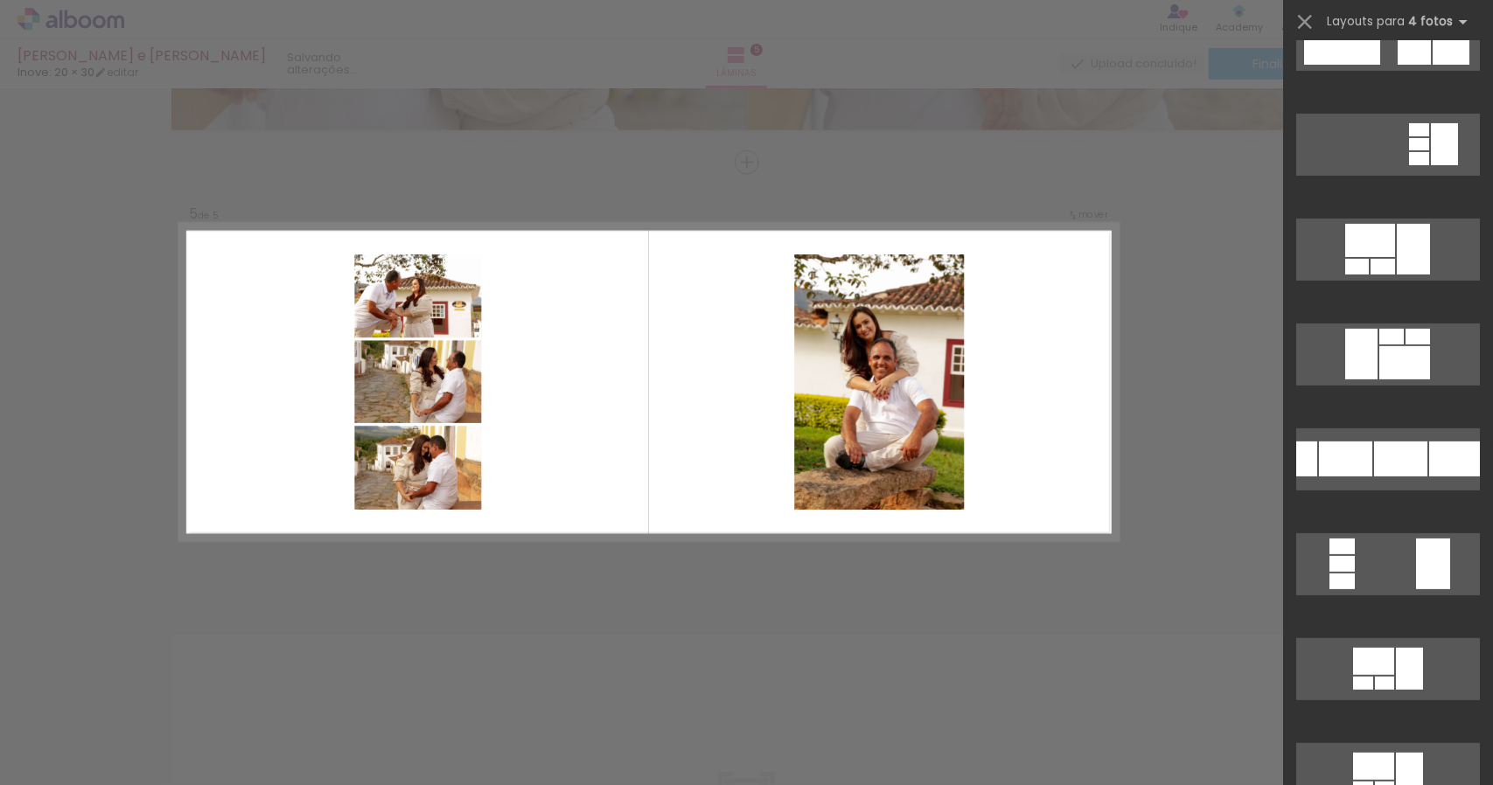
scroll to position [262, 0]
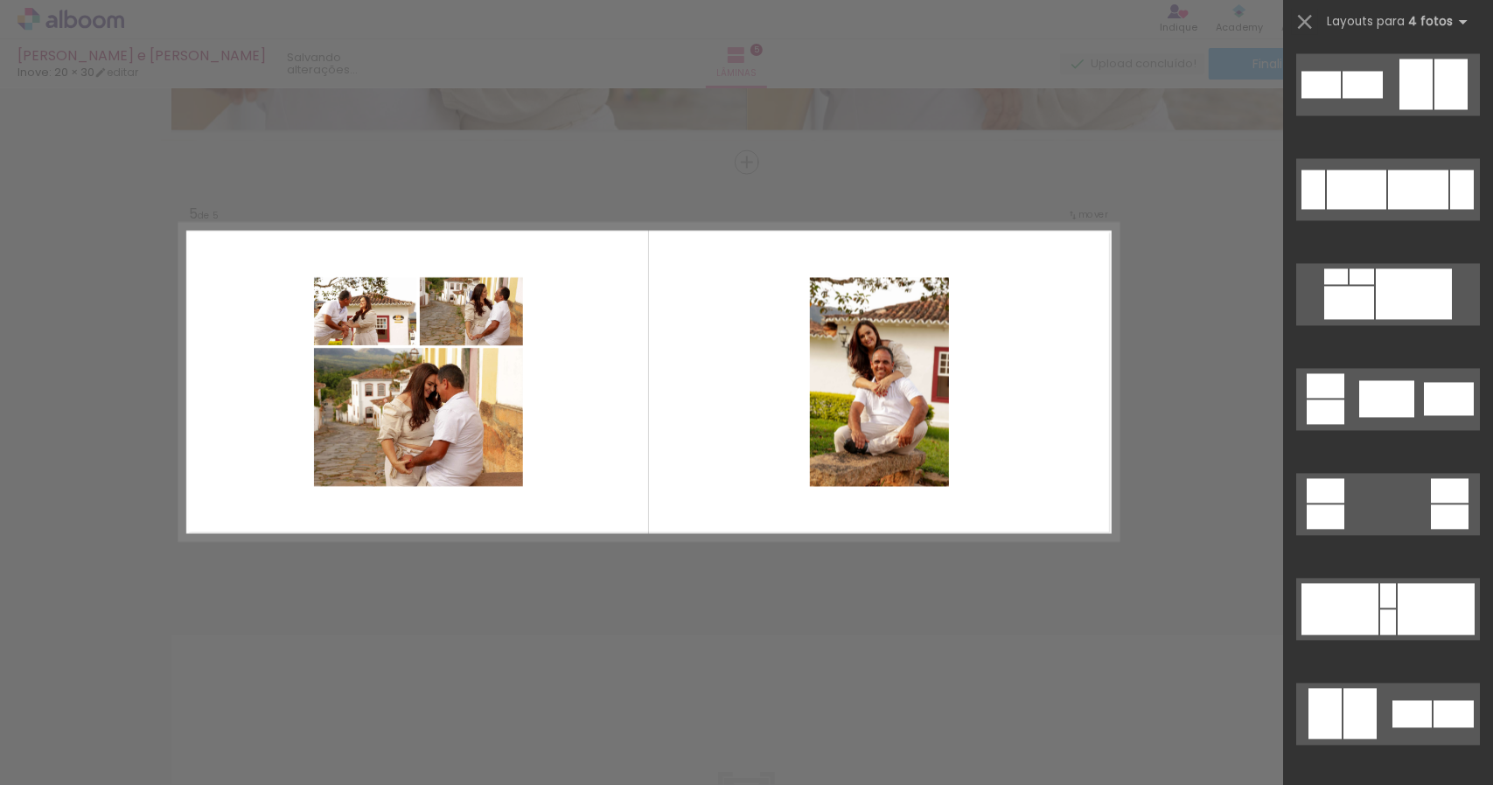
scroll to position [7172, 0]
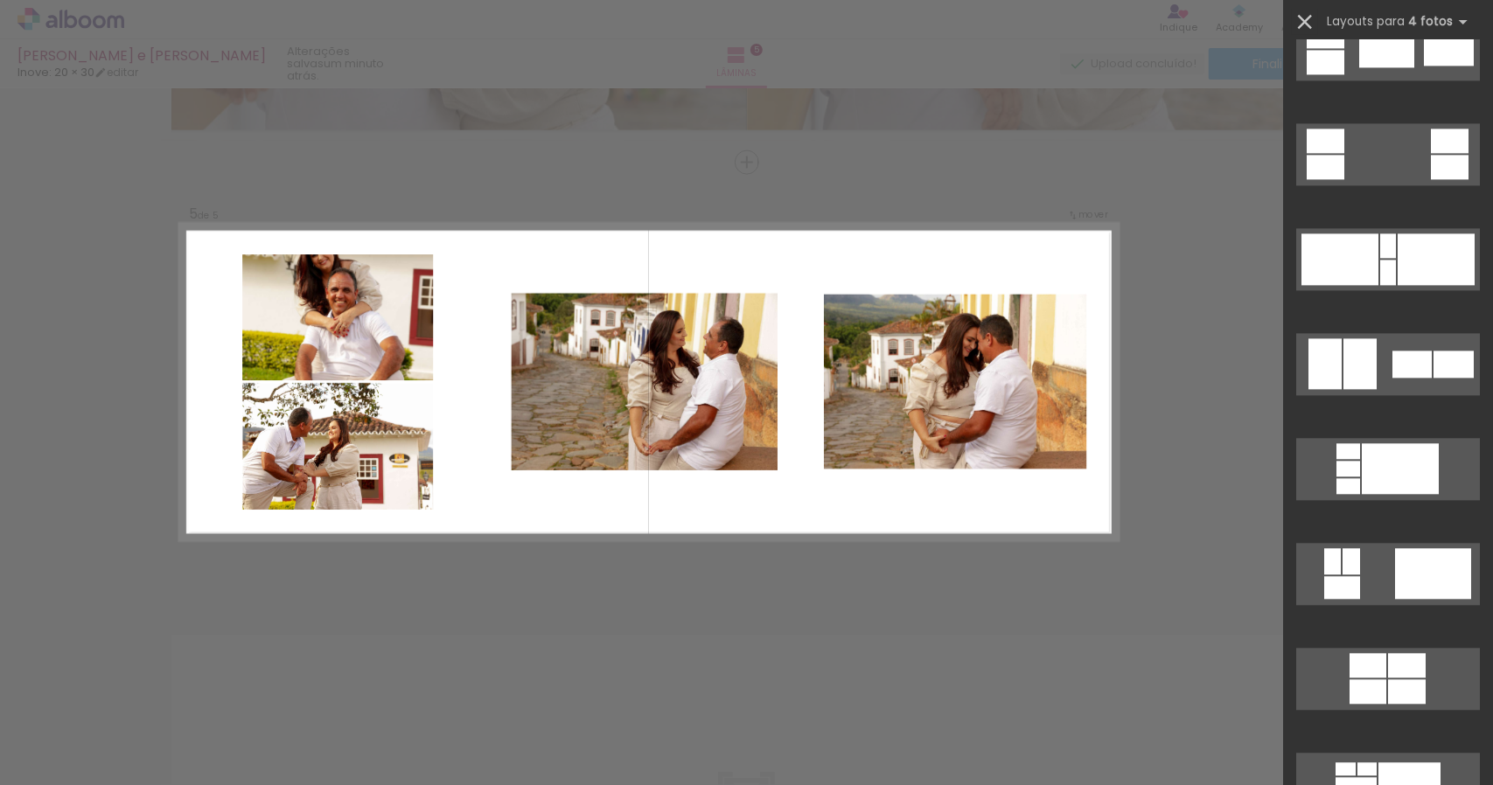
click at [1305, 21] on iron-icon at bounding box center [1305, 22] width 24 height 24
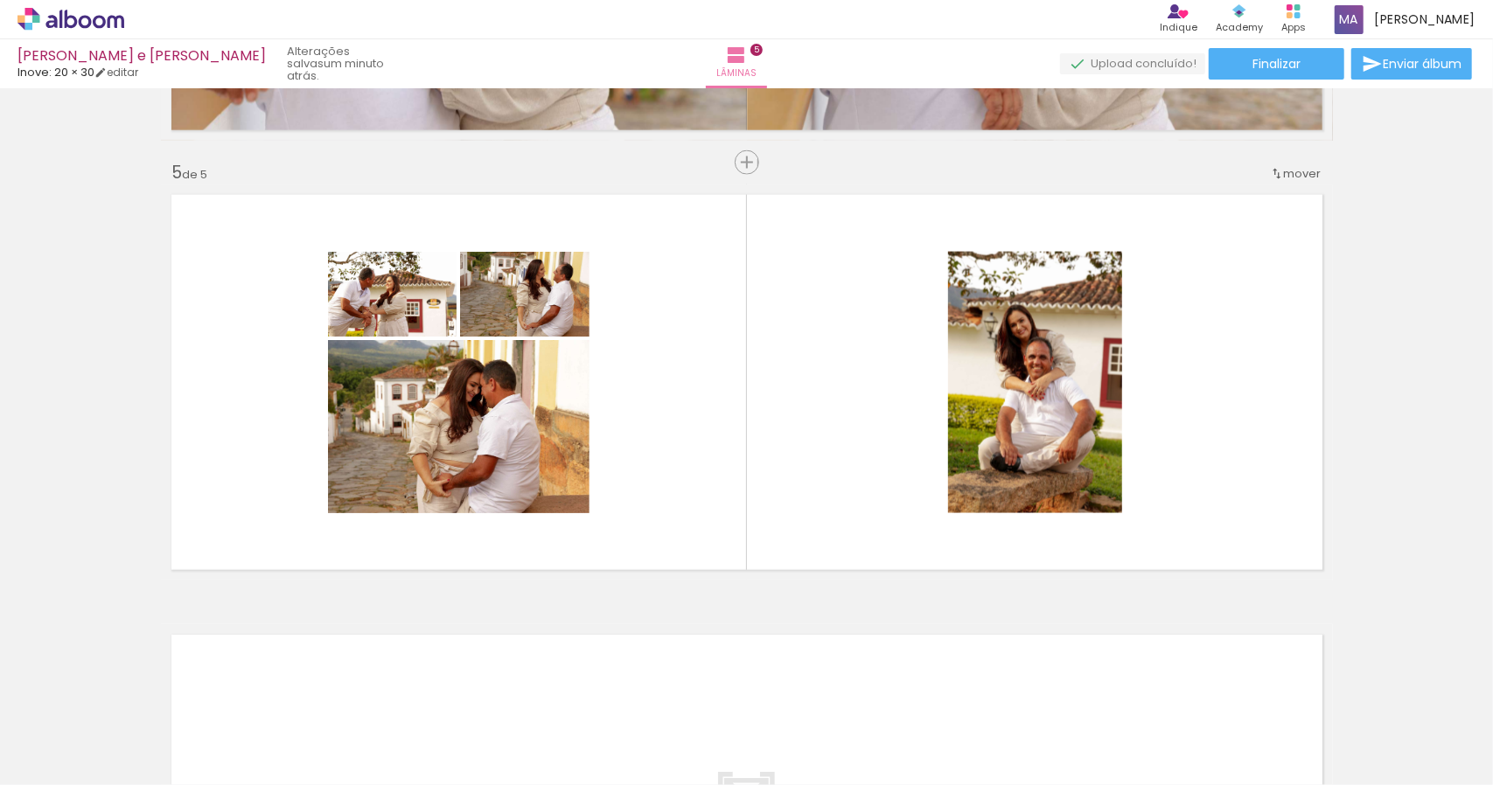
scroll to position [0, 4384]
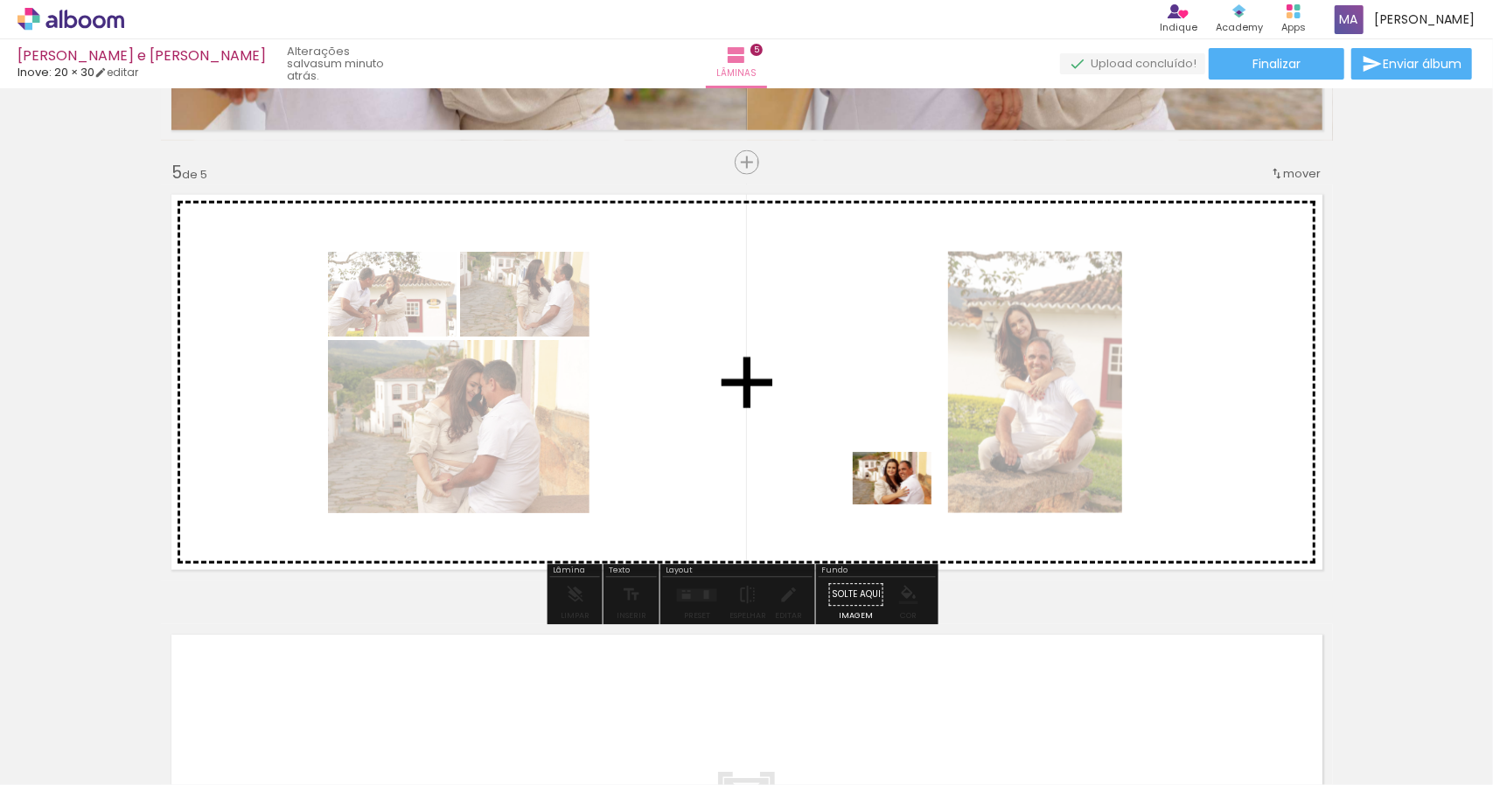
drag, startPoint x: 795, startPoint y: 745, endPoint x: 905, endPoint y: 505, distance: 264.6
click at [905, 505] on quentale-workspace at bounding box center [746, 392] width 1493 height 785
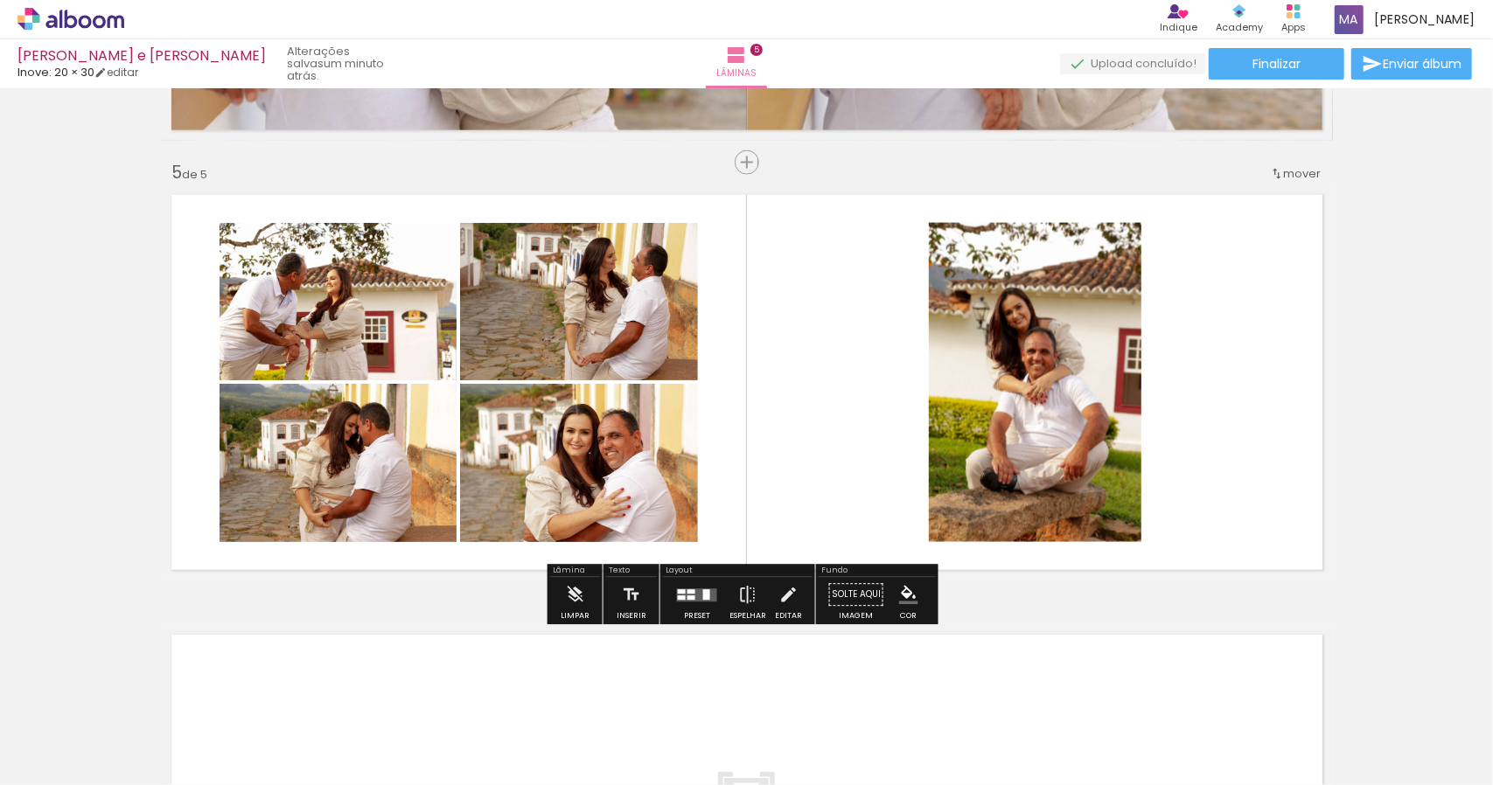
click at [703, 597] on div at bounding box center [706, 595] width 7 height 10
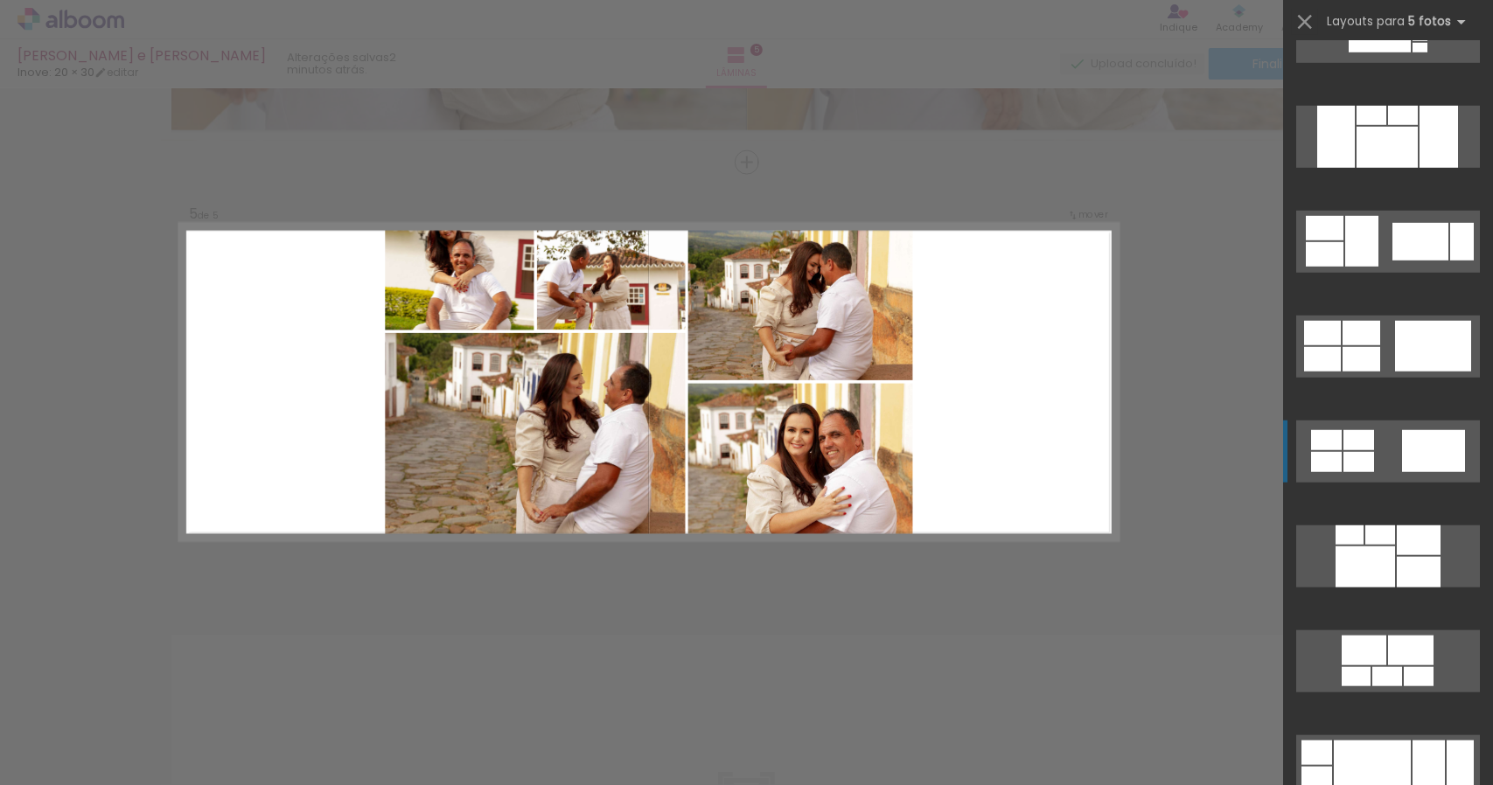
scroll to position [14324, 0]
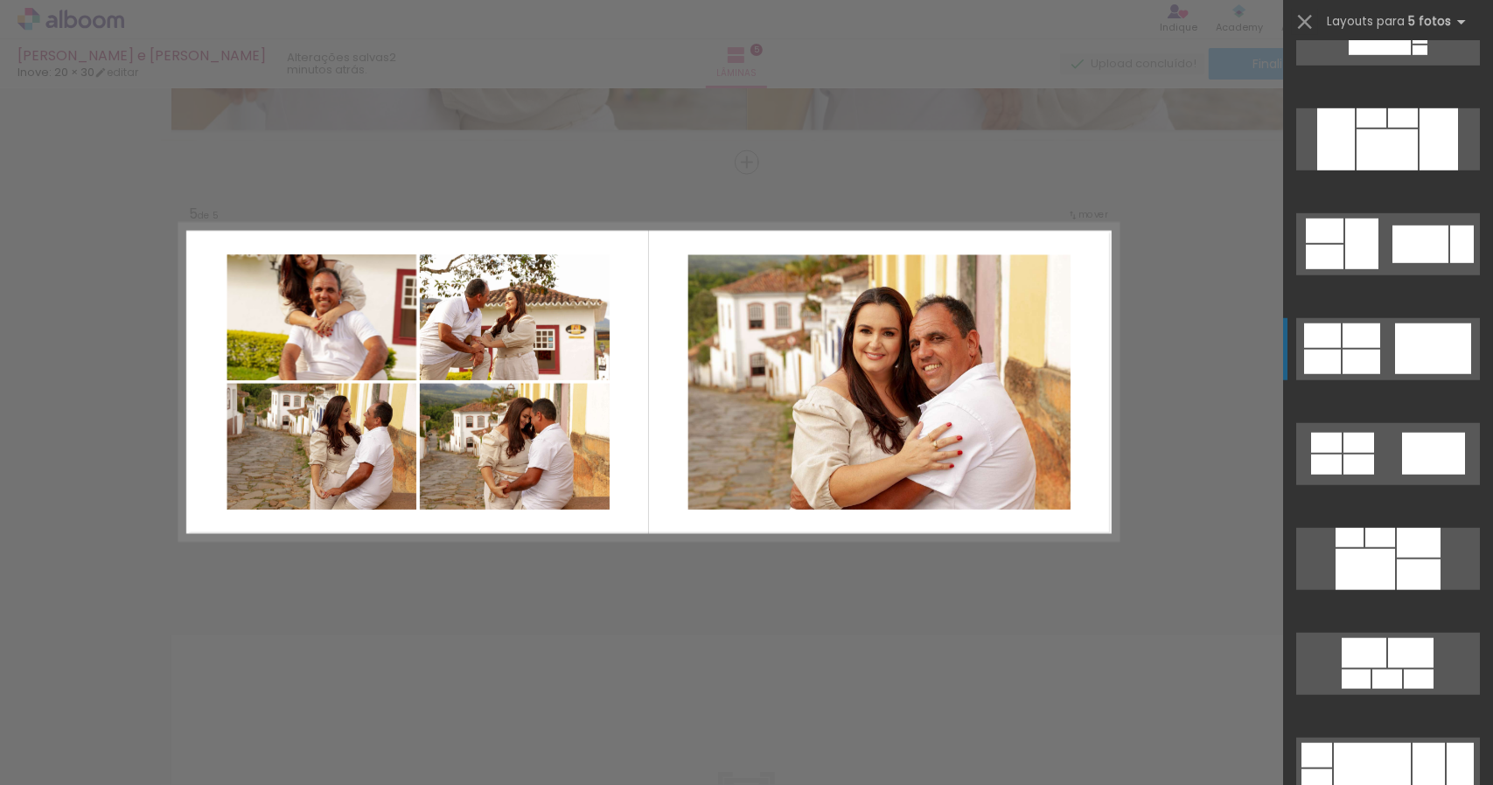
click at [1414, 347] on div at bounding box center [1433, 349] width 76 height 51
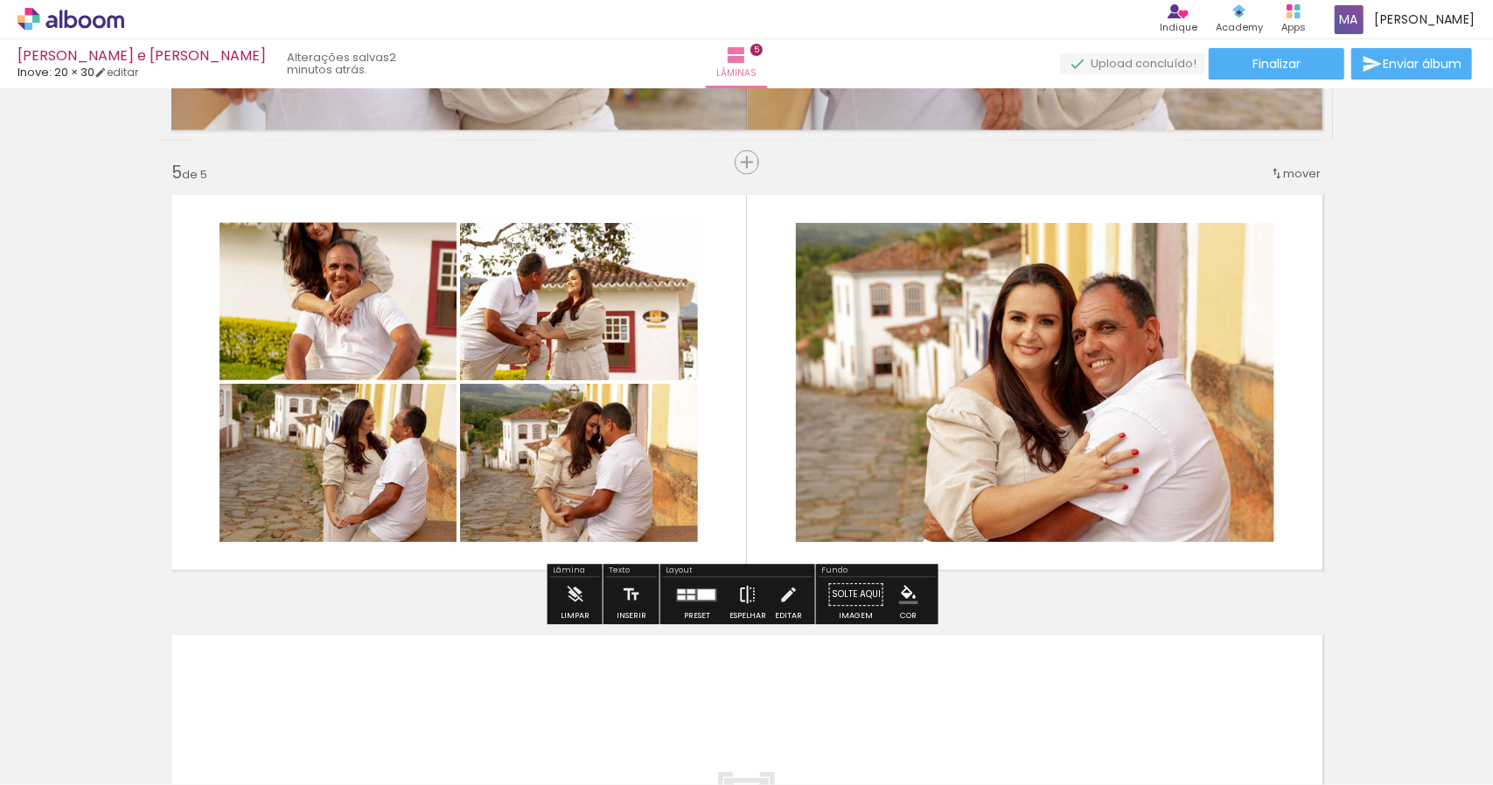
click at [743, 604] on iron-icon at bounding box center [747, 595] width 19 height 35
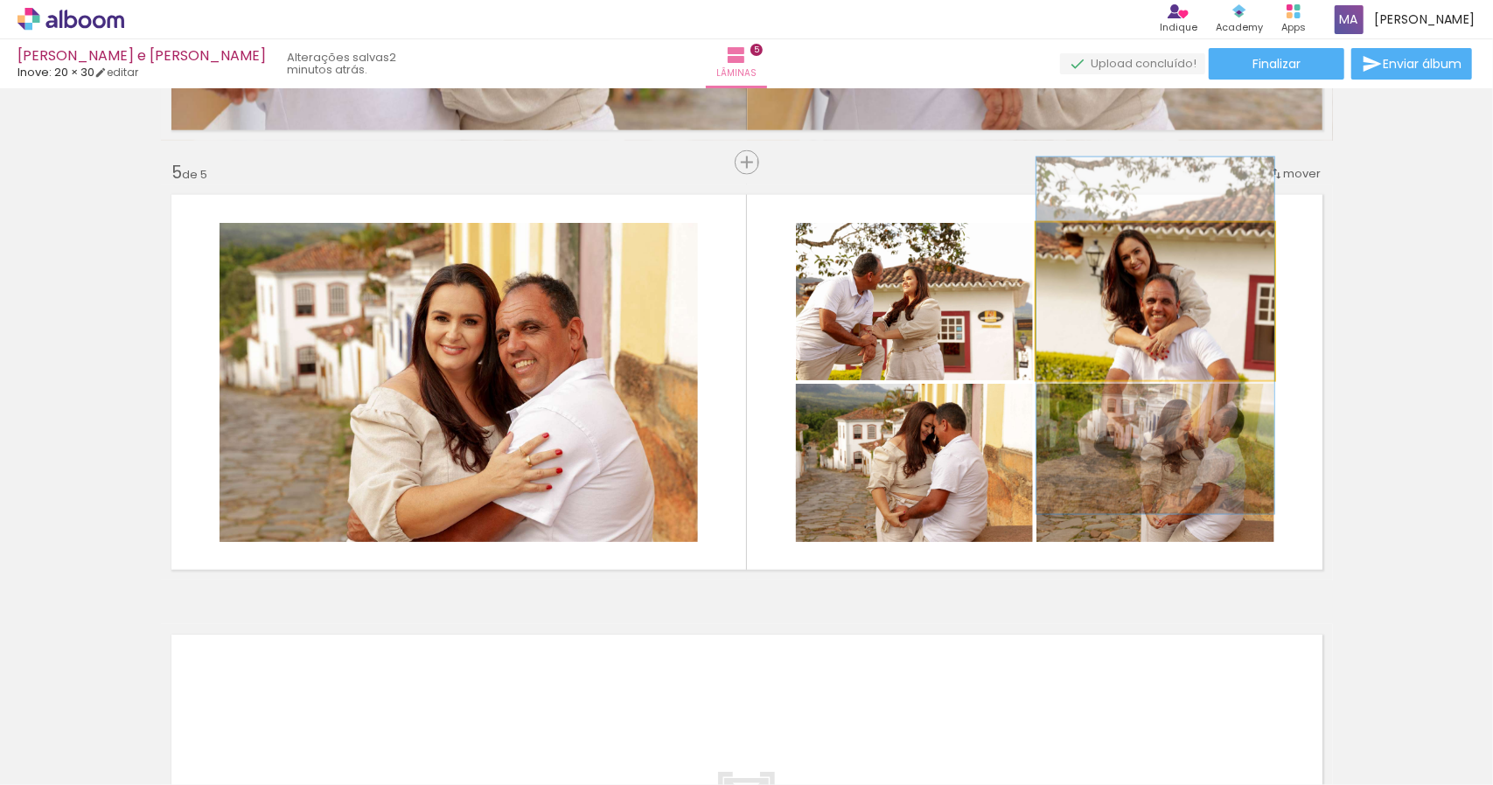
drag, startPoint x: 1184, startPoint y: 296, endPoint x: 1181, endPoint y: 330, distance: 34.3
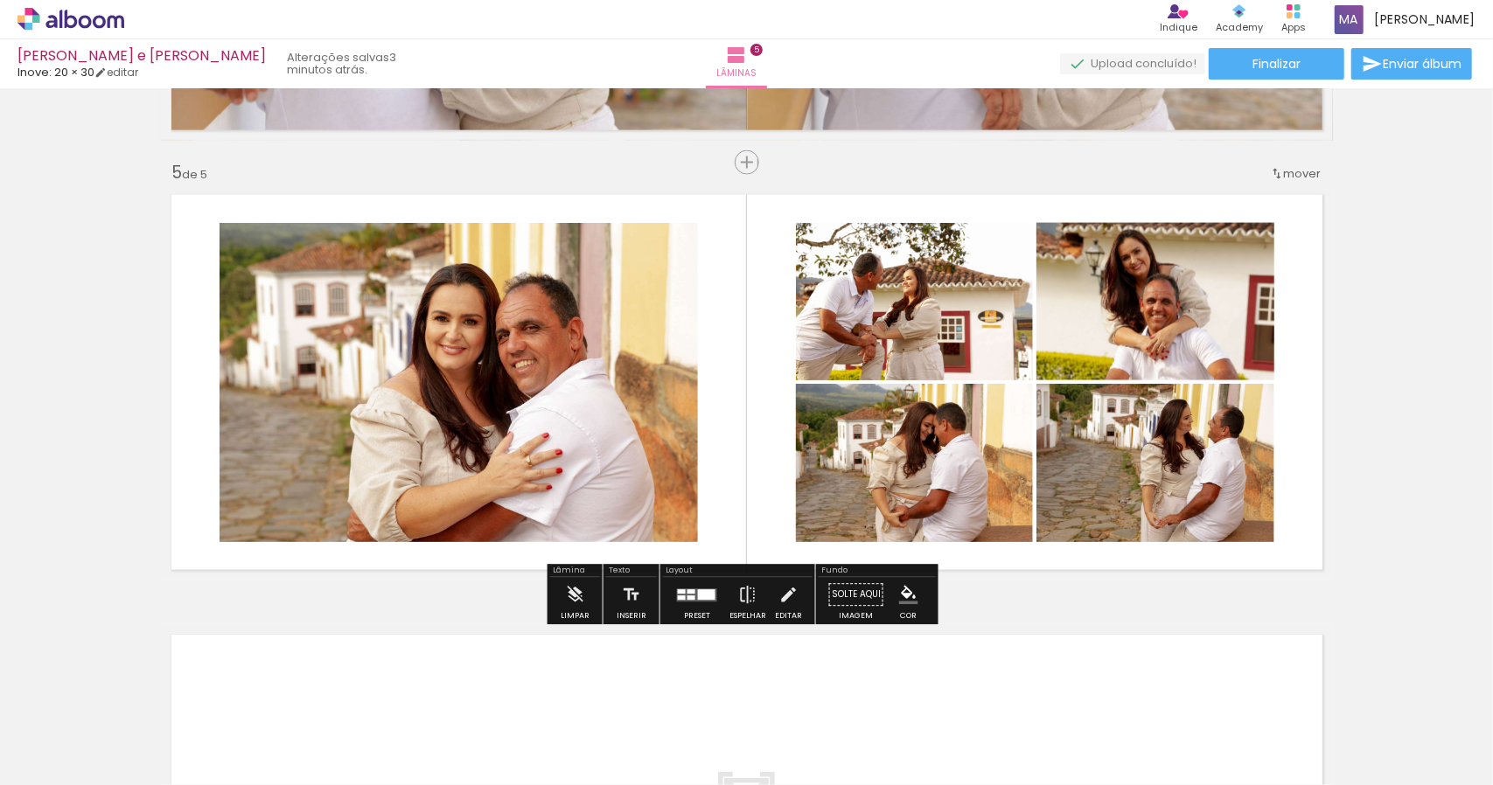
click at [500, 377] on quentale-photo at bounding box center [459, 382] width 478 height 319
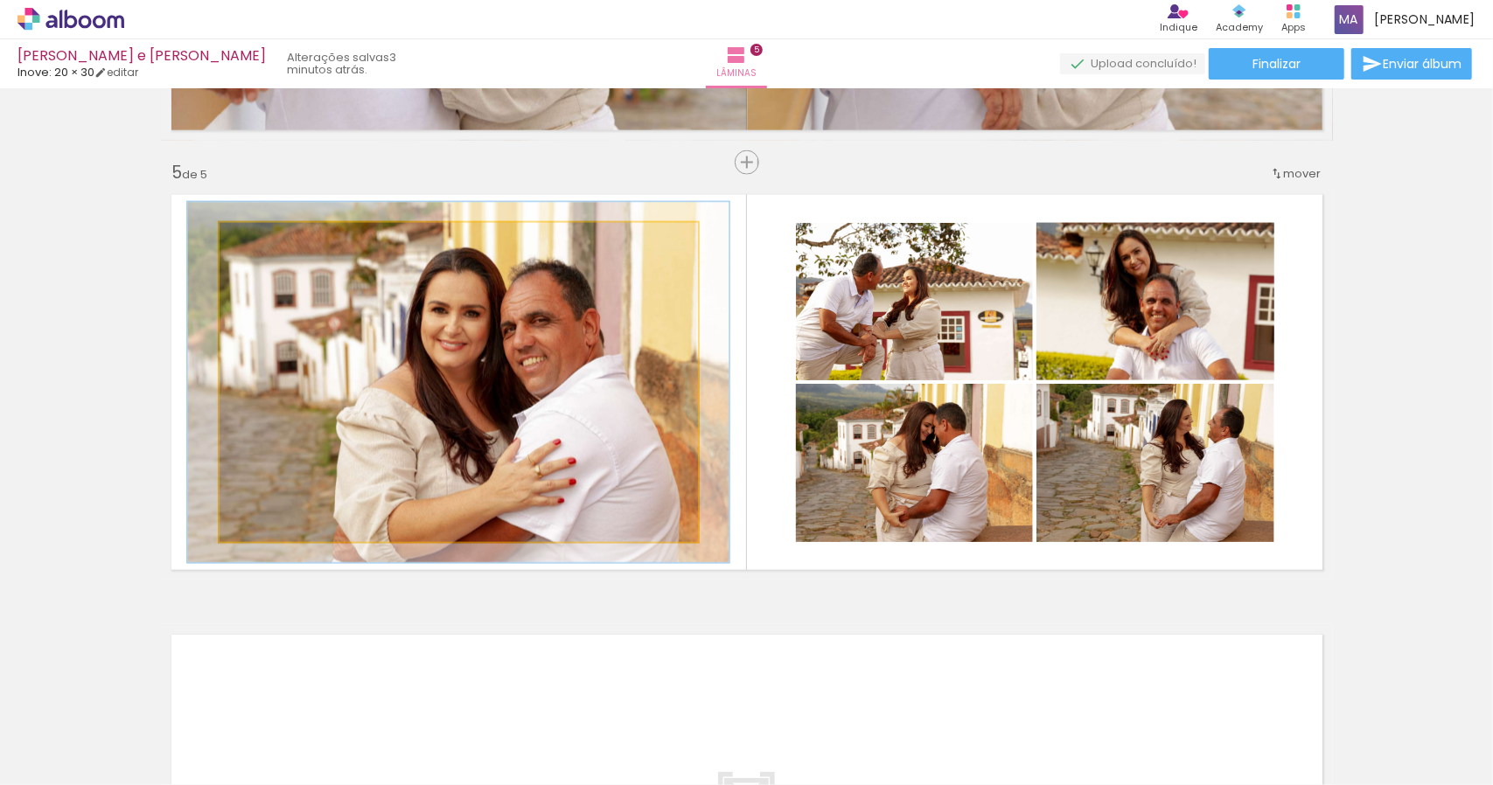
type paper-slider "113"
click at [273, 244] on div at bounding box center [268, 241] width 28 height 28
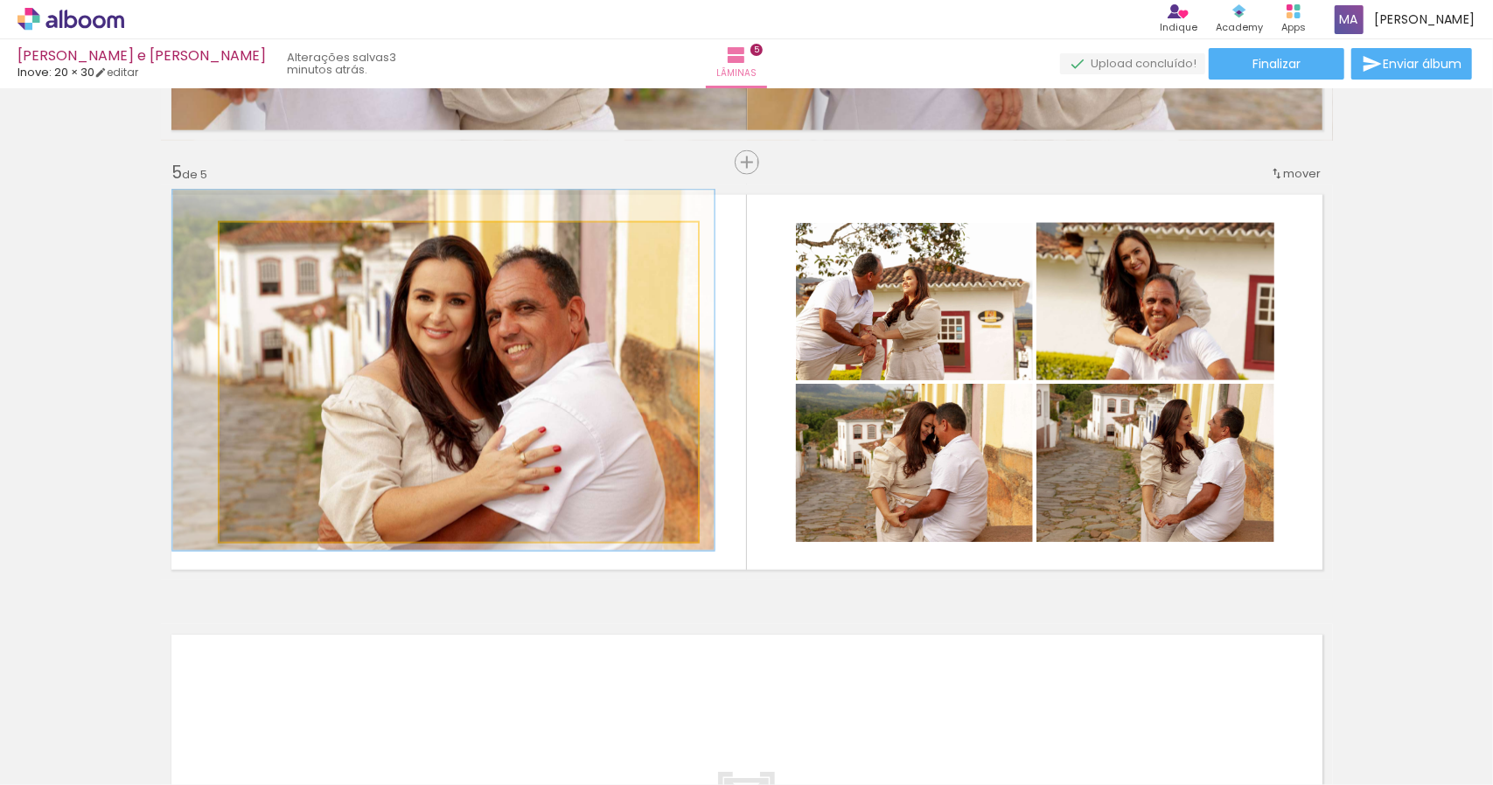
drag, startPoint x: 569, startPoint y: 382, endPoint x: 554, endPoint y: 370, distance: 19.3
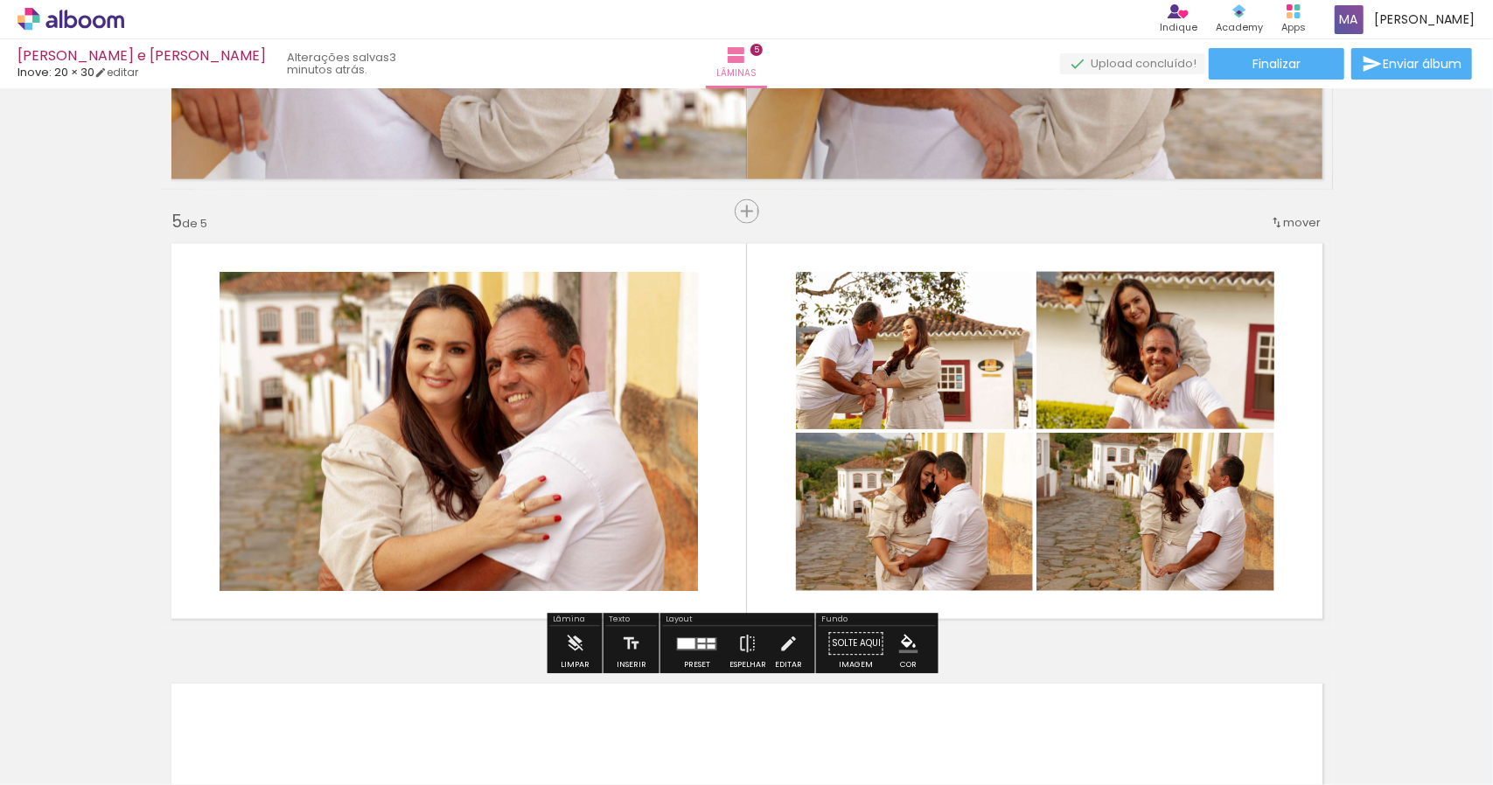
scroll to position [1696, 0]
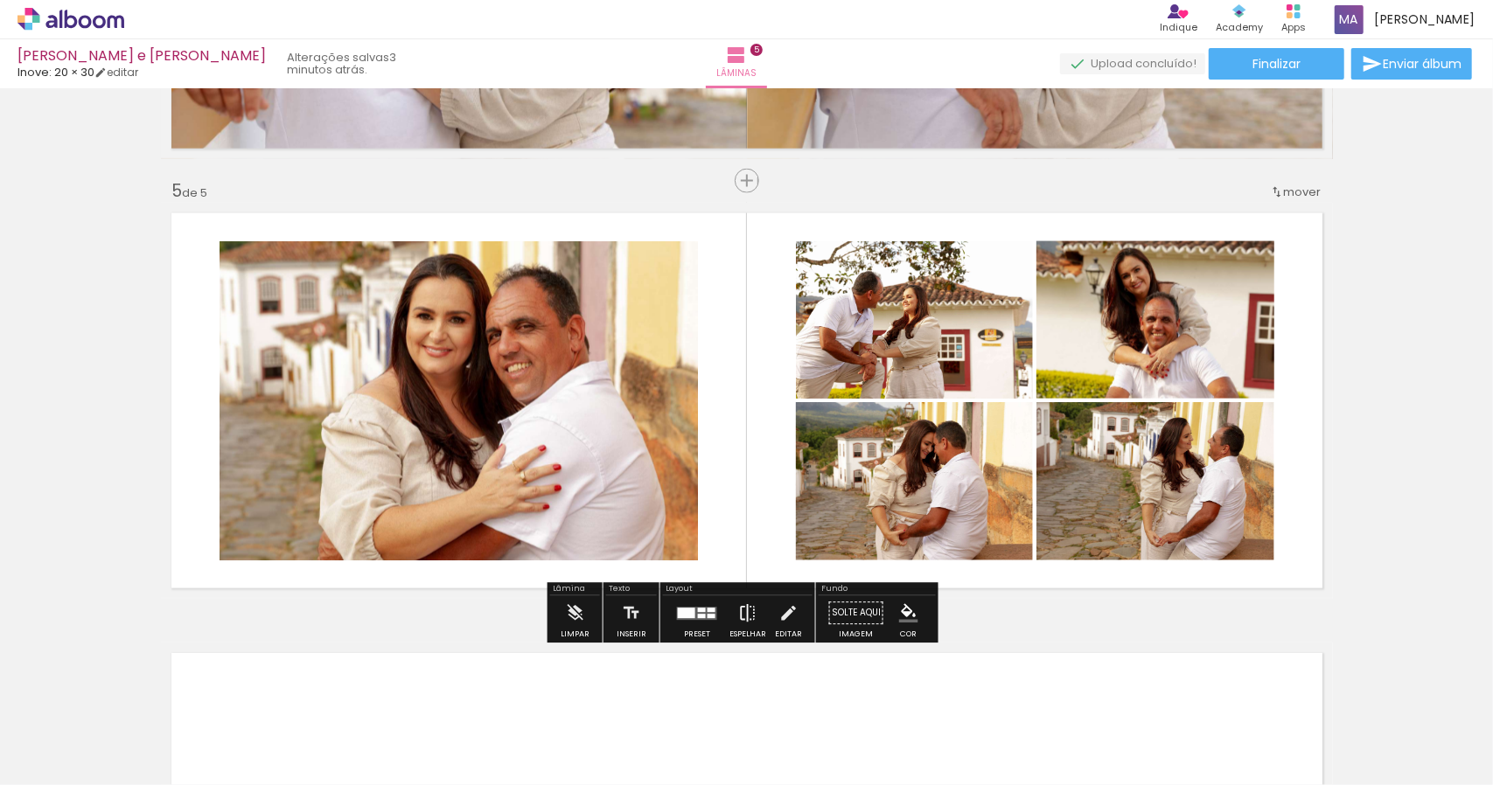
click at [749, 620] on iron-icon at bounding box center [747, 614] width 19 height 35
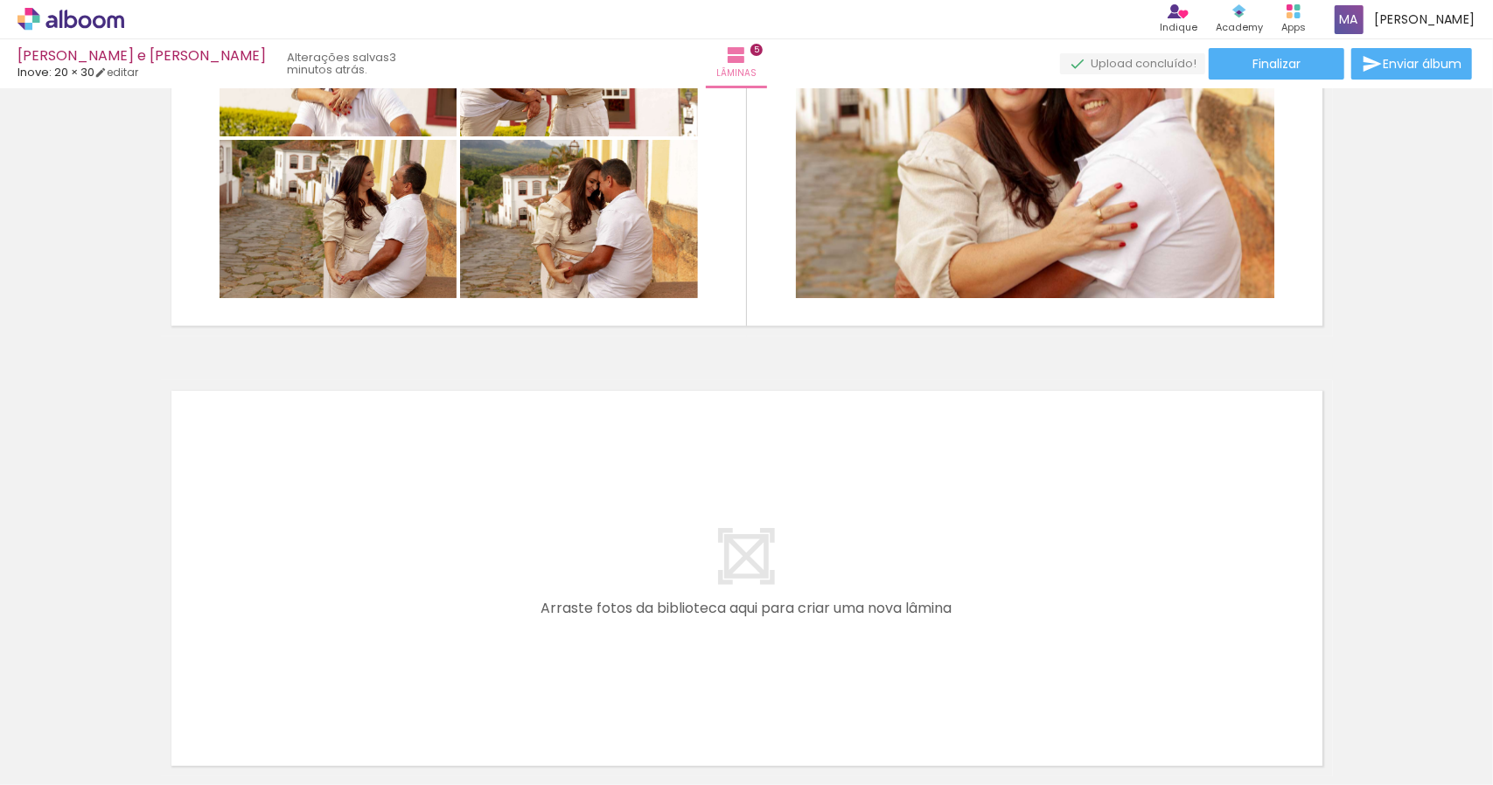
scroll to position [0, 5048]
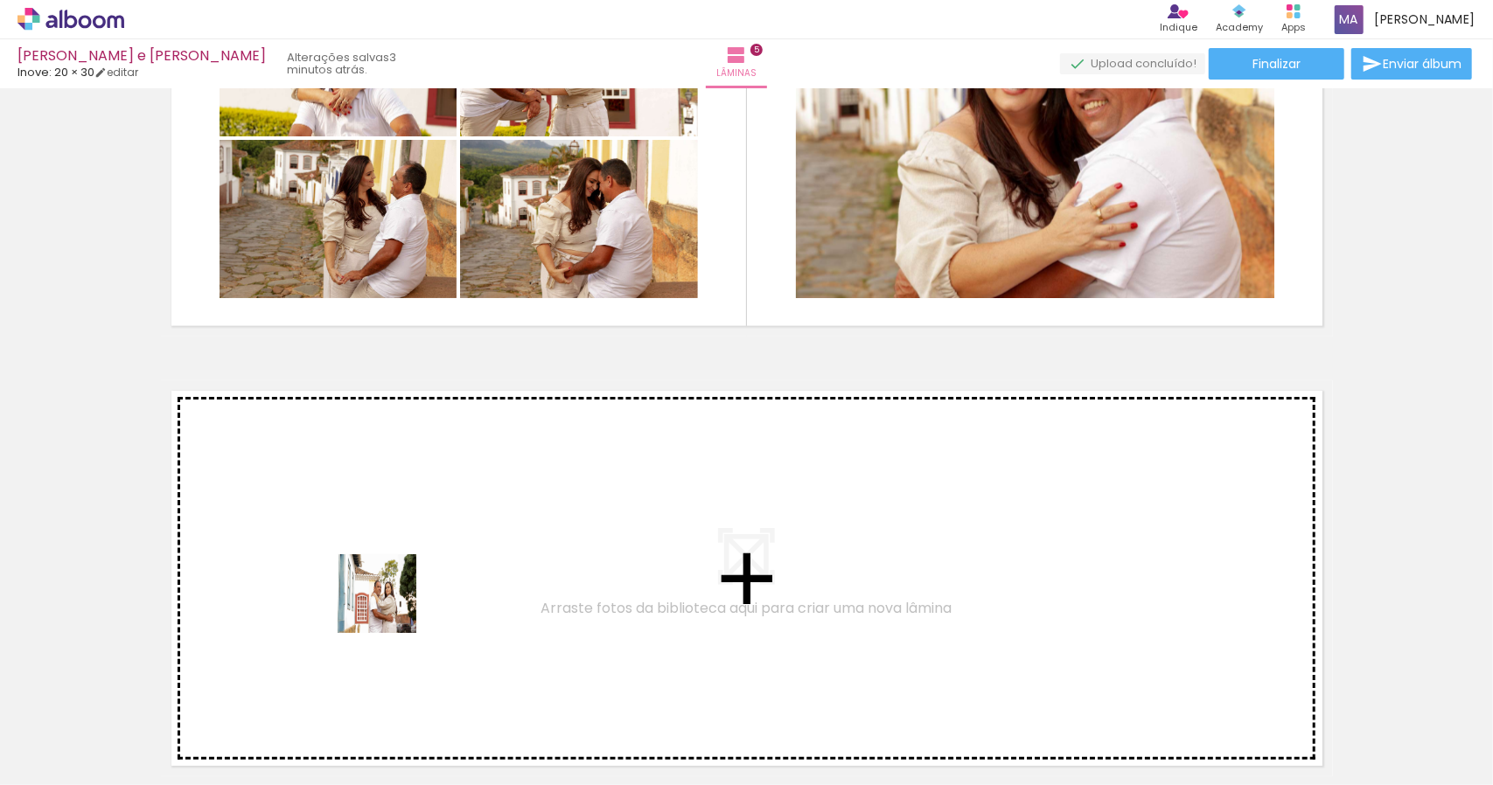
drag, startPoint x: 338, startPoint y: 742, endPoint x: 402, endPoint y: 582, distance: 172.3
click at [402, 582] on quentale-workspace at bounding box center [746, 392] width 1493 height 785
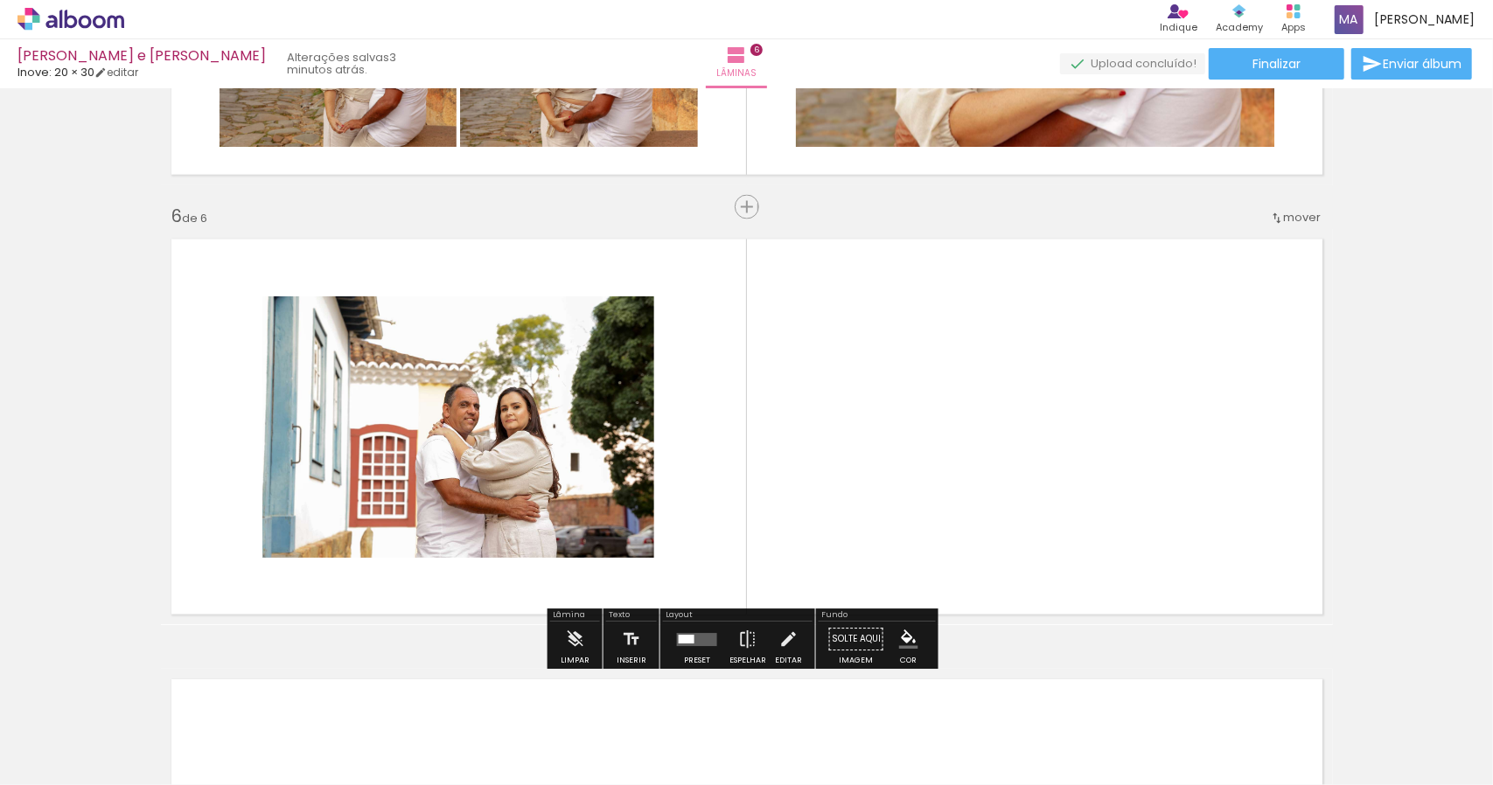
scroll to position [2154, 0]
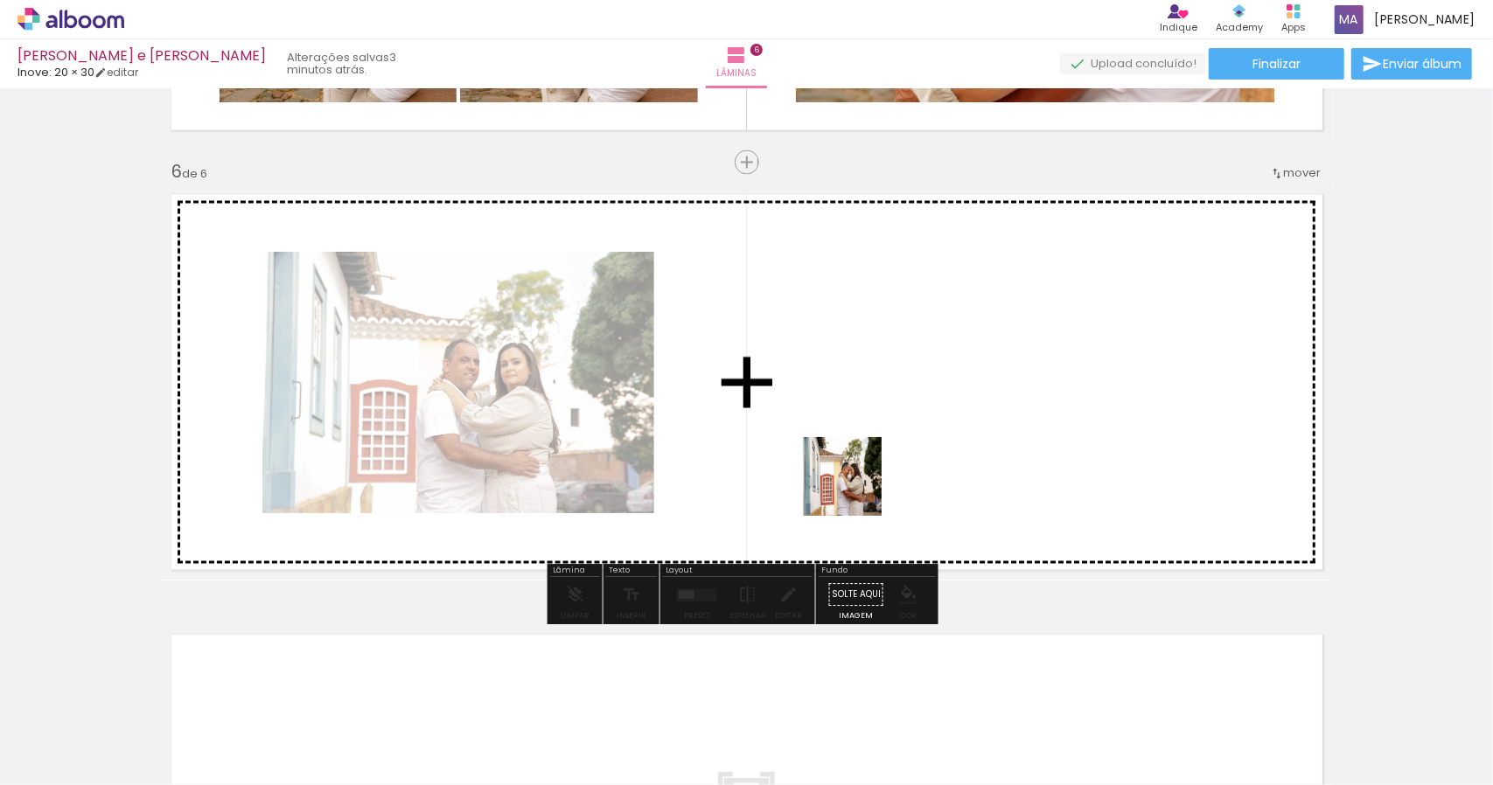
drag, startPoint x: 627, startPoint y: 737, endPoint x: 858, endPoint y: 487, distance: 340.4
click at [858, 487] on quentale-workspace at bounding box center [746, 392] width 1493 height 785
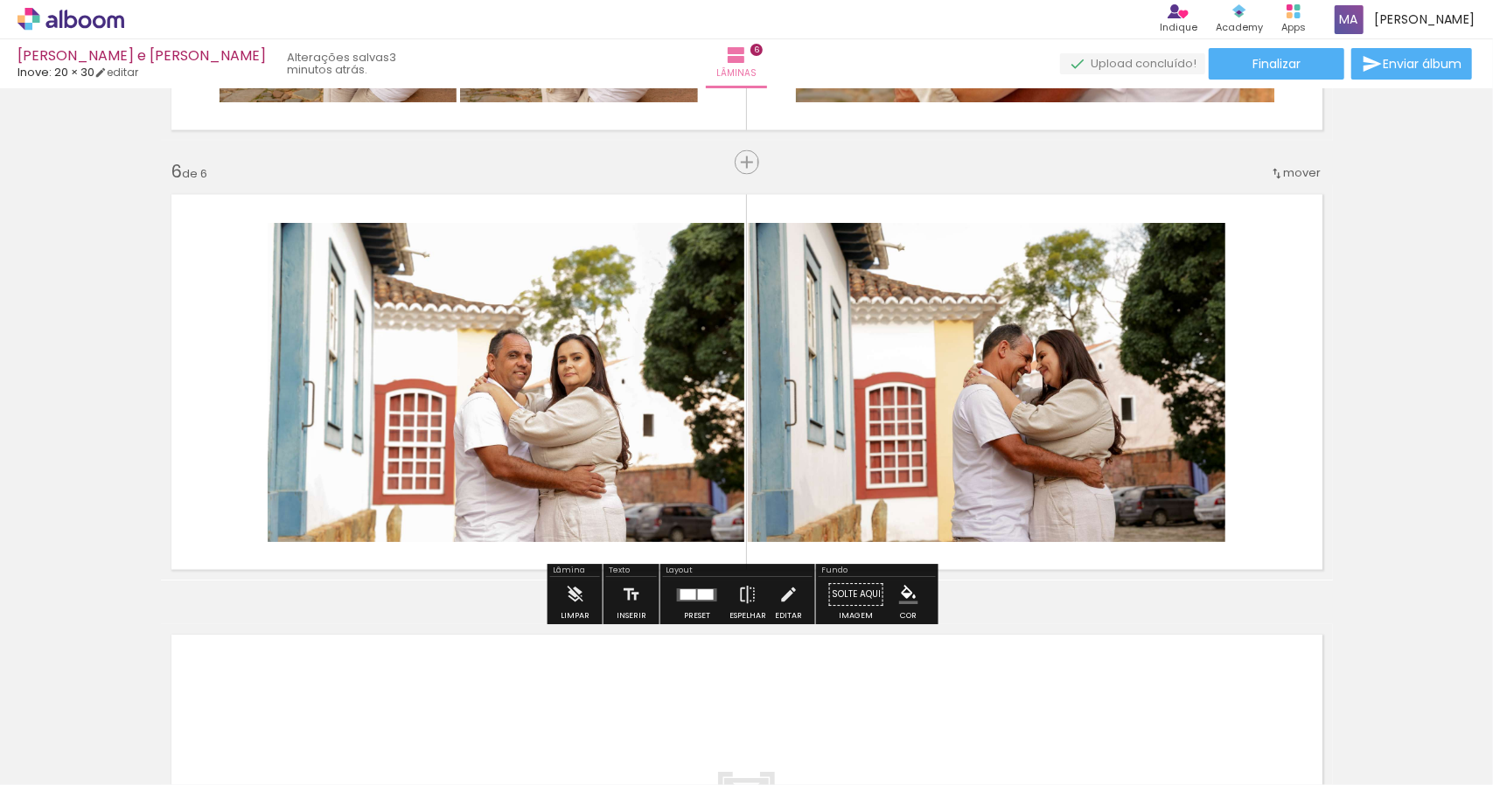
click at [692, 605] on div at bounding box center [696, 595] width 47 height 35
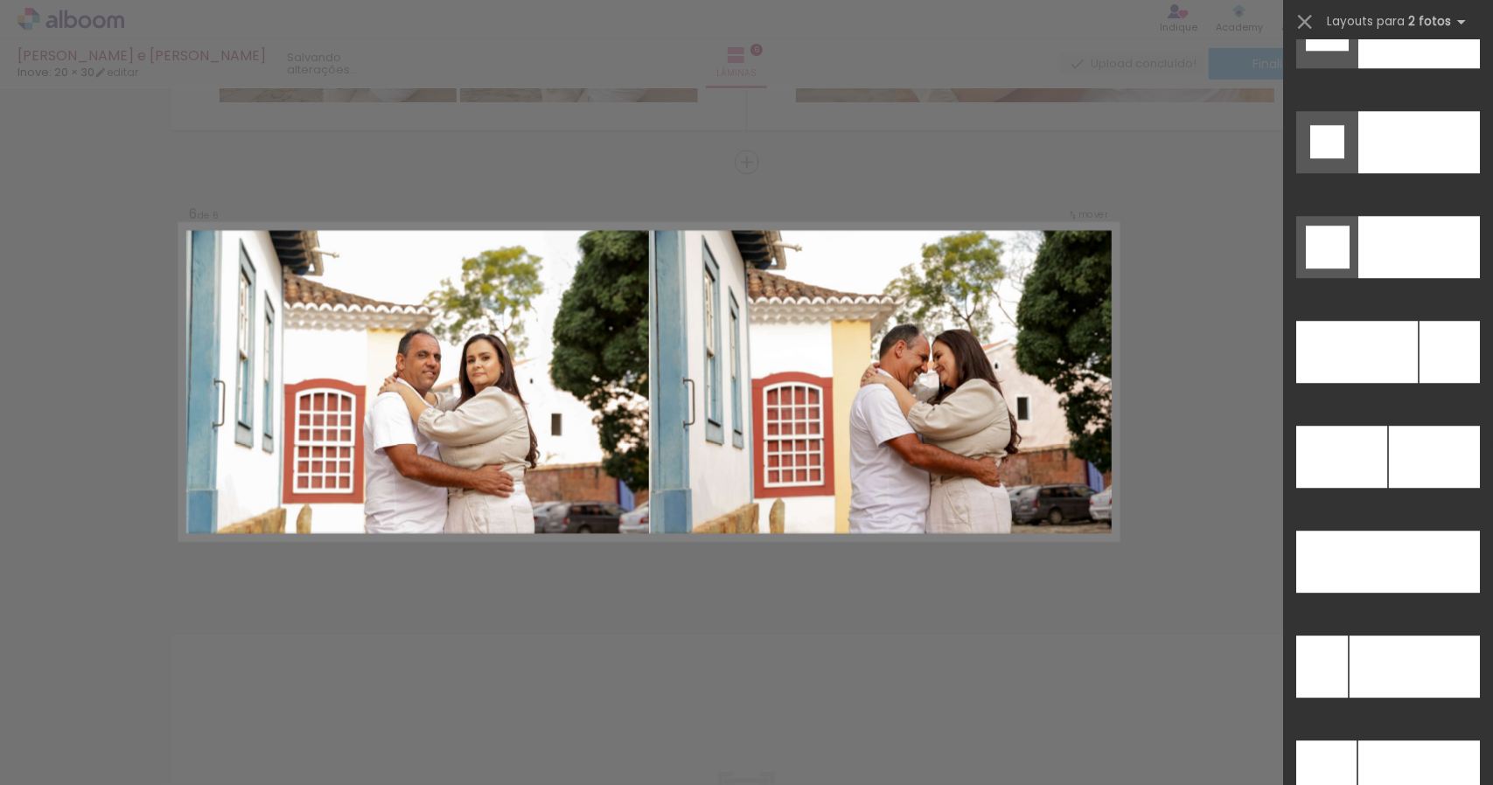
scroll to position [7609, 0]
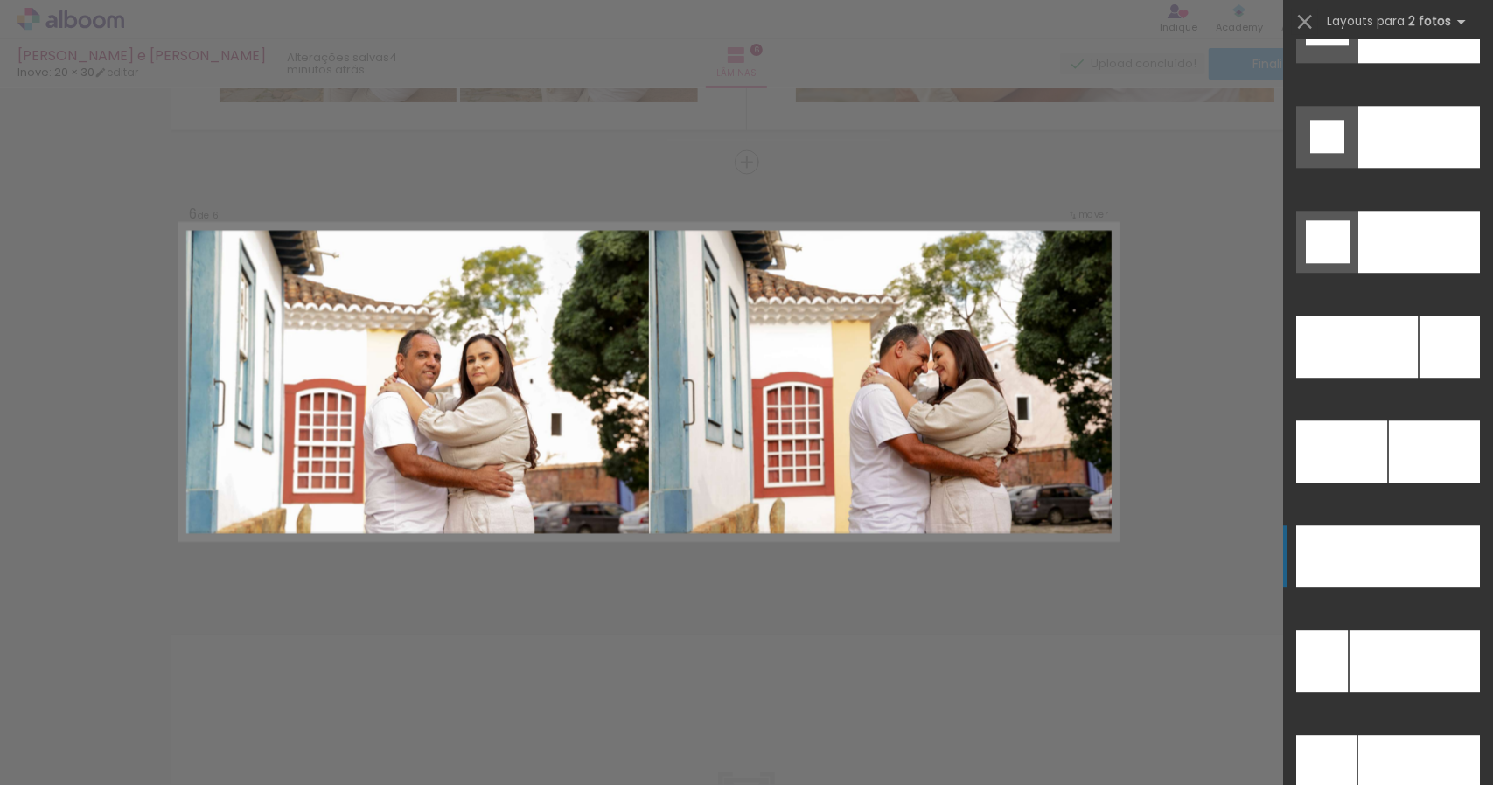
click at [1388, 576] on div at bounding box center [1434, 557] width 92 height 62
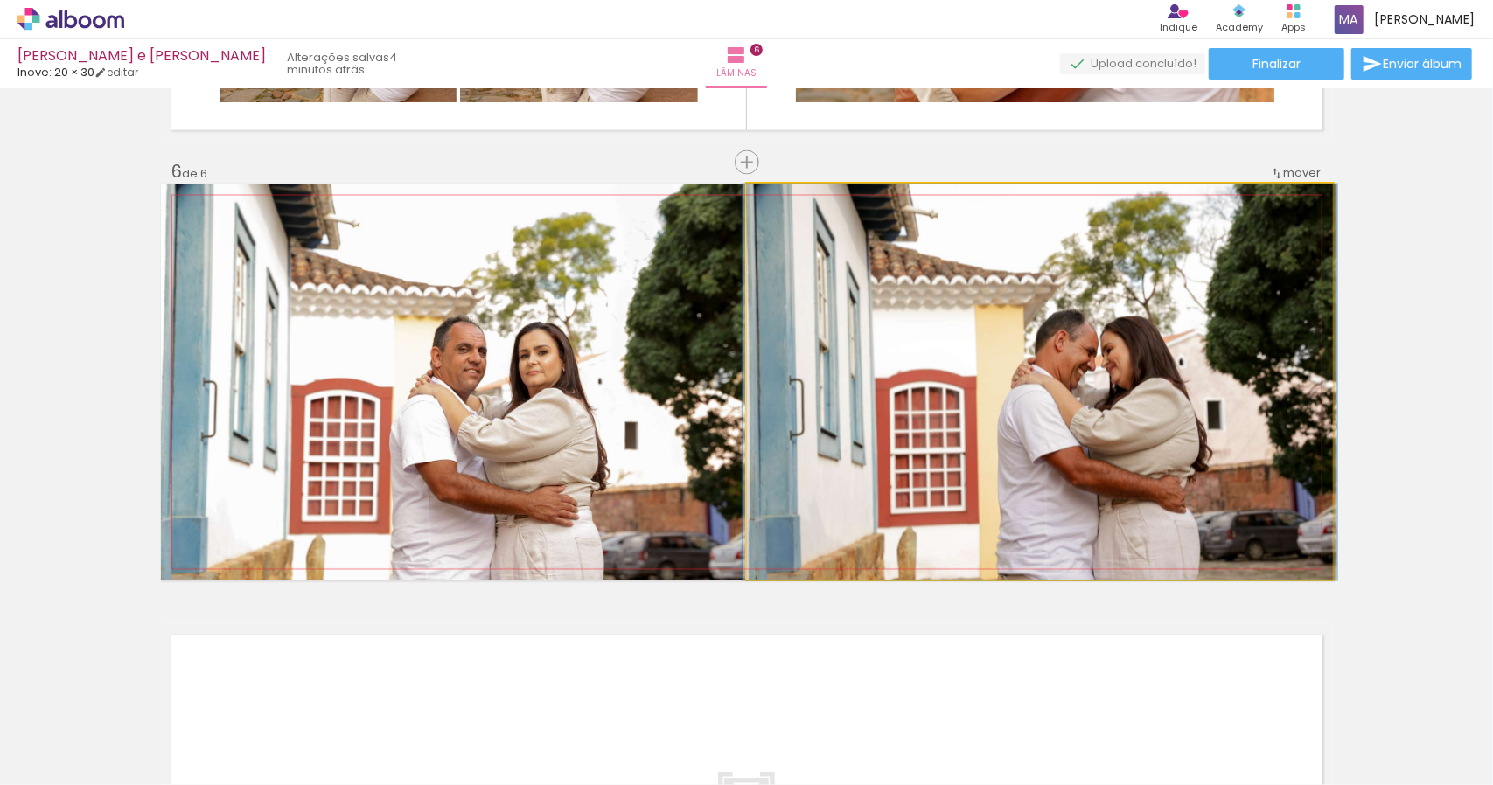
click at [1188, 377] on quentale-photo at bounding box center [1040, 383] width 586 height 396
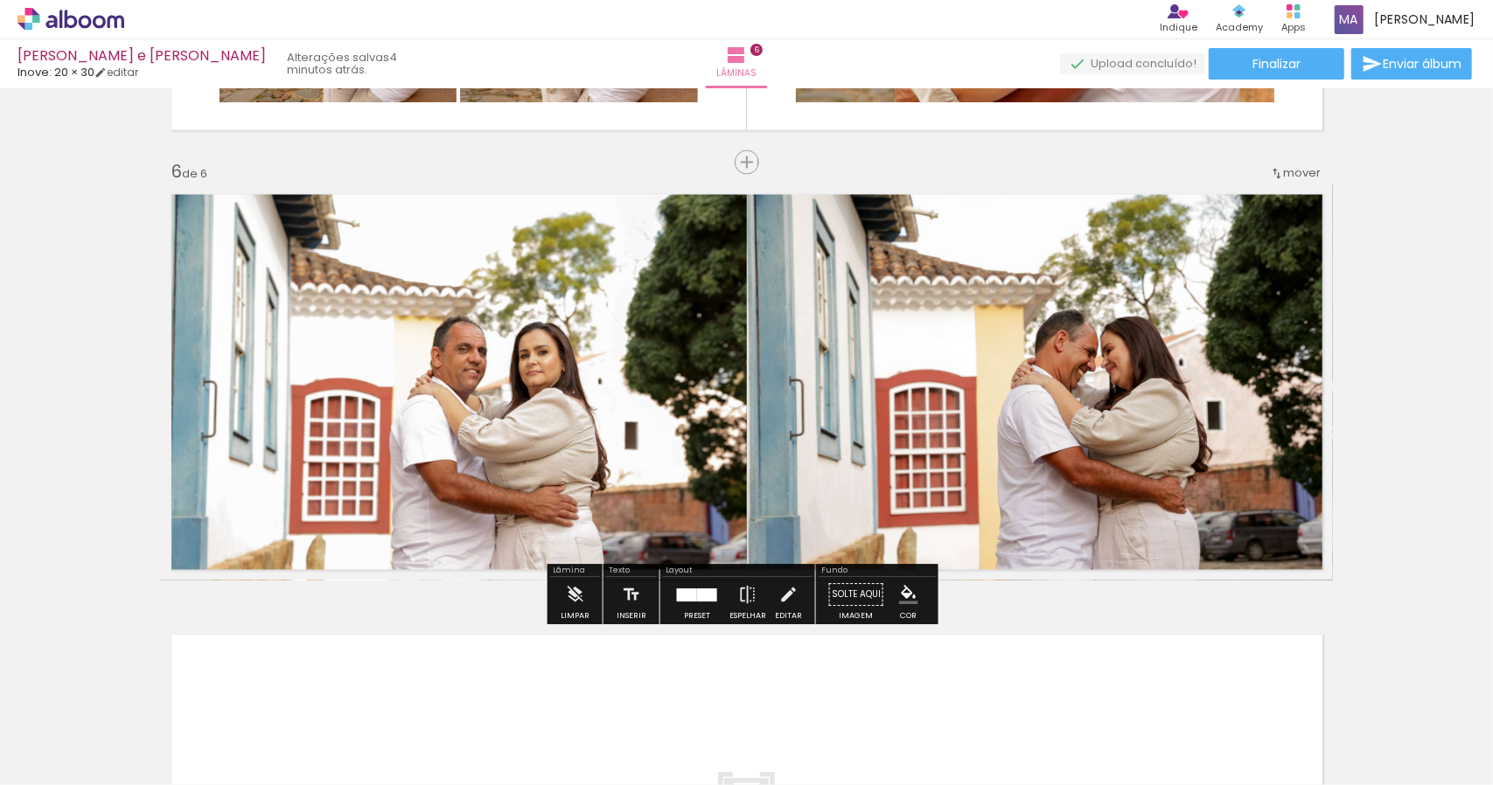
click at [862, 286] on quentale-photo at bounding box center [1040, 383] width 586 height 396
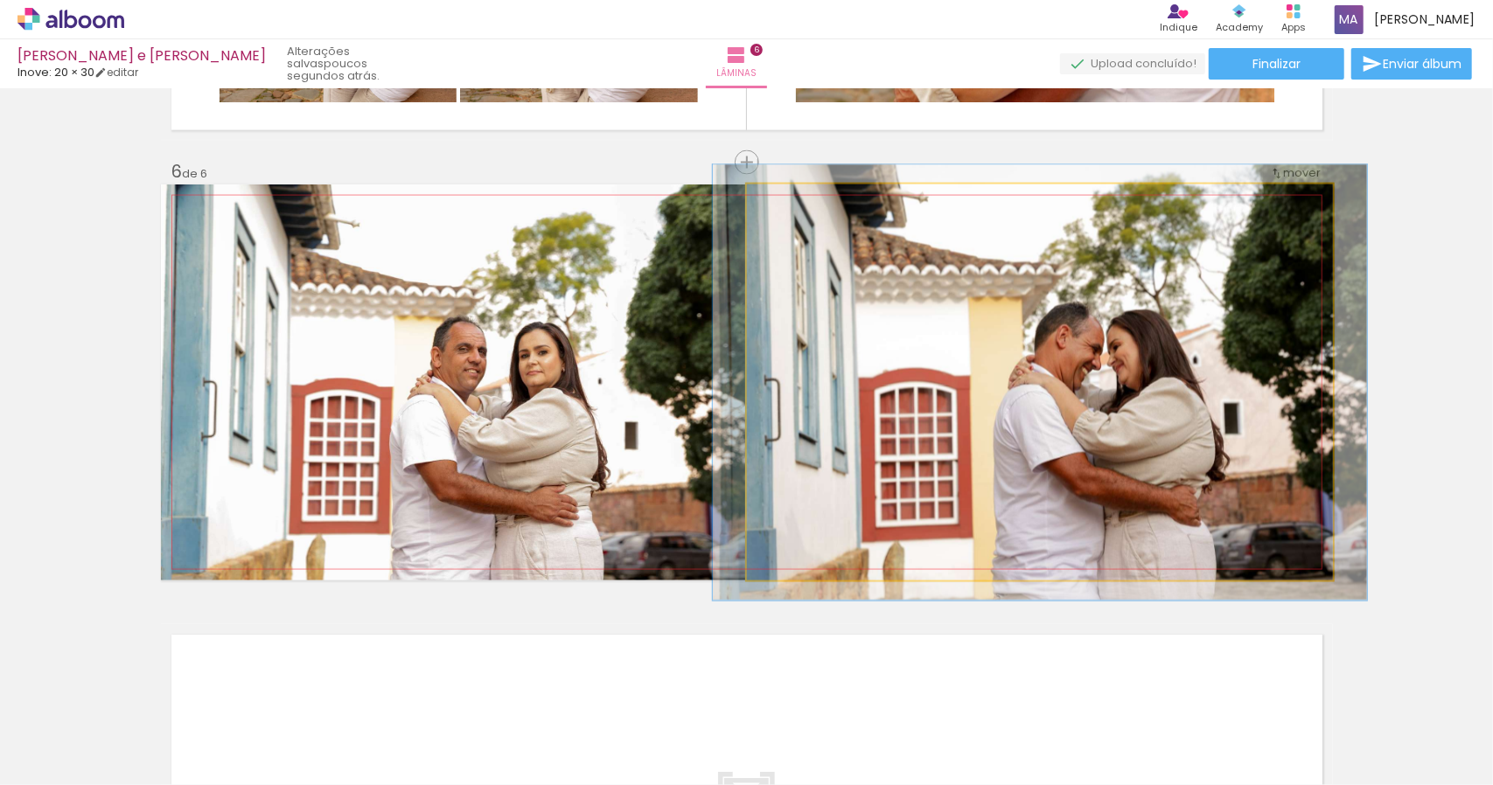
type paper-slider "110"
click at [793, 202] on div at bounding box center [793, 203] width 28 height 28
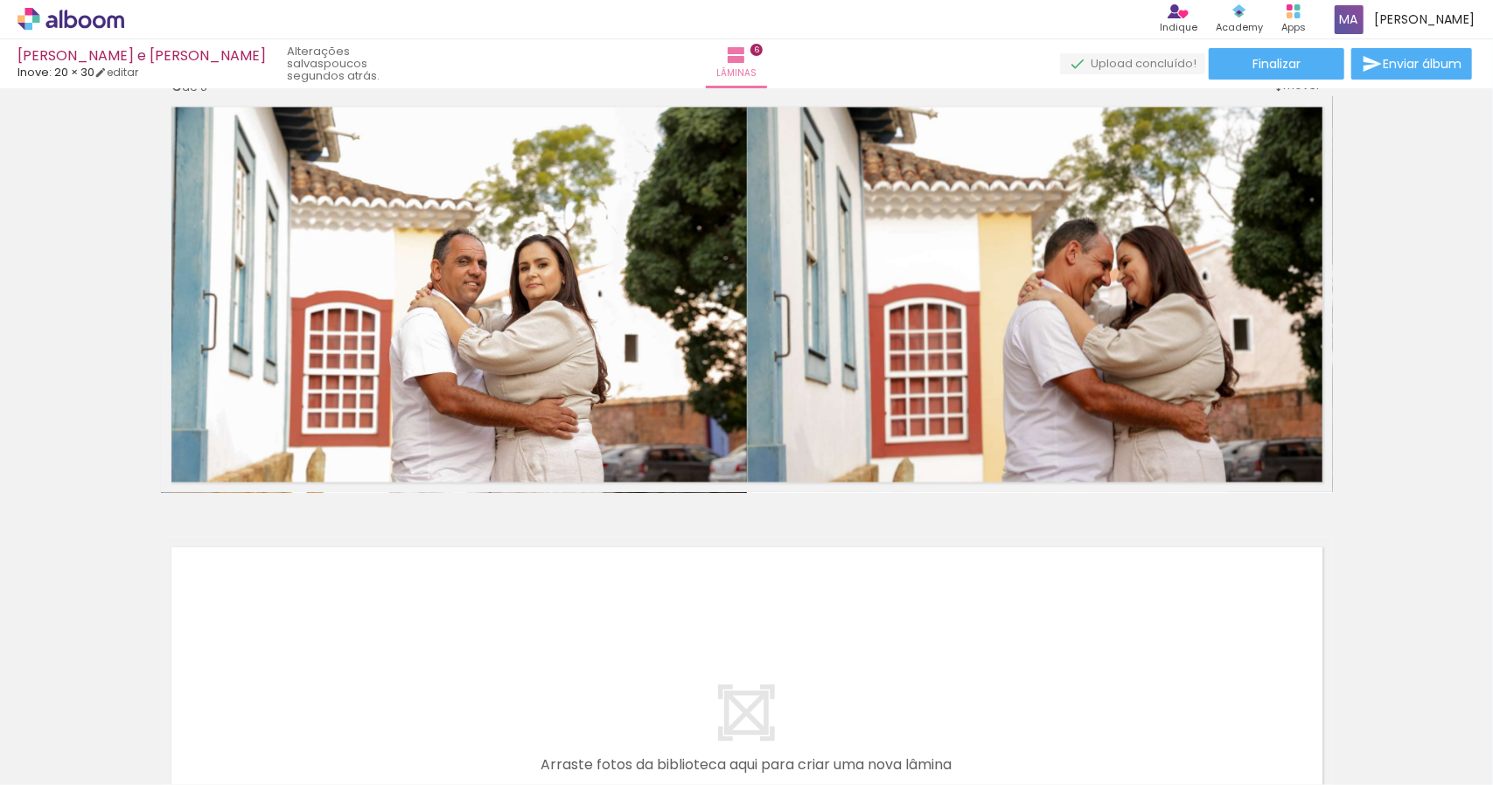
scroll to position [2573, 0]
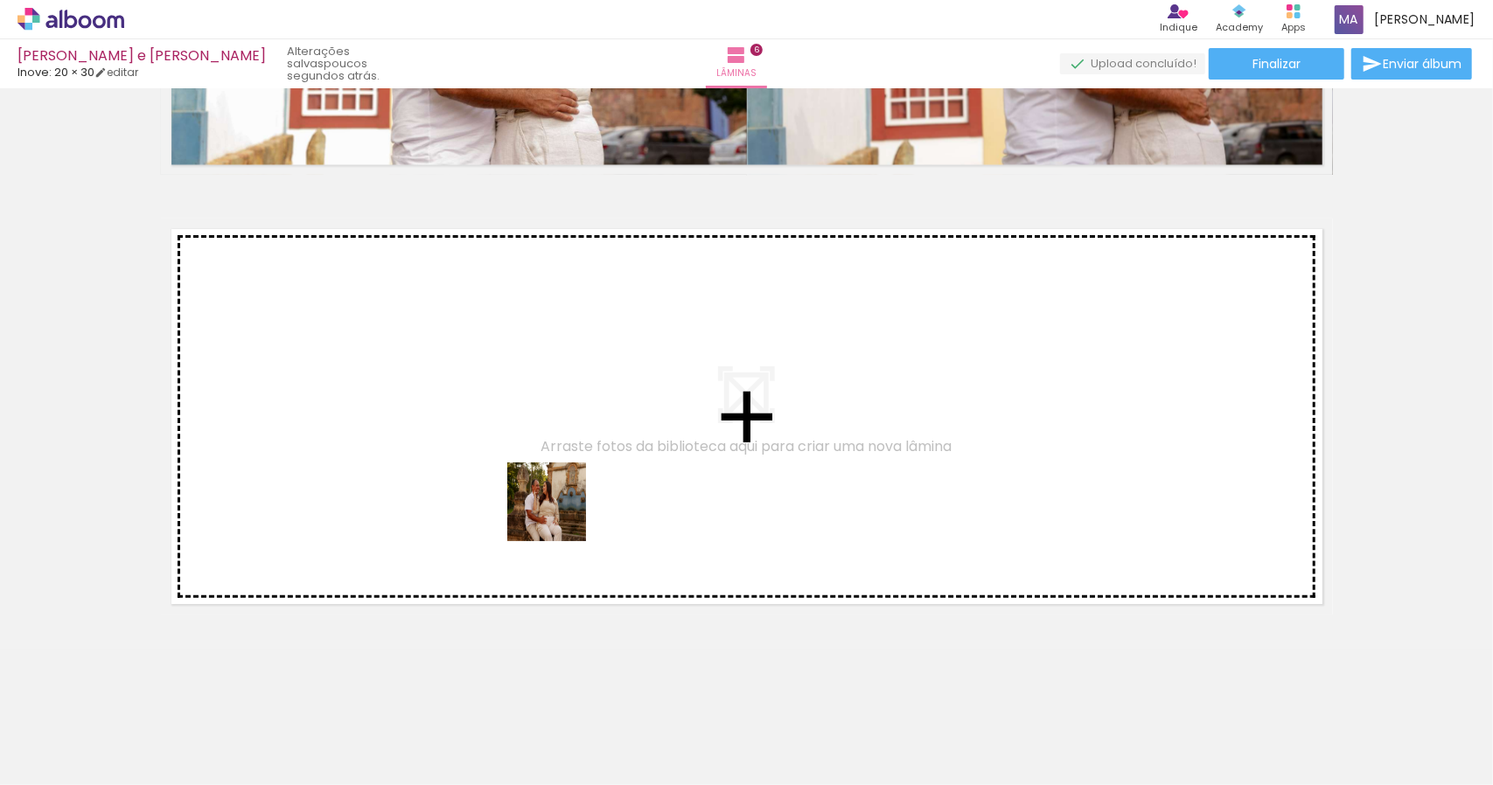
drag, startPoint x: 836, startPoint y: 751, endPoint x: 544, endPoint y: 508, distance: 380.1
click at [544, 508] on quentale-workspace at bounding box center [746, 392] width 1493 height 785
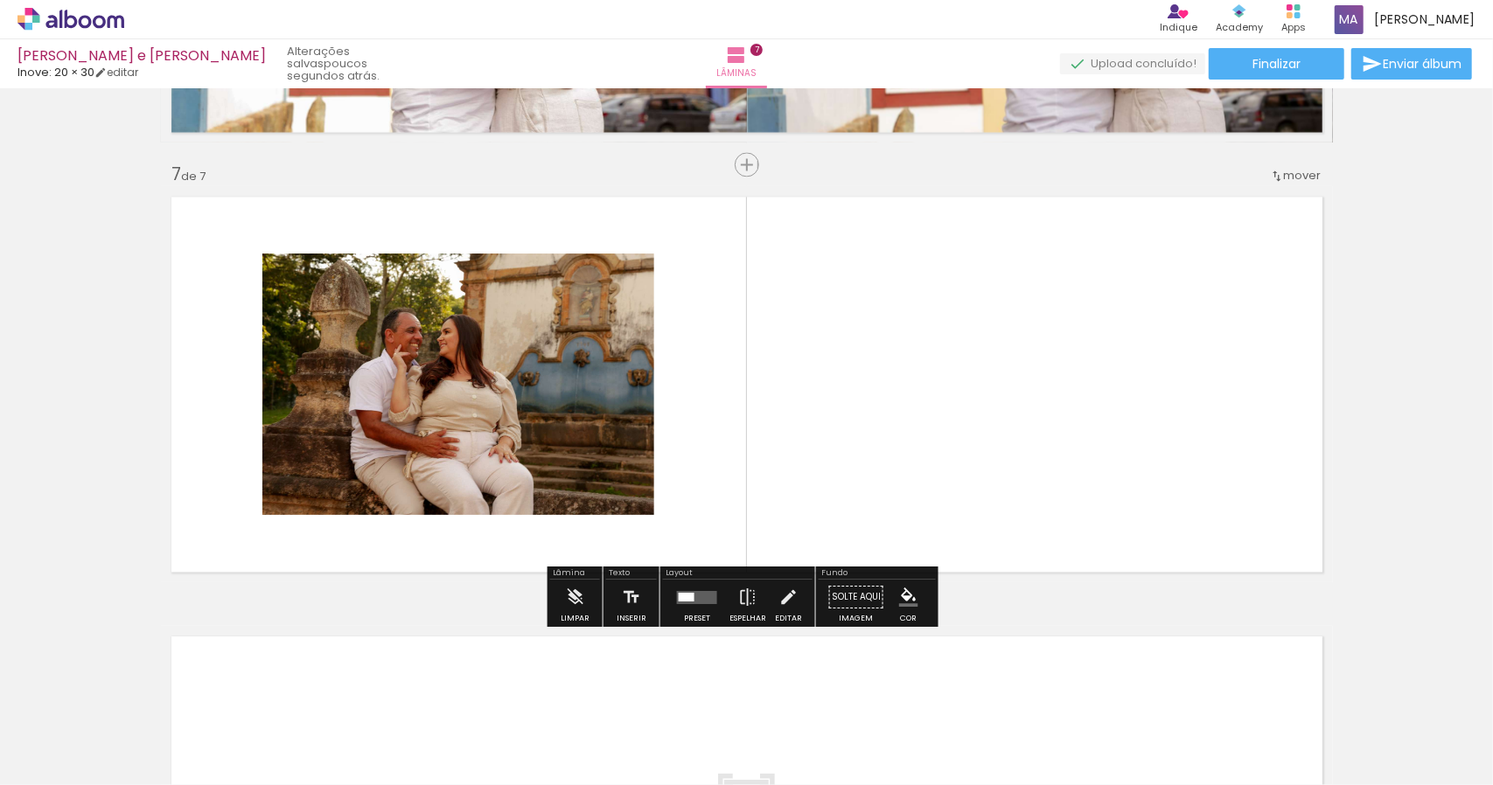
scroll to position [2594, 0]
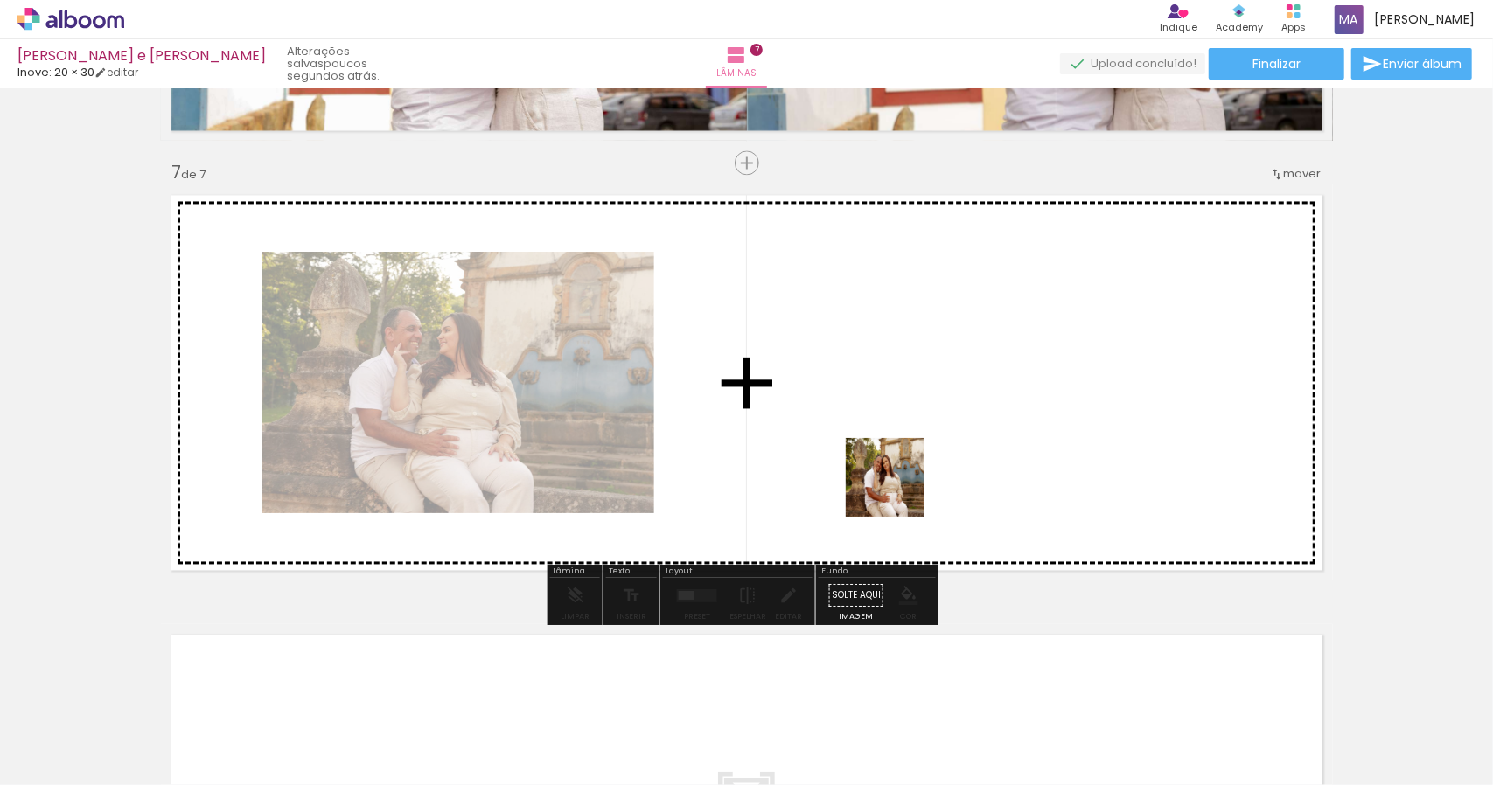
drag, startPoint x: 1121, startPoint y: 746, endPoint x: 892, endPoint y: 482, distance: 349.7
click at [892, 482] on quentale-workspace at bounding box center [746, 392] width 1493 height 785
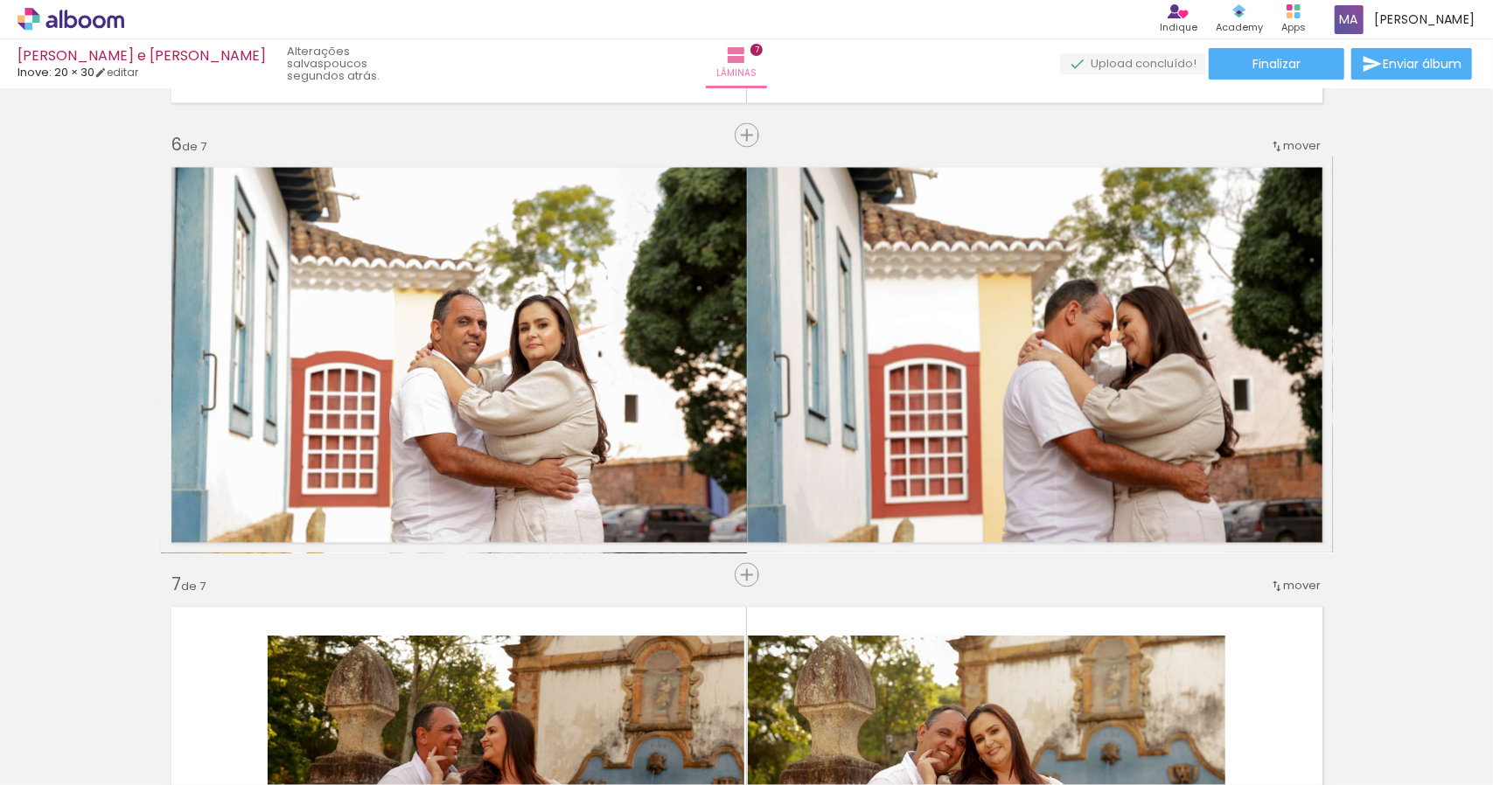
scroll to position [2187, 0]
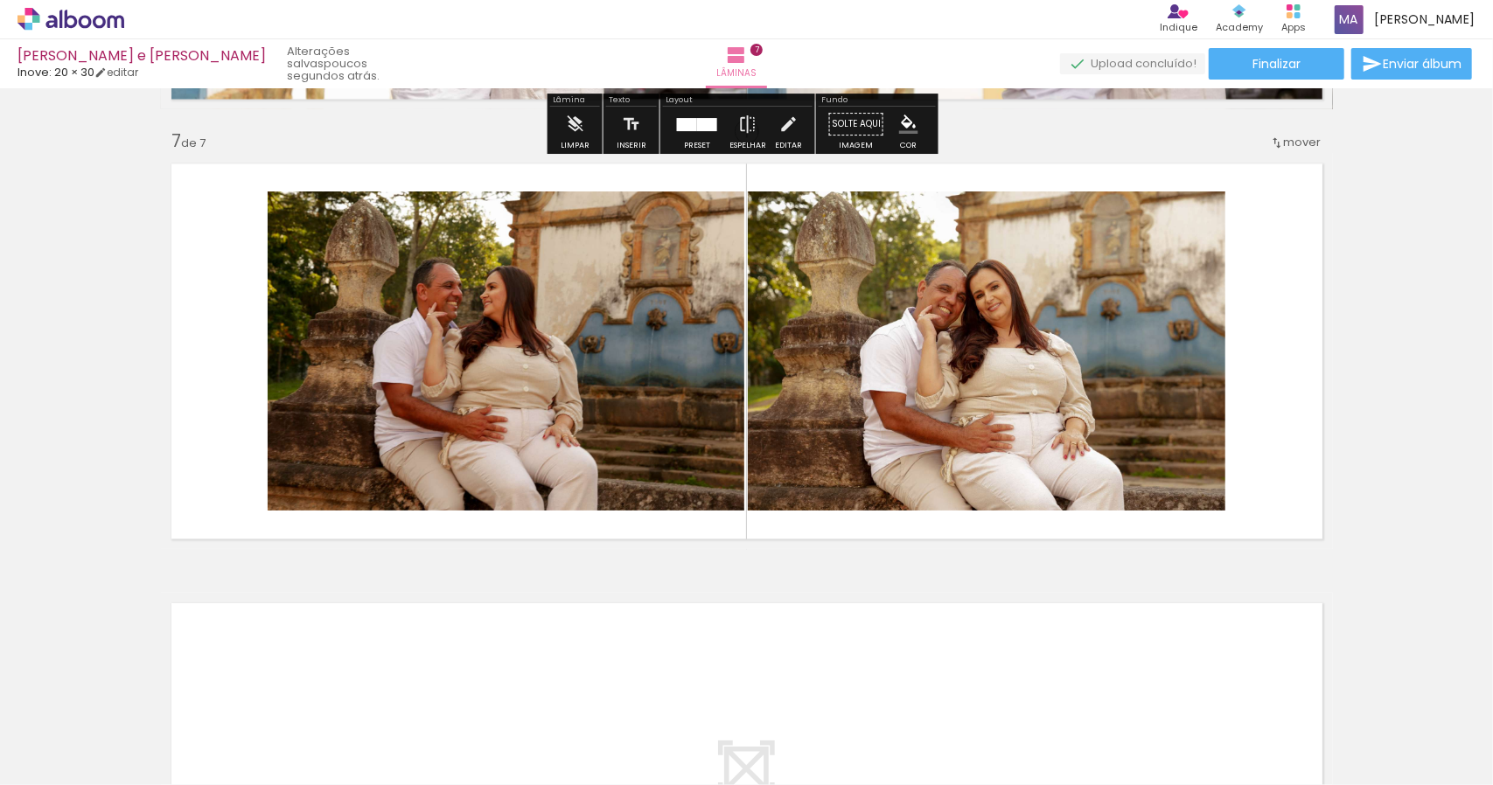
scroll to position [2624, 0]
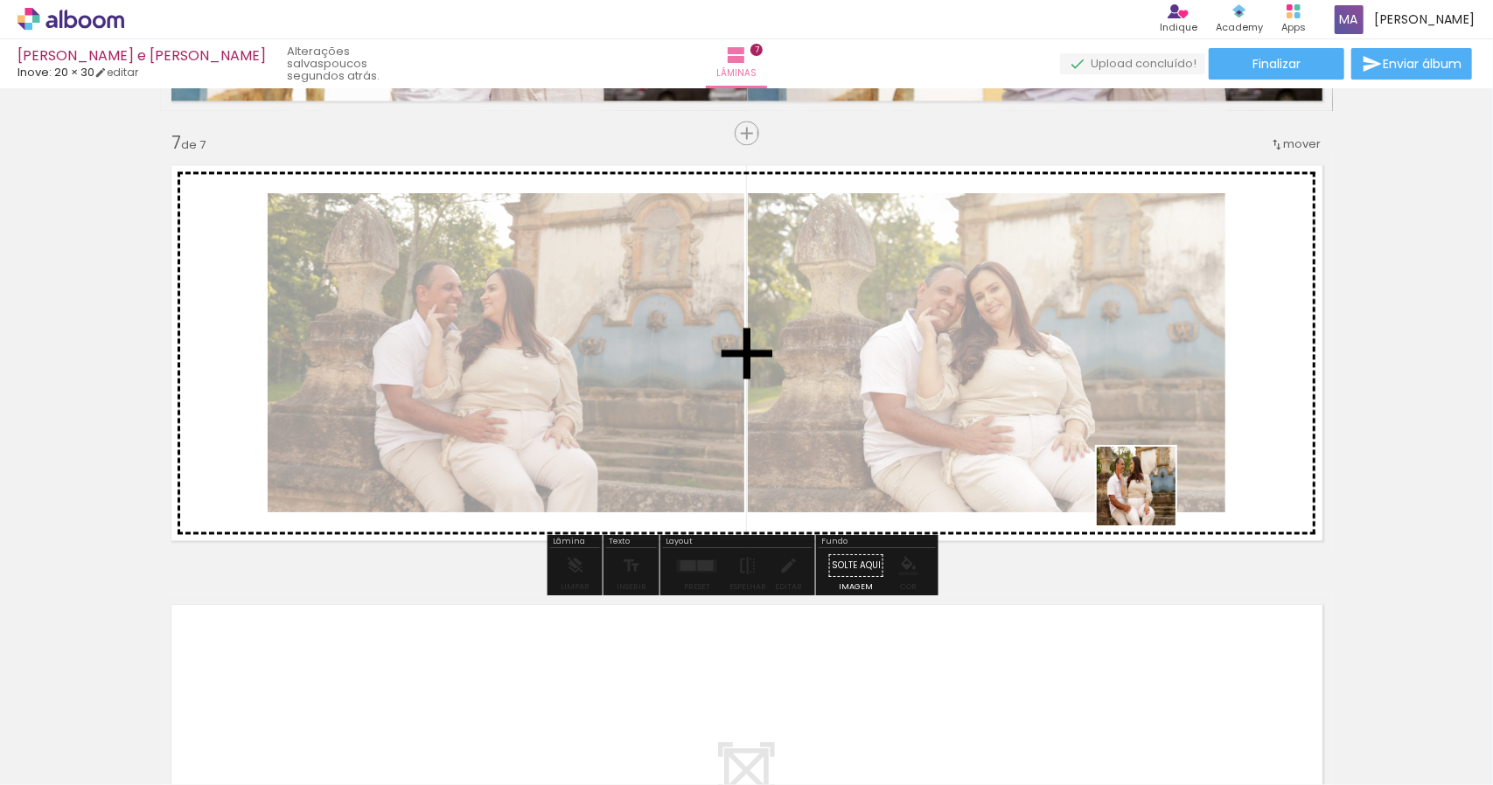
drag, startPoint x: 935, startPoint y: 743, endPoint x: 1169, endPoint y: 477, distance: 353.9
click at [1165, 482] on quentale-workspace at bounding box center [746, 392] width 1493 height 785
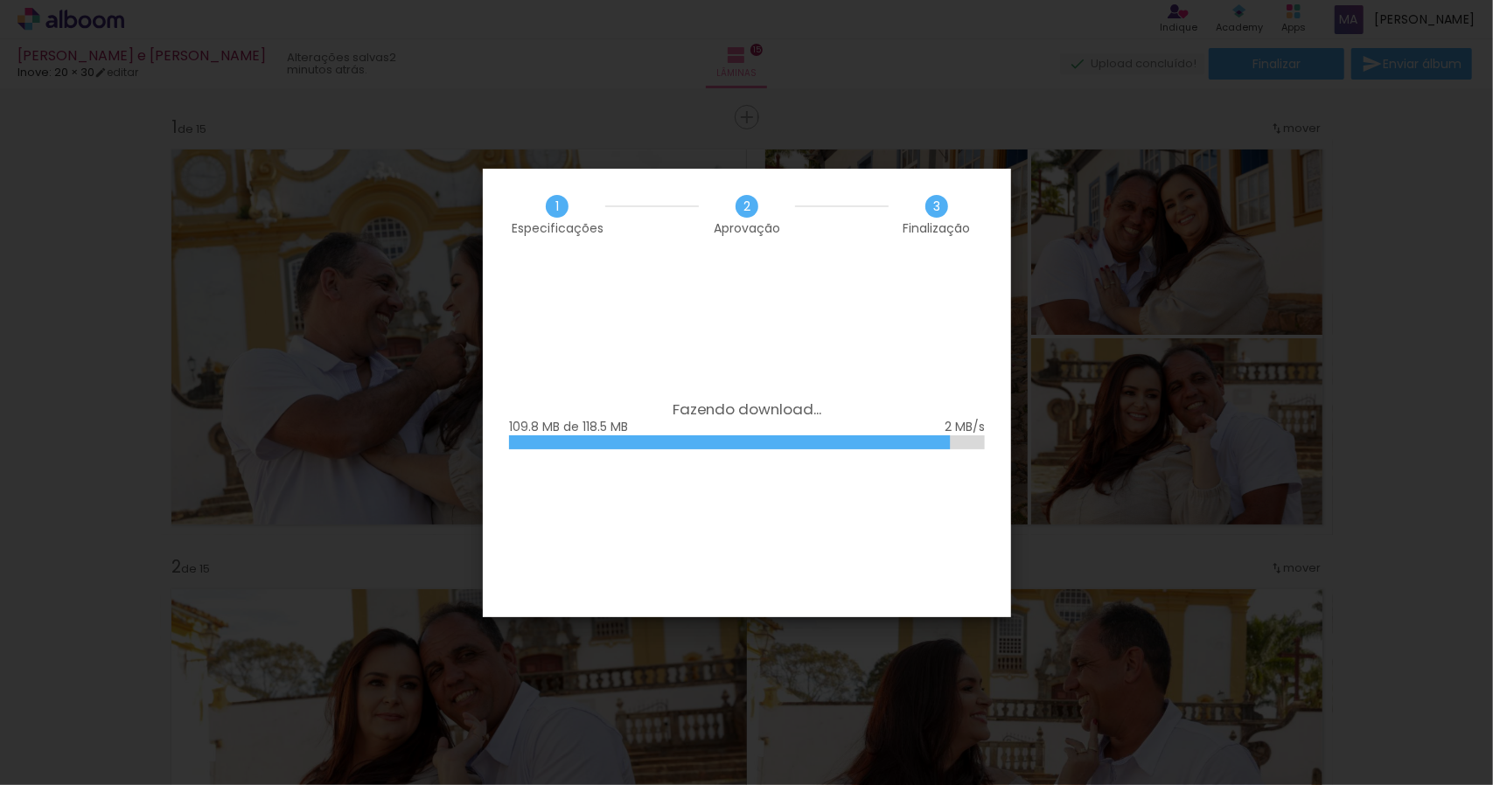
scroll to position [0, 2050]
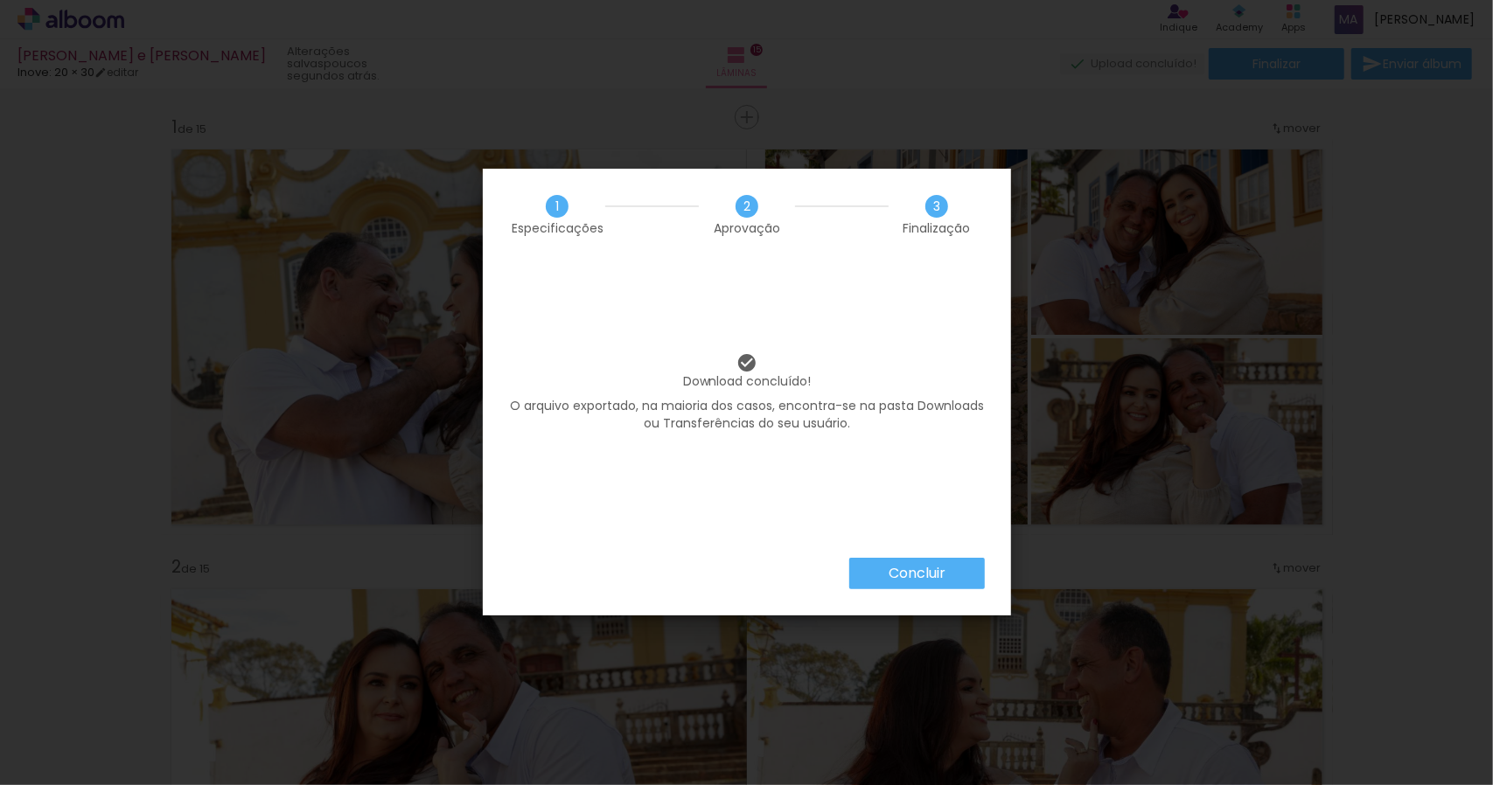
click at [946, 569] on paper-button "Concluir" at bounding box center [917, 573] width 136 height 31
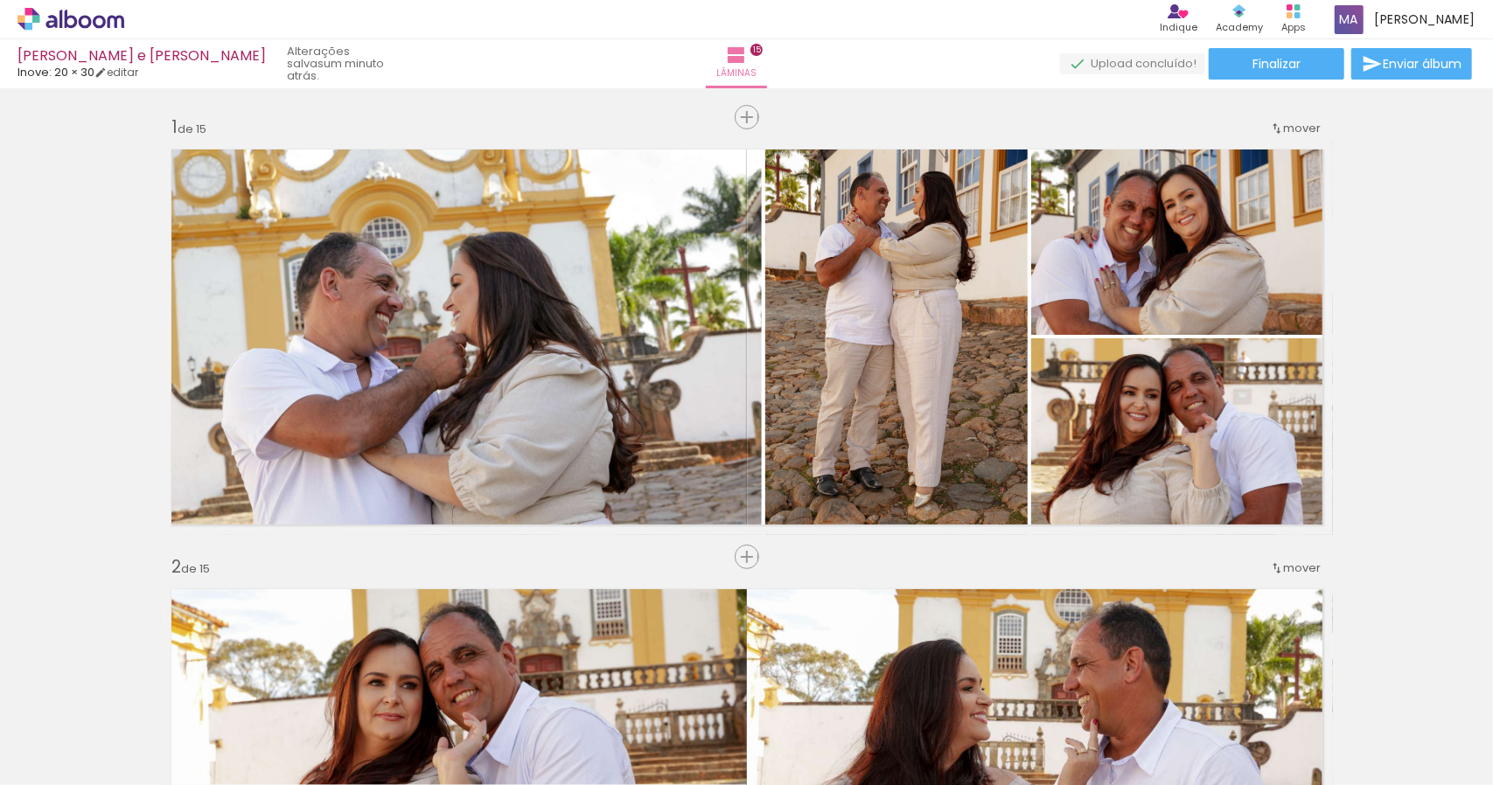
scroll to position [0, 2050]
